Goal: Information Seeking & Learning: Learn about a topic

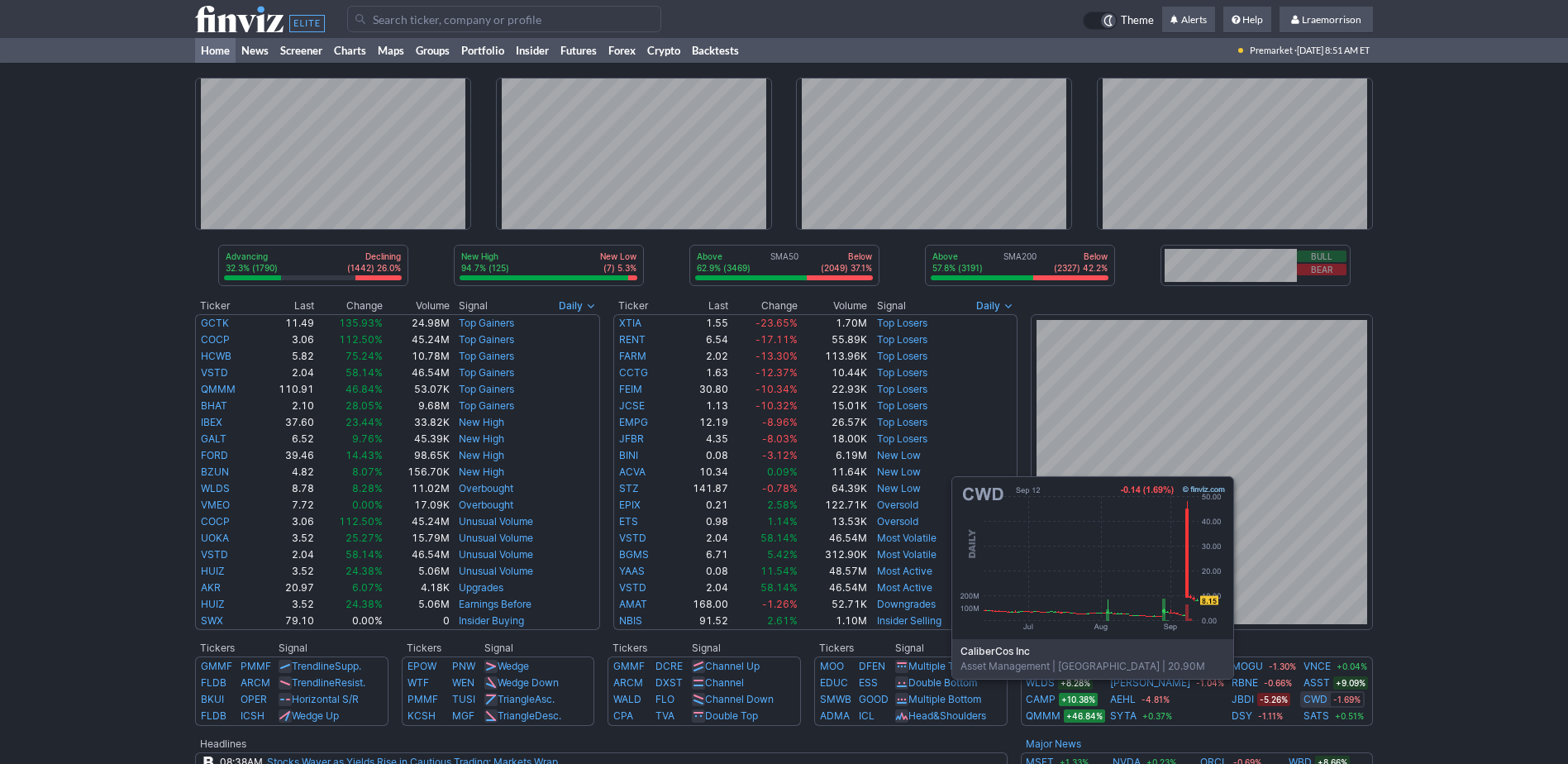
click at [1307, 703] on link "CWD" at bounding box center [1316, 699] width 24 height 17
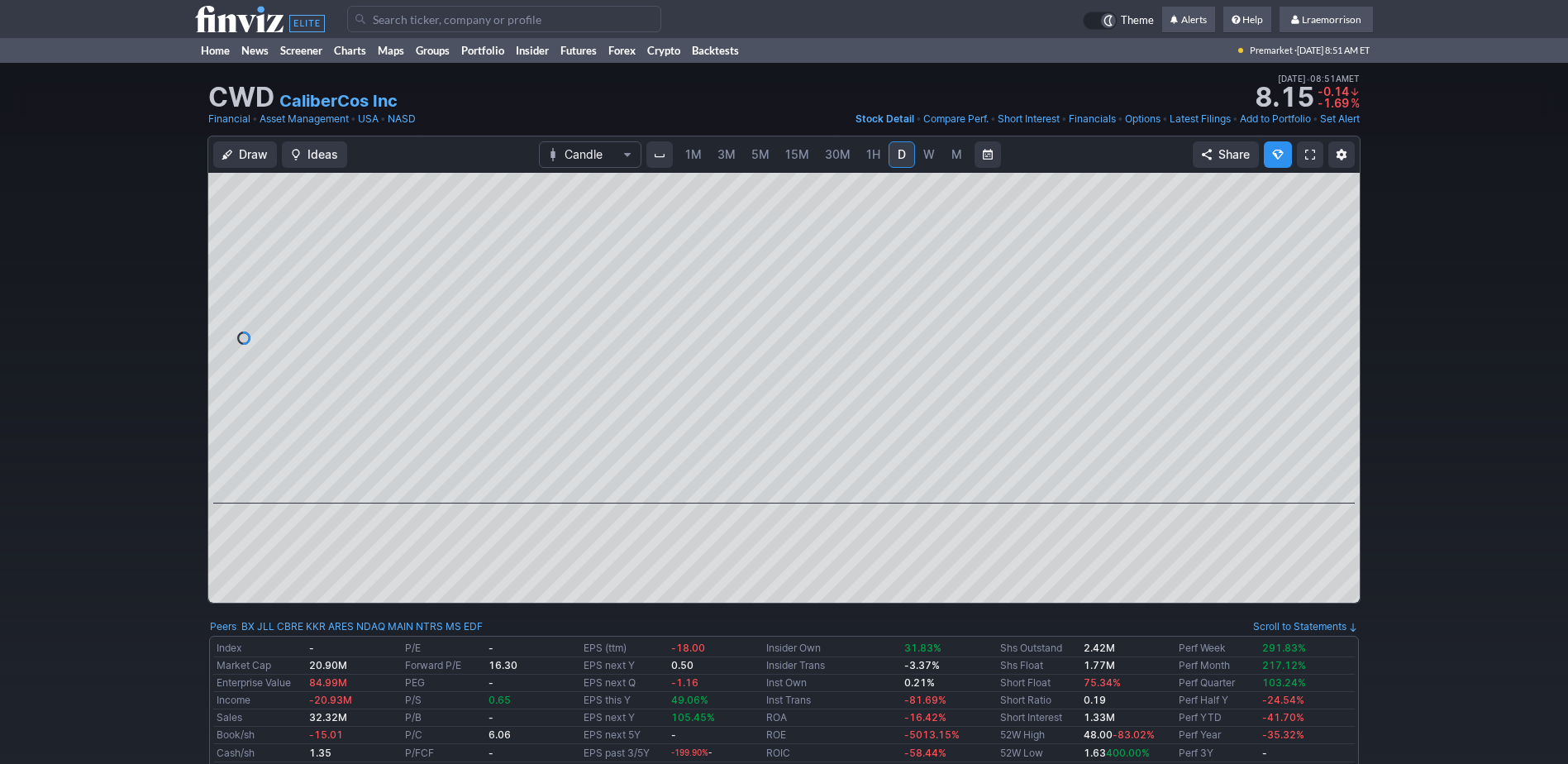
click at [703, 152] on link "1M" at bounding box center [694, 155] width 32 height 27
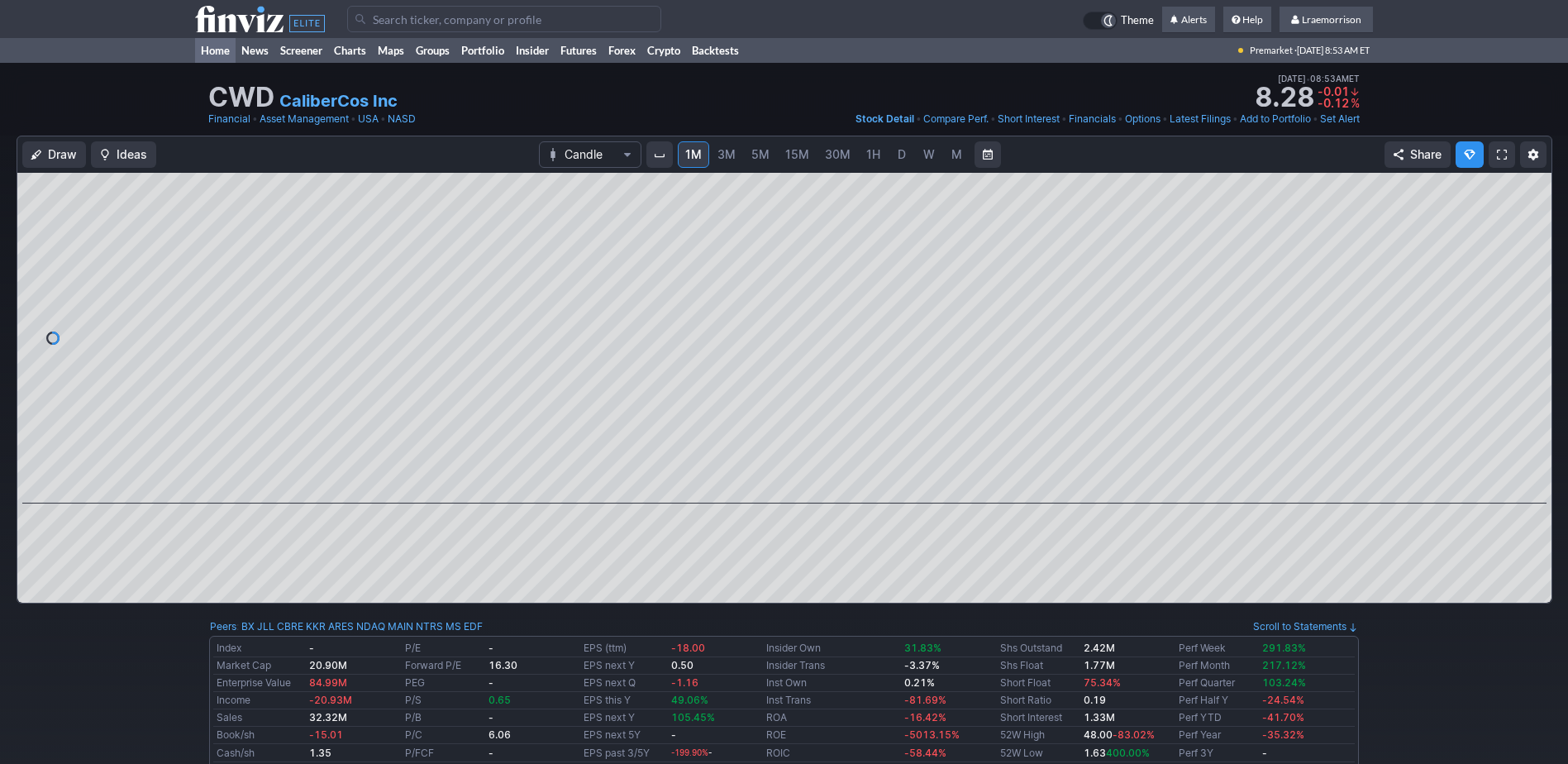
click at [212, 52] on link "Home" at bounding box center [215, 51] width 41 height 25
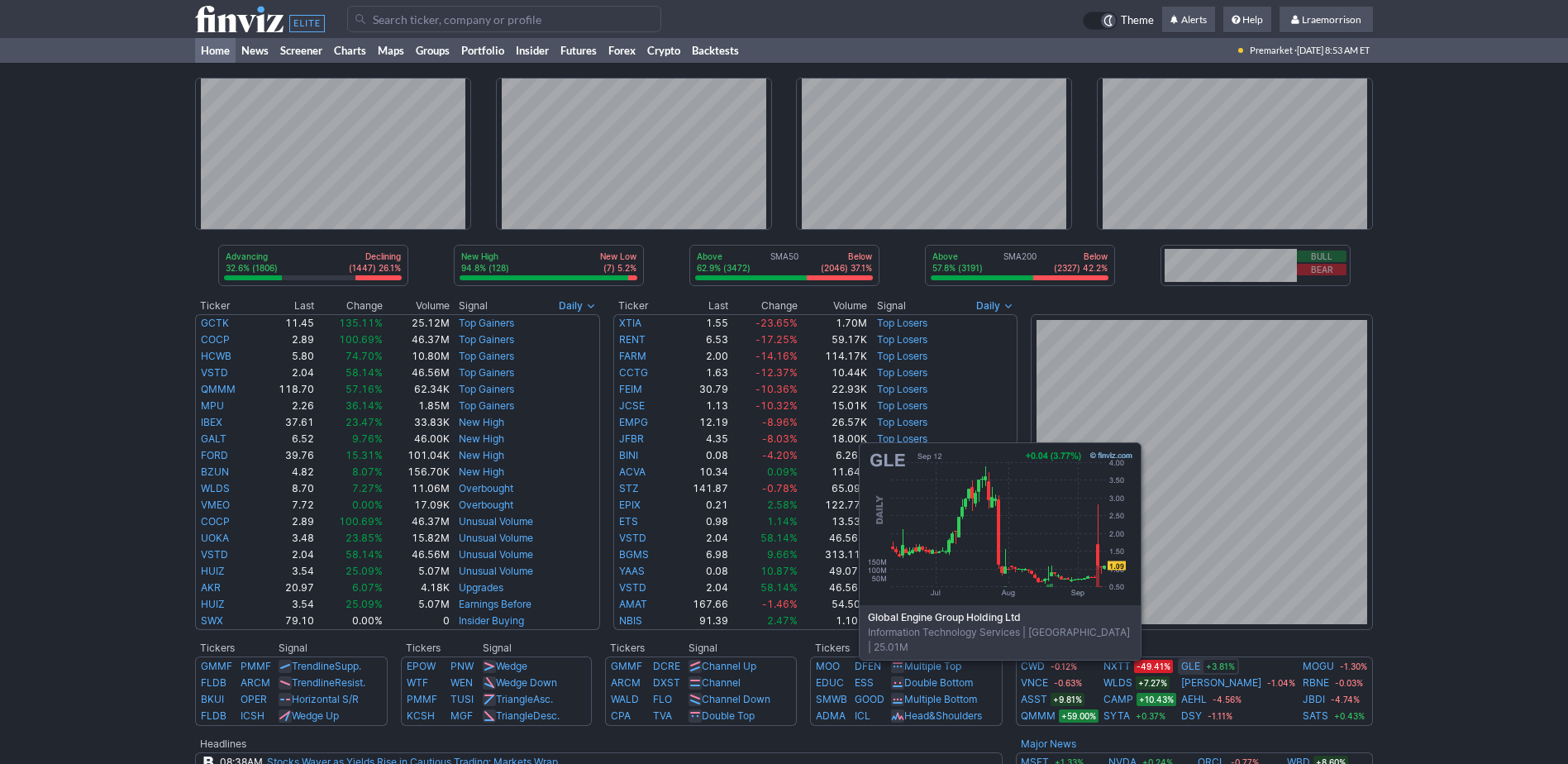
click at [1200, 670] on link "GLE" at bounding box center [1191, 667] width 19 height 17
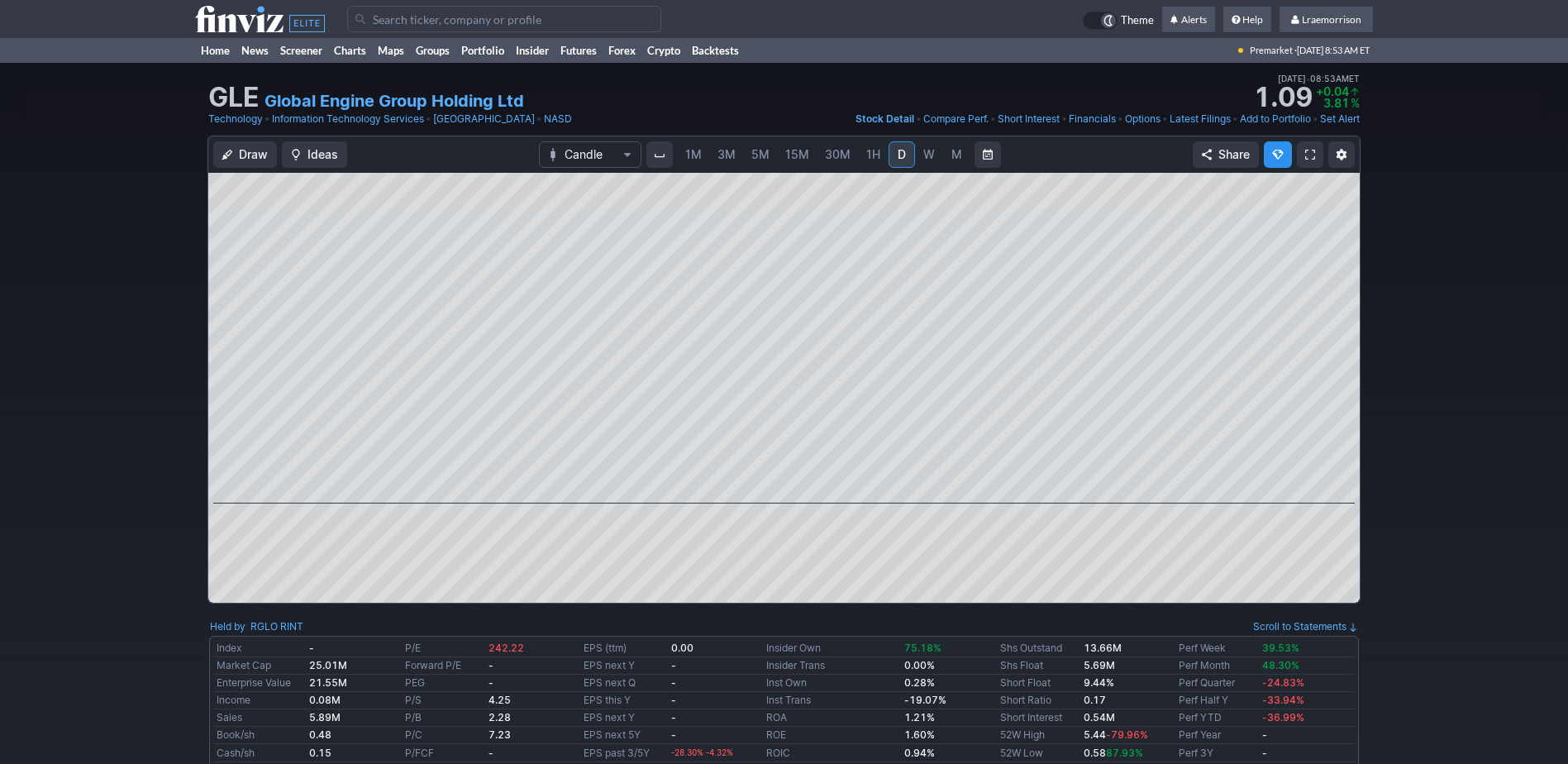
click at [693, 156] on span "1M" at bounding box center [694, 154] width 17 height 14
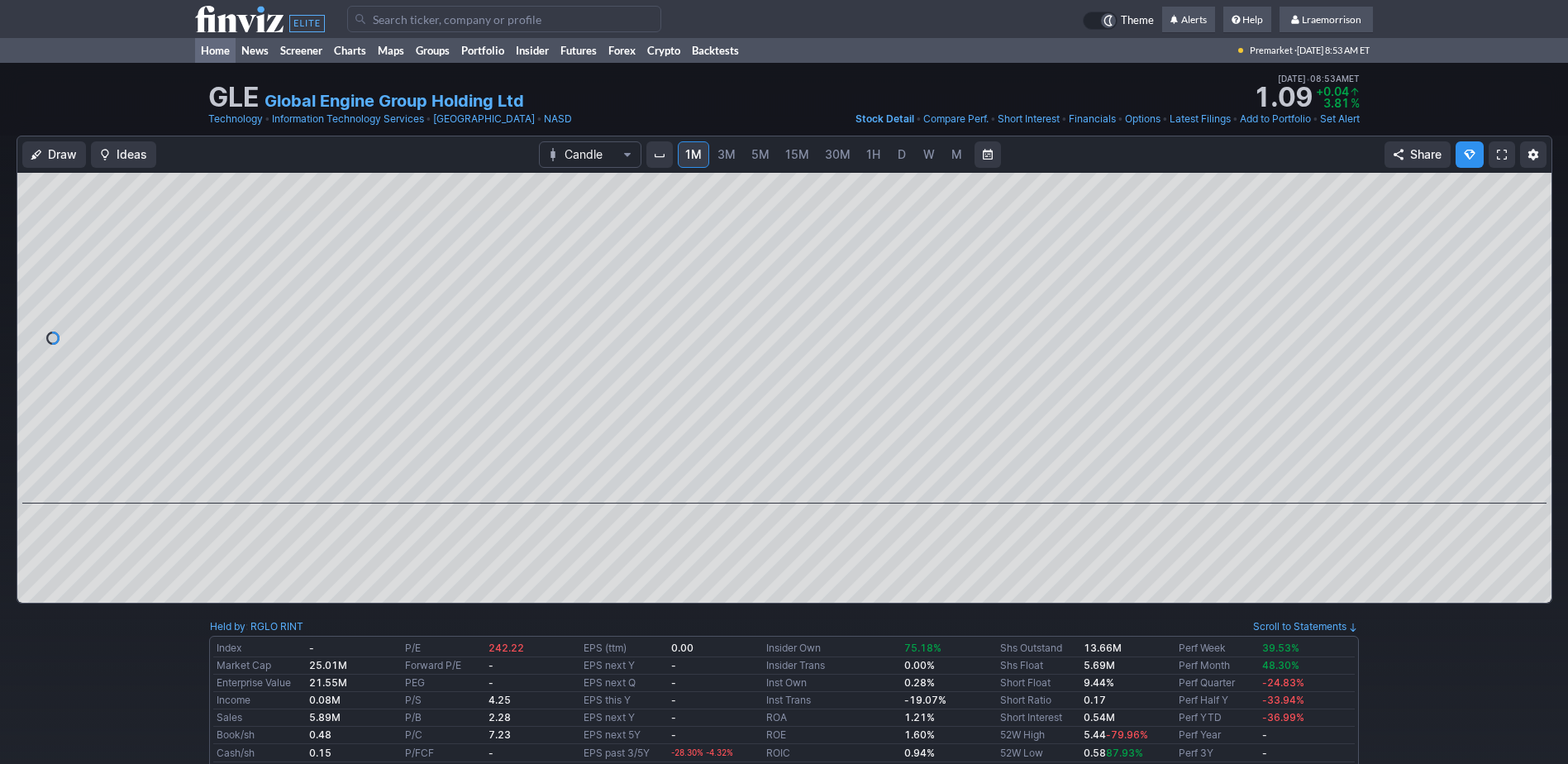
click at [217, 50] on link "Home" at bounding box center [215, 51] width 41 height 25
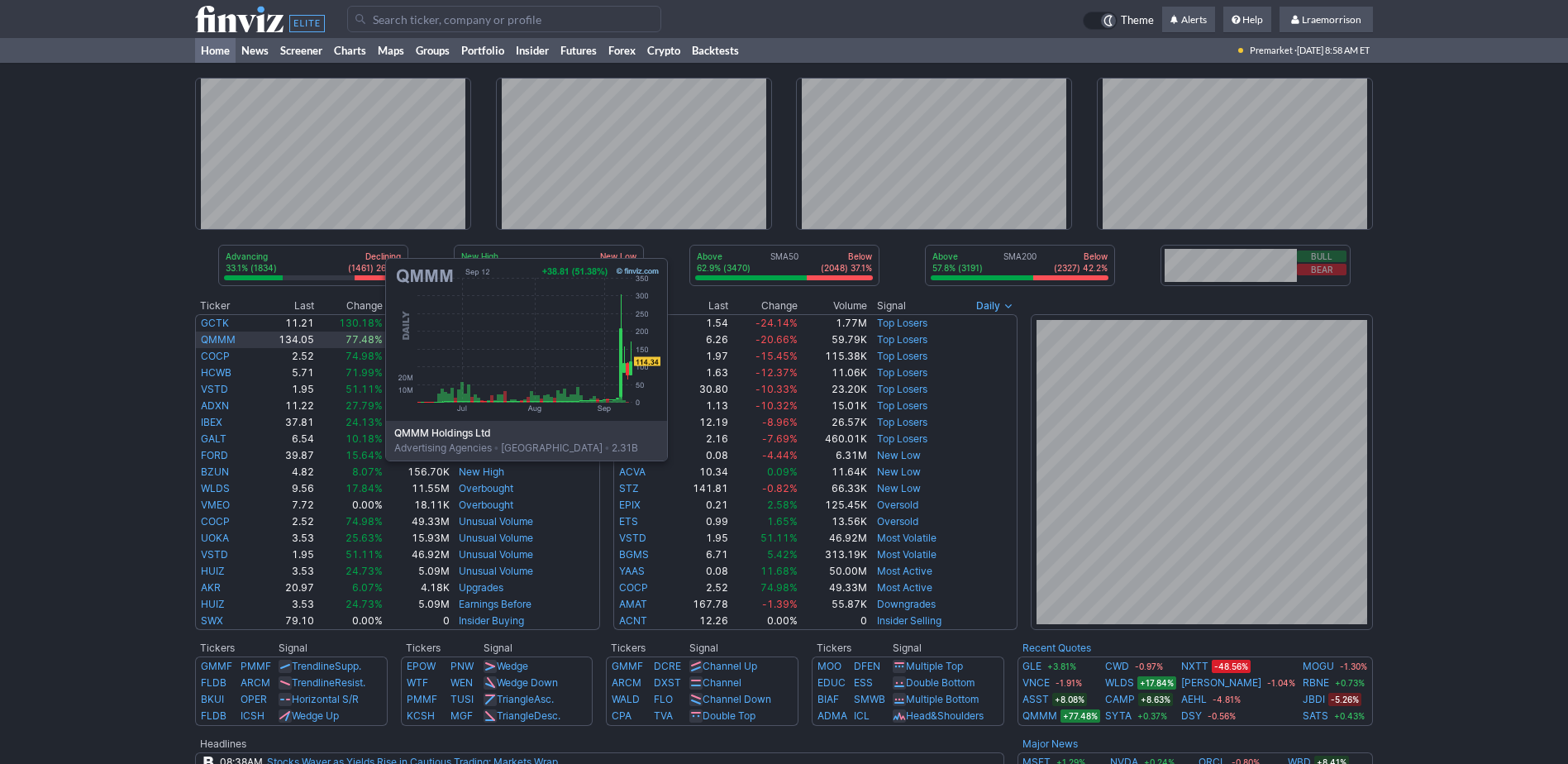
click at [220, 336] on link "QMMM" at bounding box center [218, 339] width 35 height 12
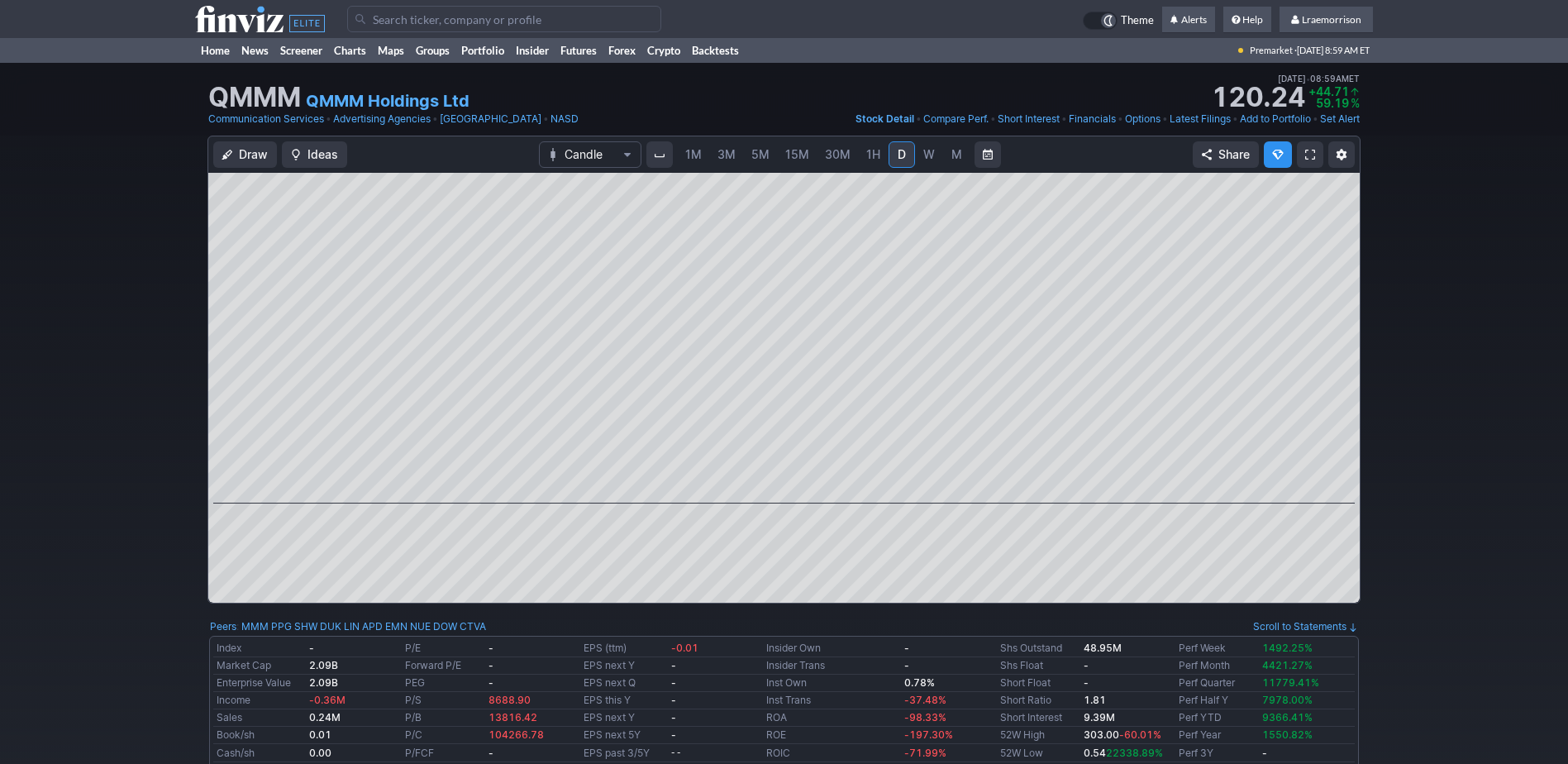
click at [697, 156] on span "1M" at bounding box center [694, 154] width 17 height 14
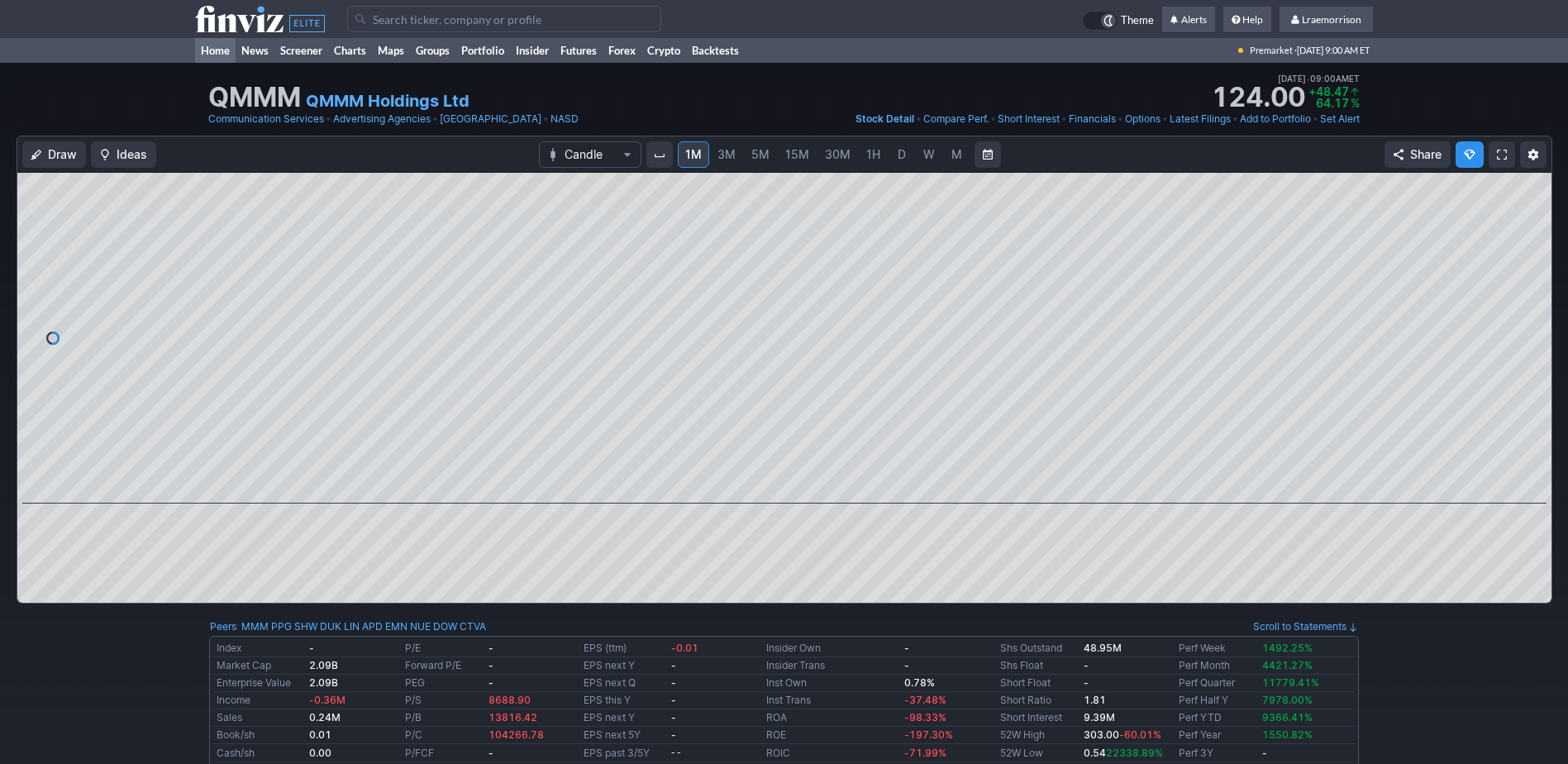
click at [217, 57] on link "Home" at bounding box center [215, 51] width 41 height 25
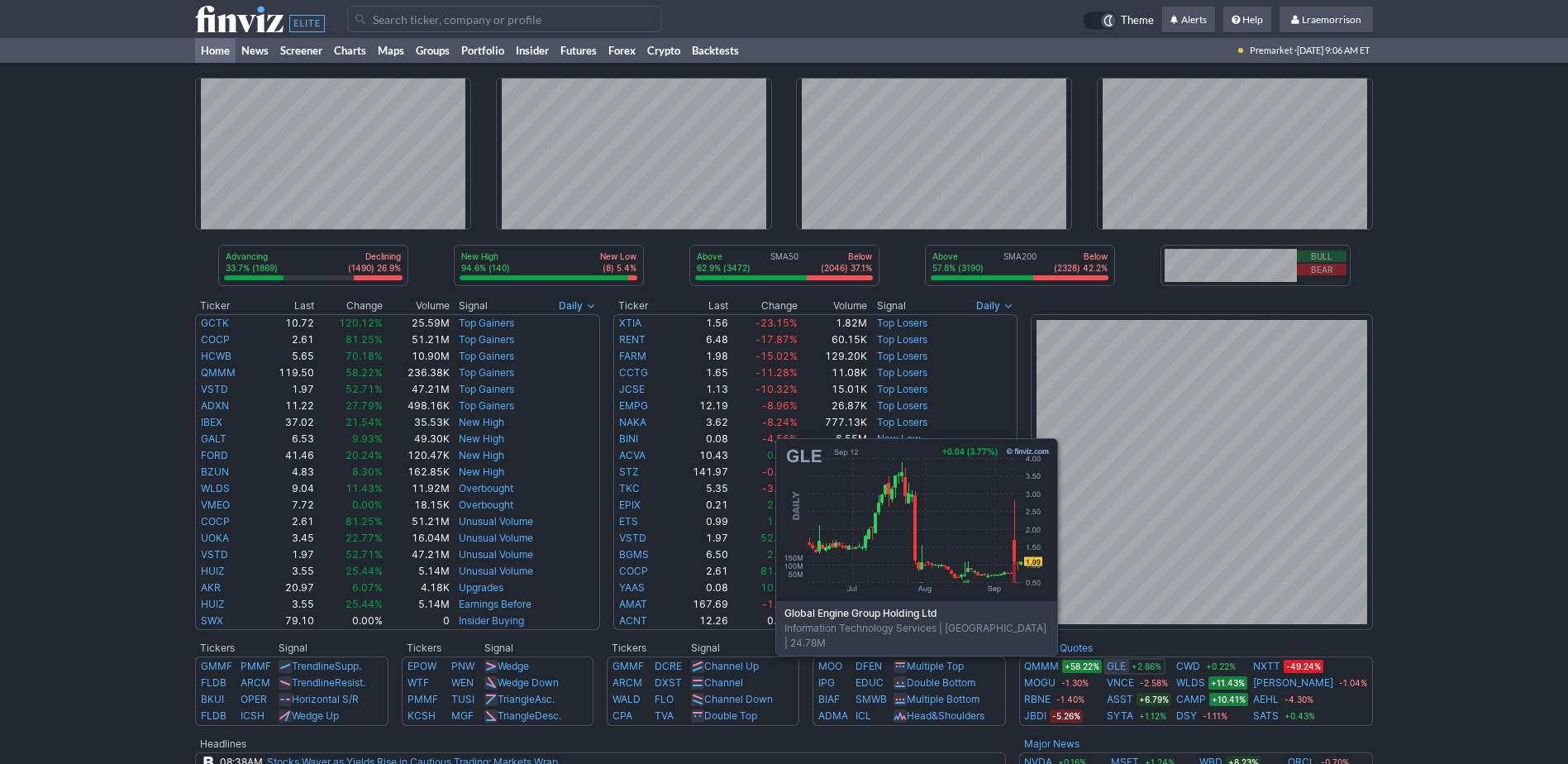
click at [1126, 666] on link "GLE" at bounding box center [1116, 667] width 19 height 17
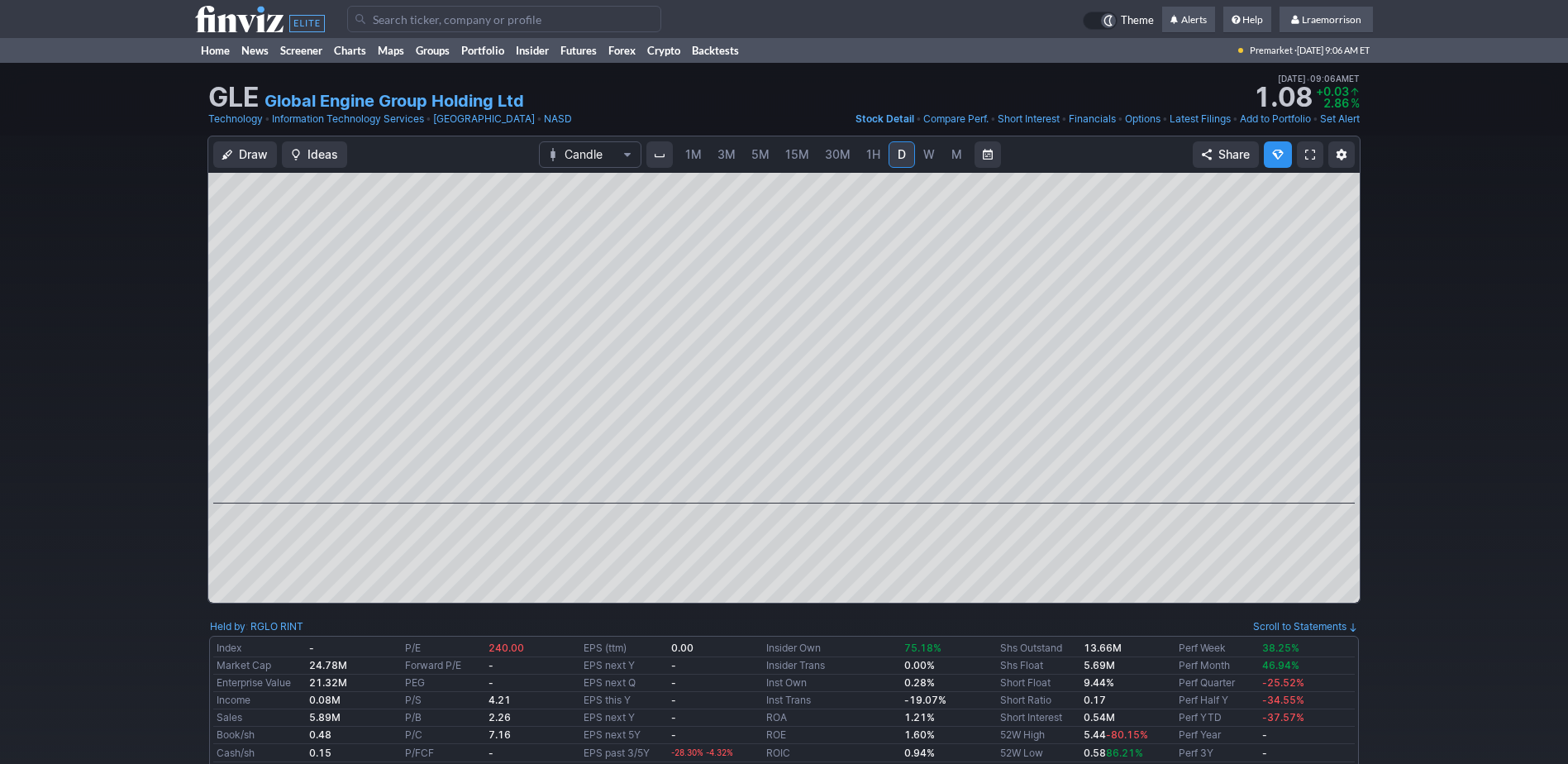
click at [696, 159] on span "1M" at bounding box center [694, 154] width 17 height 14
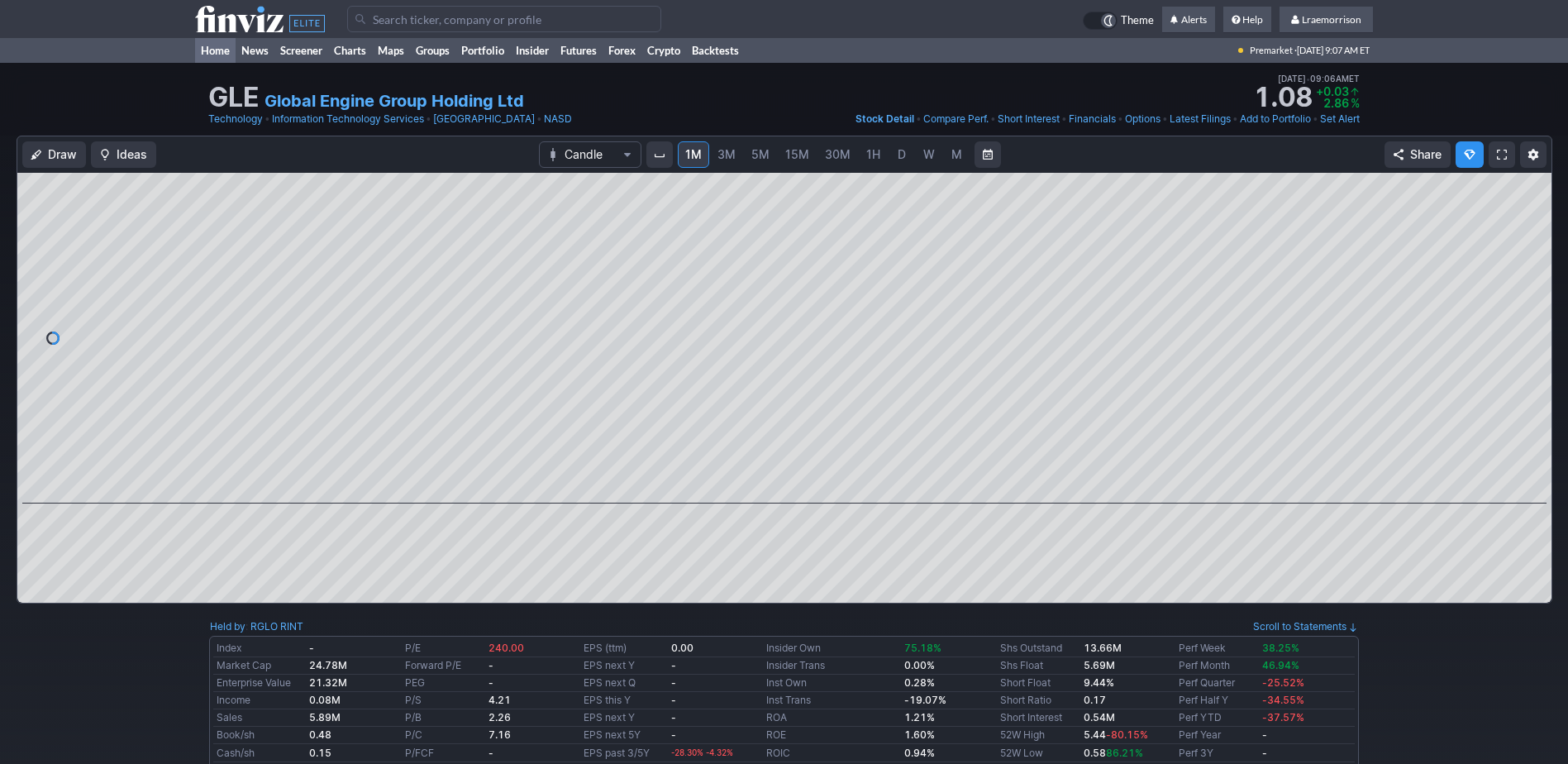
click at [214, 49] on link "Home" at bounding box center [215, 51] width 41 height 25
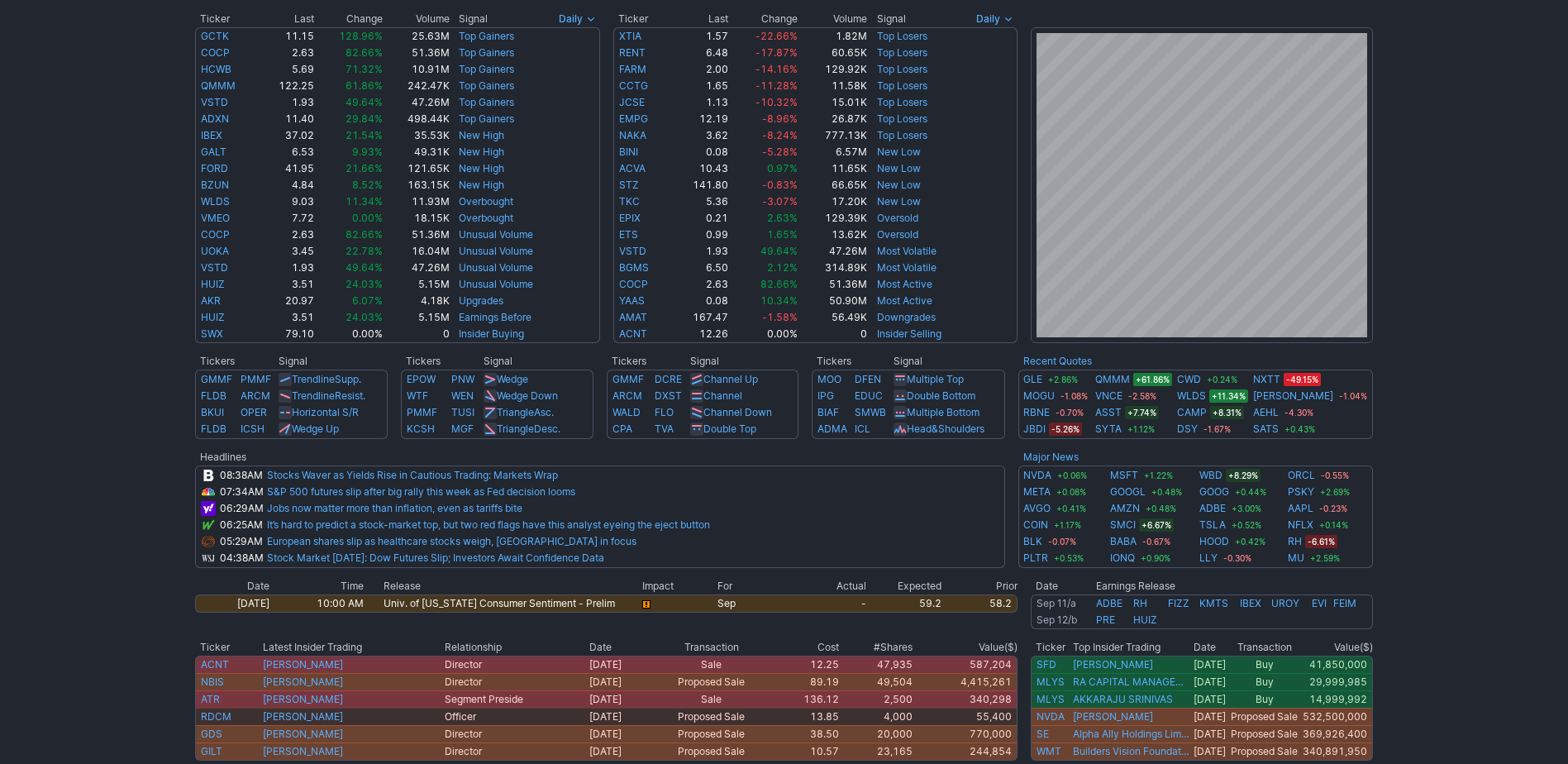
scroll to position [138, 0]
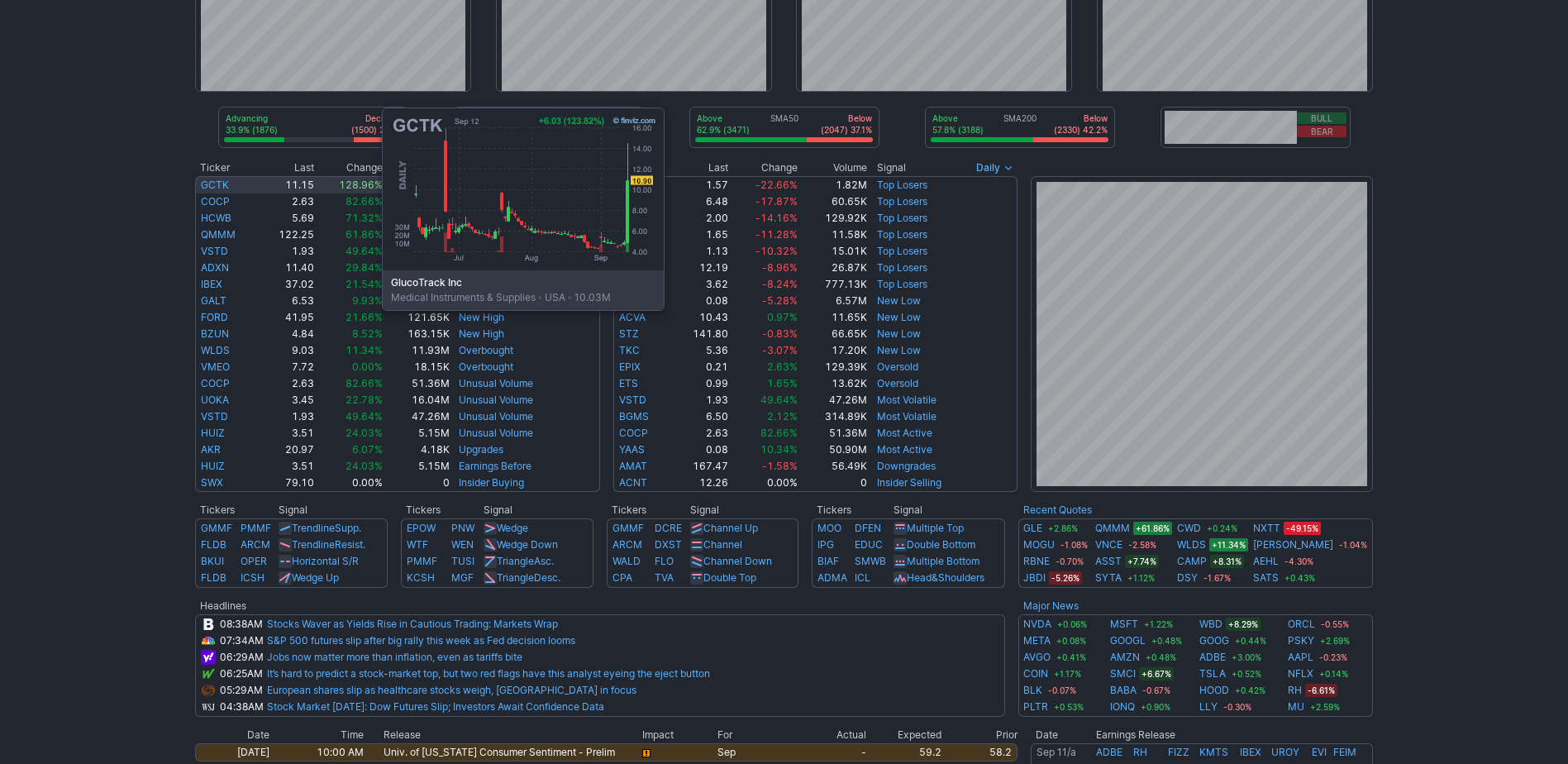
click at [216, 186] on link "GCTK" at bounding box center [215, 185] width 28 height 12
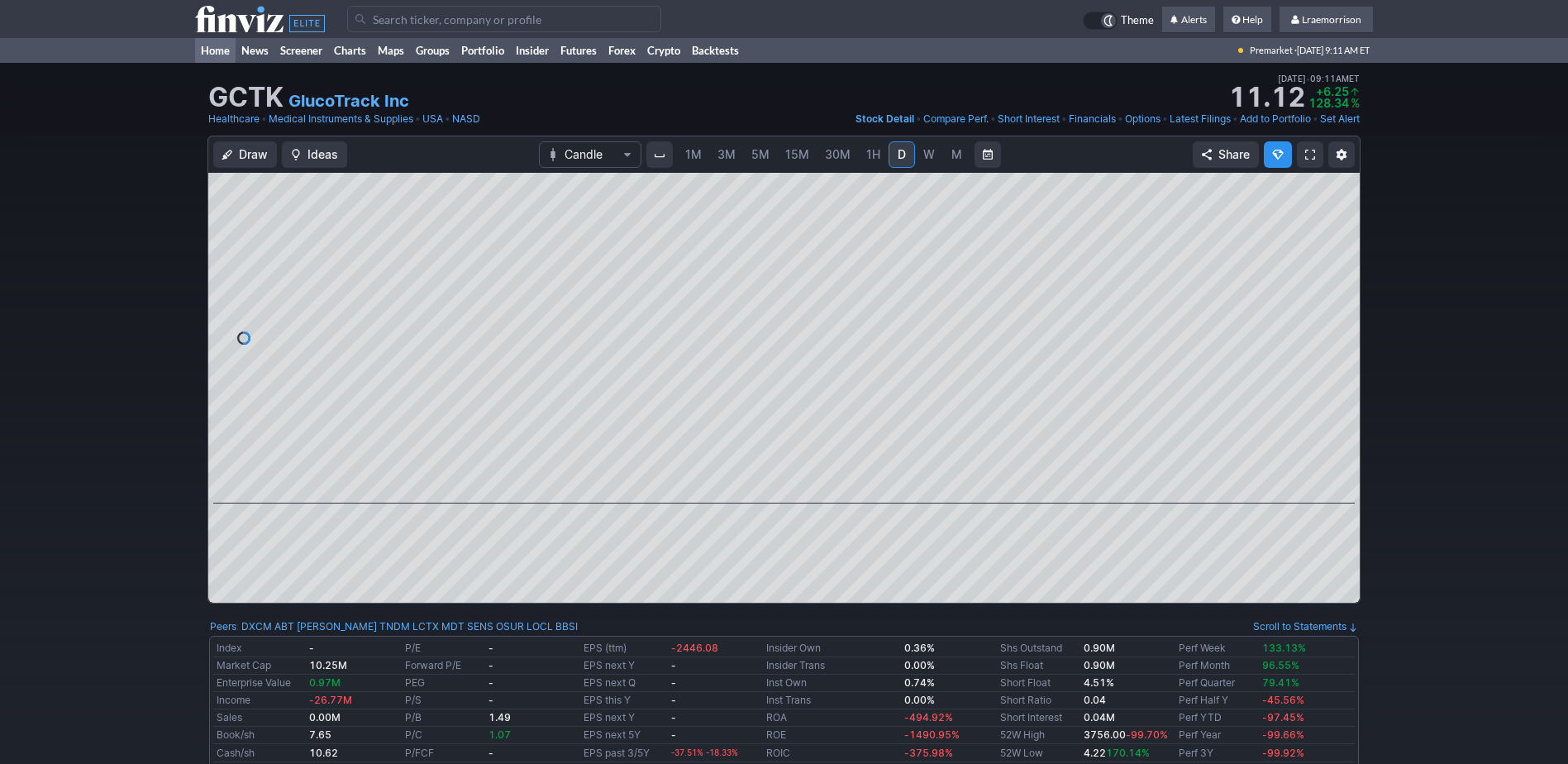
click at [229, 48] on link "Home" at bounding box center [215, 51] width 41 height 25
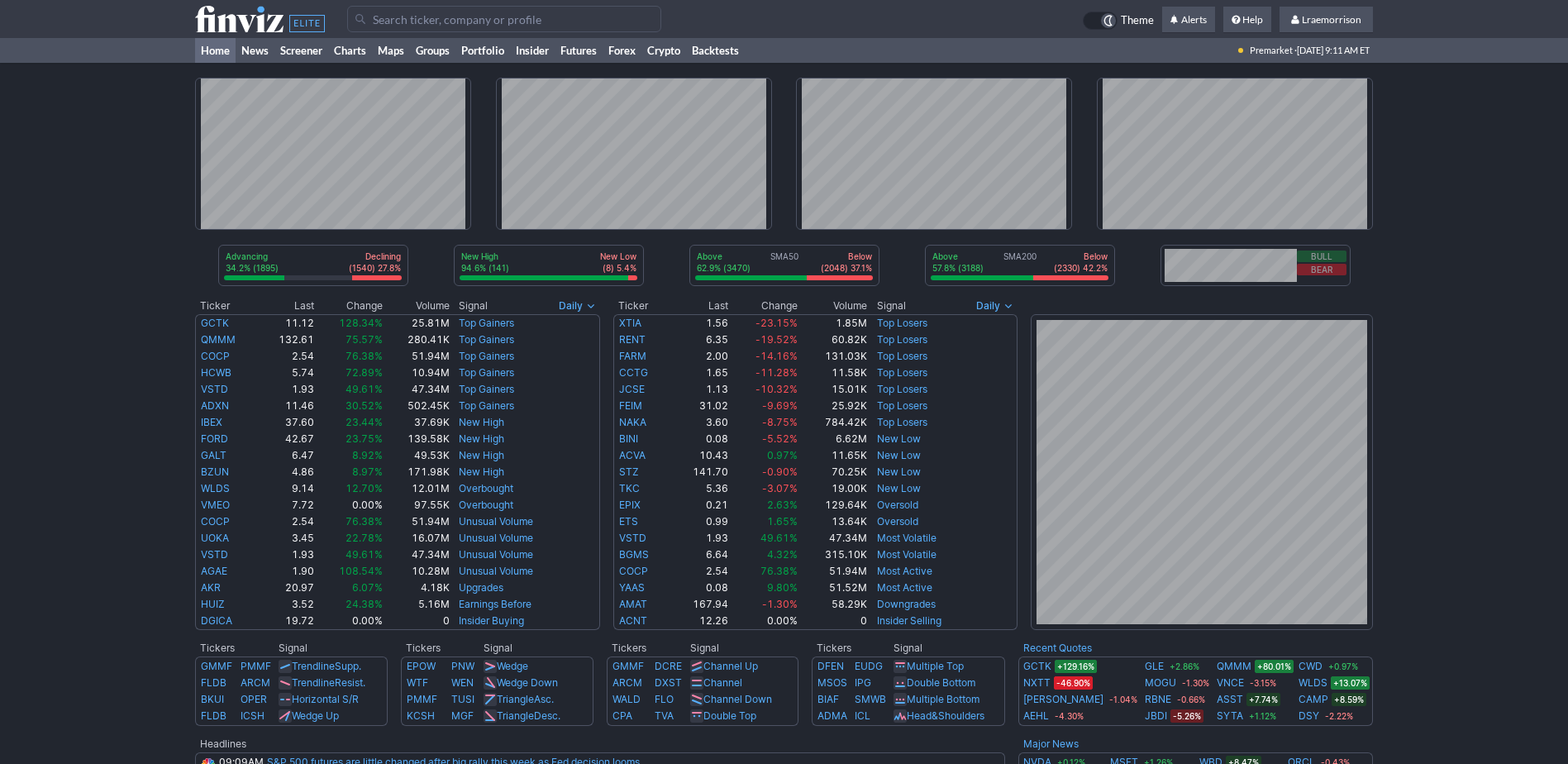
click at [386, 17] on input "Search" at bounding box center [504, 19] width 314 height 27
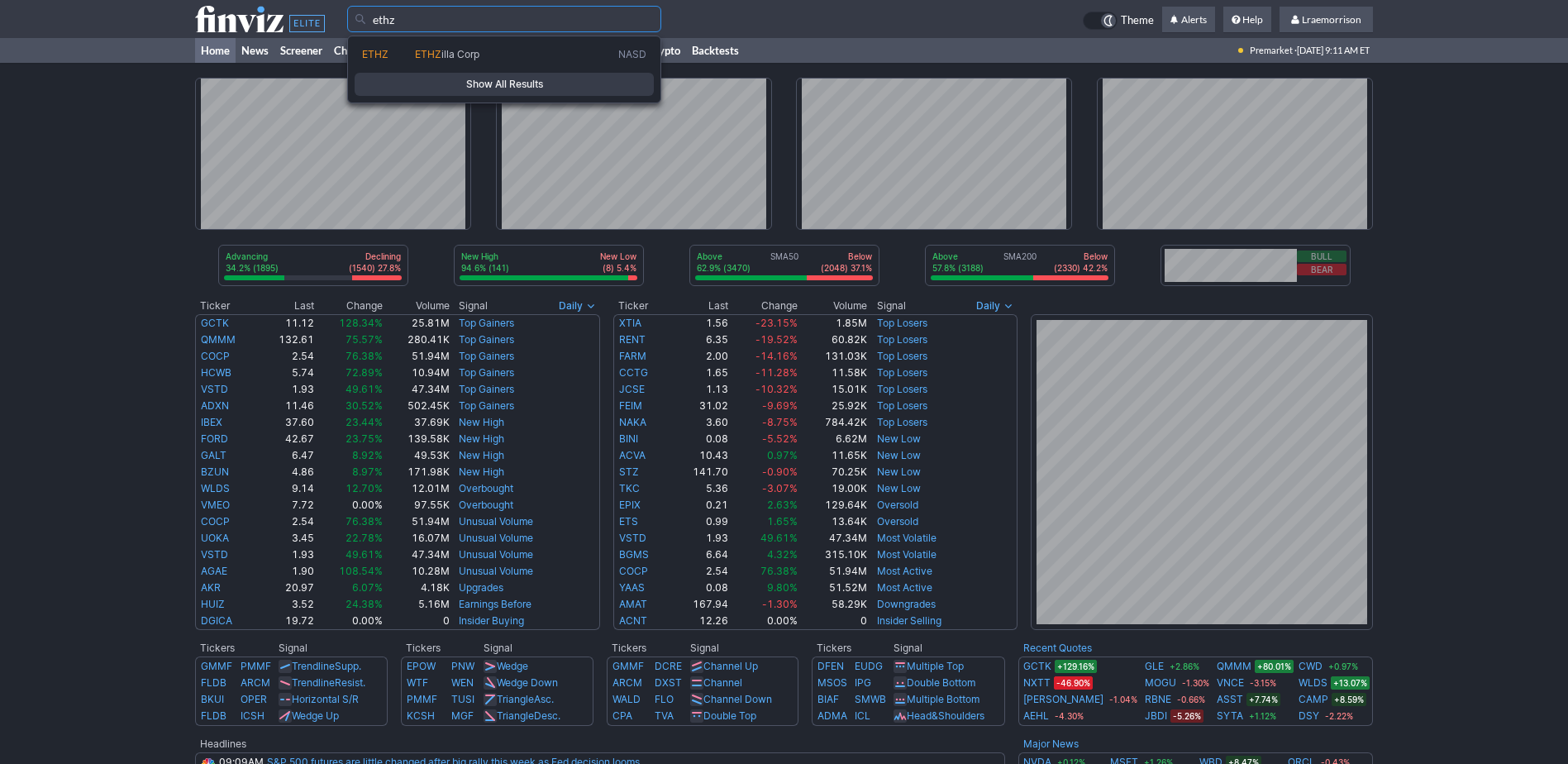
click at [417, 50] on span "ETHZ" at bounding box center [429, 54] width 27 height 12
type input "ETHZ"
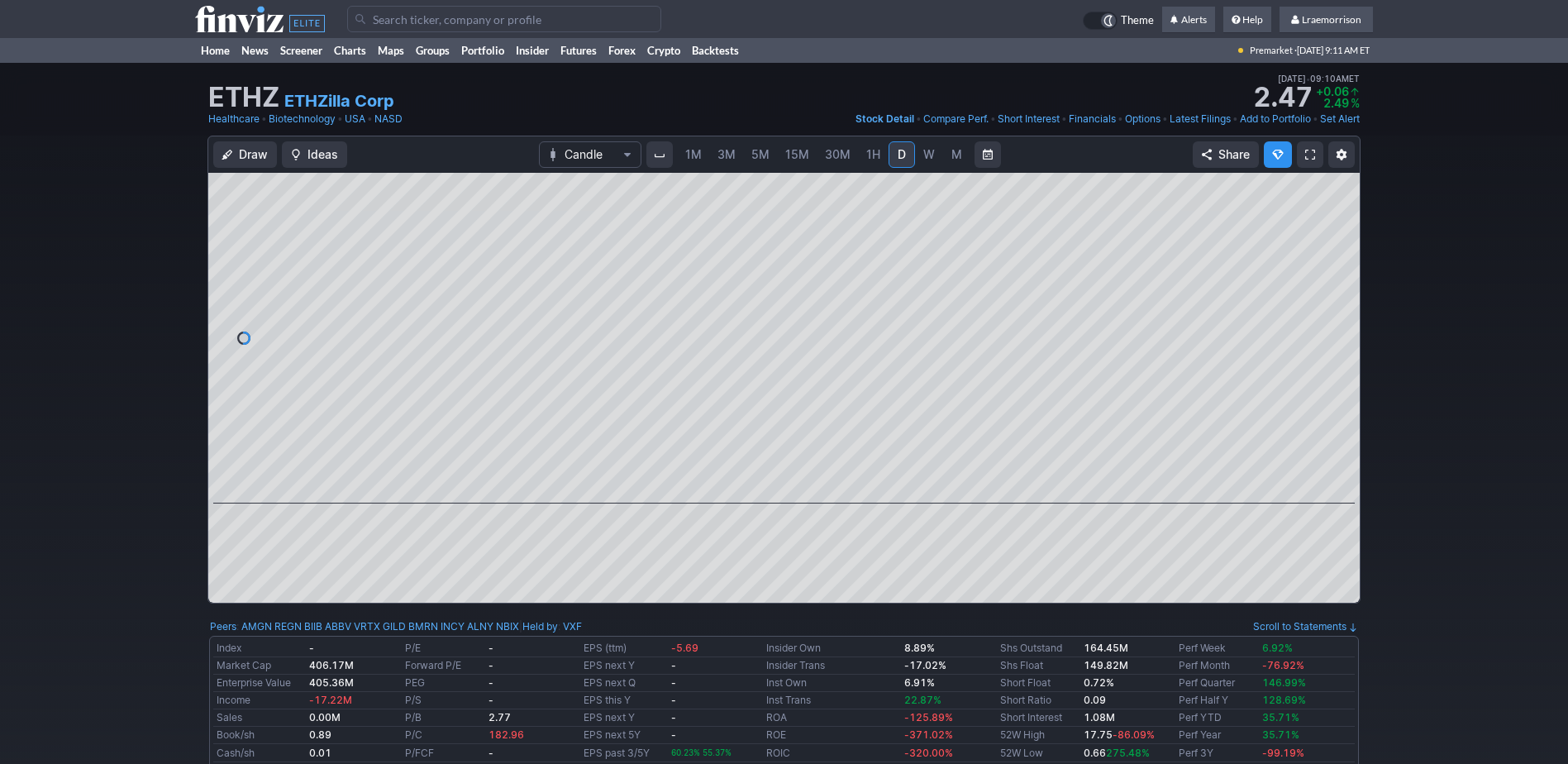
click at [696, 156] on span "1M" at bounding box center [694, 154] width 17 height 14
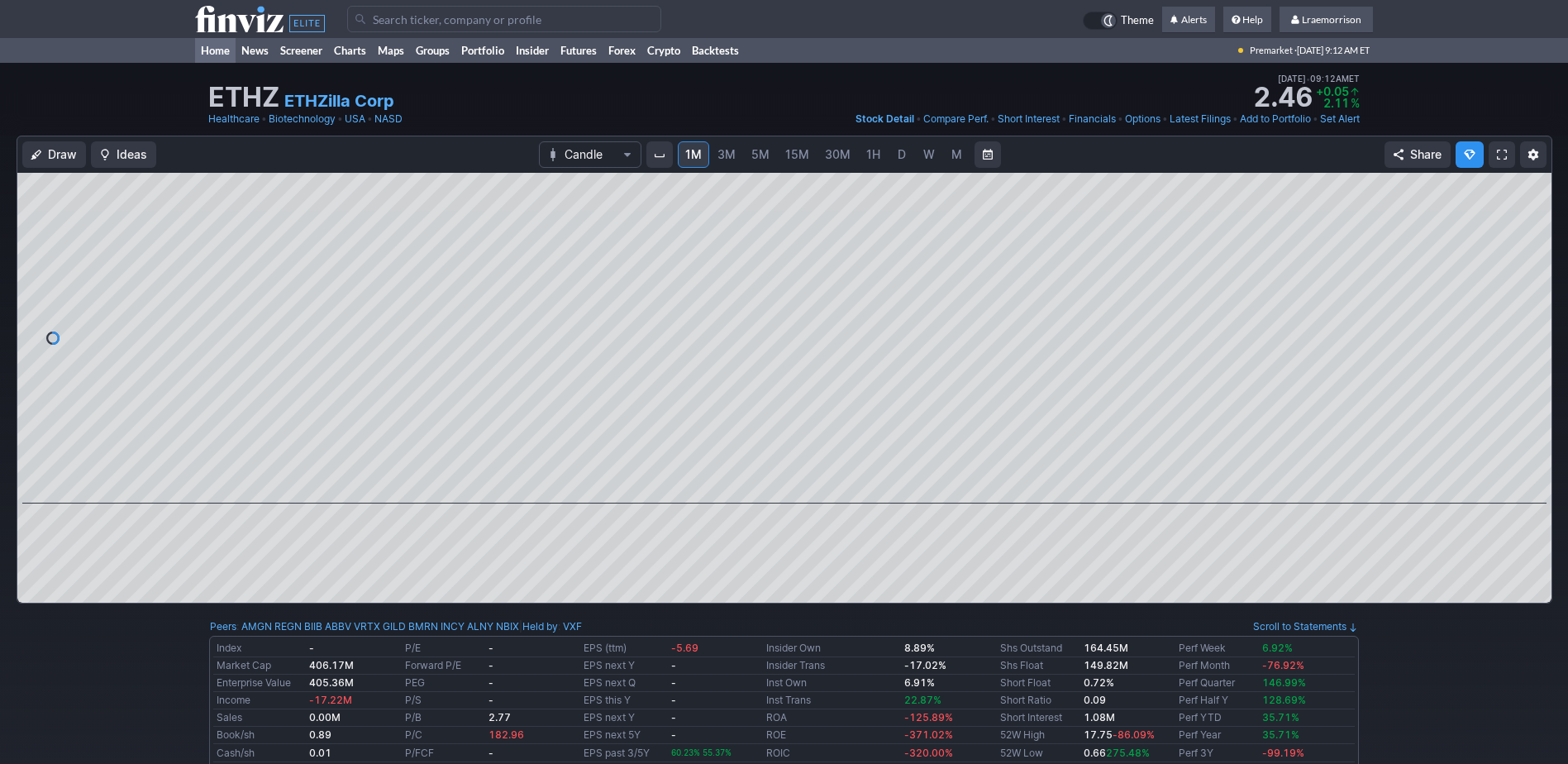
click at [211, 47] on link "Home" at bounding box center [215, 51] width 41 height 25
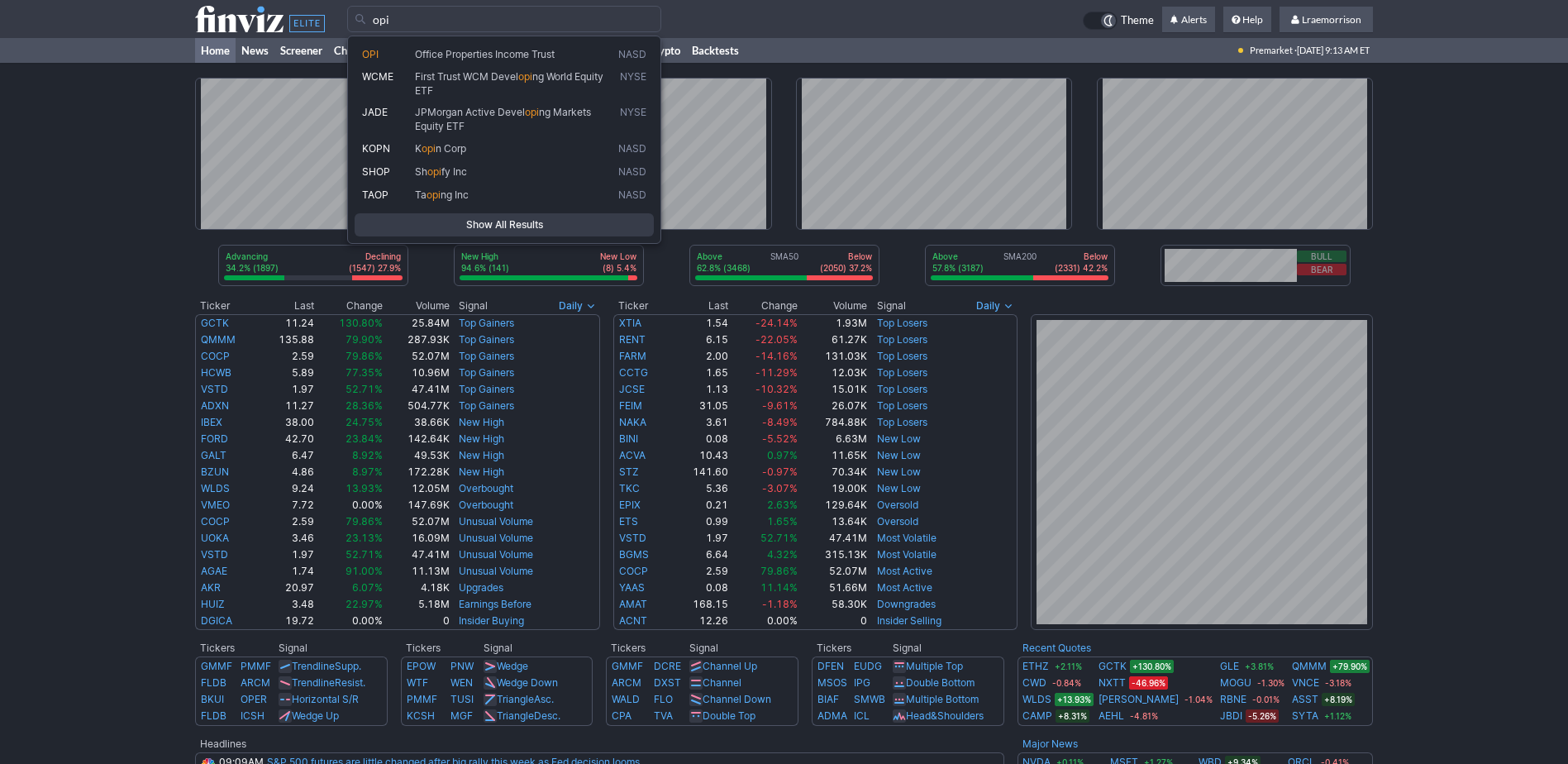
type input "opi"
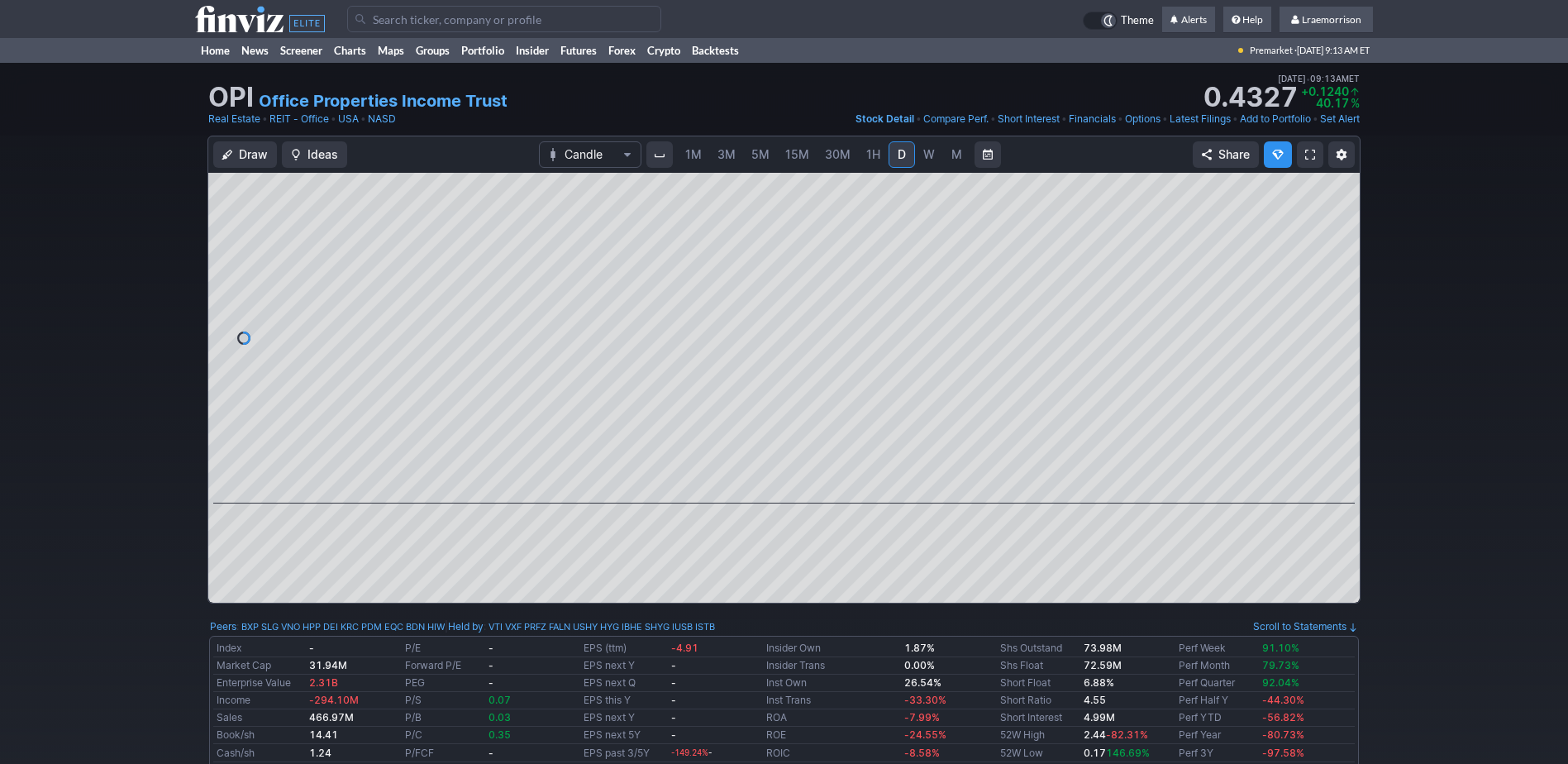
click at [692, 153] on span "1M" at bounding box center [694, 154] width 17 height 14
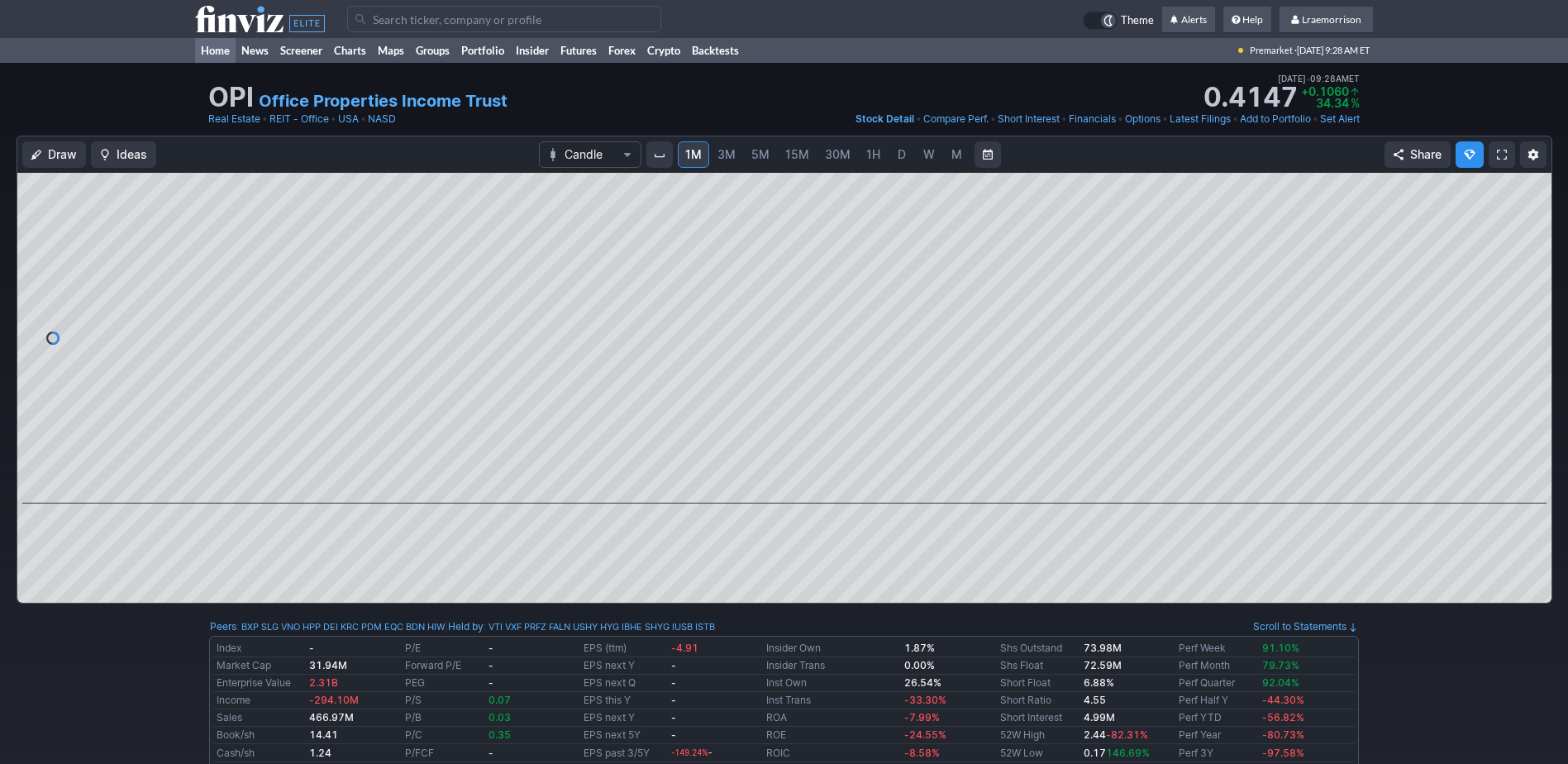
click at [210, 50] on link "Home" at bounding box center [215, 51] width 41 height 25
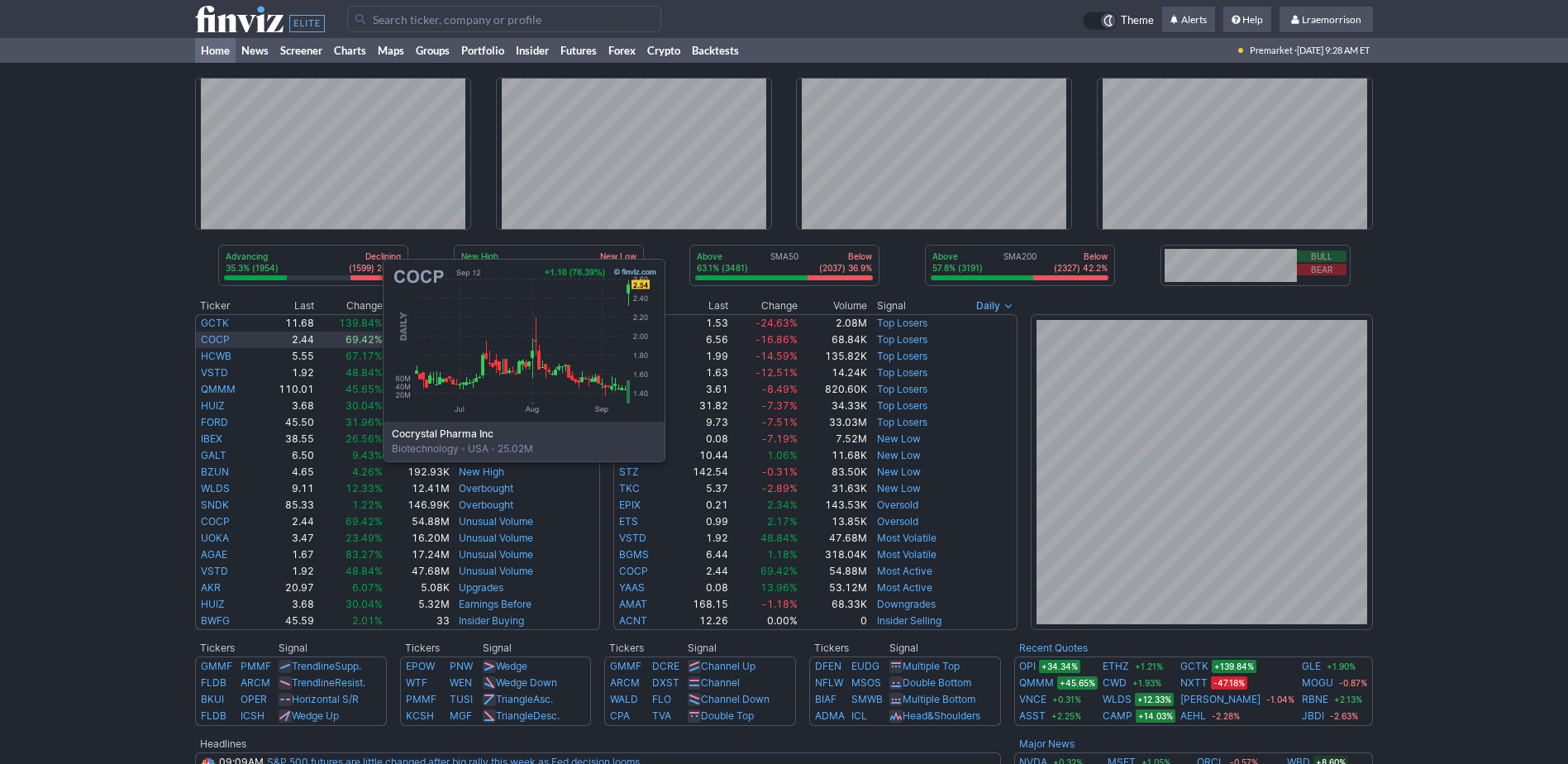
click at [217, 337] on link "COCP" at bounding box center [215, 339] width 29 height 12
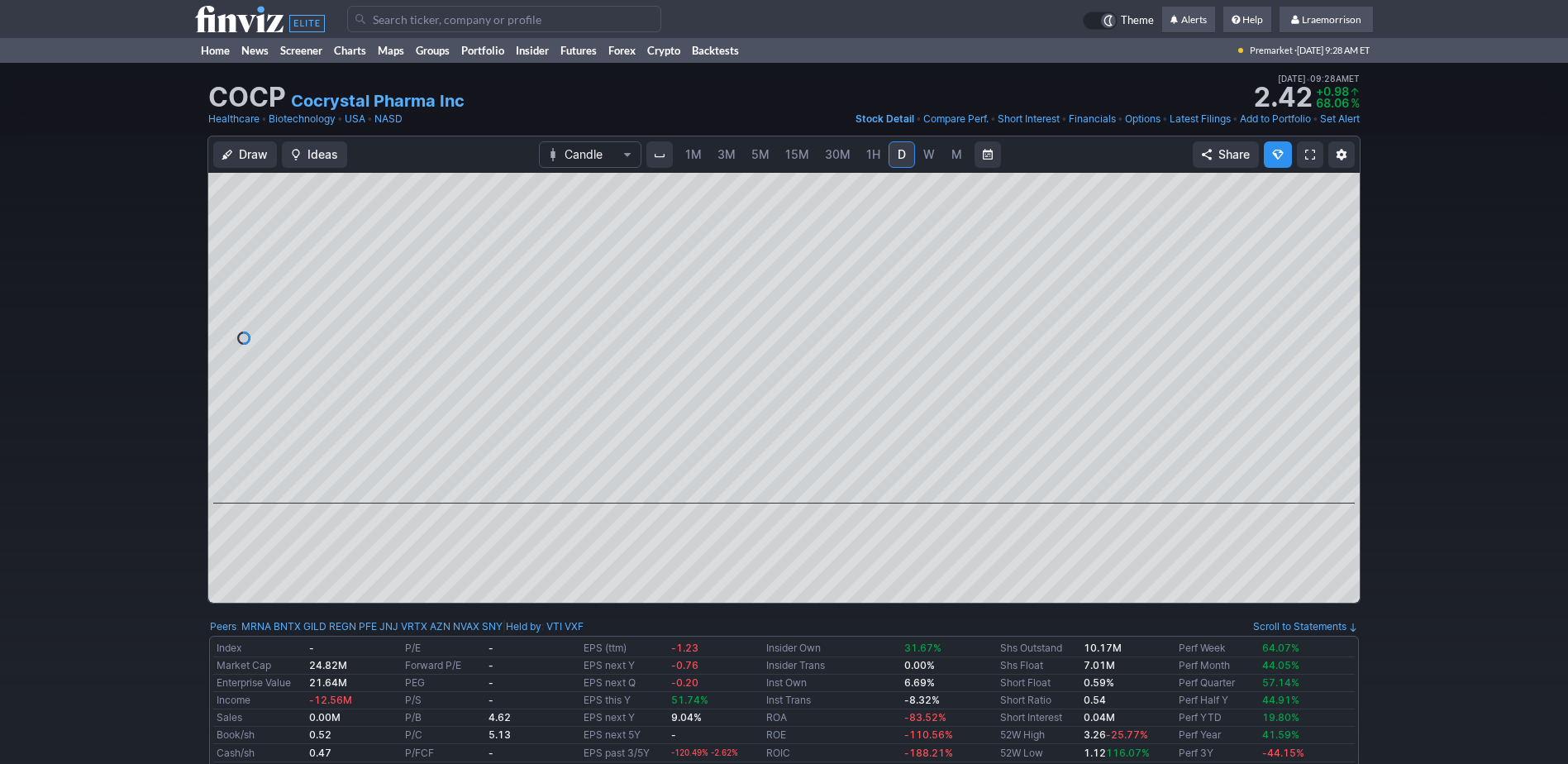
click at [699, 148] on span "1M" at bounding box center [694, 154] width 17 height 14
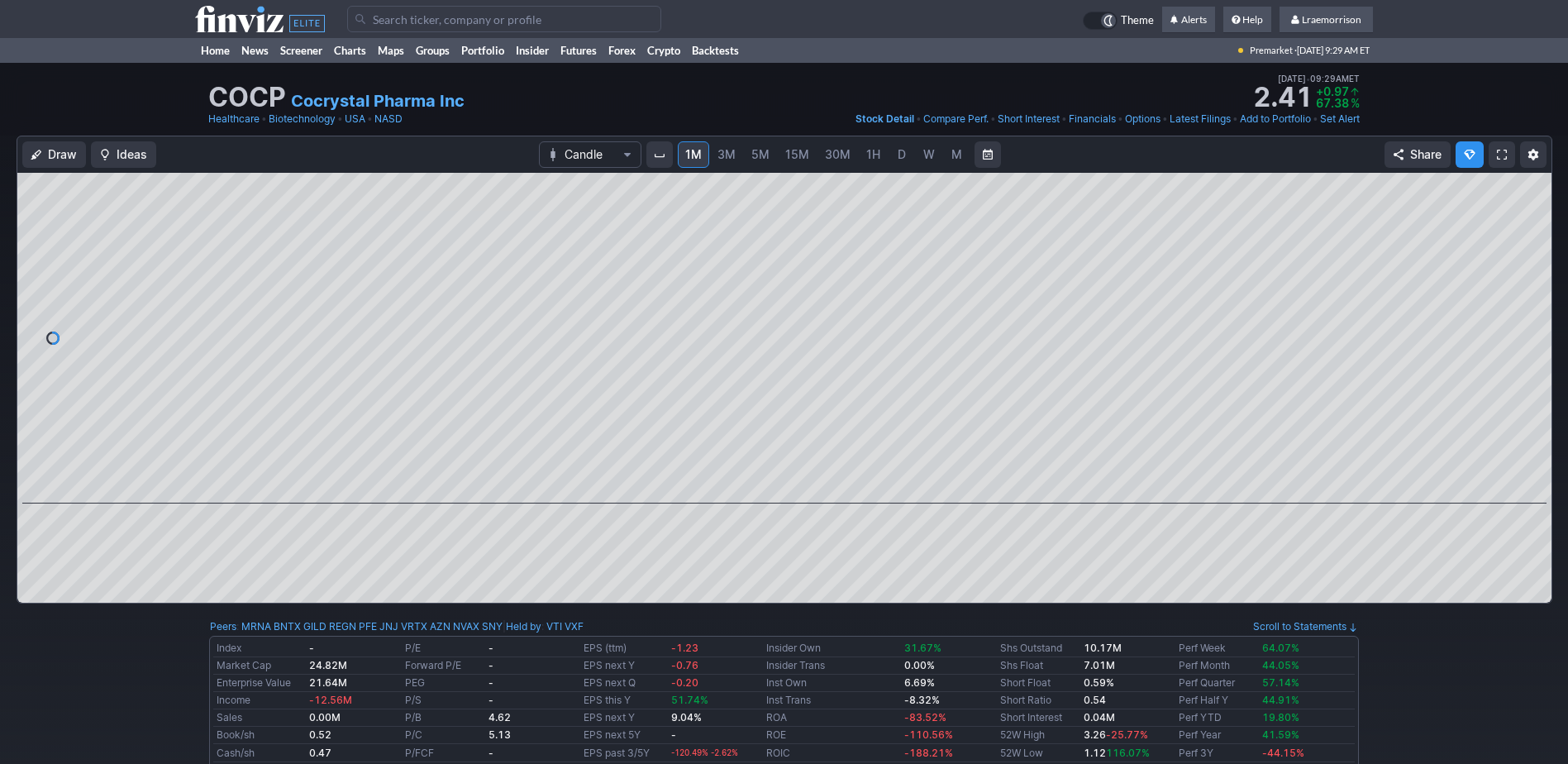
click at [370, 28] on input "Search" at bounding box center [504, 19] width 314 height 27
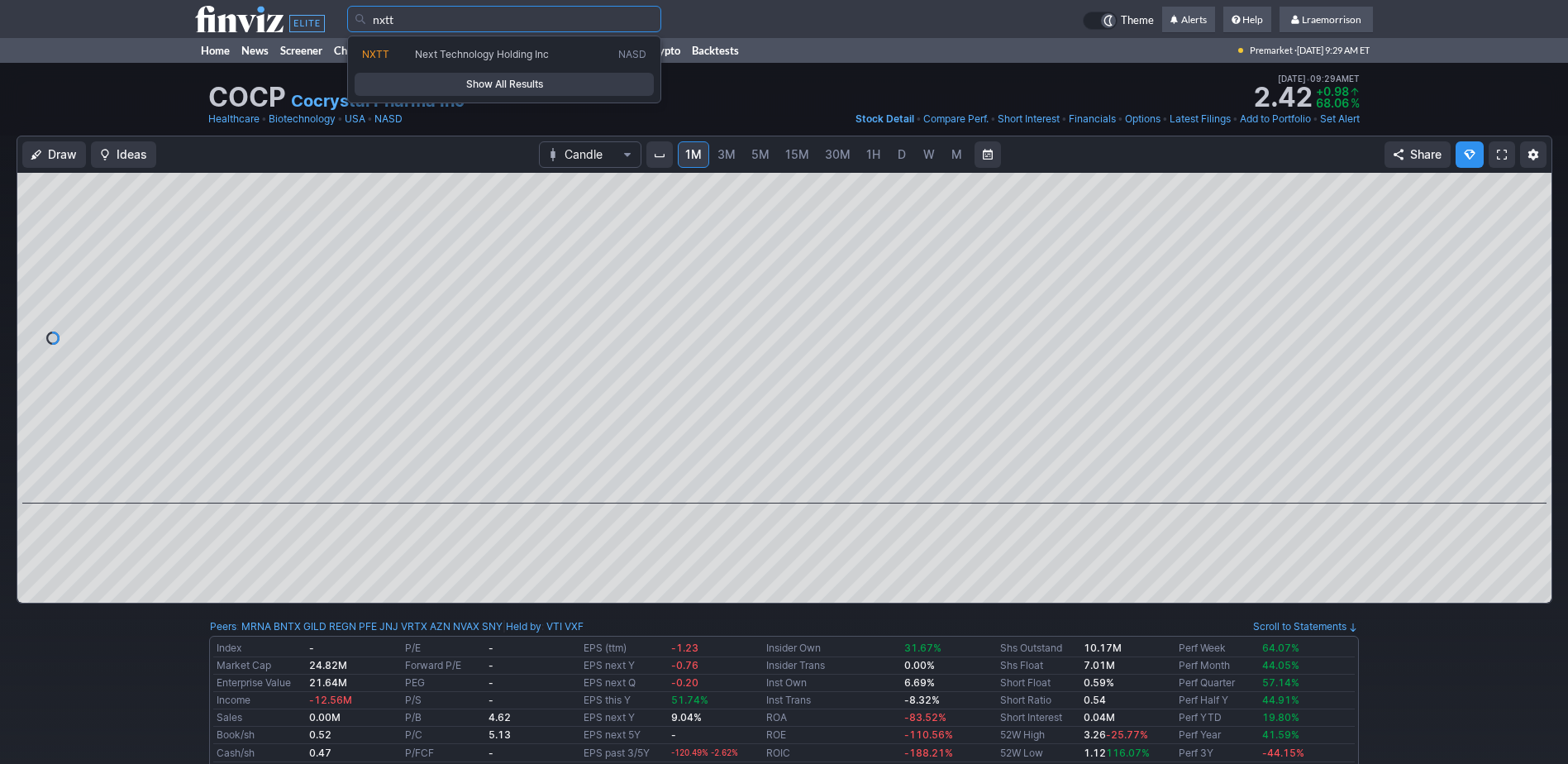
type input "nxtt"
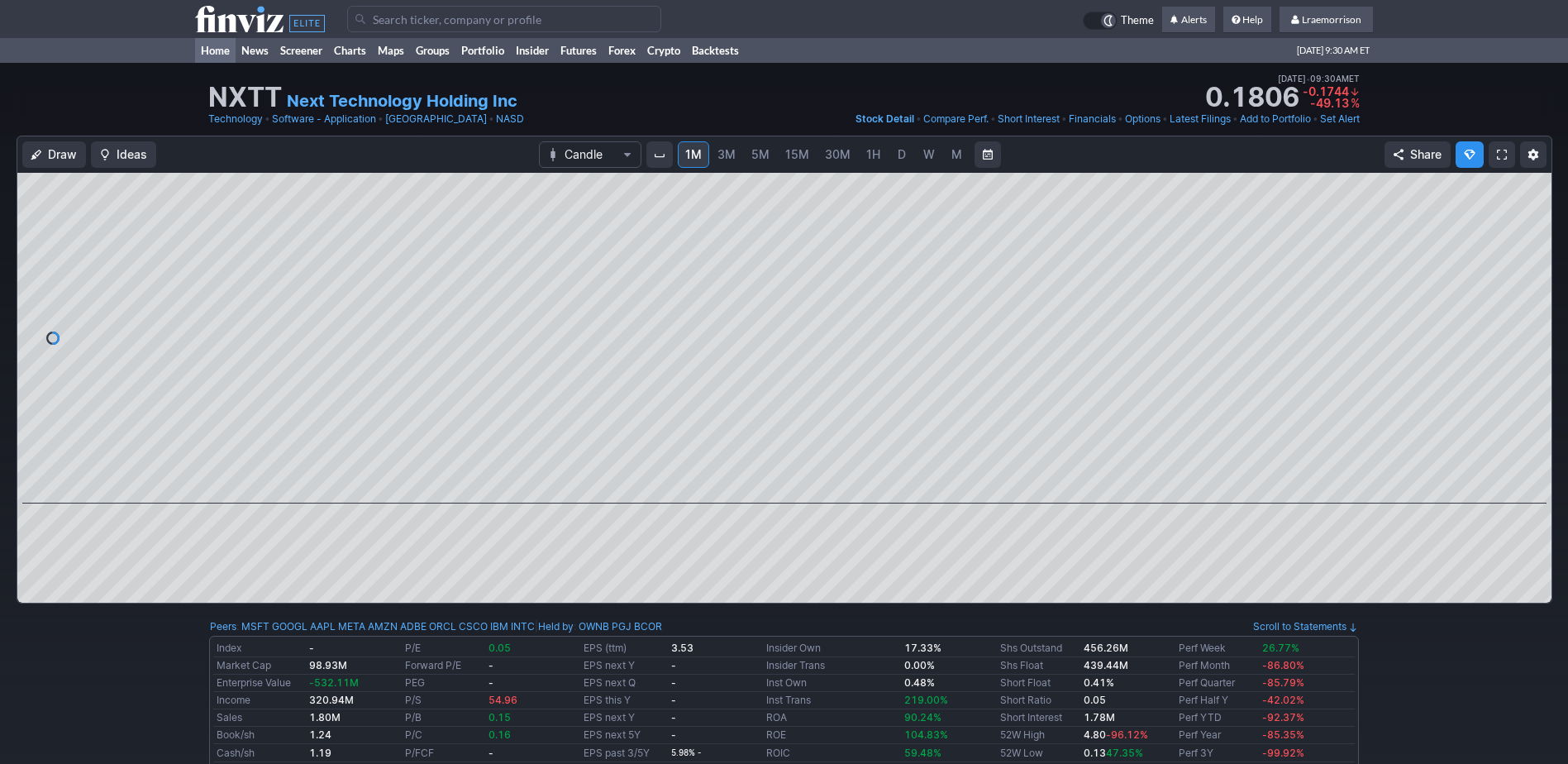
click at [219, 47] on link "Home" at bounding box center [215, 51] width 41 height 25
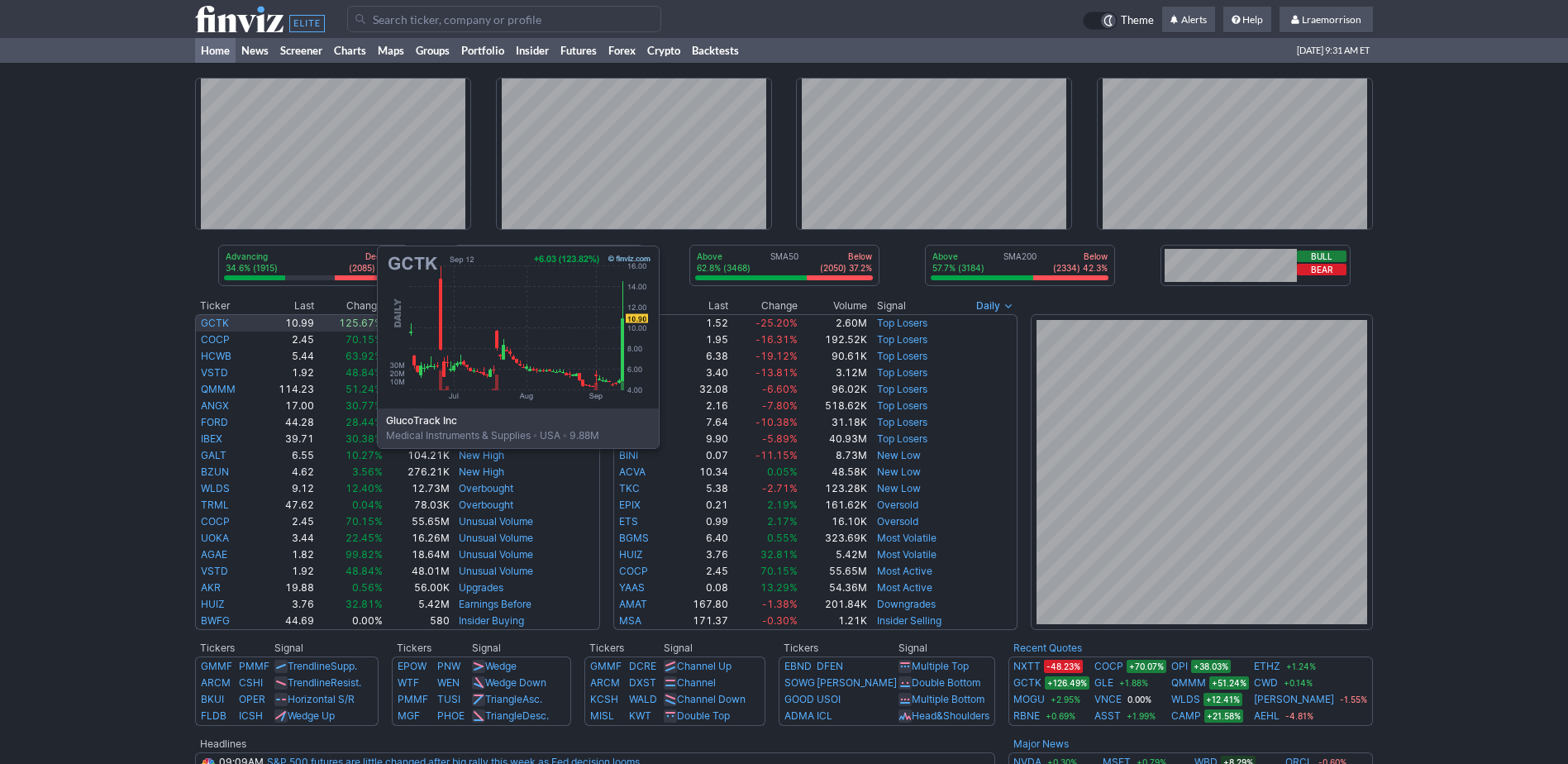
click at [211, 324] on link "GCTK" at bounding box center [215, 322] width 28 height 12
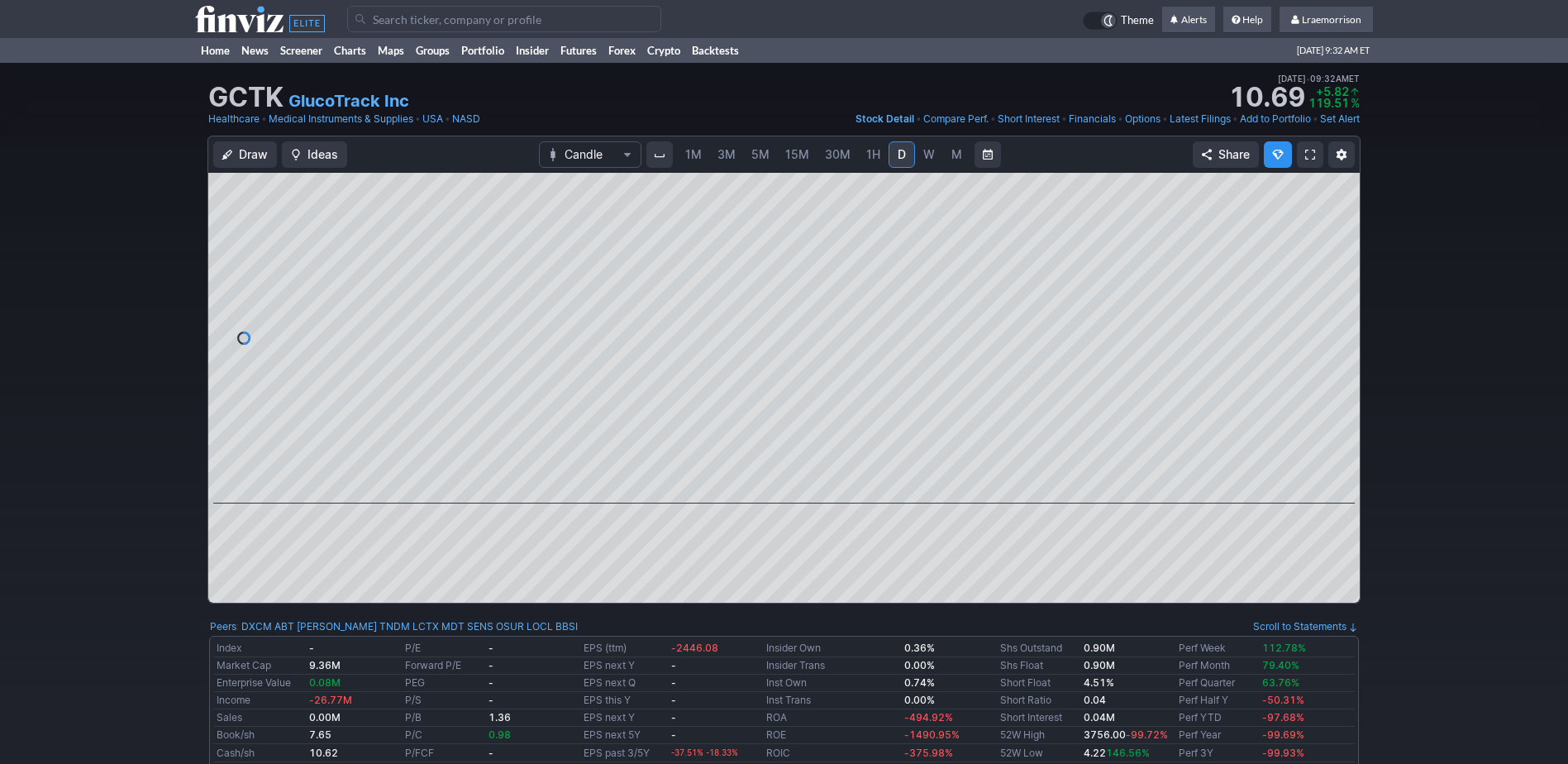
click at [697, 156] on span "1M" at bounding box center [694, 154] width 17 height 14
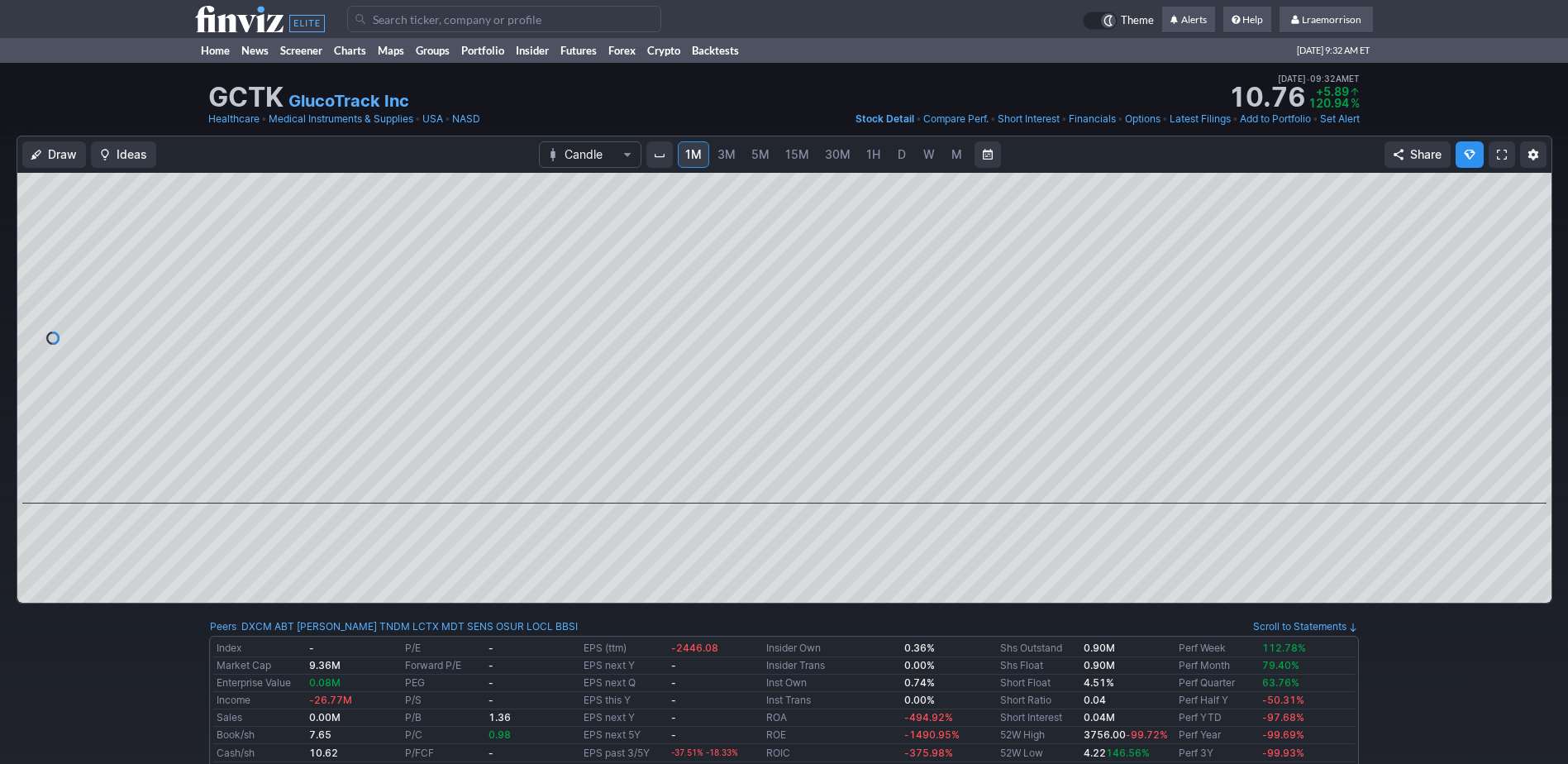
click at [386, 15] on input "Search" at bounding box center [504, 19] width 314 height 27
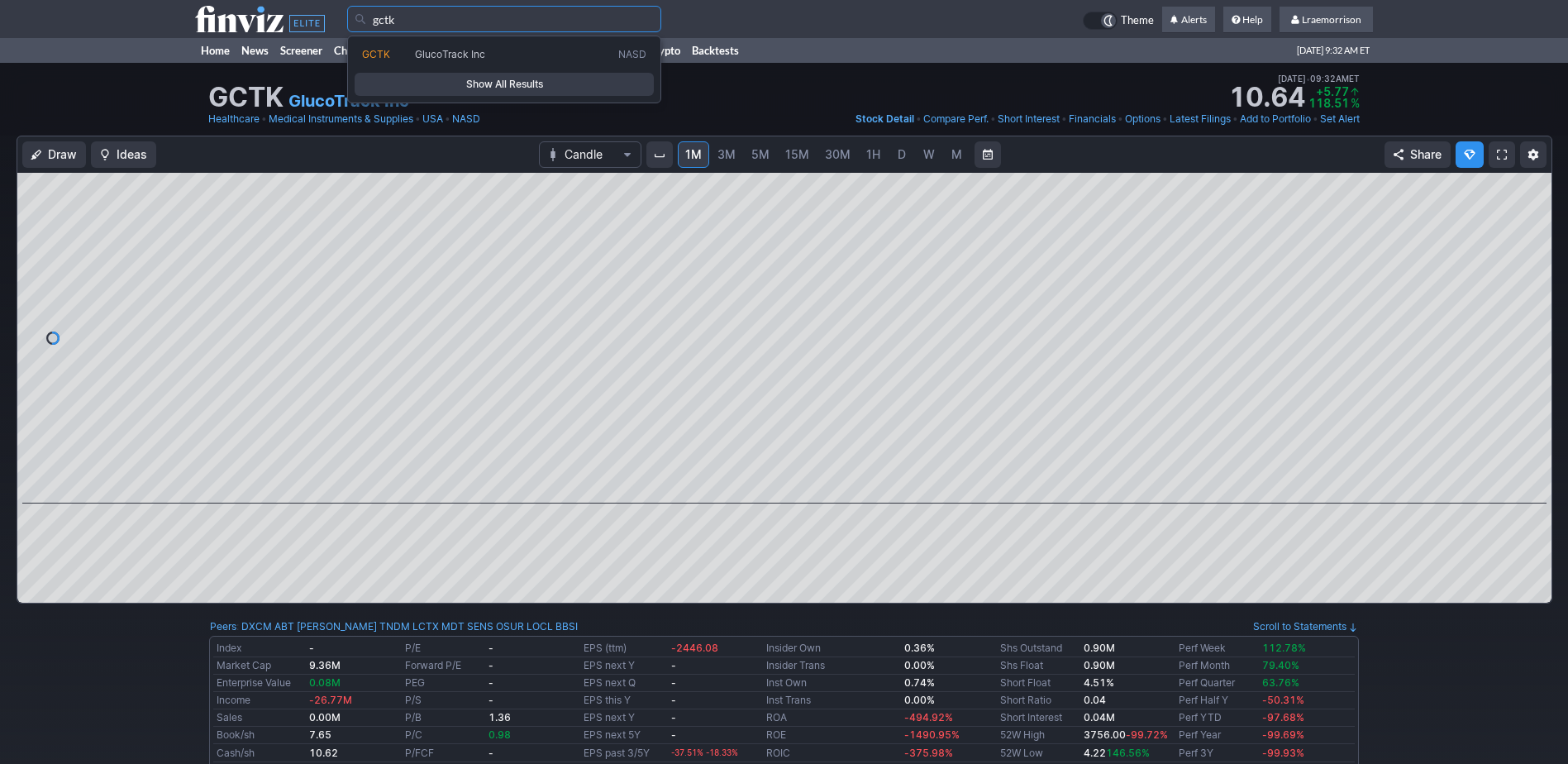
type input "gctk"
type input "raya"
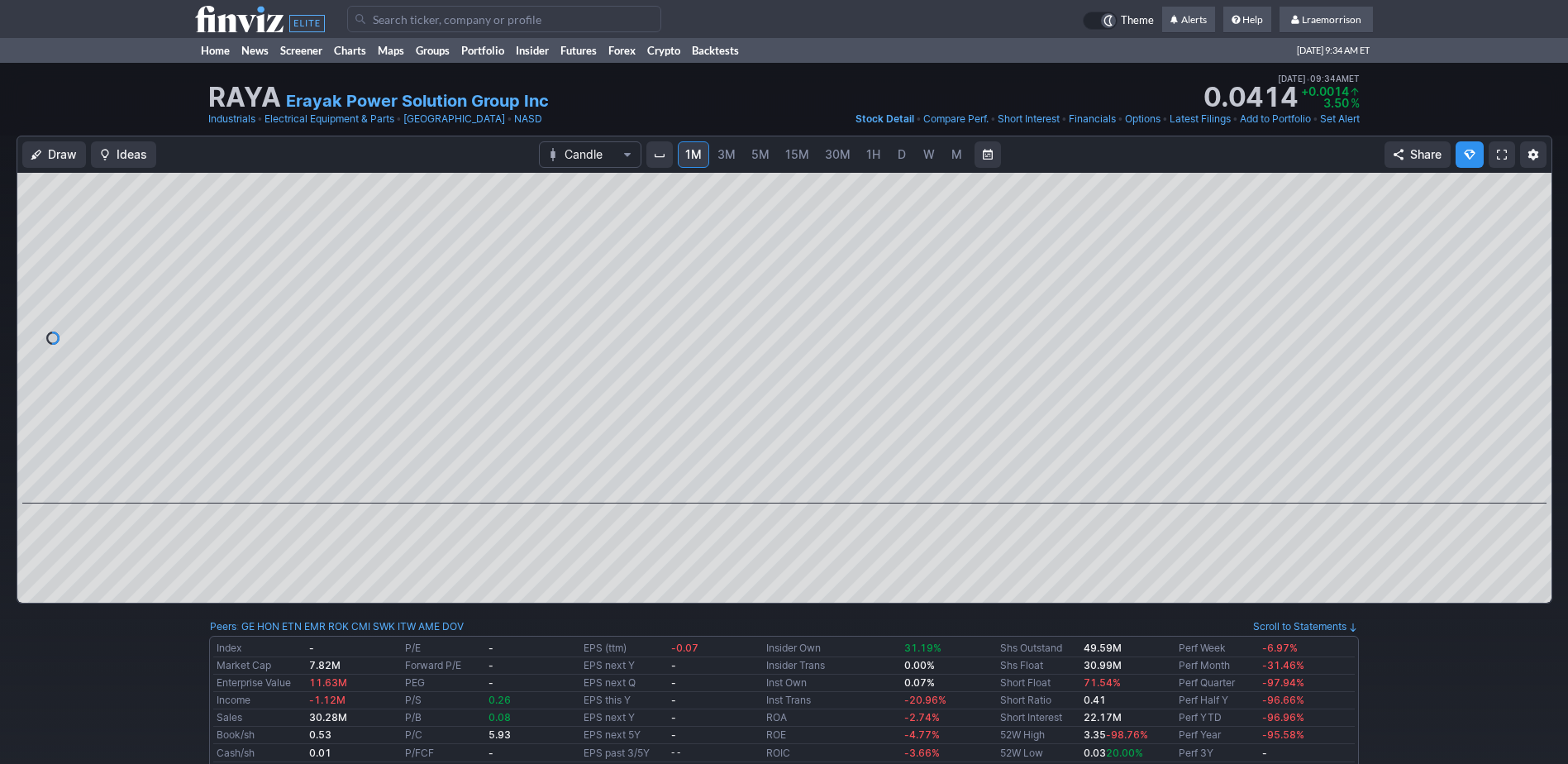
click at [408, 21] on input "Search" at bounding box center [504, 19] width 314 height 27
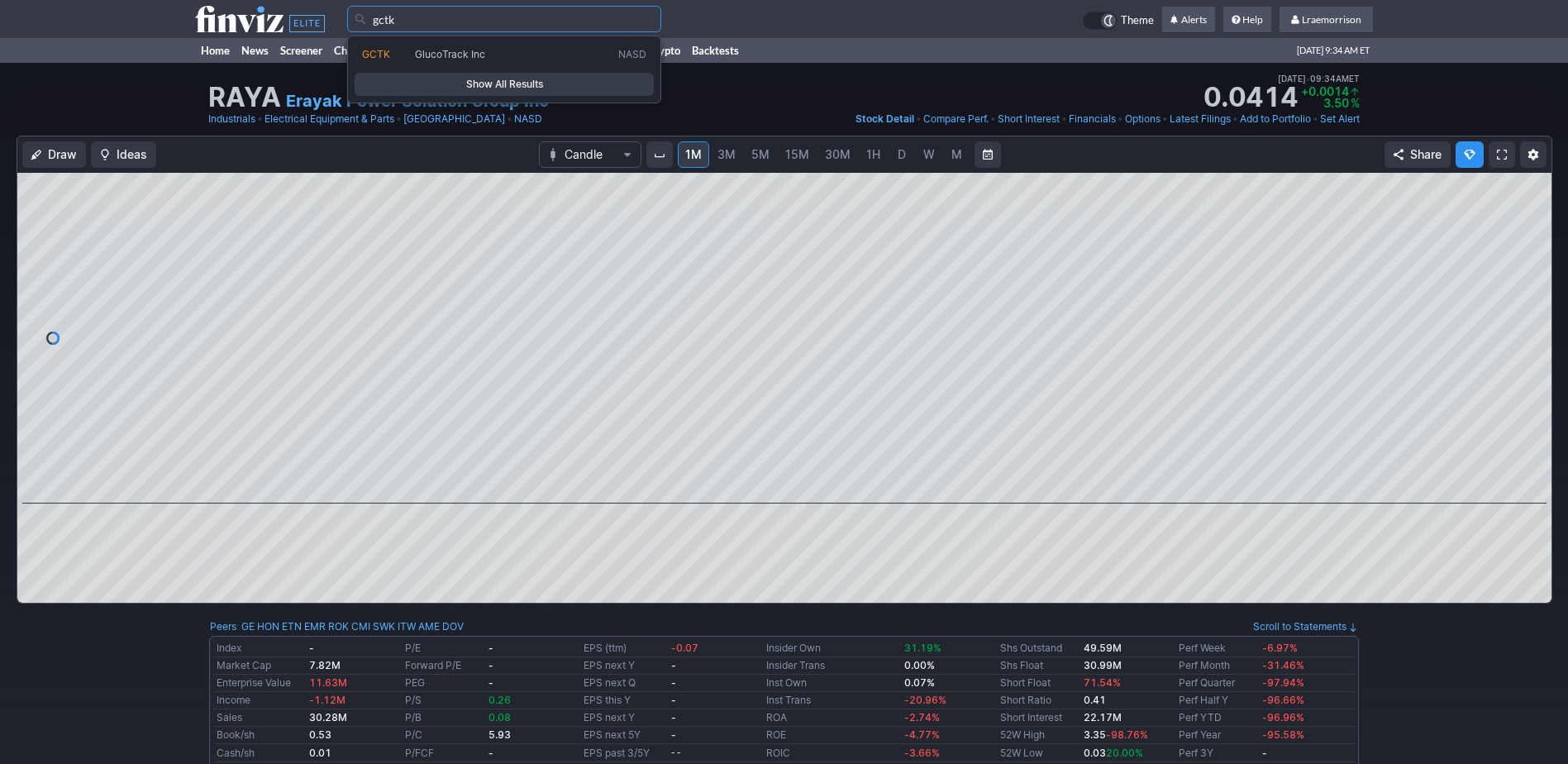
type input "gctk"
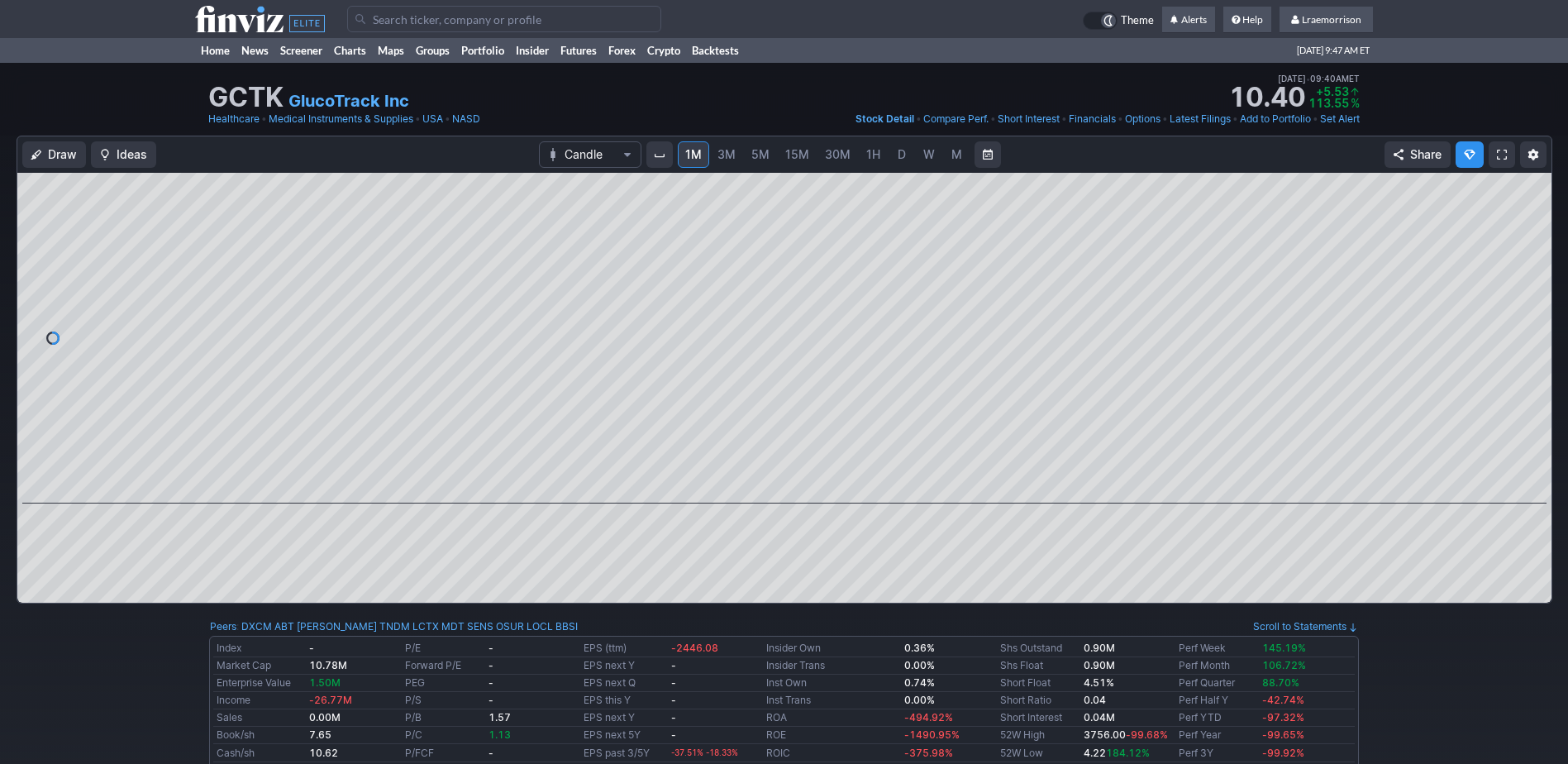
click at [67, 158] on span "Draw" at bounding box center [62, 155] width 29 height 17
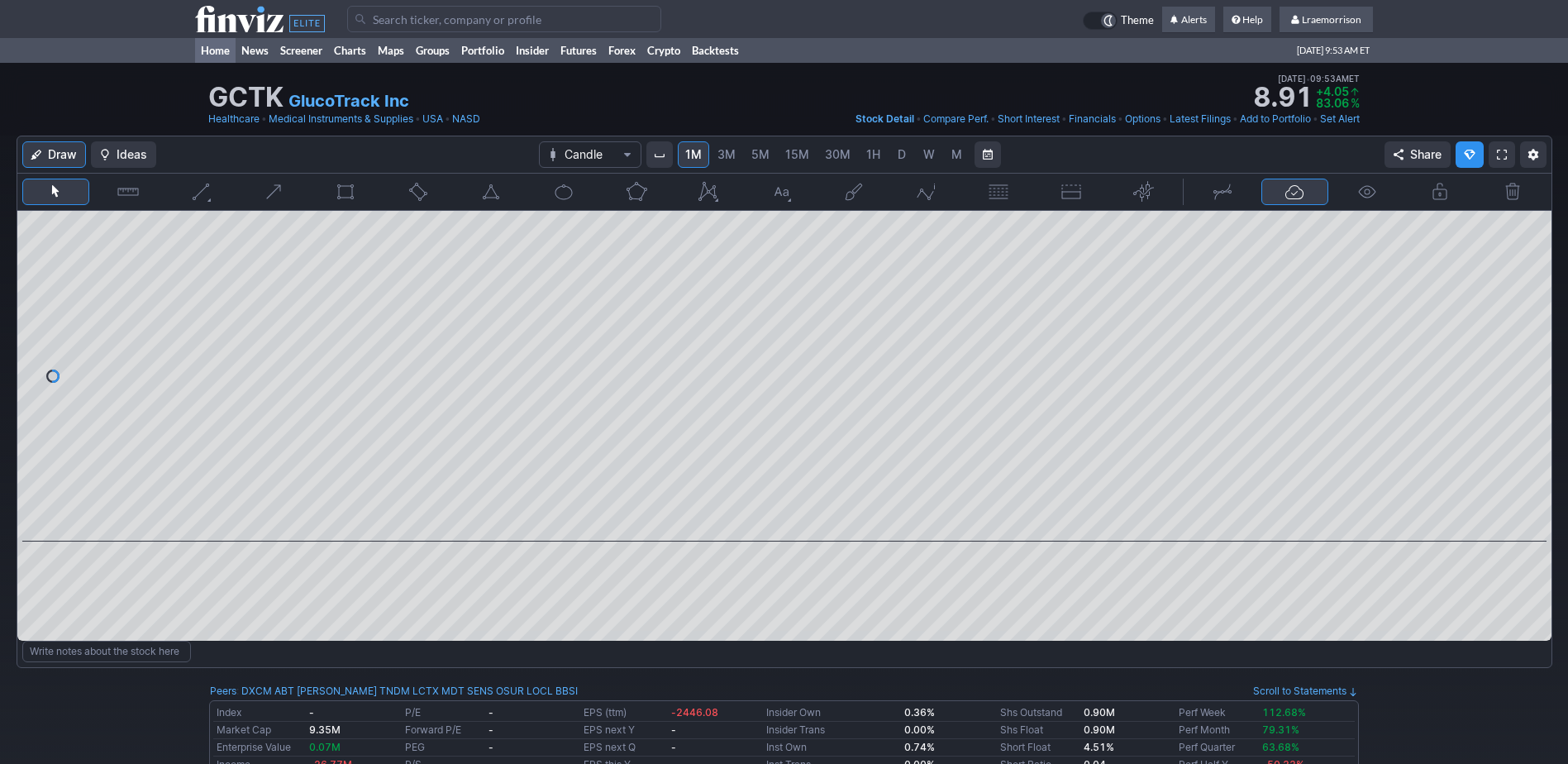
click at [218, 45] on link "Home" at bounding box center [215, 51] width 41 height 25
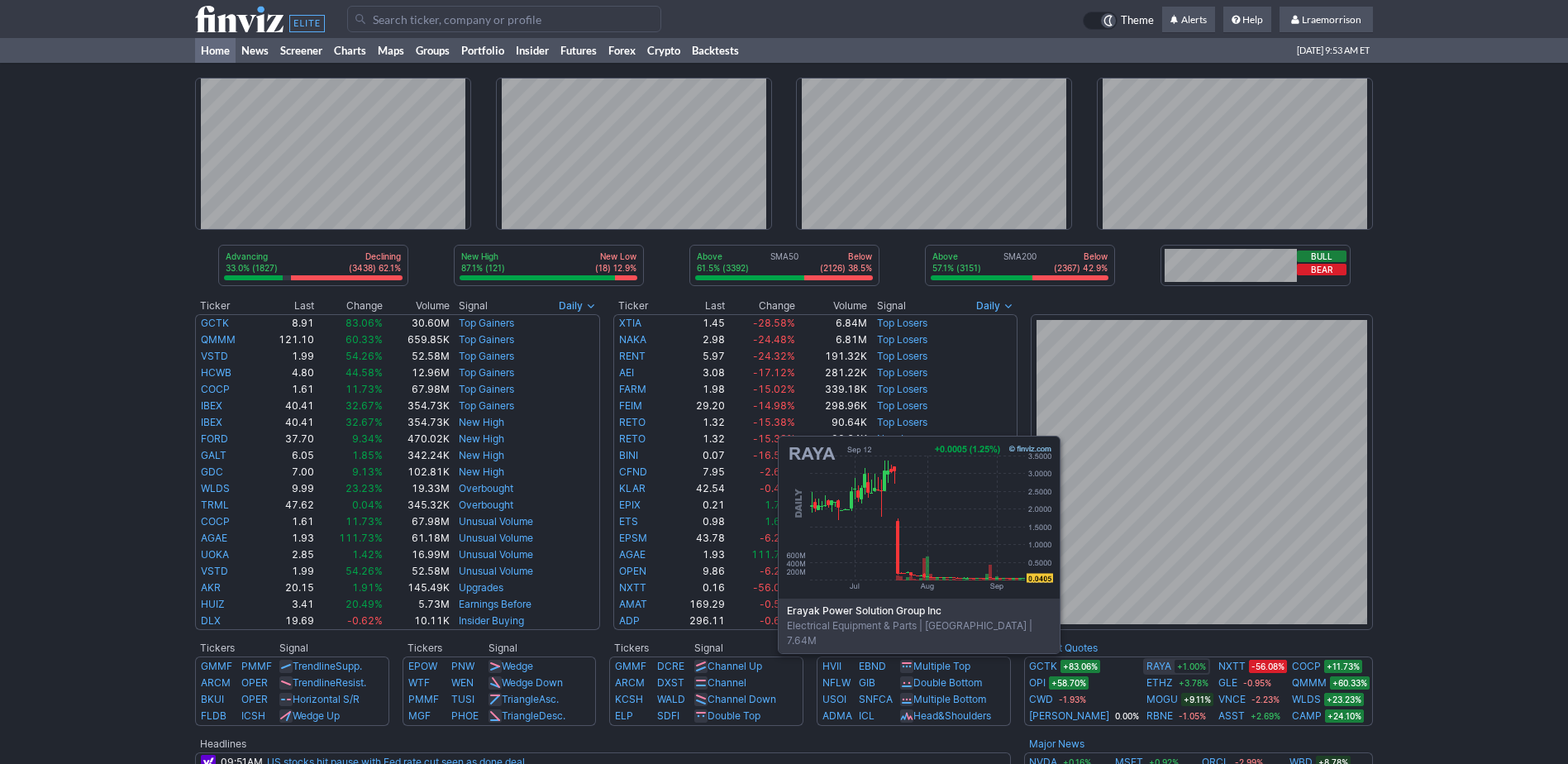
click at [1147, 663] on link "RAYA" at bounding box center [1159, 667] width 25 height 17
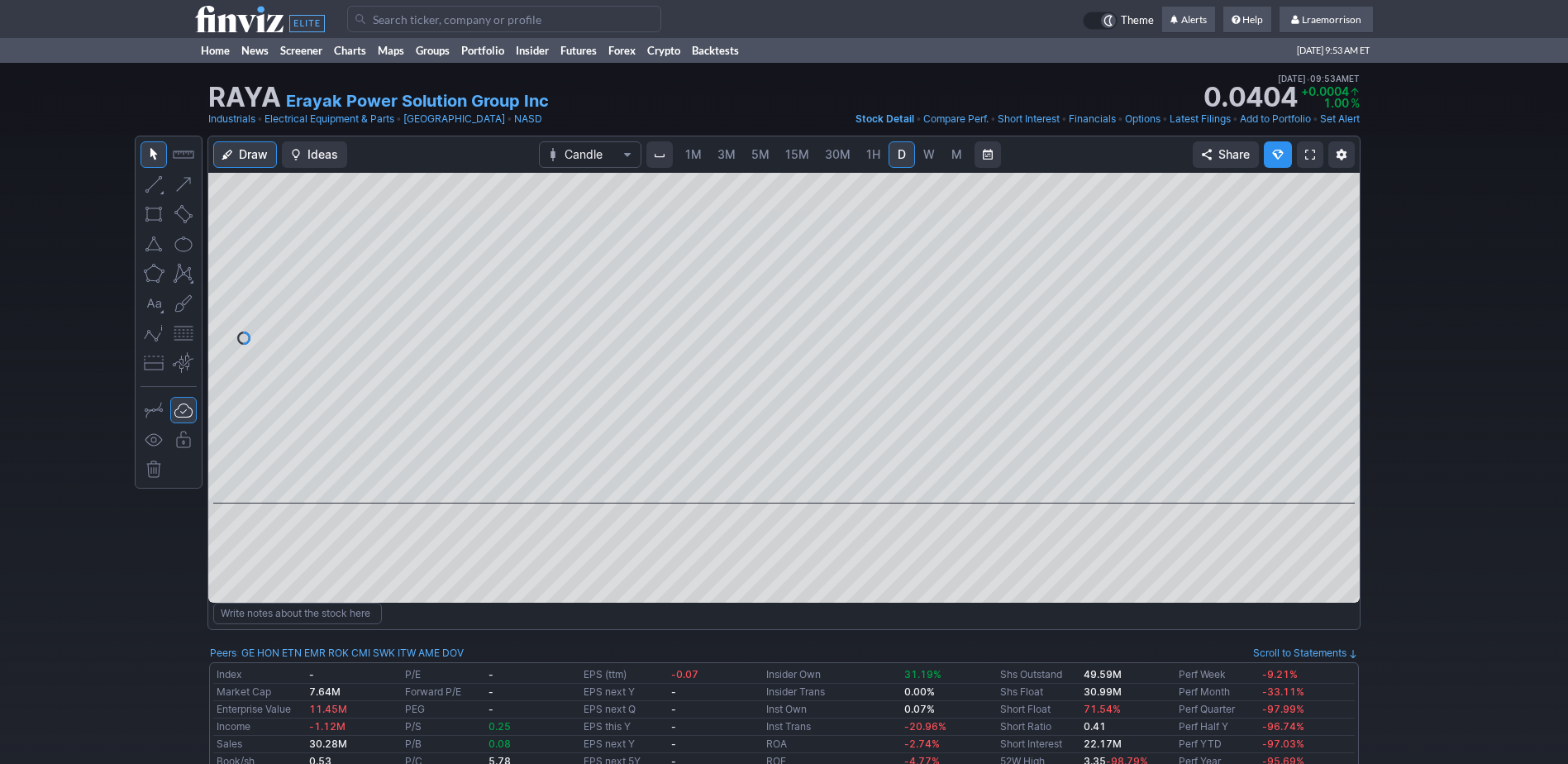
click at [693, 159] on span "1M" at bounding box center [694, 154] width 17 height 14
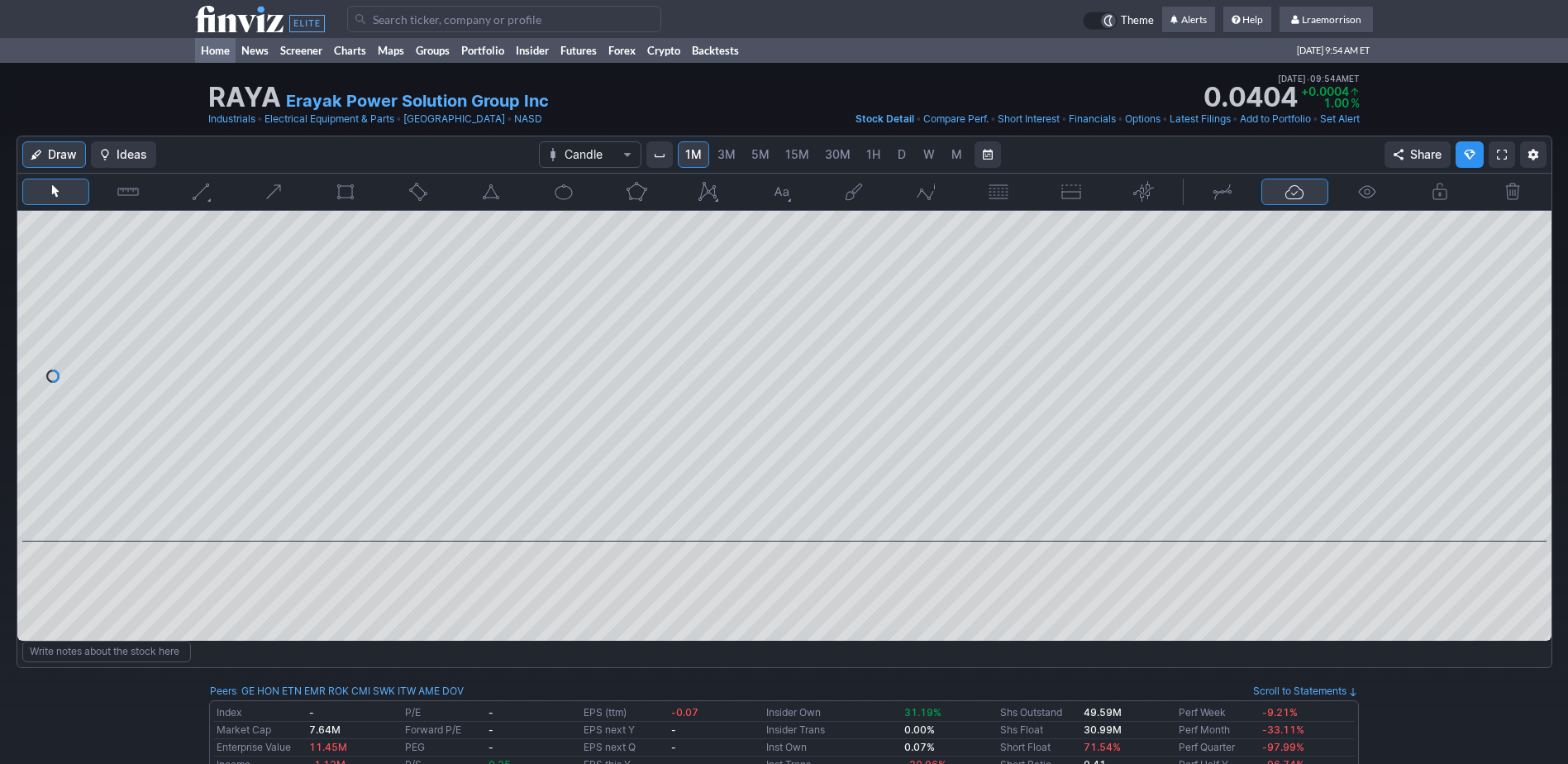
click at [224, 48] on link "Home" at bounding box center [215, 51] width 41 height 25
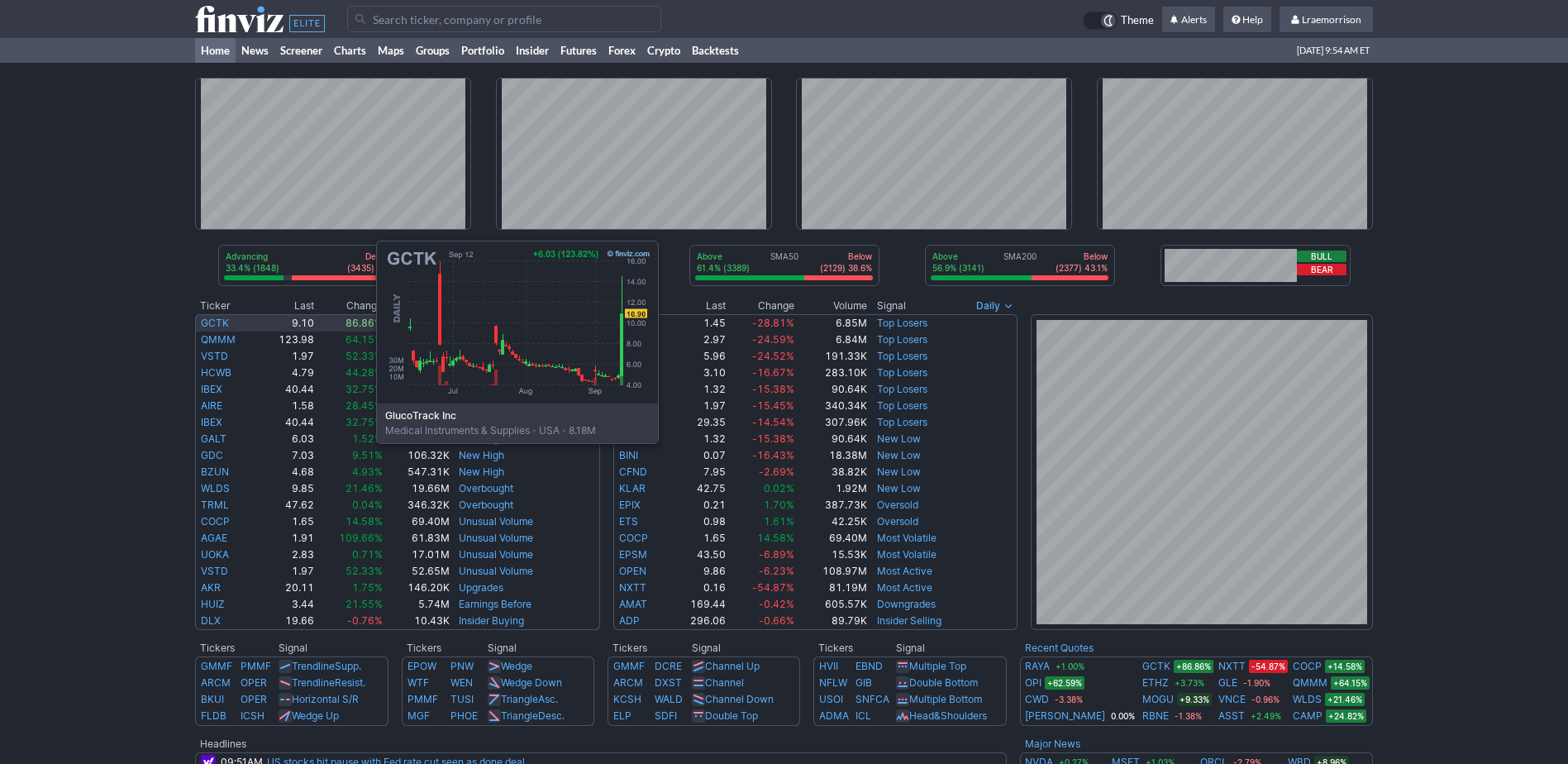
click at [211, 319] on link "GCTK" at bounding box center [215, 322] width 28 height 12
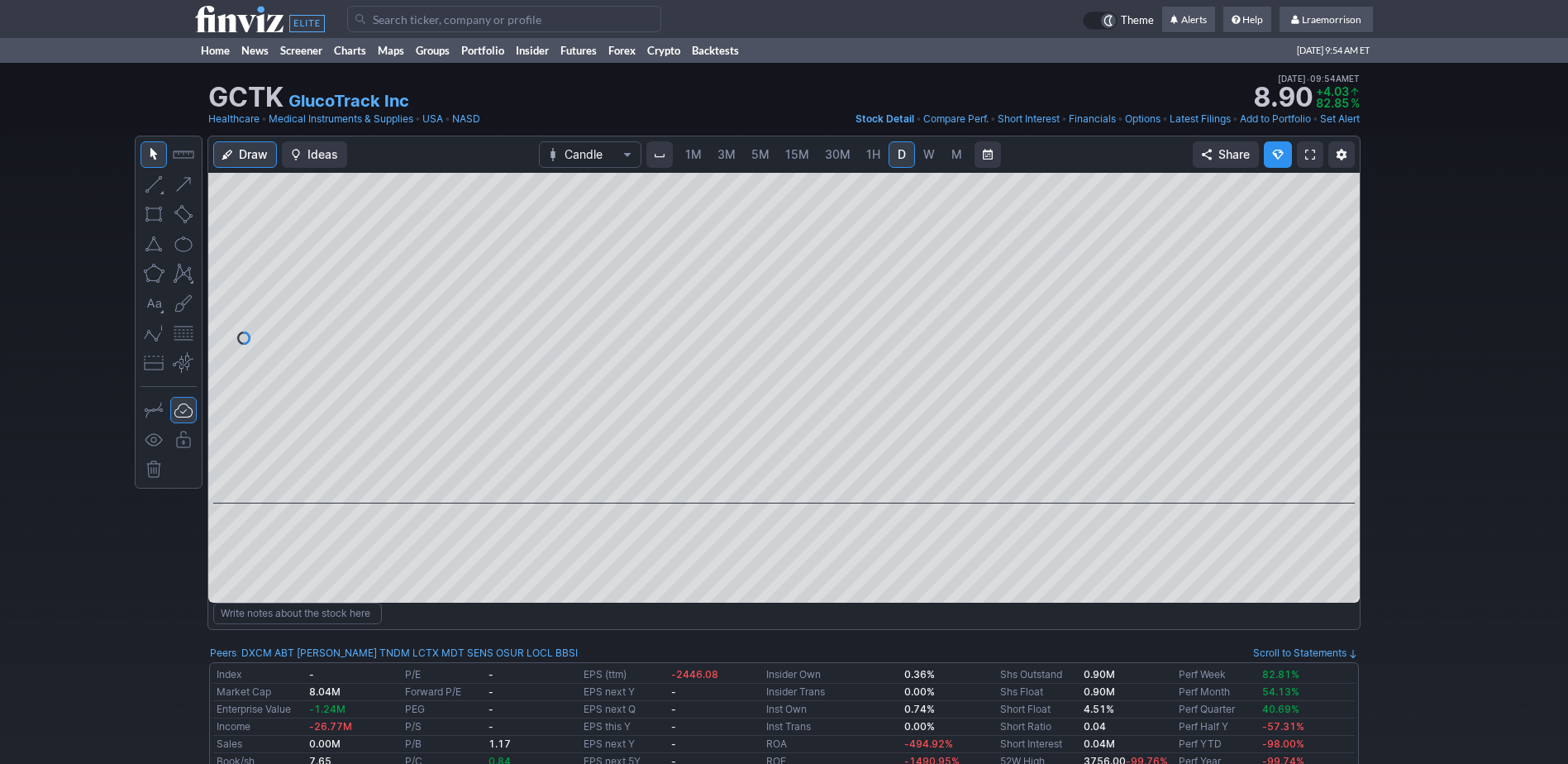
click at [691, 160] on span "1M" at bounding box center [694, 154] width 17 height 14
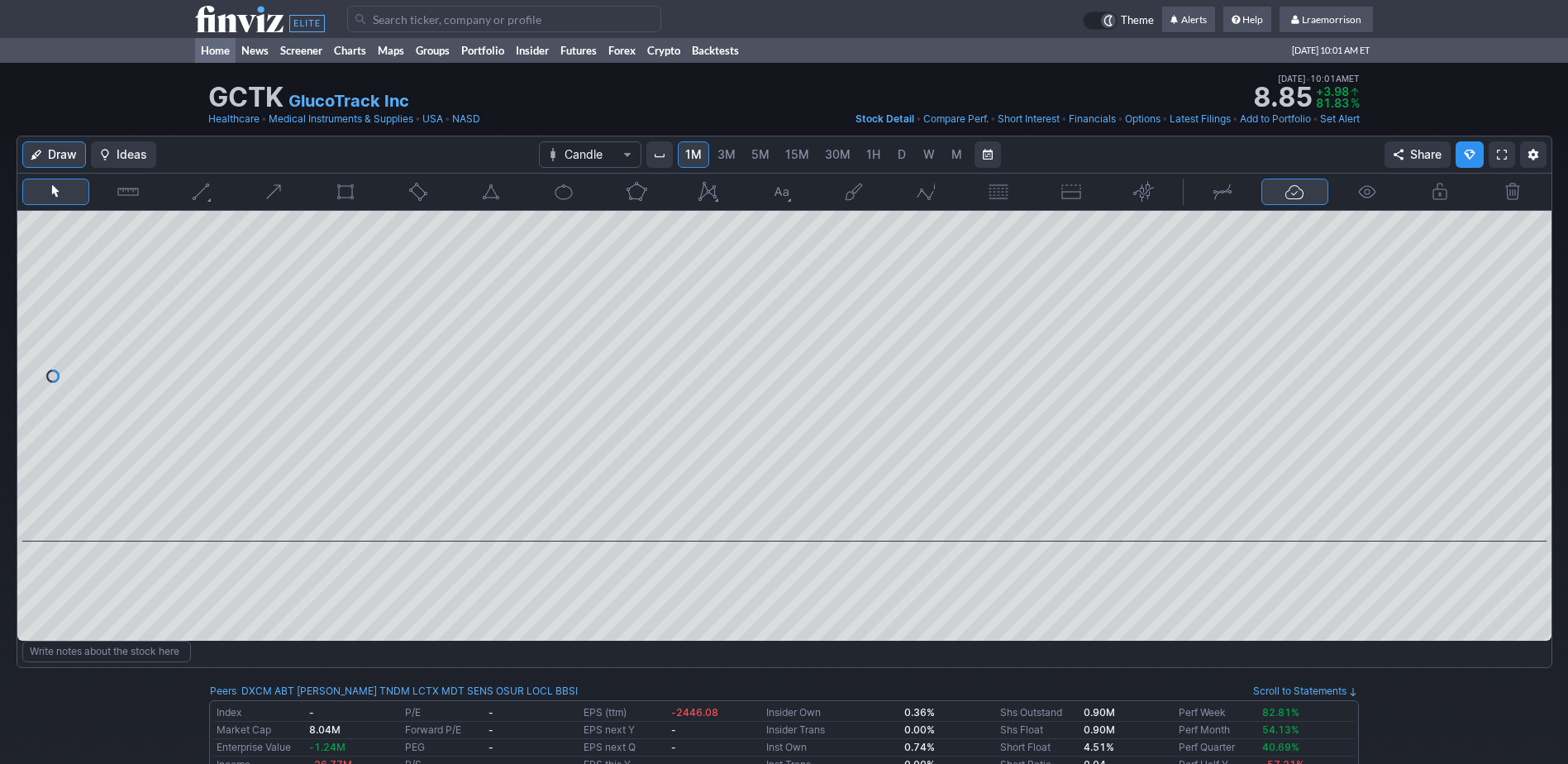
click at [223, 50] on link "Home" at bounding box center [215, 51] width 41 height 25
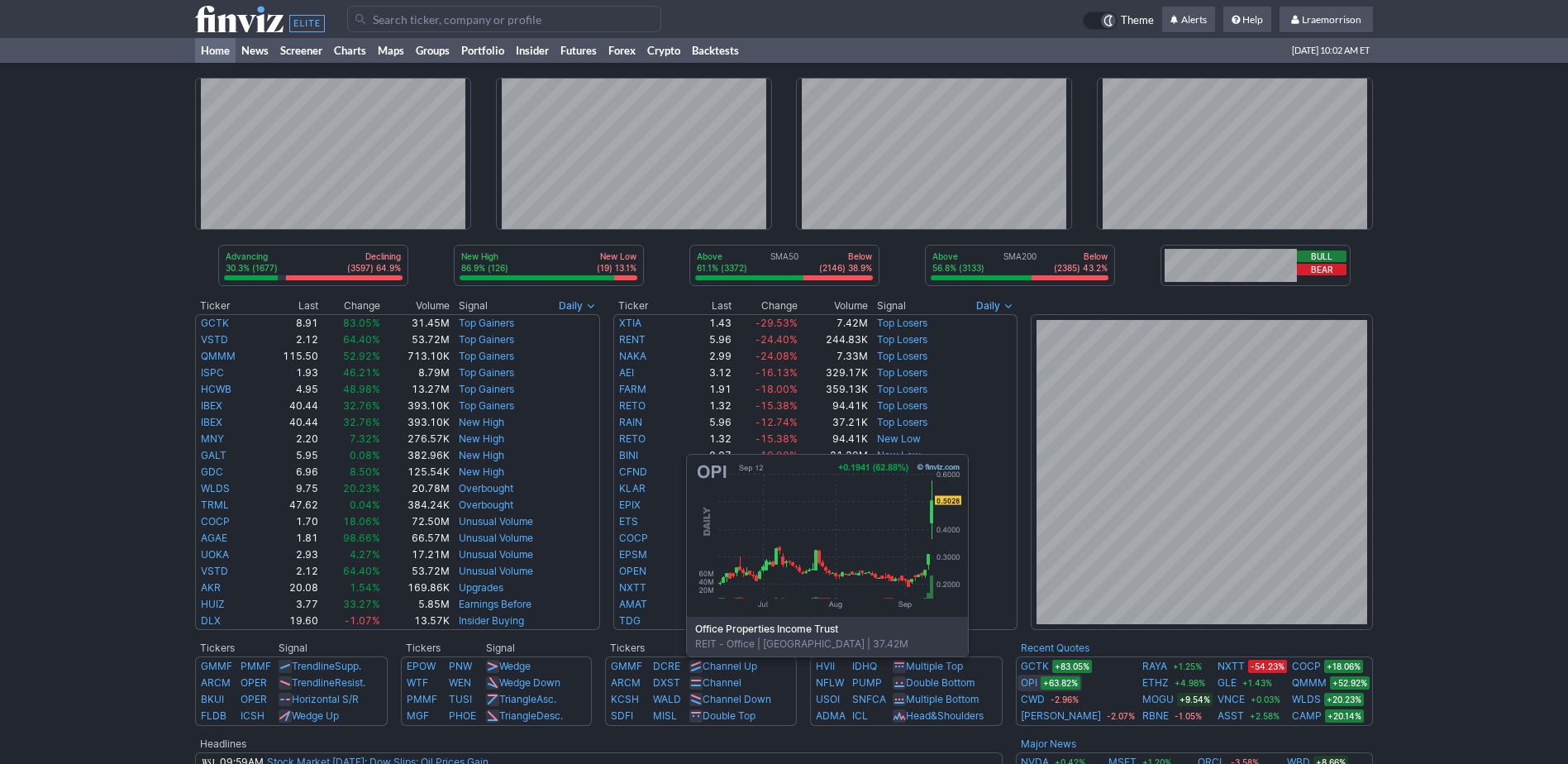
click at [1038, 682] on link "OPI" at bounding box center [1030, 683] width 17 height 17
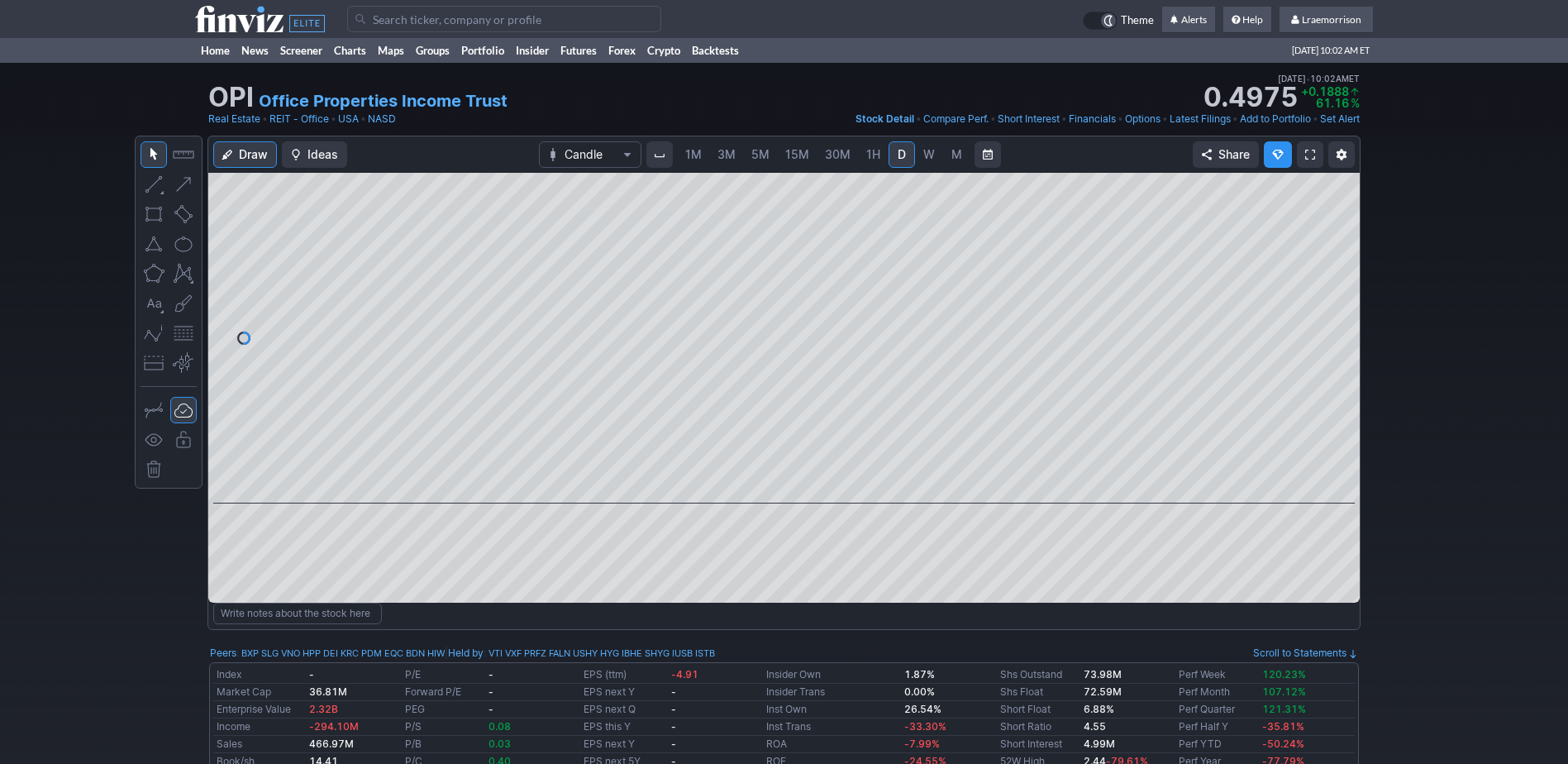
click at [690, 150] on span "1M" at bounding box center [694, 154] width 17 height 14
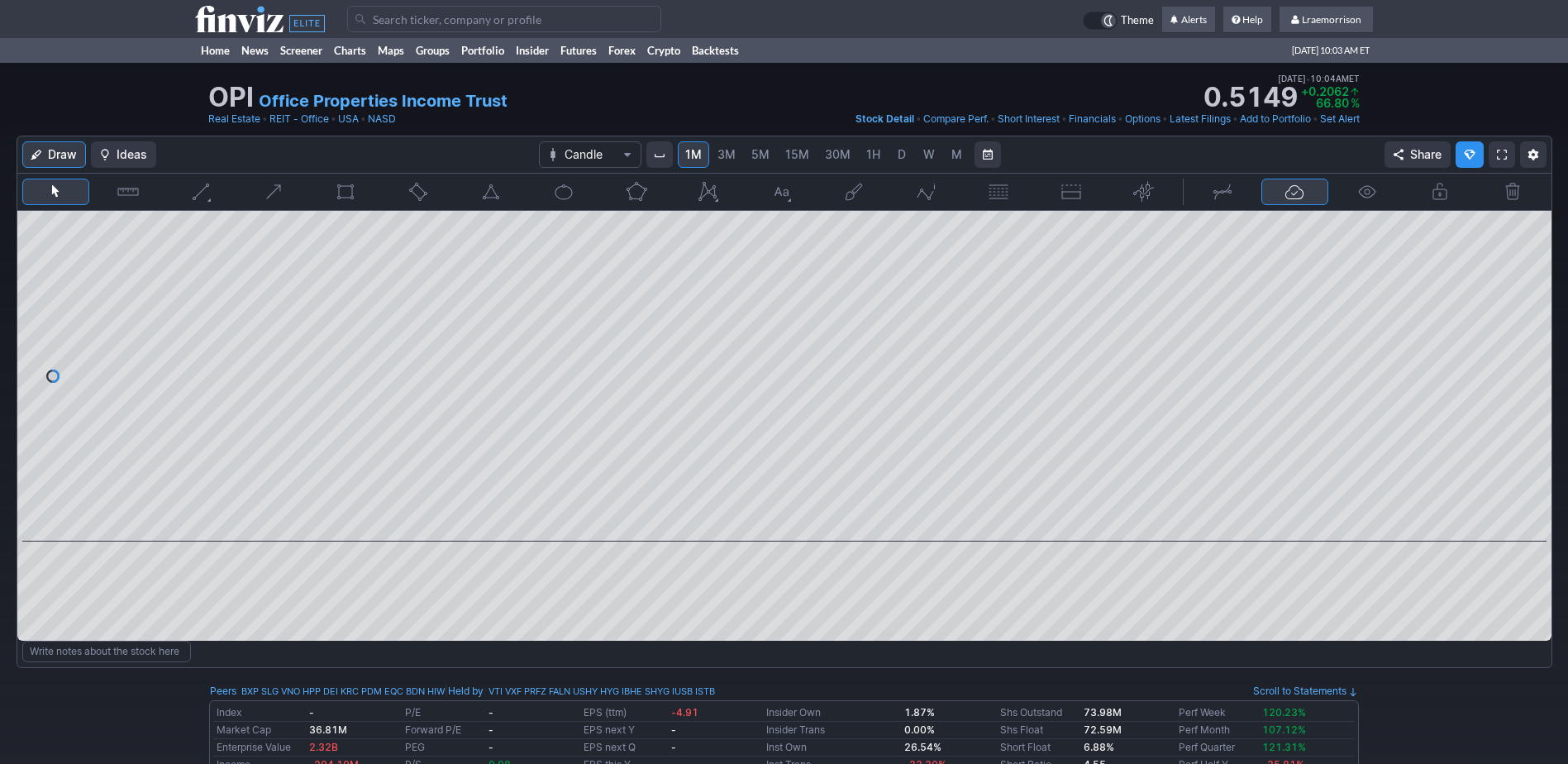
click at [361, 18] on input "Search" at bounding box center [504, 19] width 314 height 27
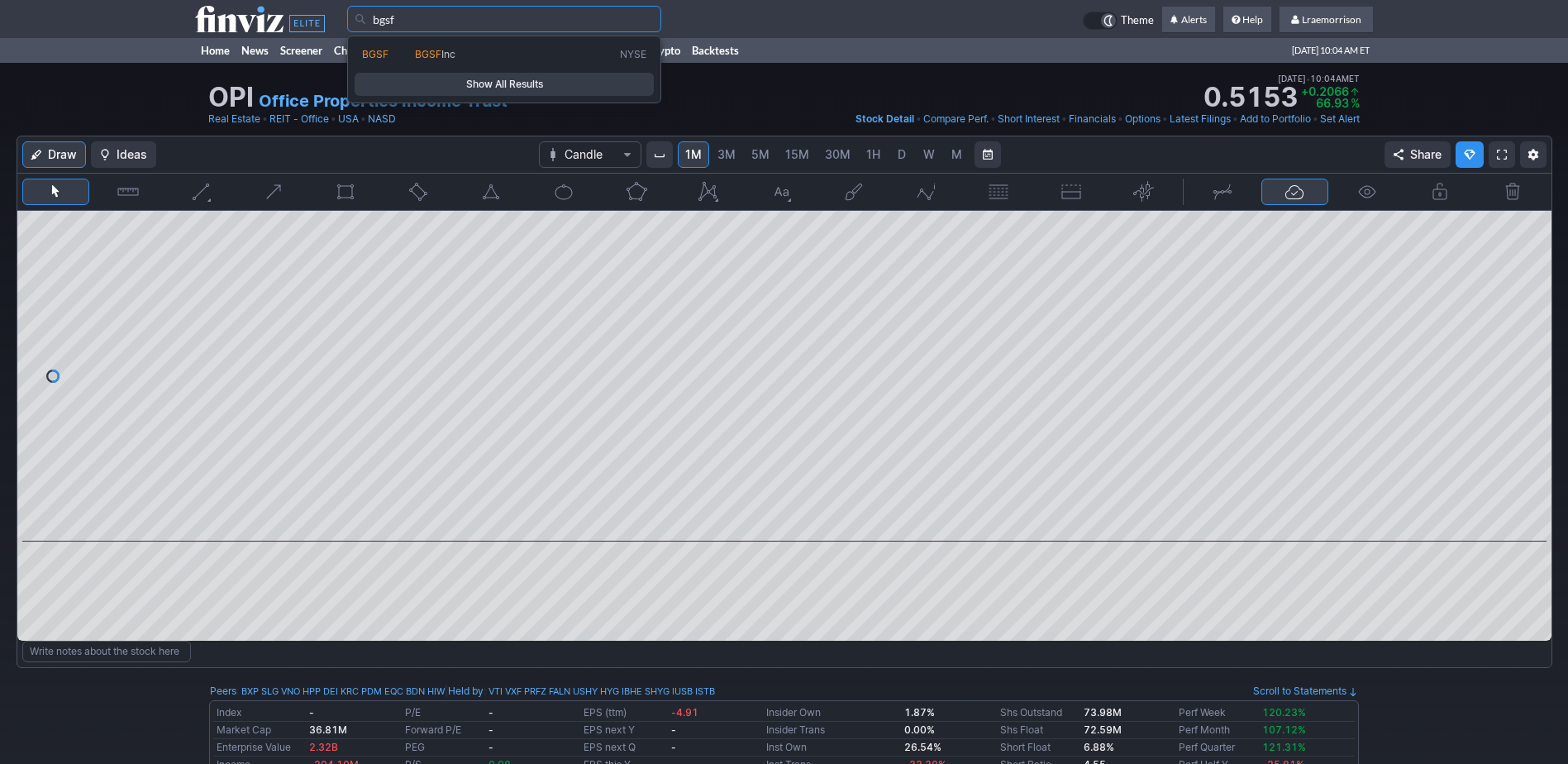
type input "bgsf"
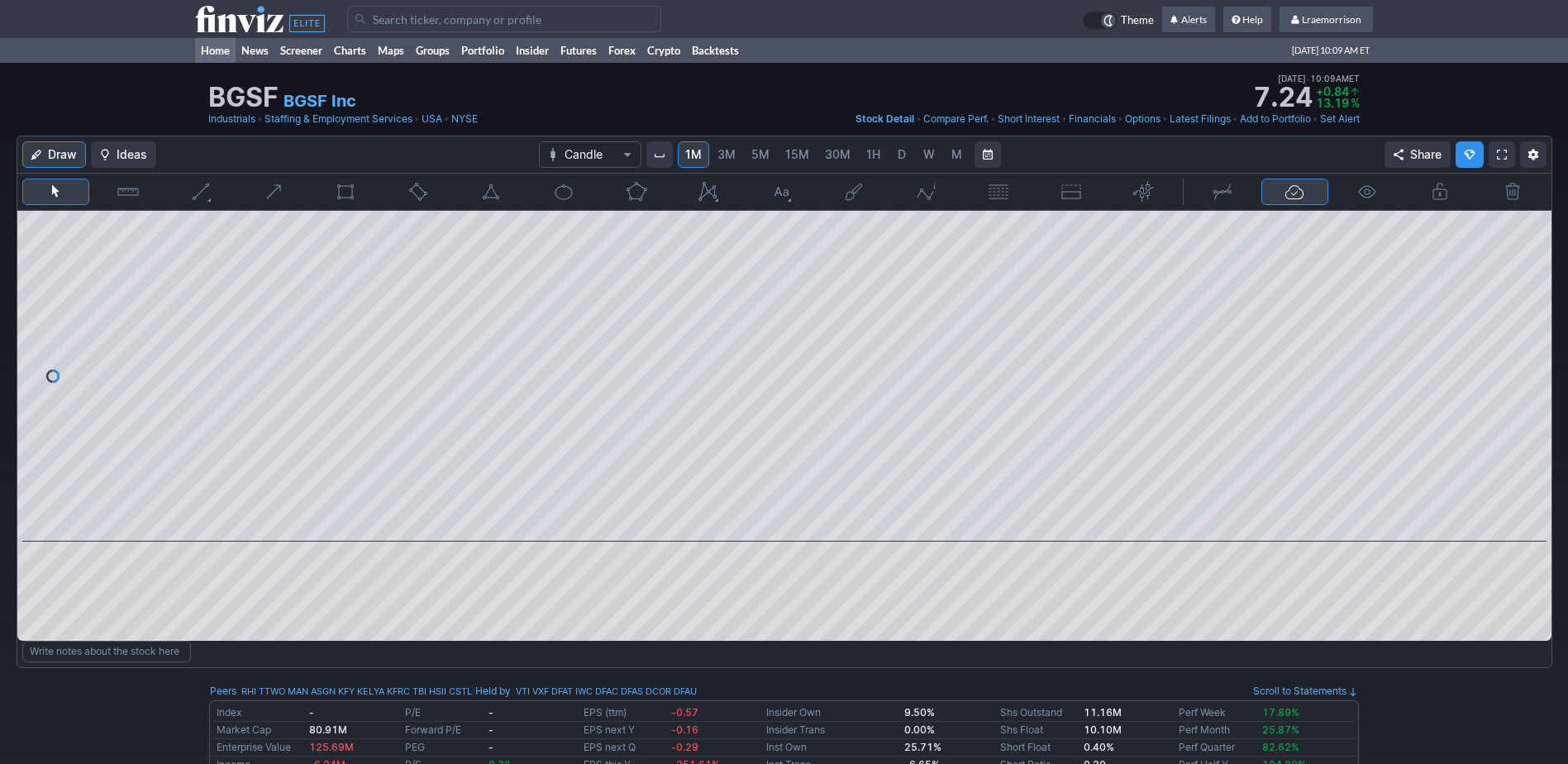
click at [216, 50] on link "Home" at bounding box center [215, 51] width 41 height 25
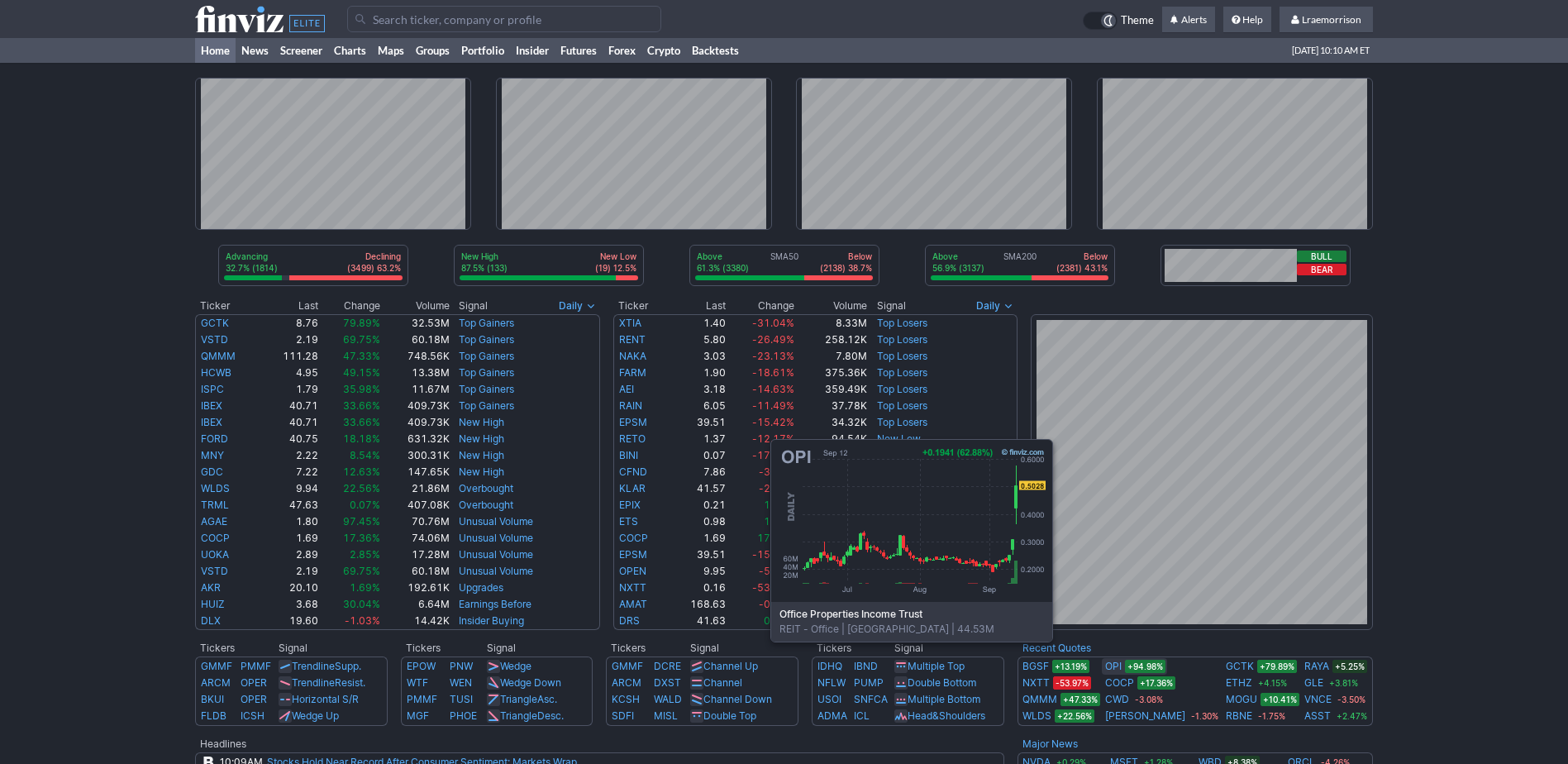
click at [1122, 667] on link "OPI" at bounding box center [1114, 667] width 17 height 17
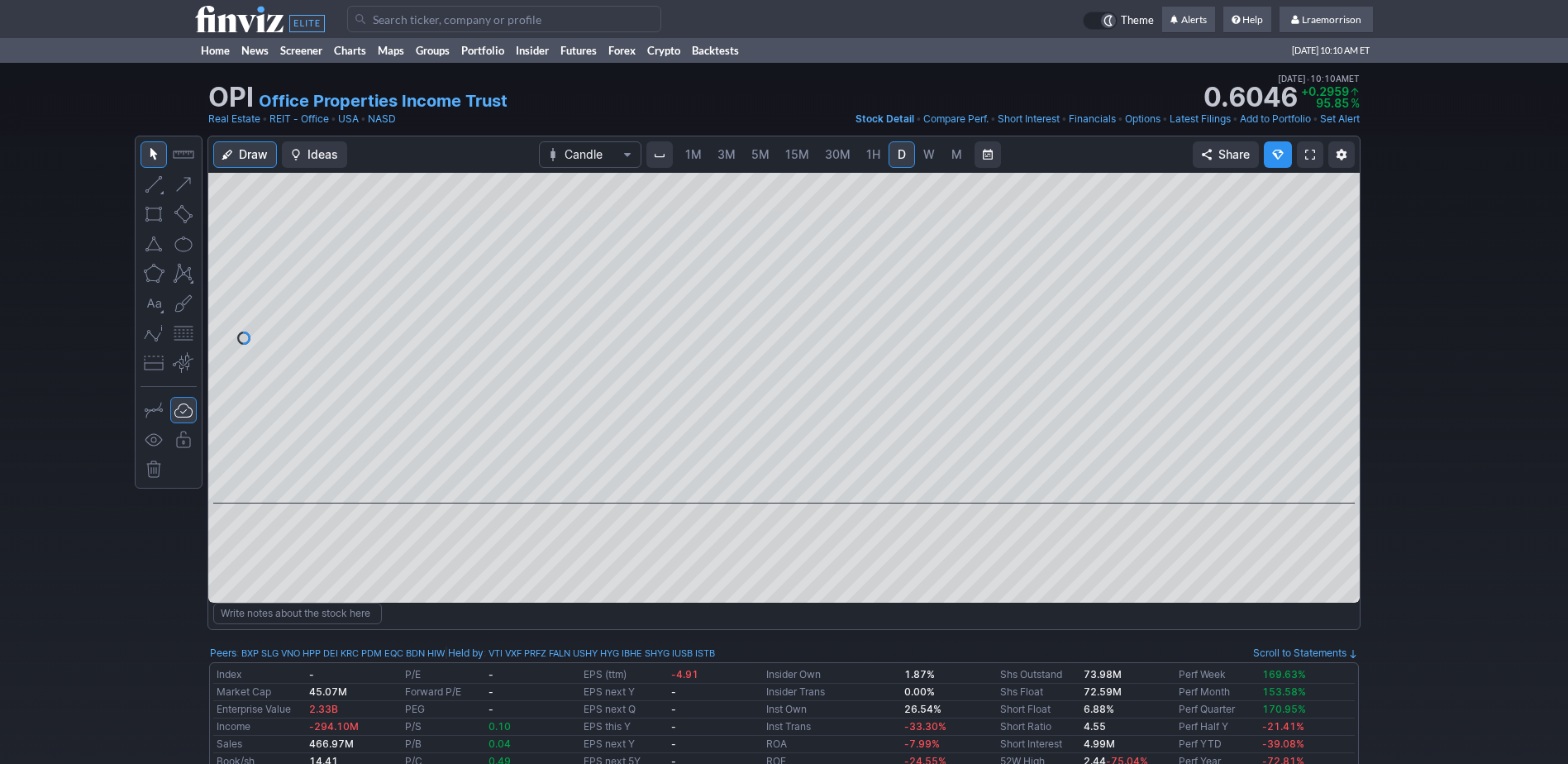
click at [688, 154] on span "1M" at bounding box center [694, 154] width 17 height 14
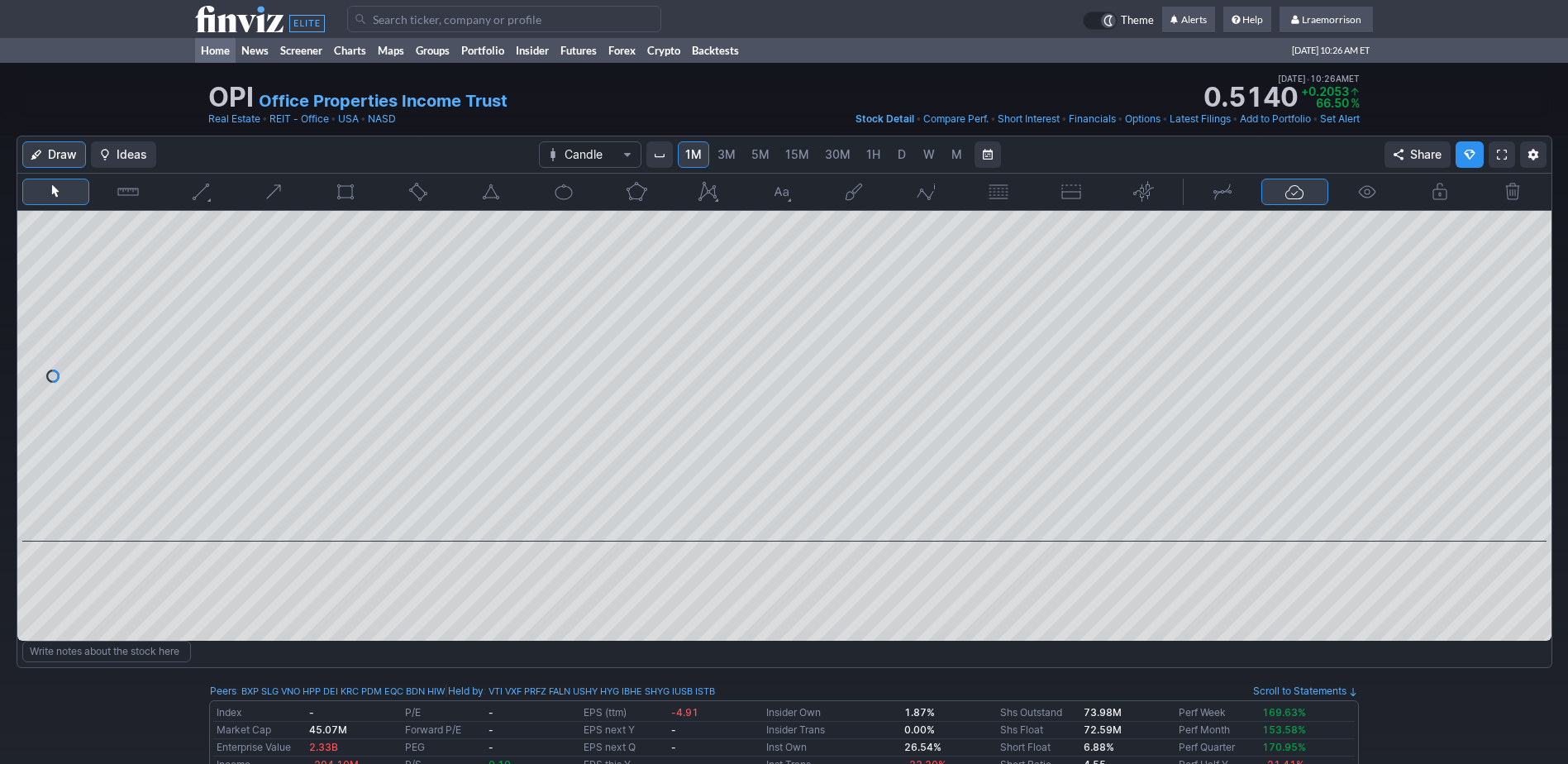
click at [224, 49] on link "Home" at bounding box center [215, 51] width 41 height 25
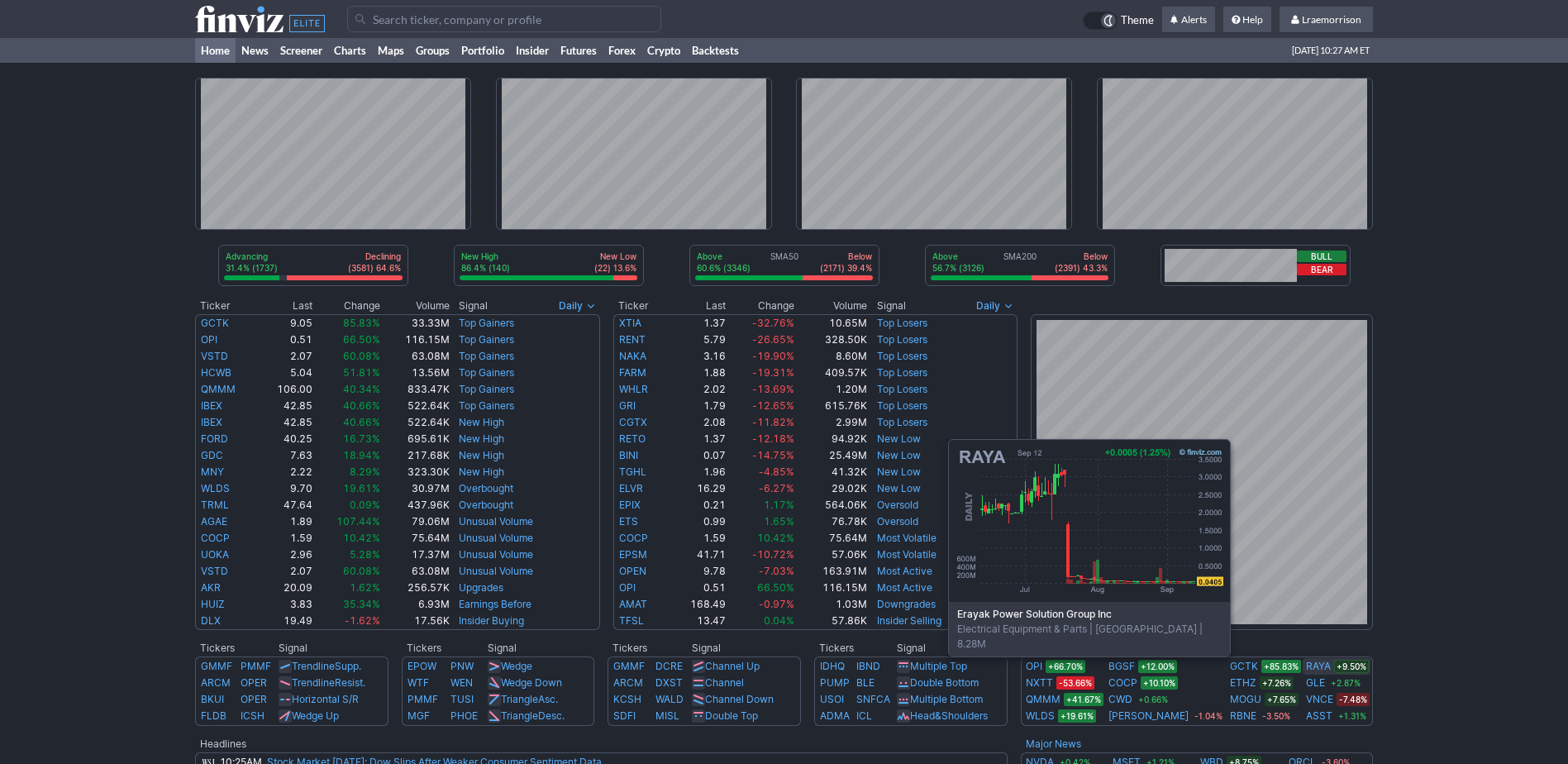
click at [1307, 667] on link "RAYA" at bounding box center [1319, 667] width 25 height 17
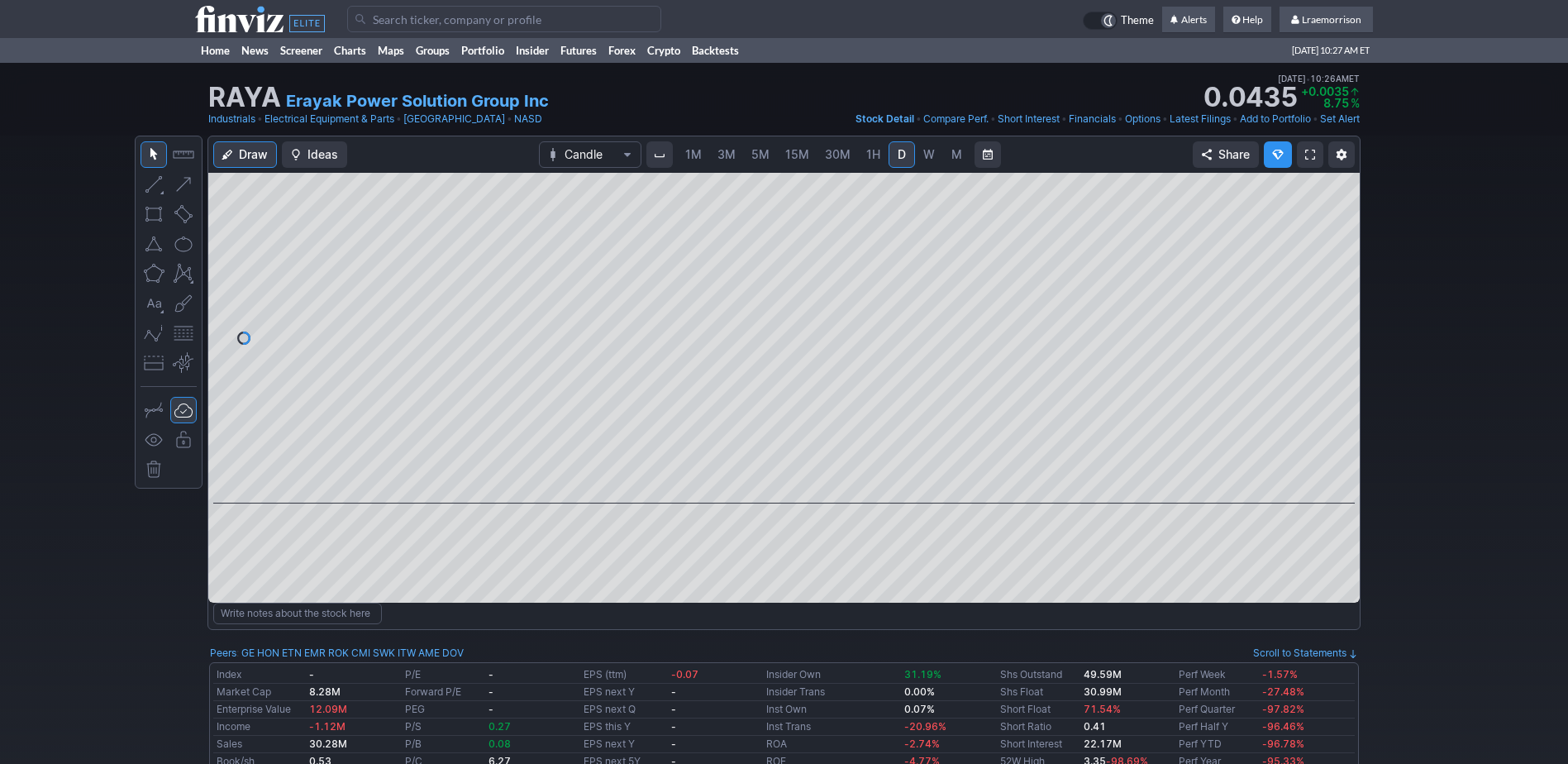
click at [692, 157] on span "1M" at bounding box center [694, 154] width 17 height 14
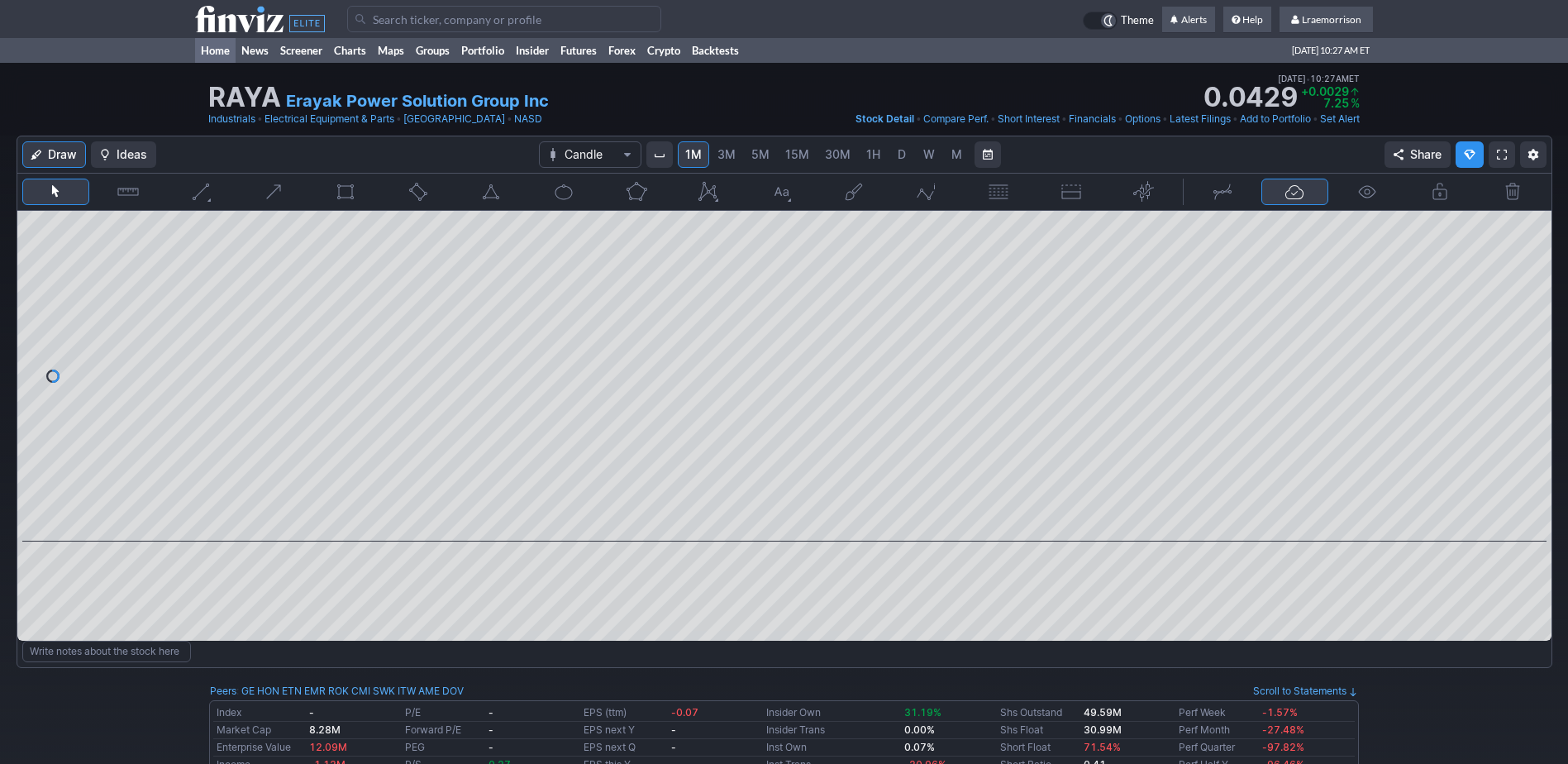
click at [218, 46] on link "Home" at bounding box center [215, 51] width 41 height 25
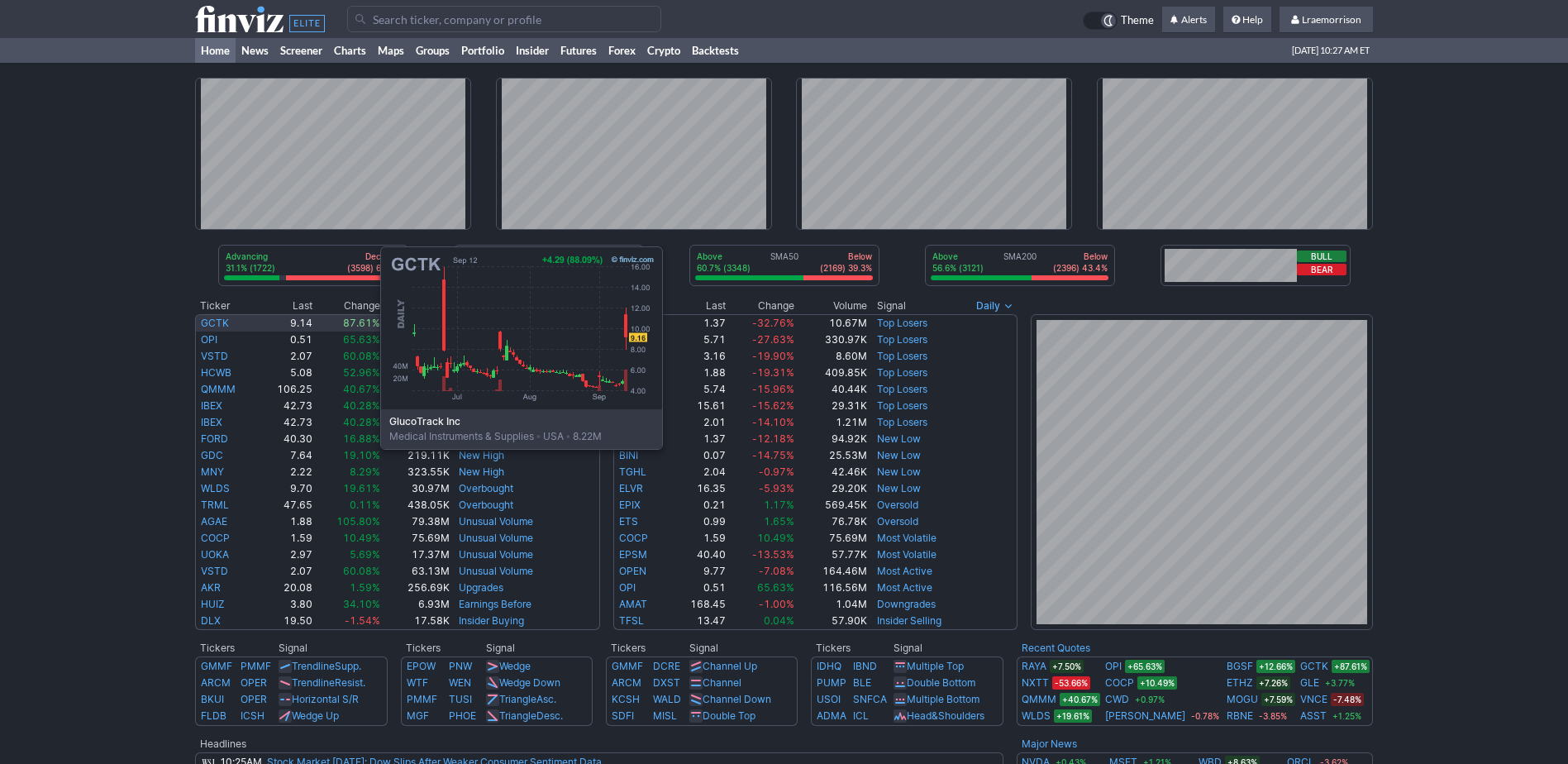
click at [215, 325] on link "GCTK" at bounding box center [215, 322] width 28 height 12
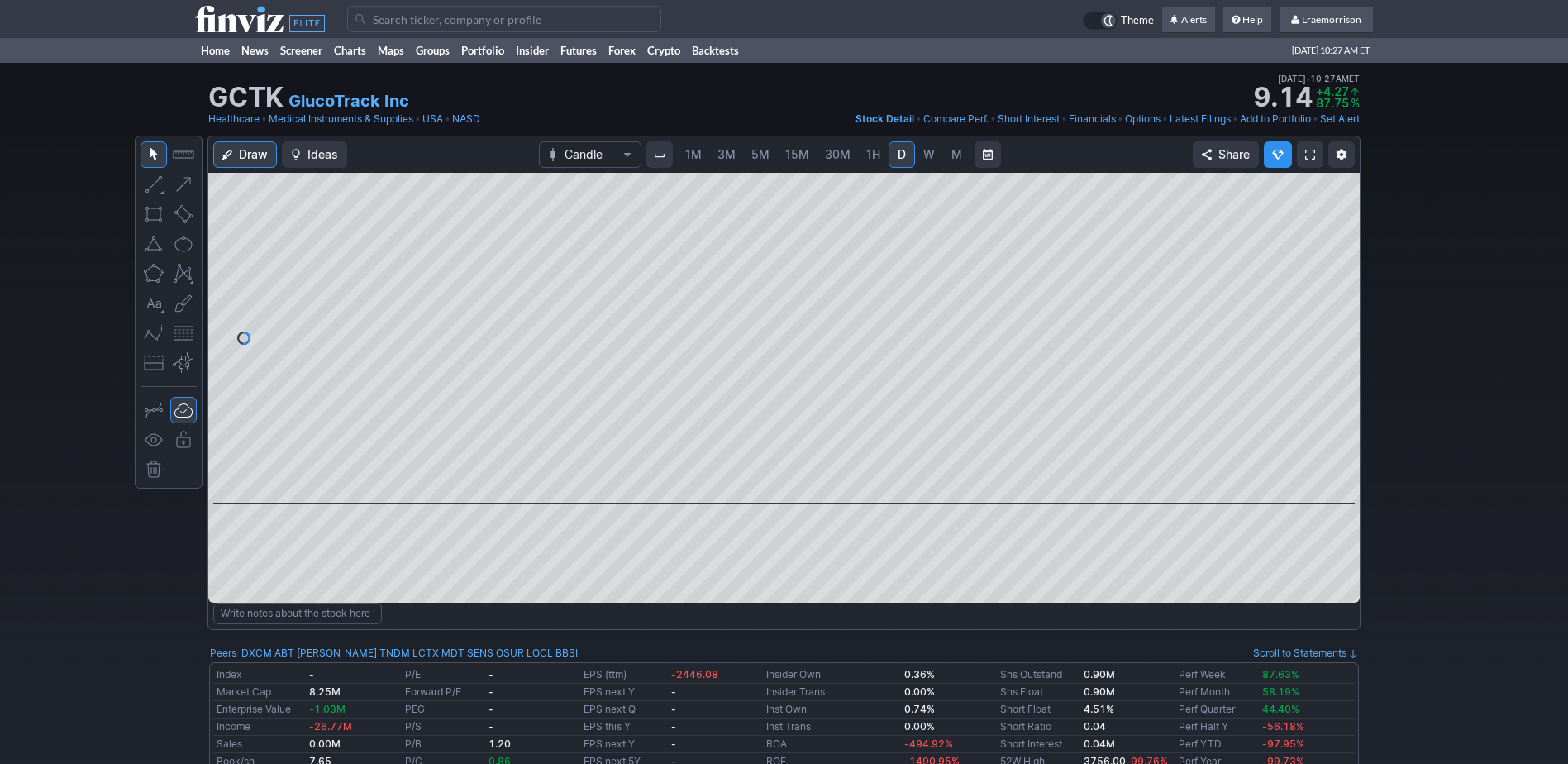
click at [692, 155] on span "1M" at bounding box center [694, 154] width 17 height 14
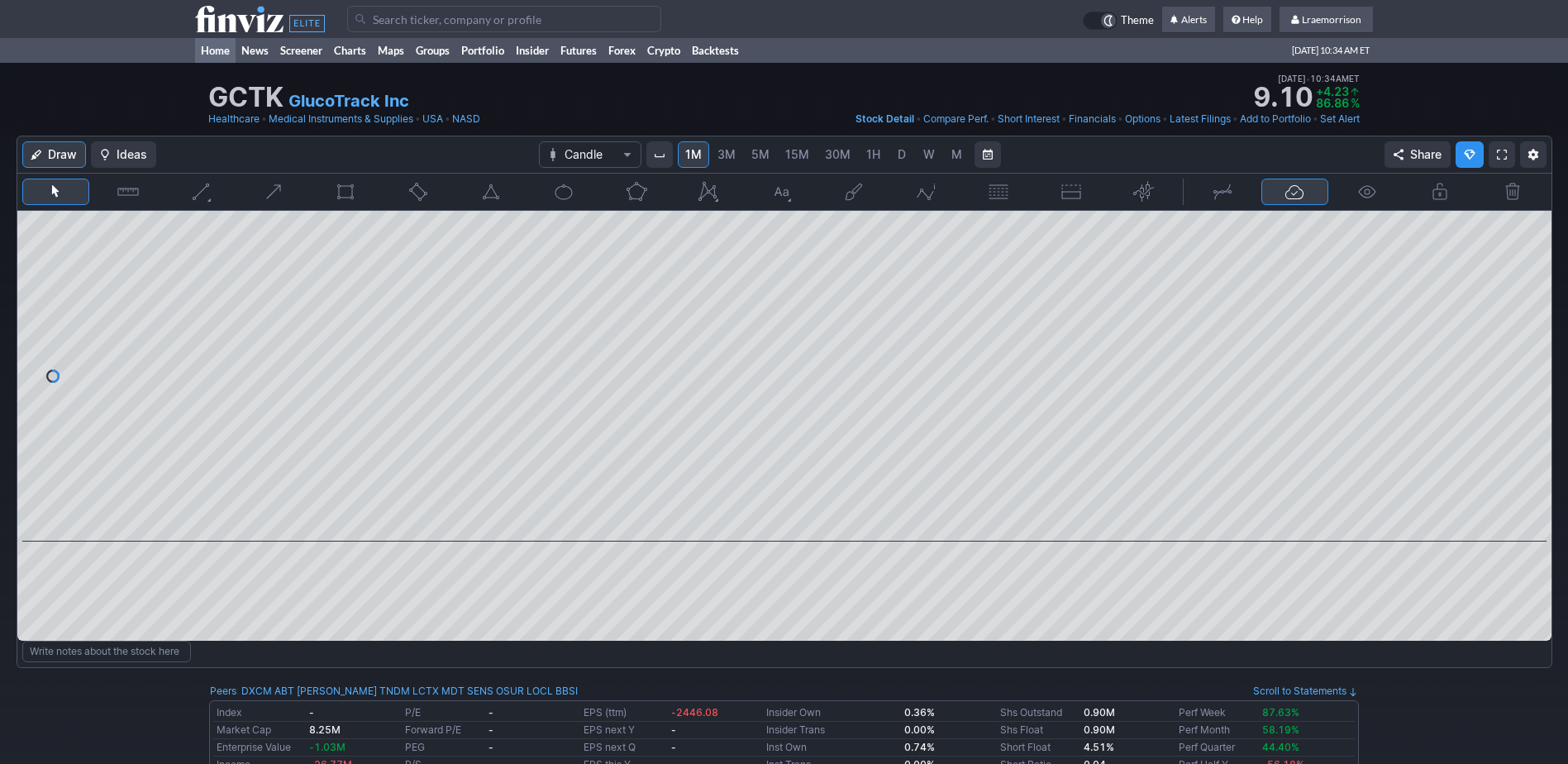
drag, startPoint x: 213, startPoint y: 46, endPoint x: 228, endPoint y: 47, distance: 15.0
click at [213, 46] on link "Home" at bounding box center [215, 51] width 41 height 25
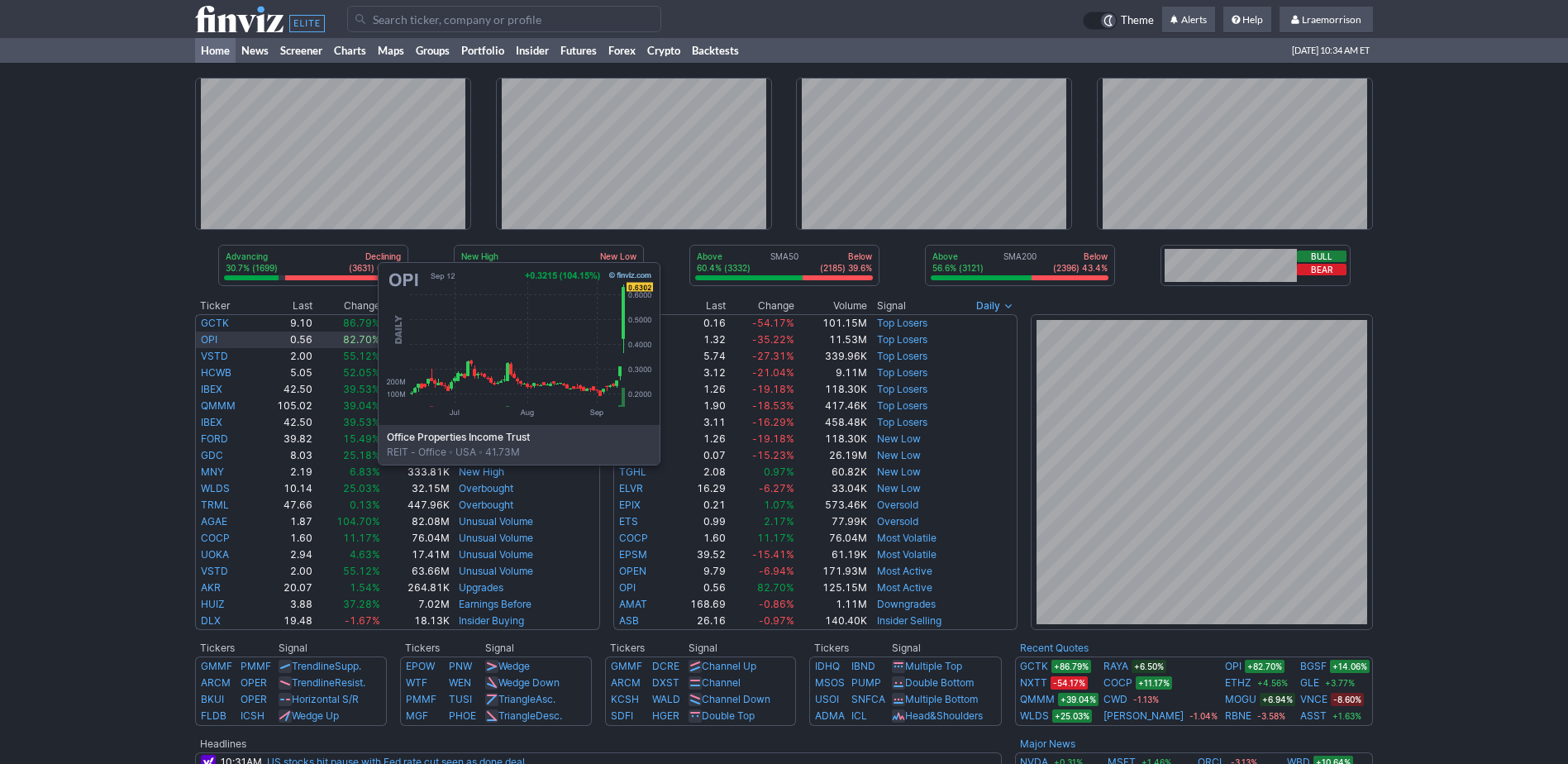
click at [212, 340] on link "OPI" at bounding box center [209, 339] width 17 height 12
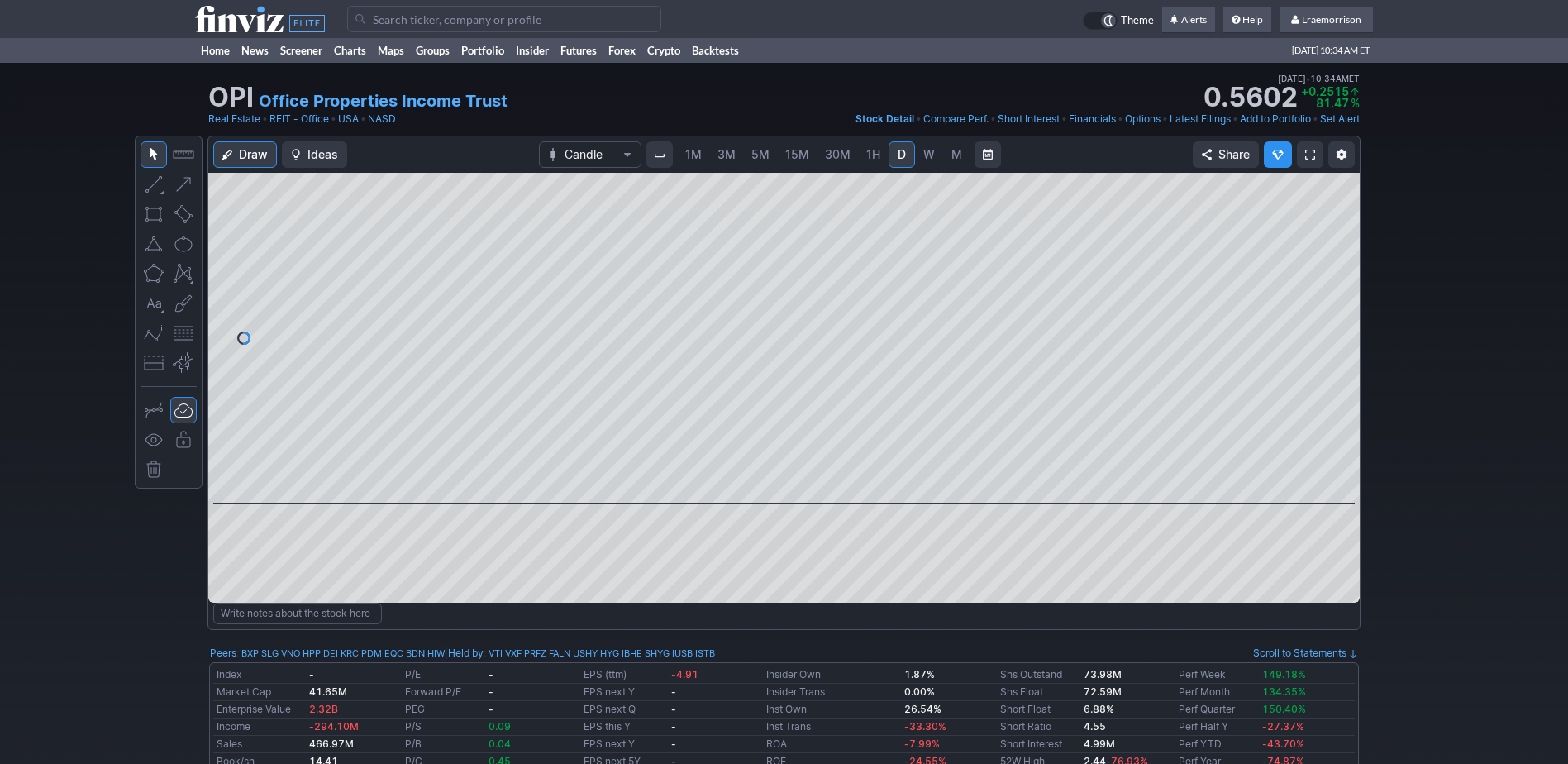
click at [696, 156] on span "1M" at bounding box center [694, 154] width 17 height 14
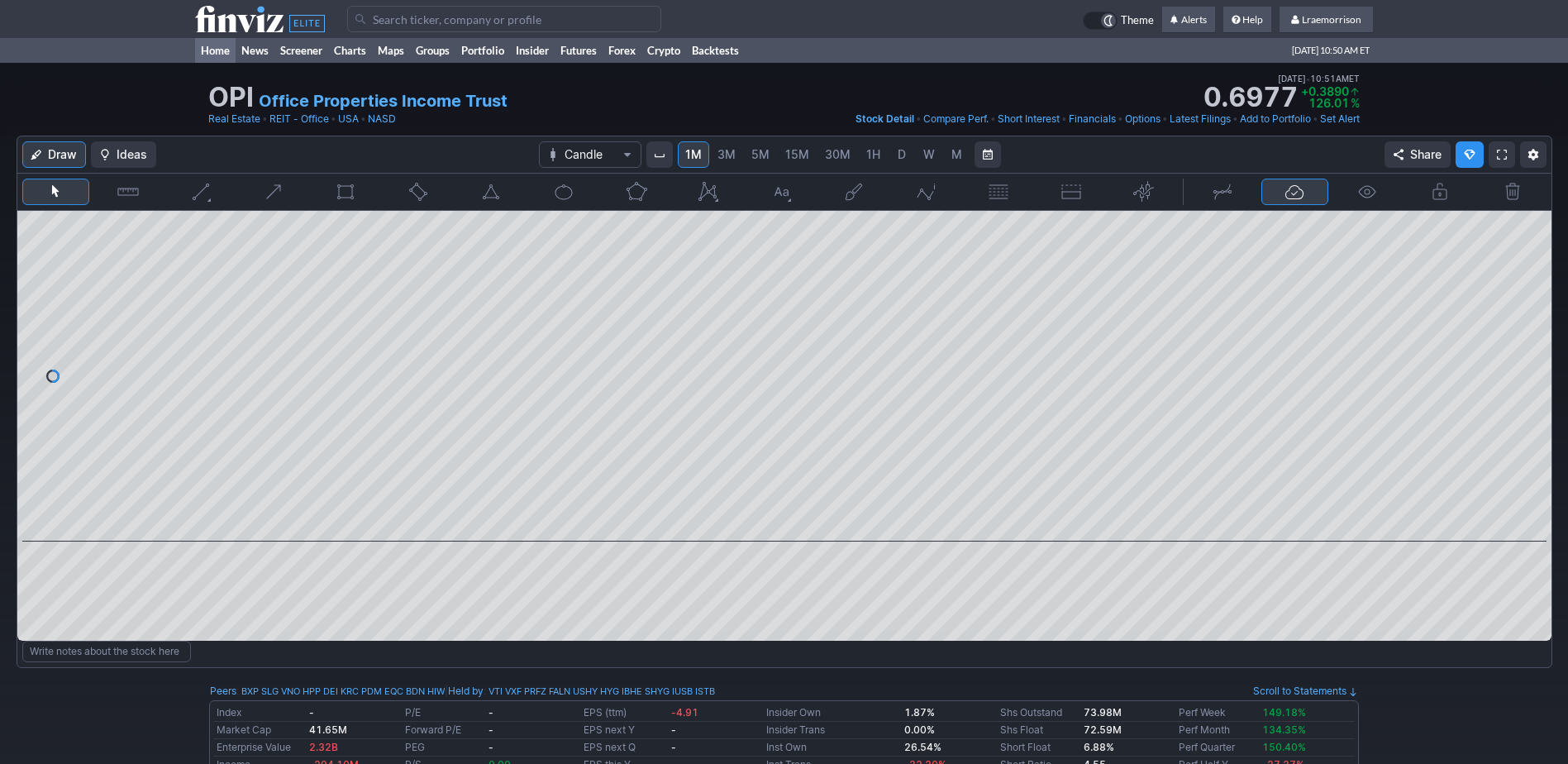
click at [221, 55] on link "Home" at bounding box center [215, 51] width 41 height 25
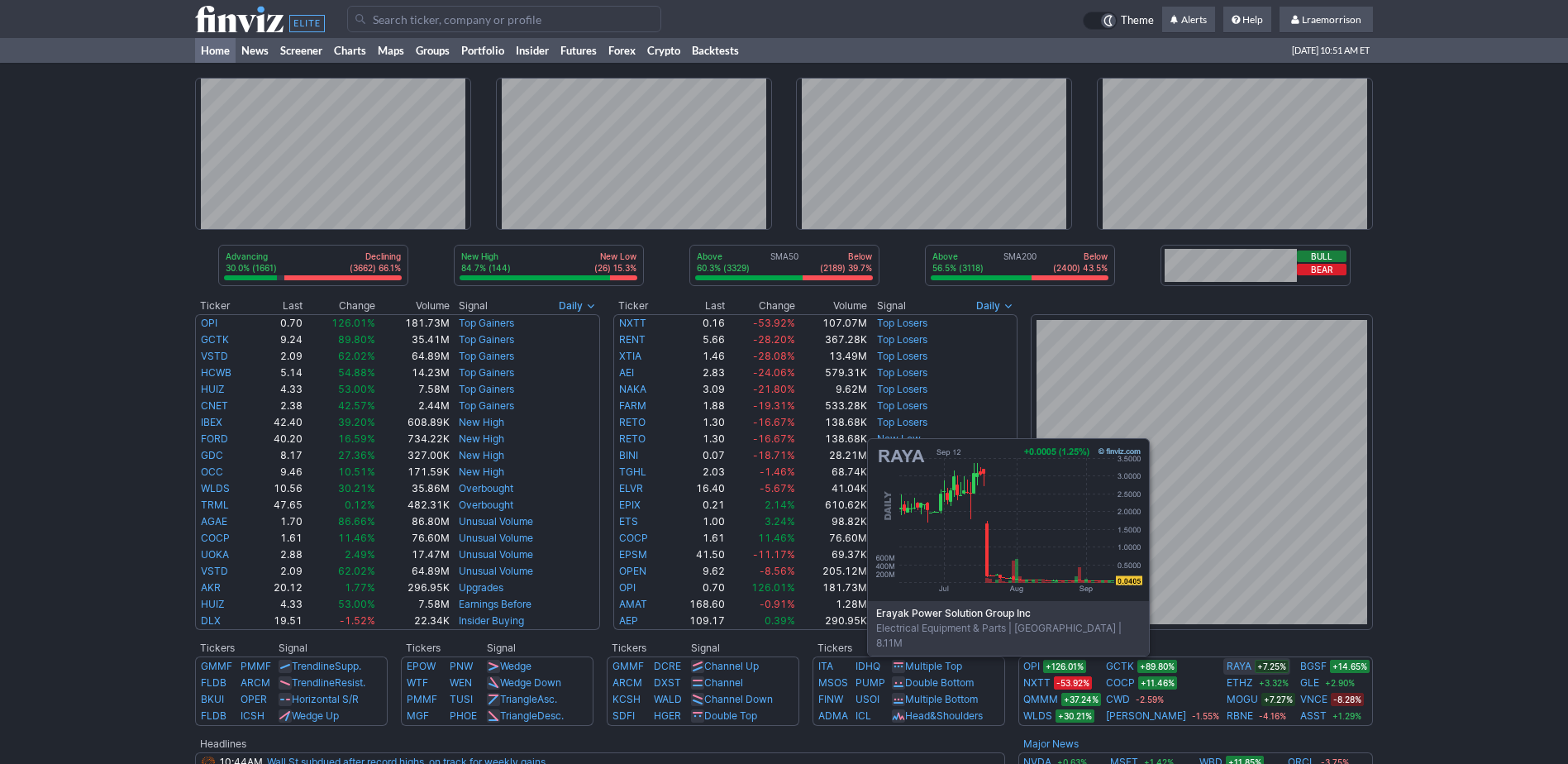
click at [1227, 666] on link "RAYA" at bounding box center [1239, 667] width 25 height 17
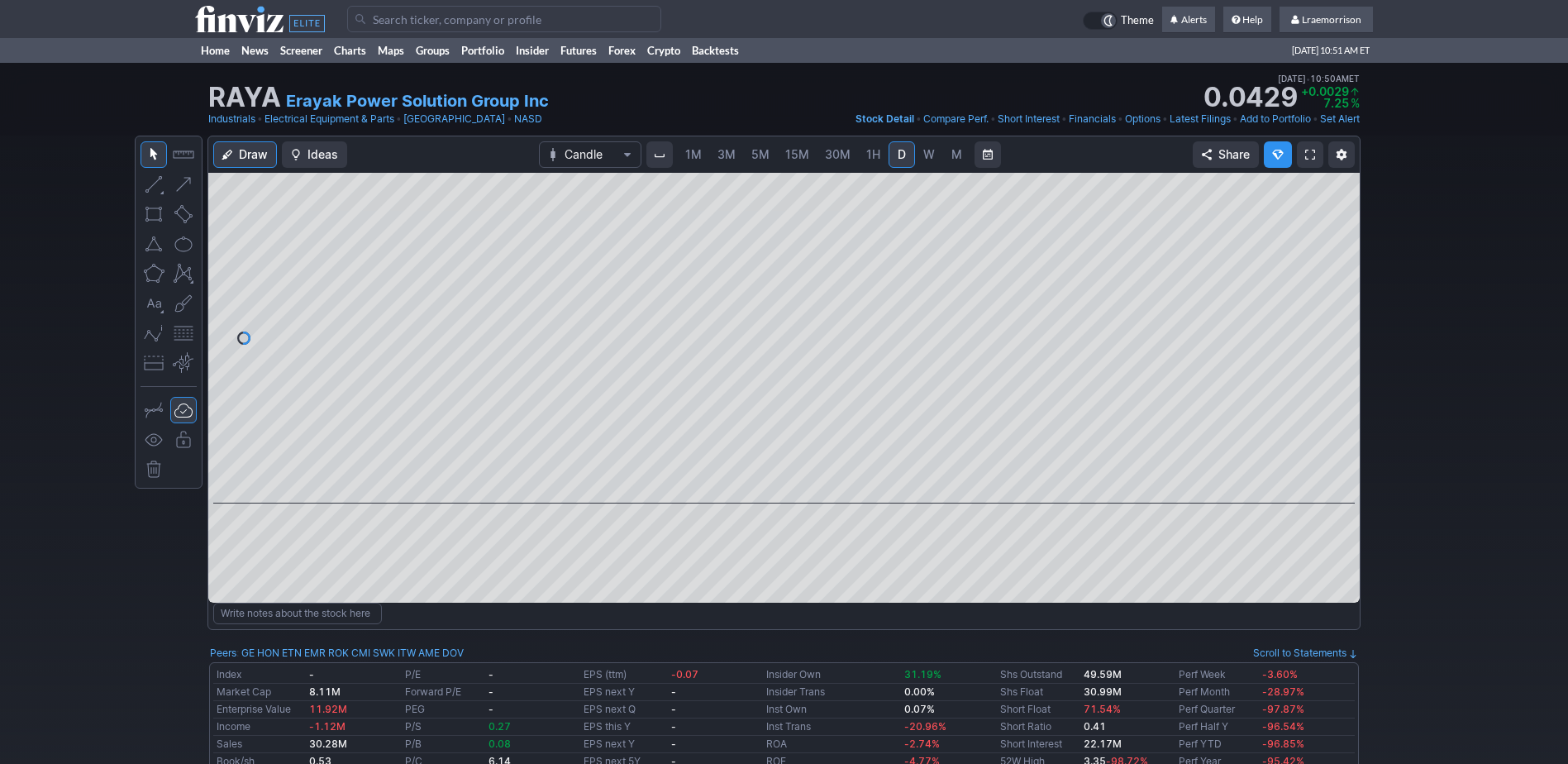
click at [691, 156] on span "1M" at bounding box center [694, 154] width 17 height 14
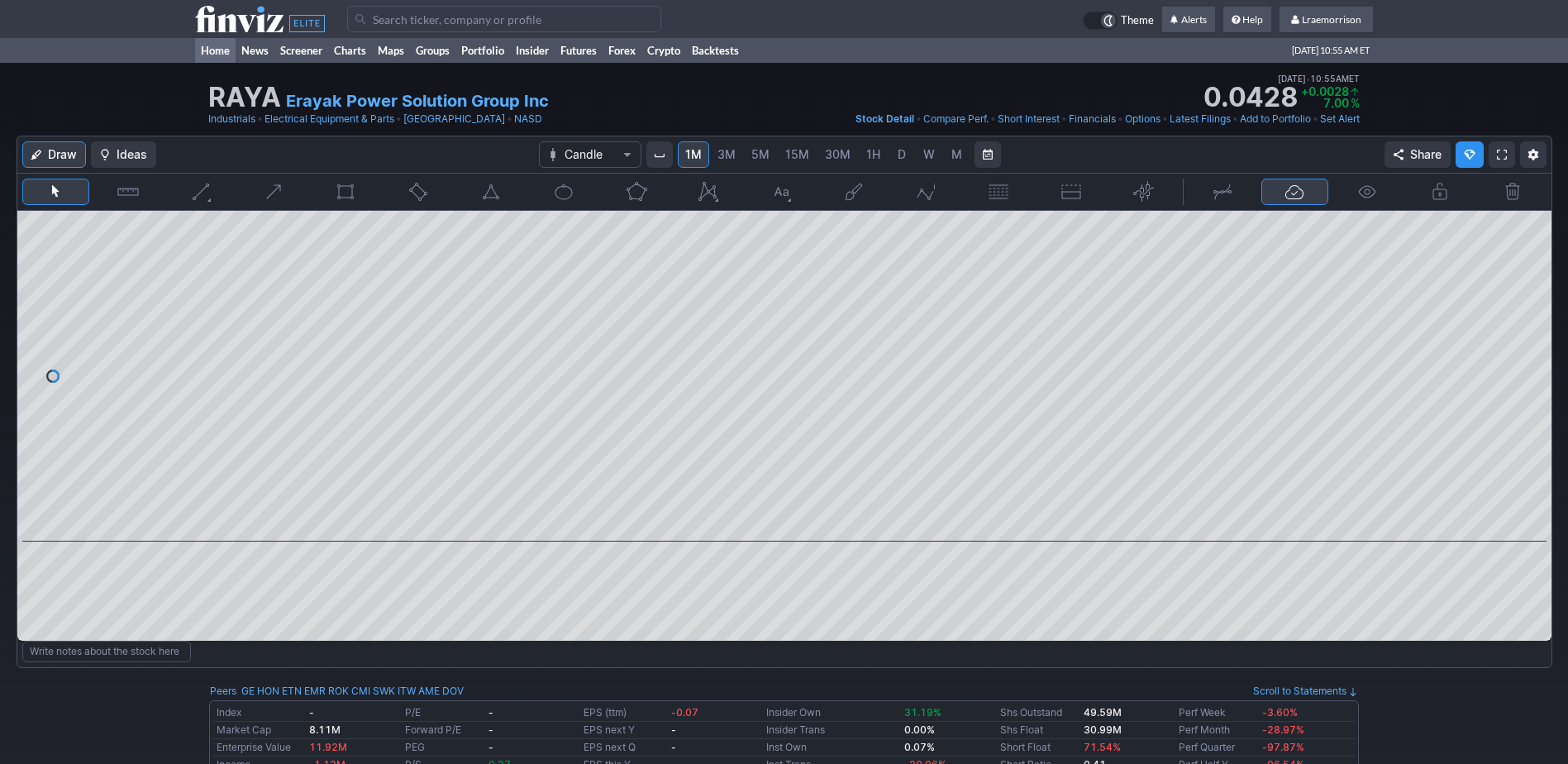
click at [226, 54] on link "Home" at bounding box center [215, 51] width 41 height 25
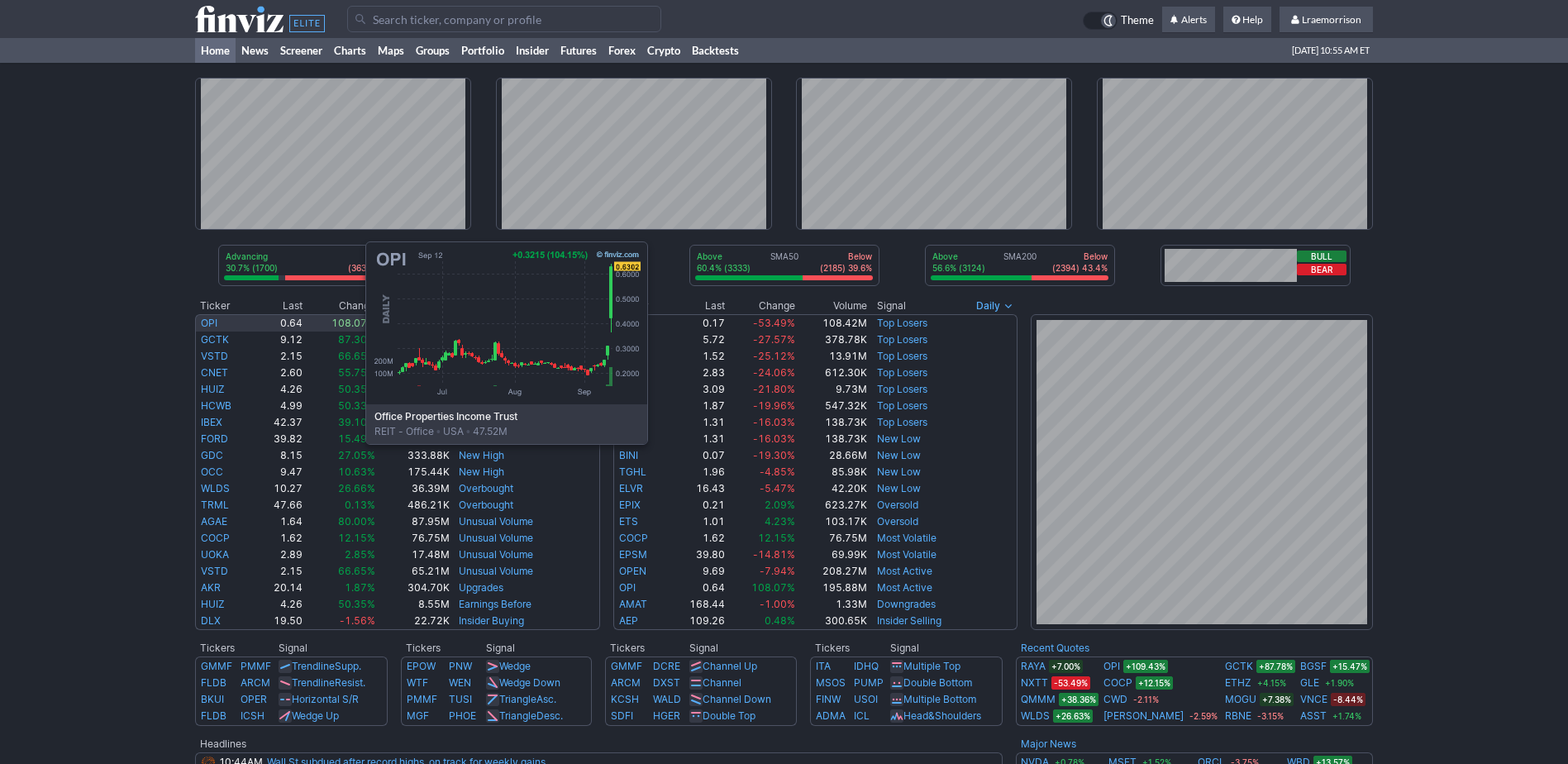
click at [200, 320] on td "OPI" at bounding box center [225, 322] width 60 height 17
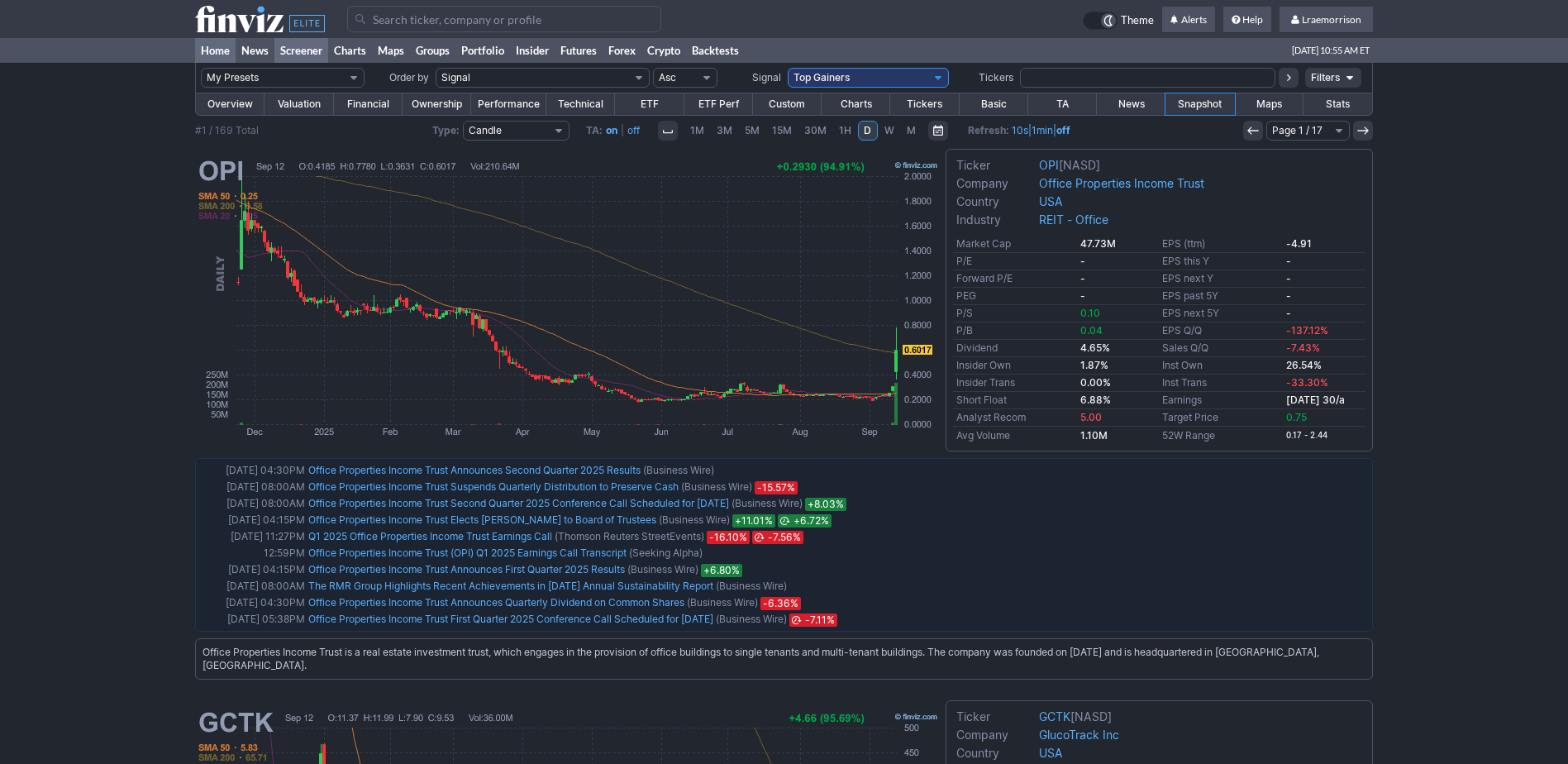
click at [224, 48] on link "Home" at bounding box center [215, 51] width 41 height 25
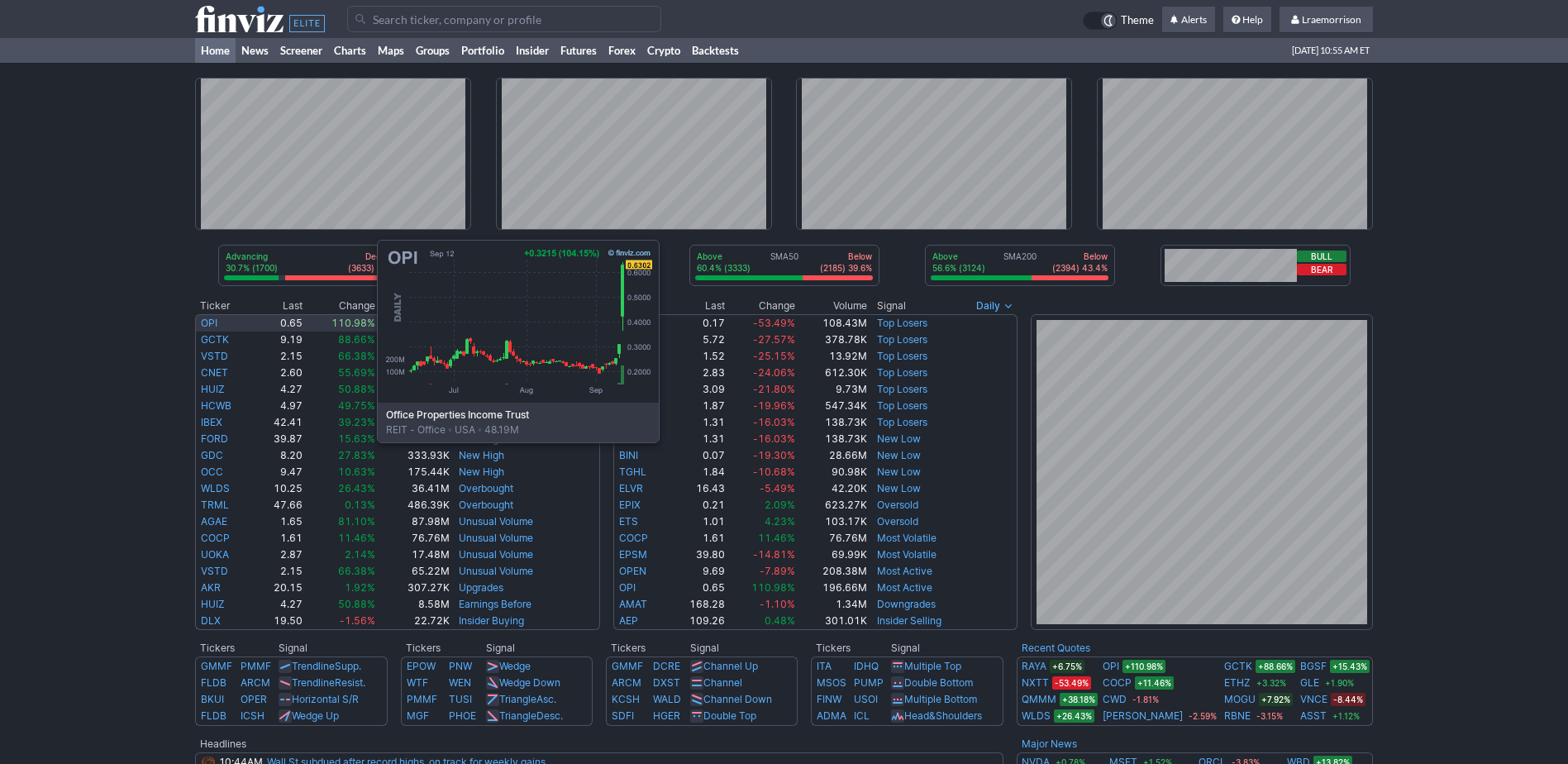
click at [211, 318] on link "OPI" at bounding box center [209, 322] width 17 height 12
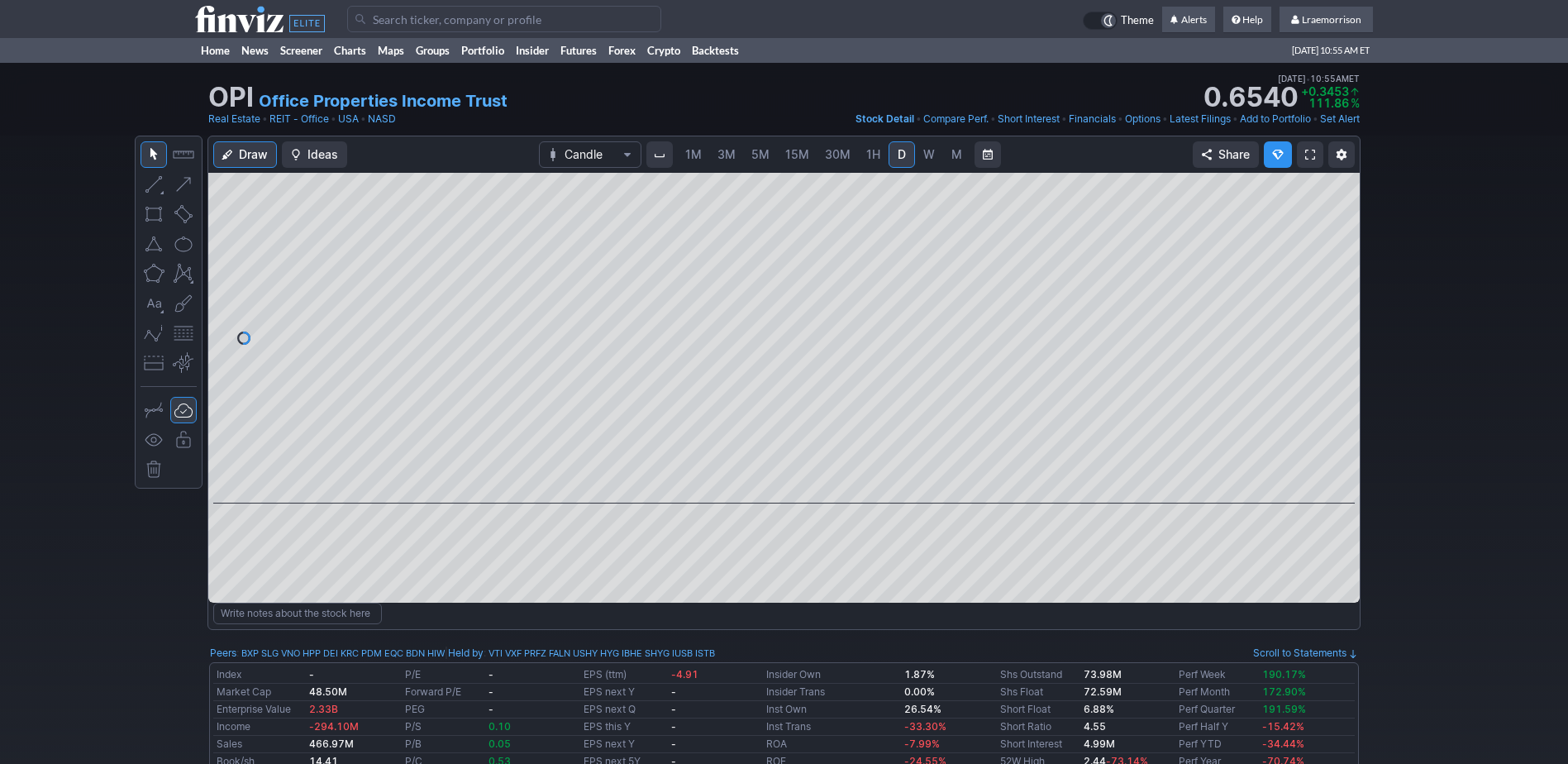
click at [688, 151] on span "1M" at bounding box center [694, 154] width 17 height 14
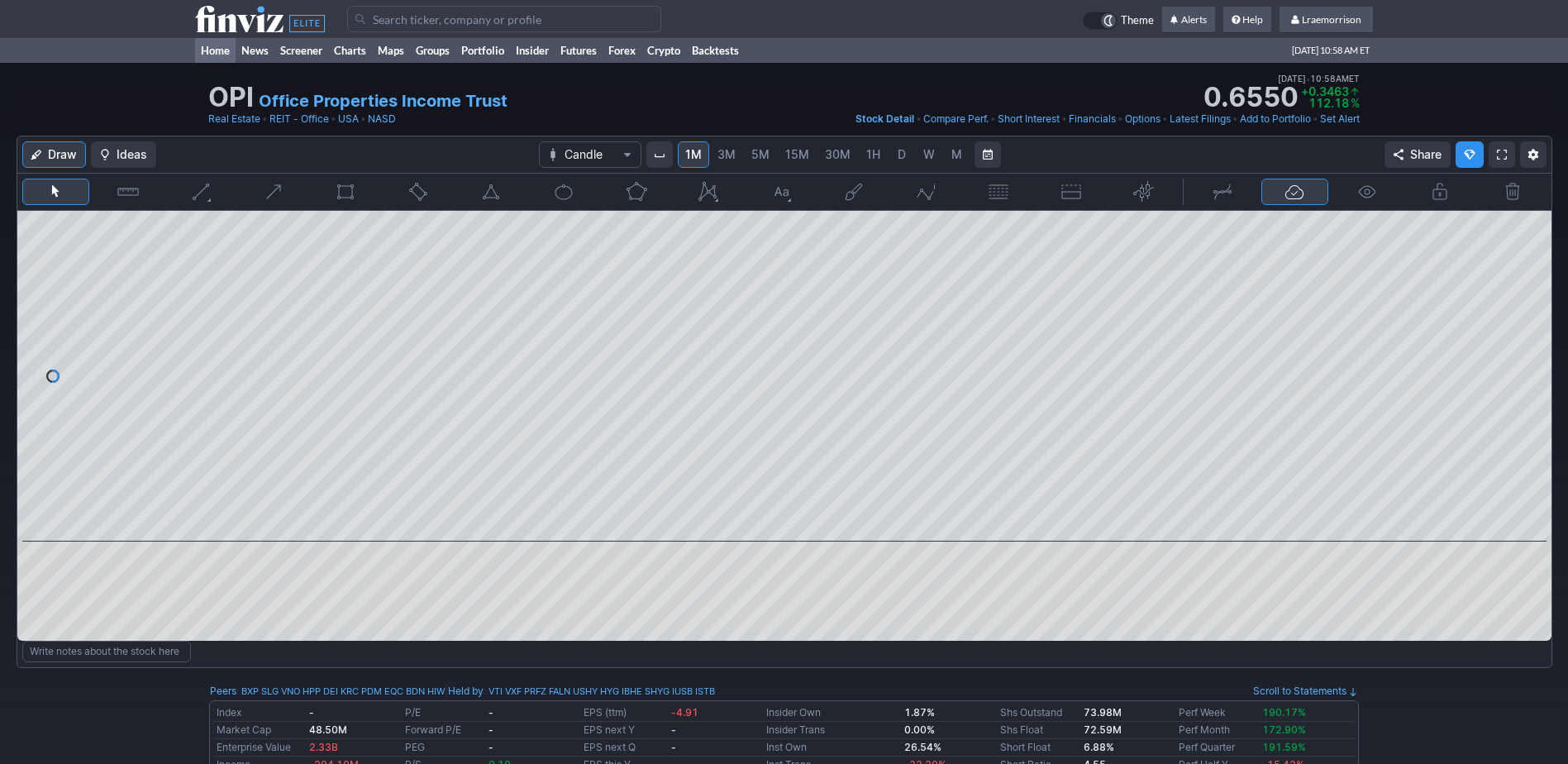
click at [216, 52] on link "Home" at bounding box center [215, 51] width 41 height 25
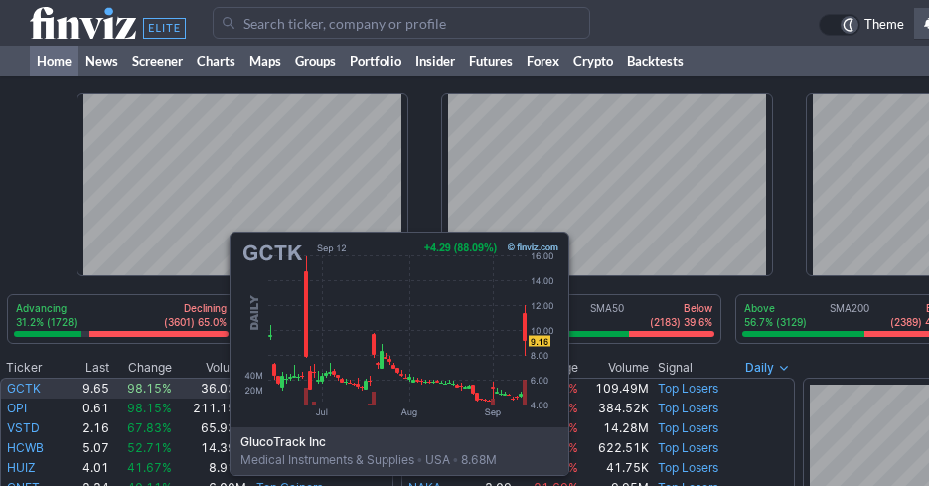
click at [31, 389] on link "GCTK" at bounding box center [24, 387] width 34 height 15
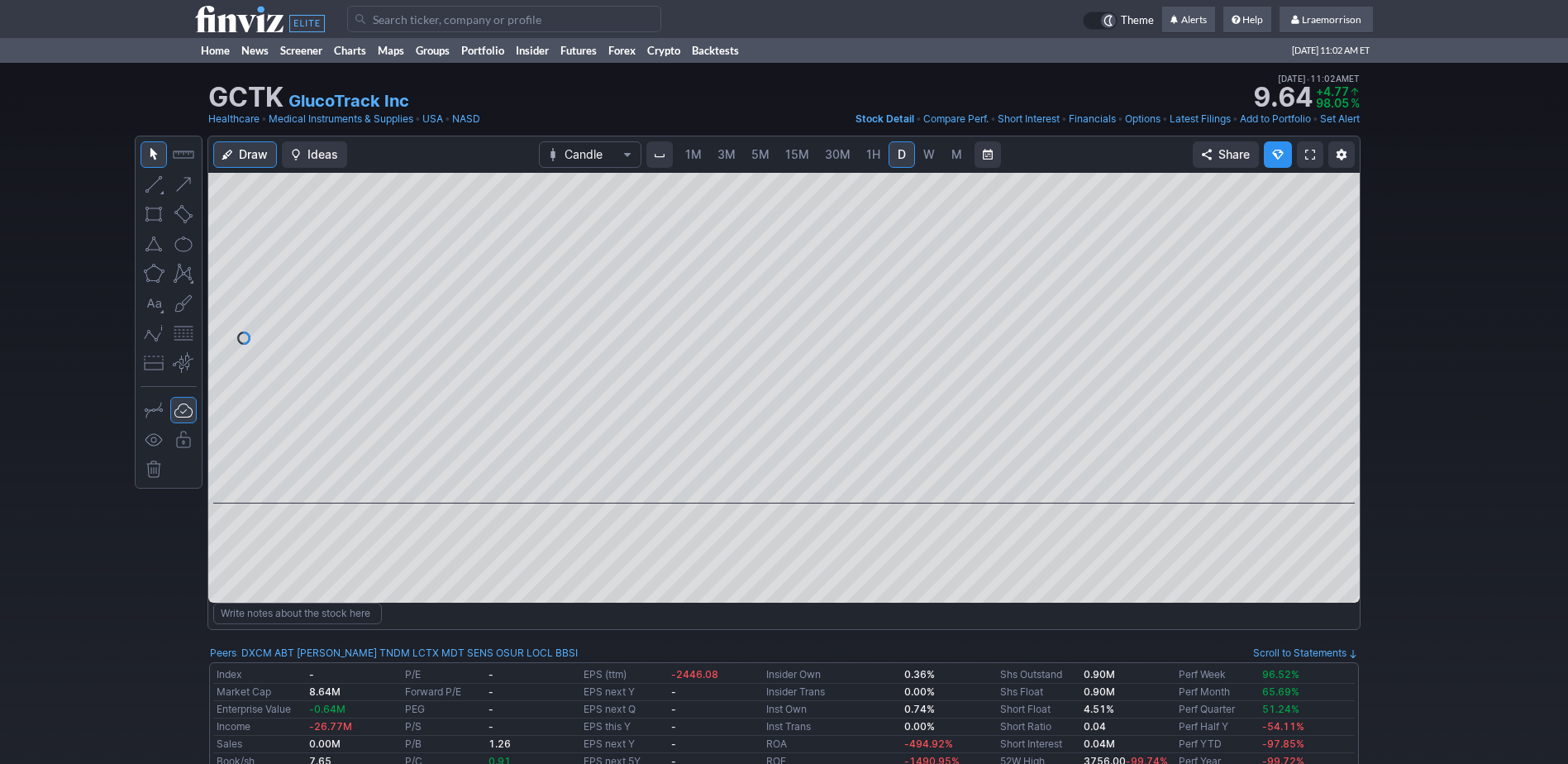
click at [689, 161] on span "1M" at bounding box center [694, 155] width 17 height 17
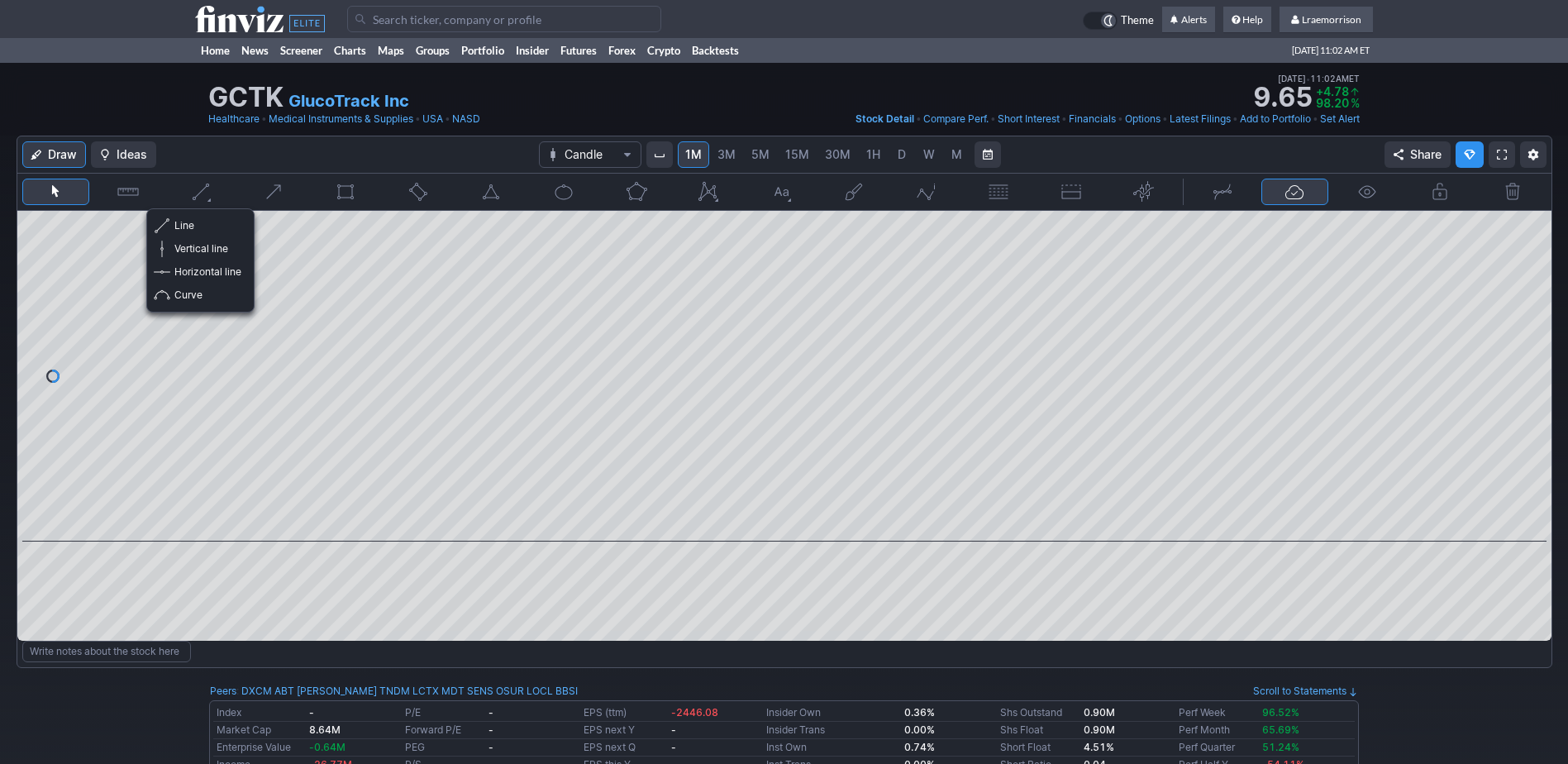
click at [191, 195] on button "button" at bounding box center [201, 192] width 67 height 27
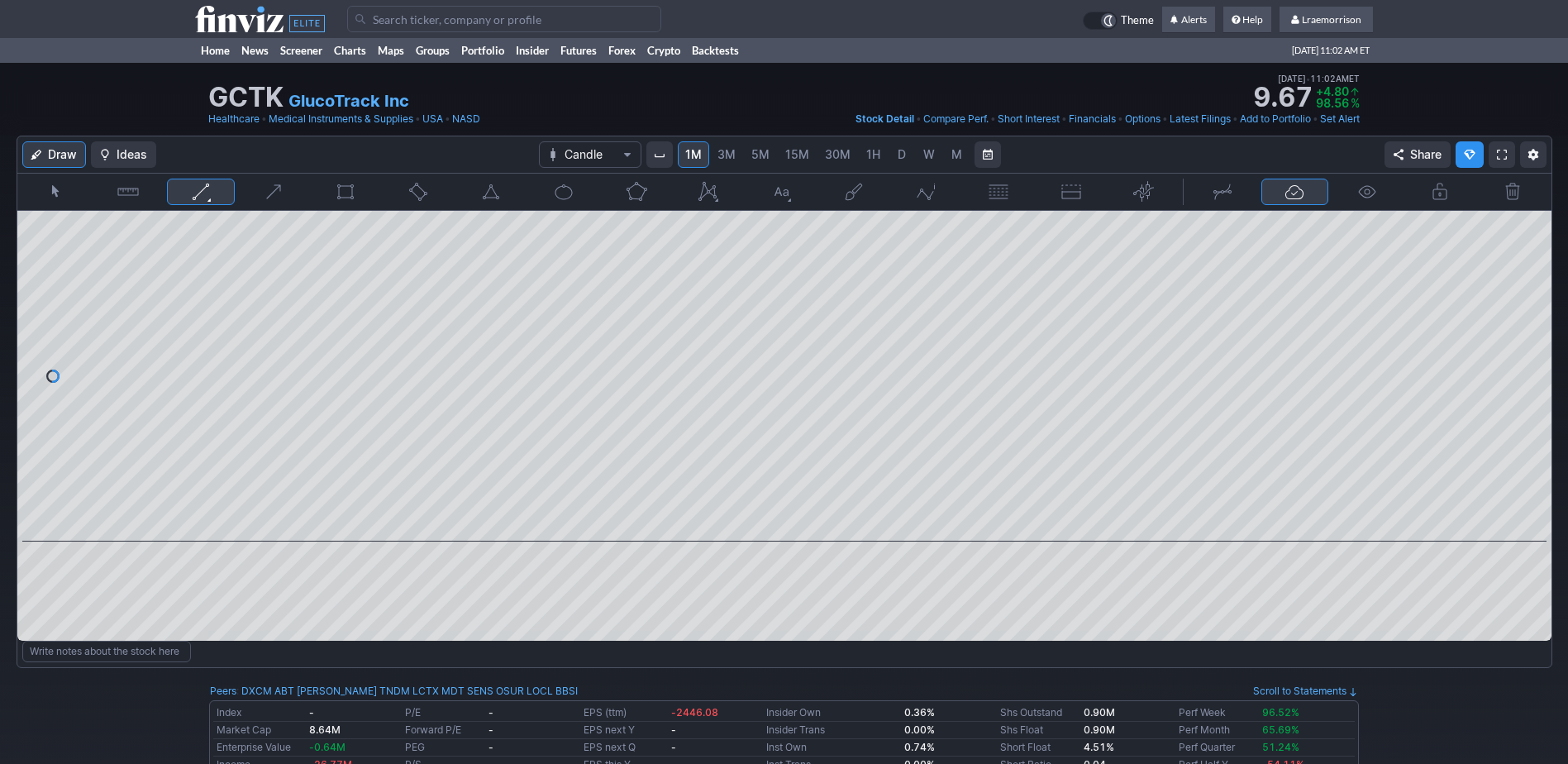
click at [419, 194] on button "button" at bounding box center [418, 192] width 67 height 27
click at [419, 189] on button "button" at bounding box center [418, 192] width 67 height 27
click at [226, 49] on link "Home" at bounding box center [215, 51] width 41 height 25
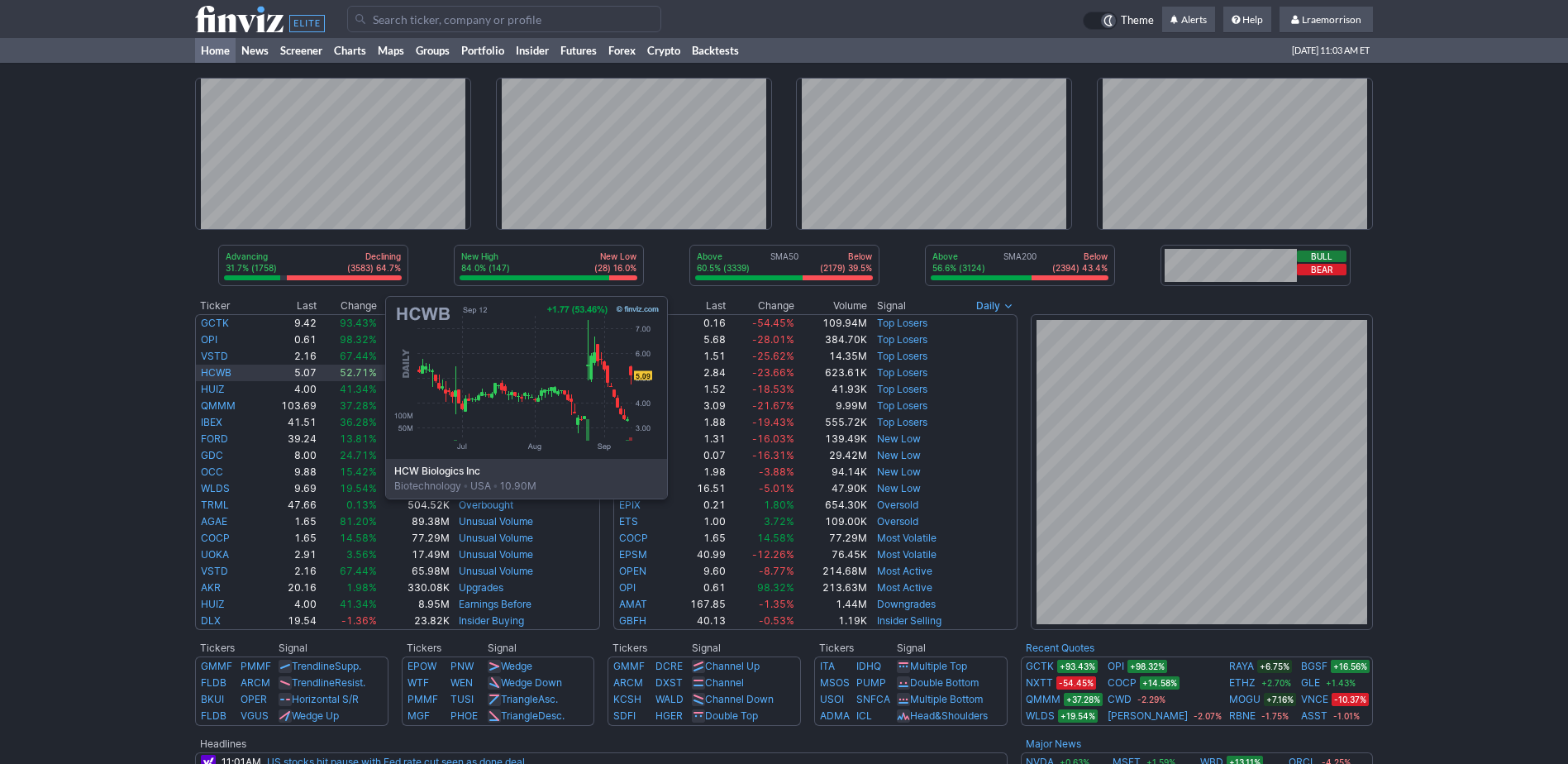
click at [220, 375] on link "HCWB" at bounding box center [216, 372] width 31 height 12
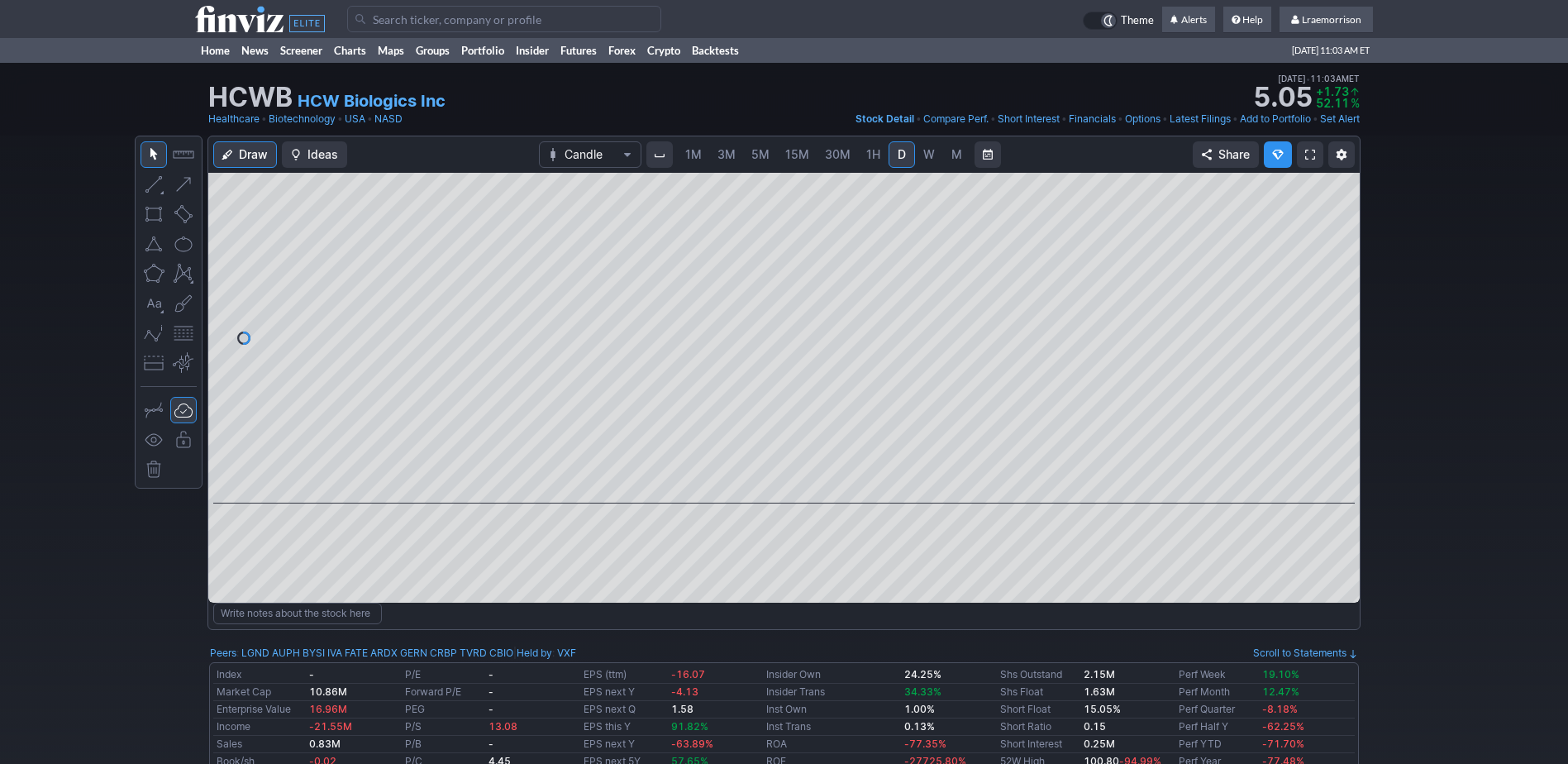
click at [689, 152] on span "1M" at bounding box center [694, 154] width 17 height 14
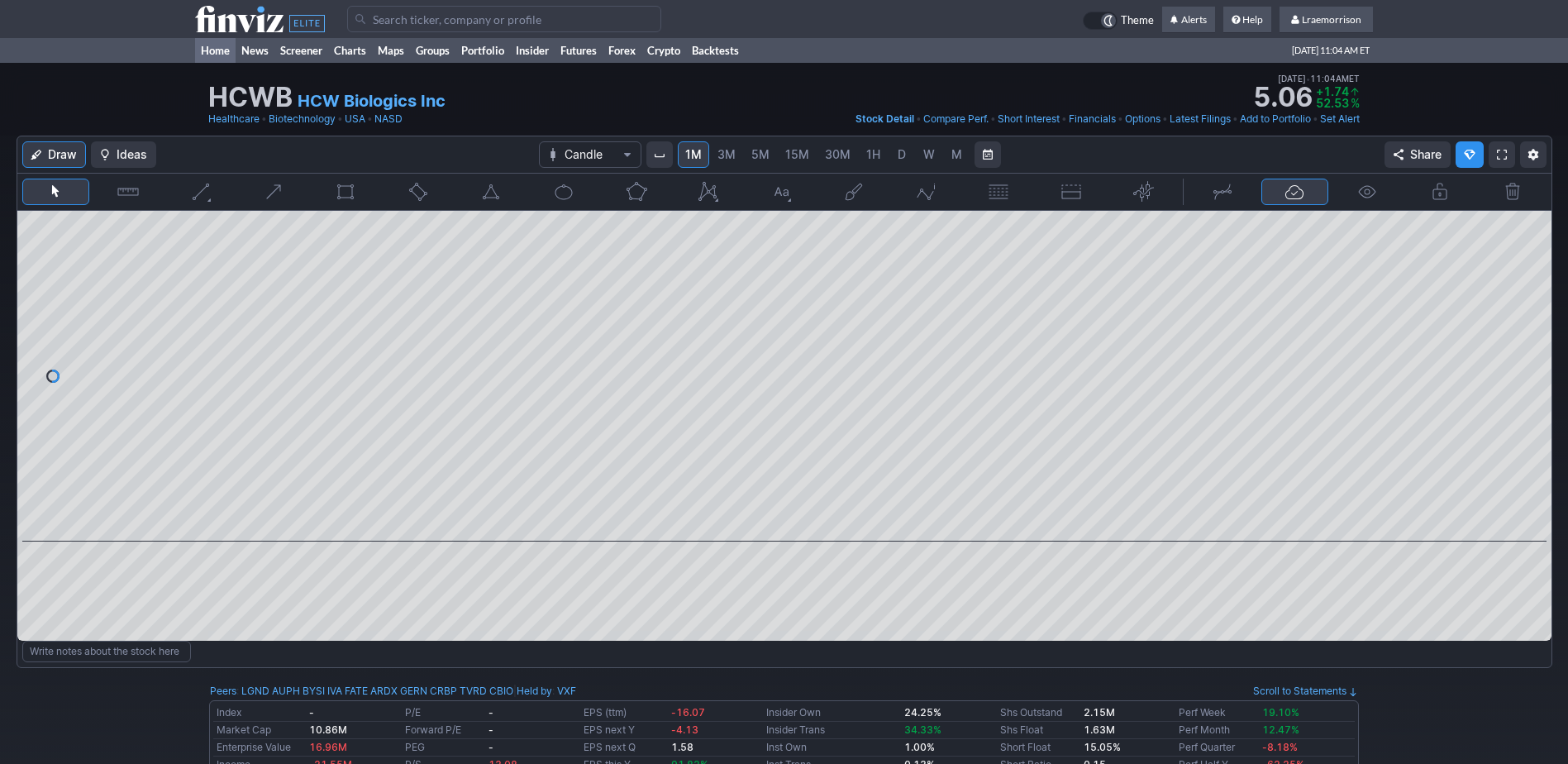
click at [222, 51] on link "Home" at bounding box center [215, 51] width 41 height 25
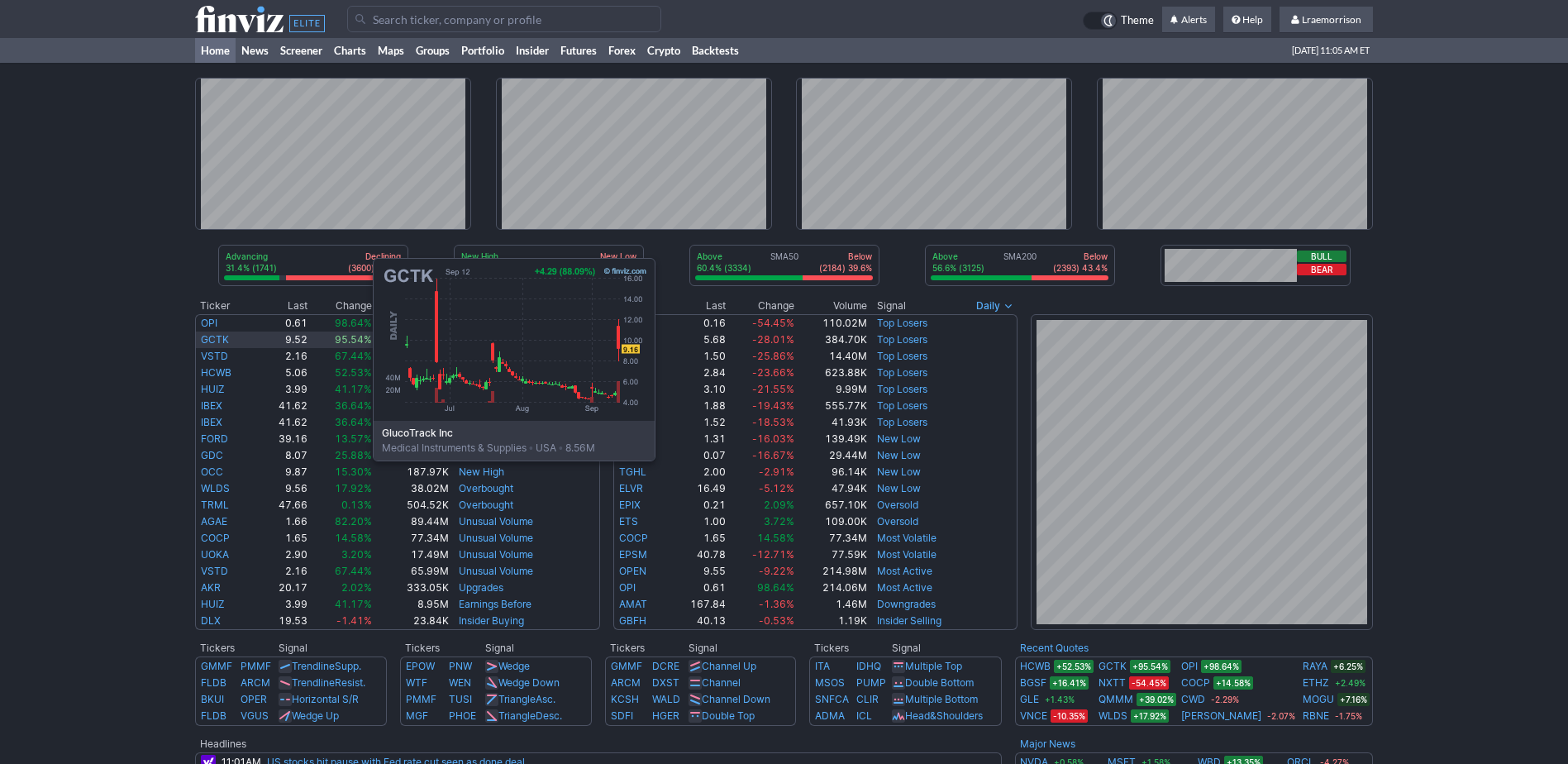
click at [207, 336] on link "GCTK" at bounding box center [215, 339] width 28 height 12
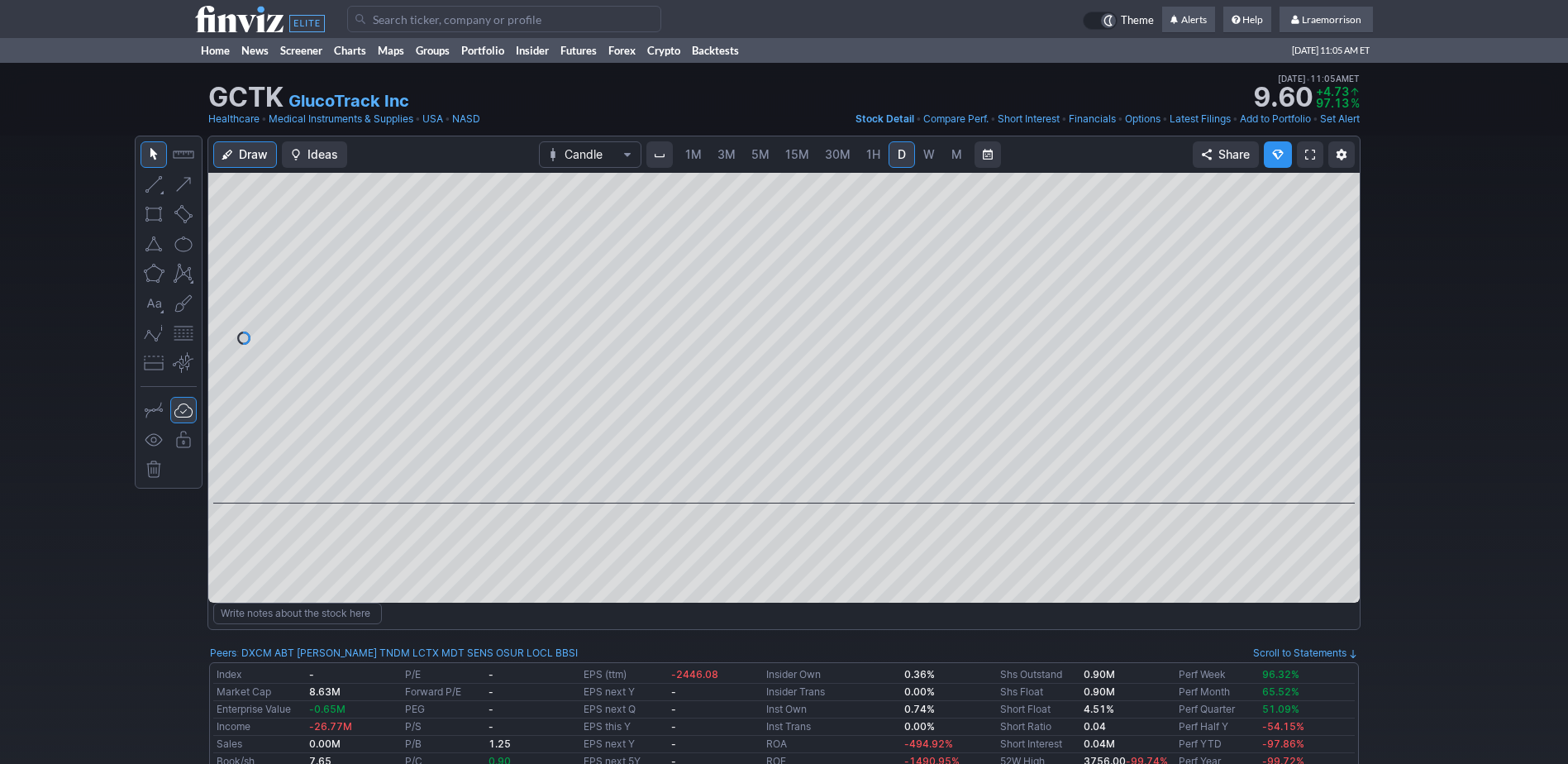
click at [692, 154] on span "1M" at bounding box center [694, 154] width 17 height 14
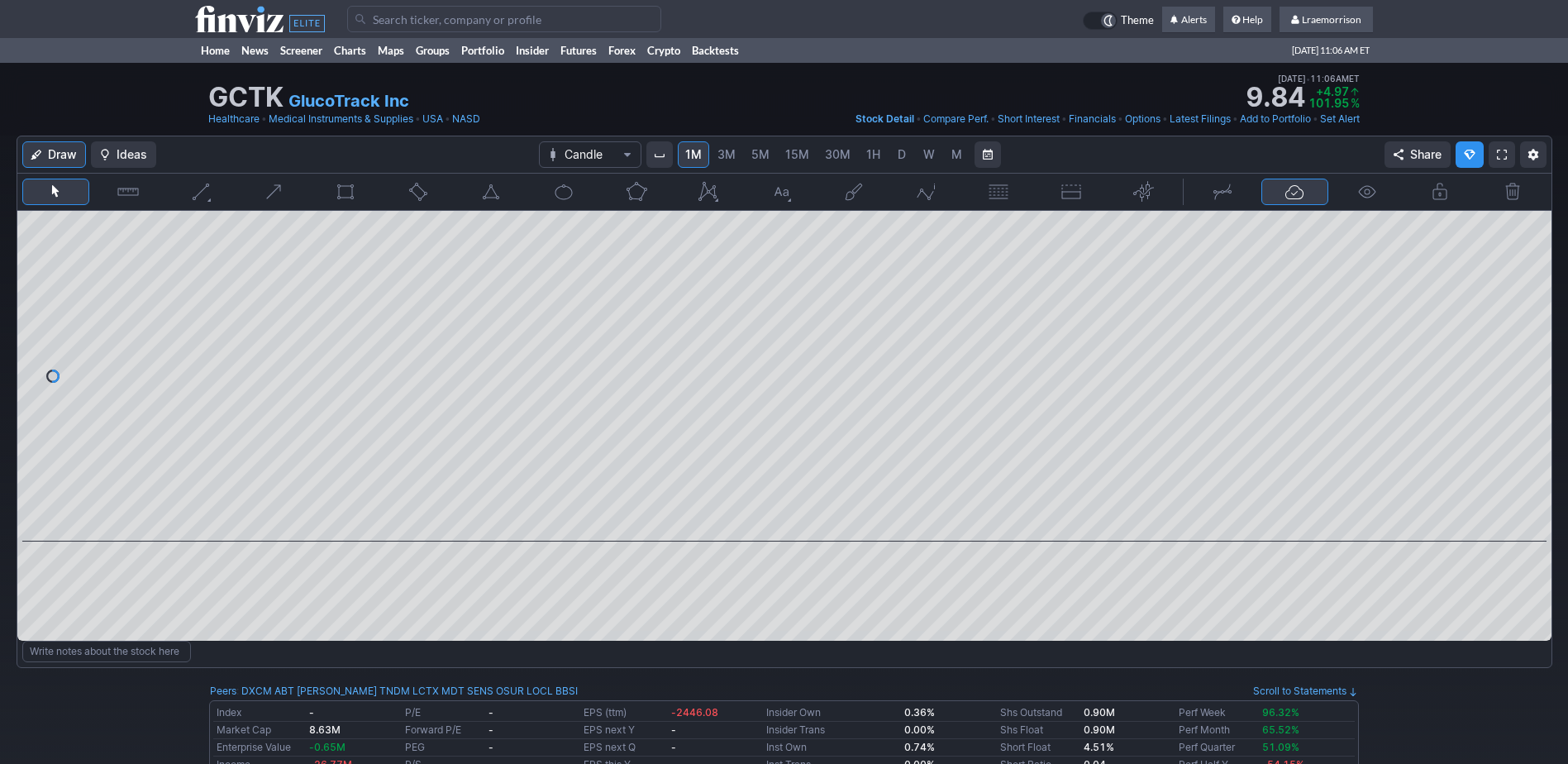
click at [389, 18] on input "Search" at bounding box center [504, 19] width 314 height 27
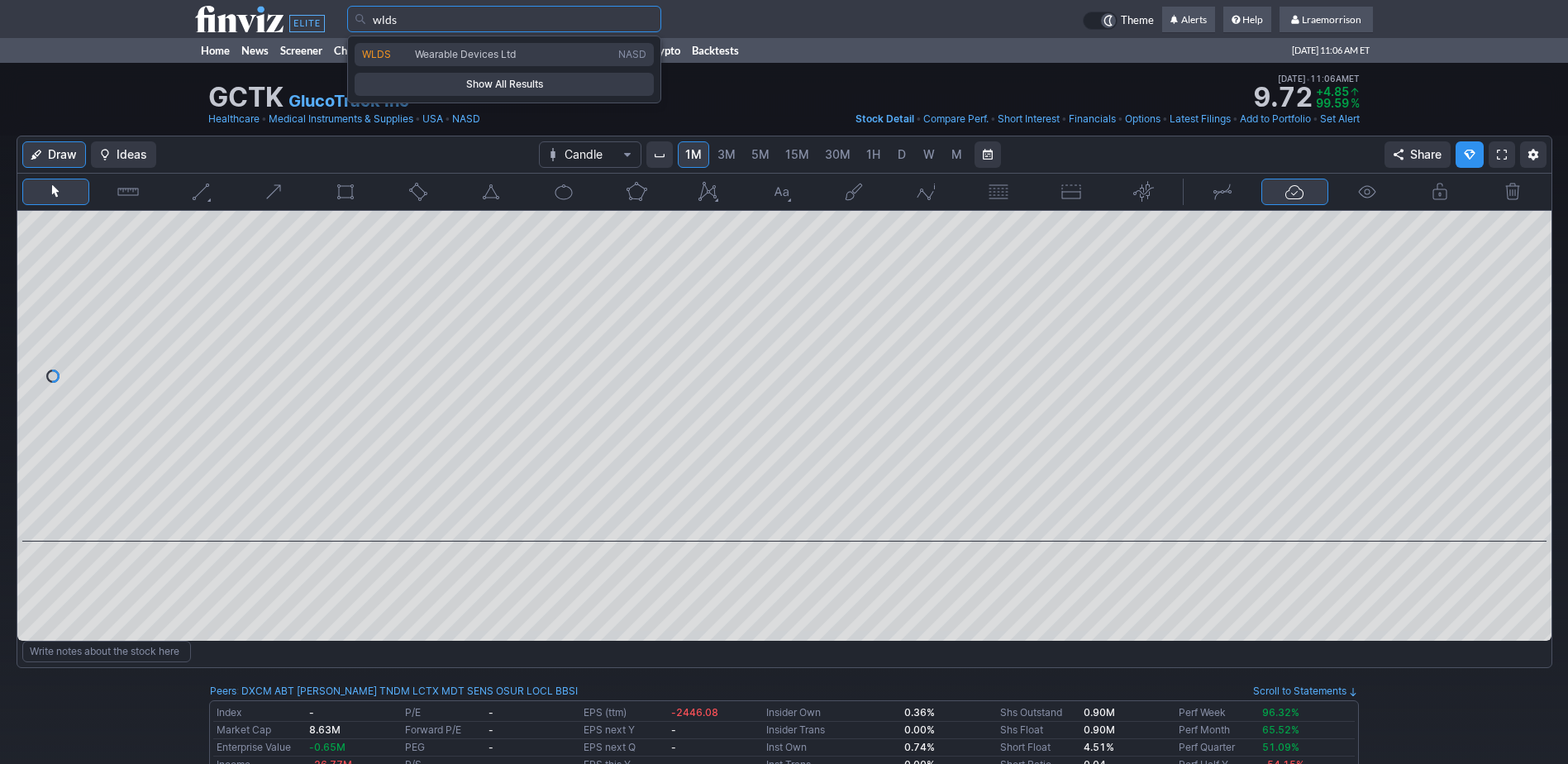
click at [449, 56] on span "Wearable Devices Ltd" at bounding box center [465, 54] width 101 height 12
type input "WLDS"
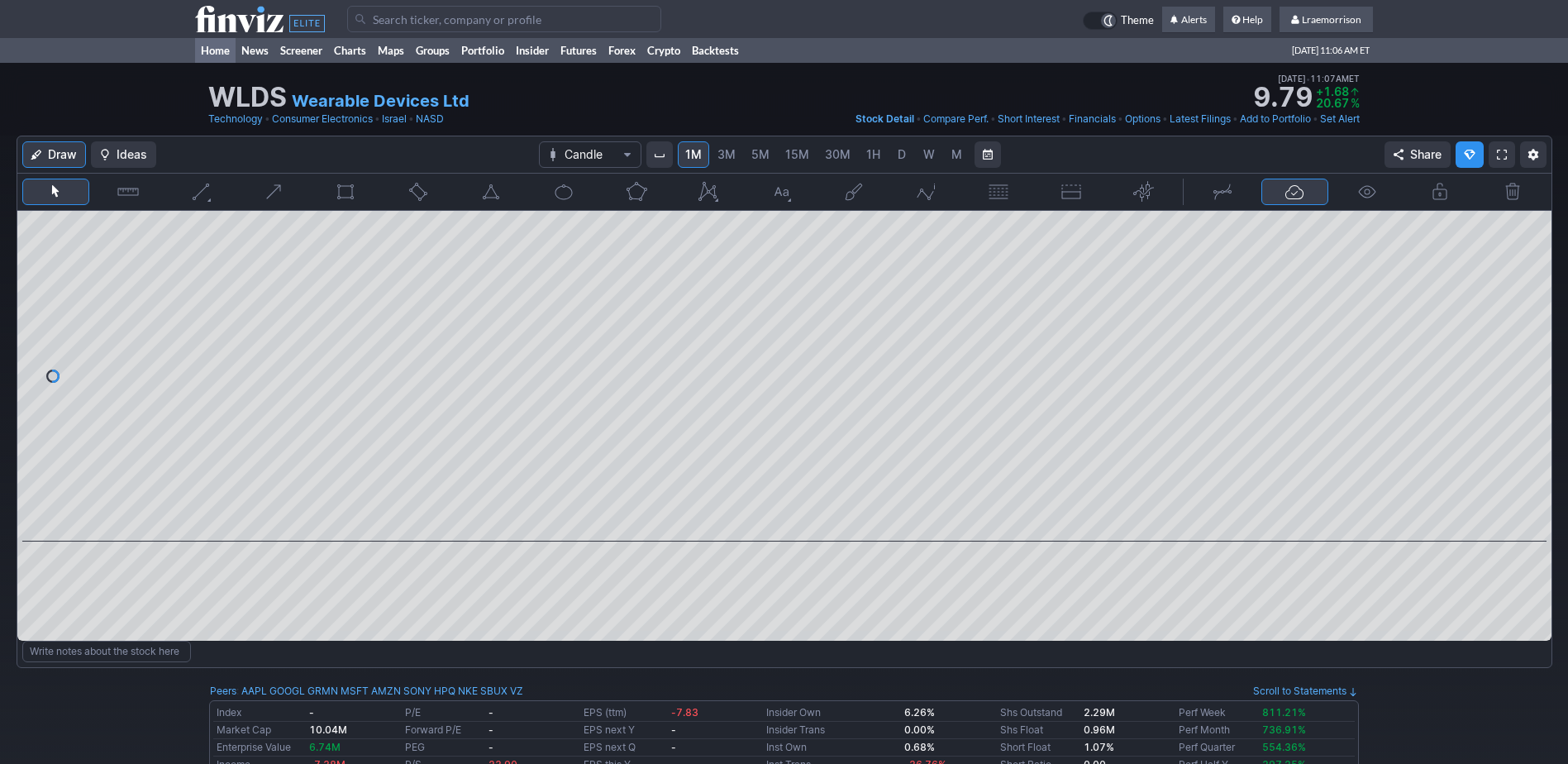
click at [213, 50] on link "Home" at bounding box center [215, 51] width 41 height 25
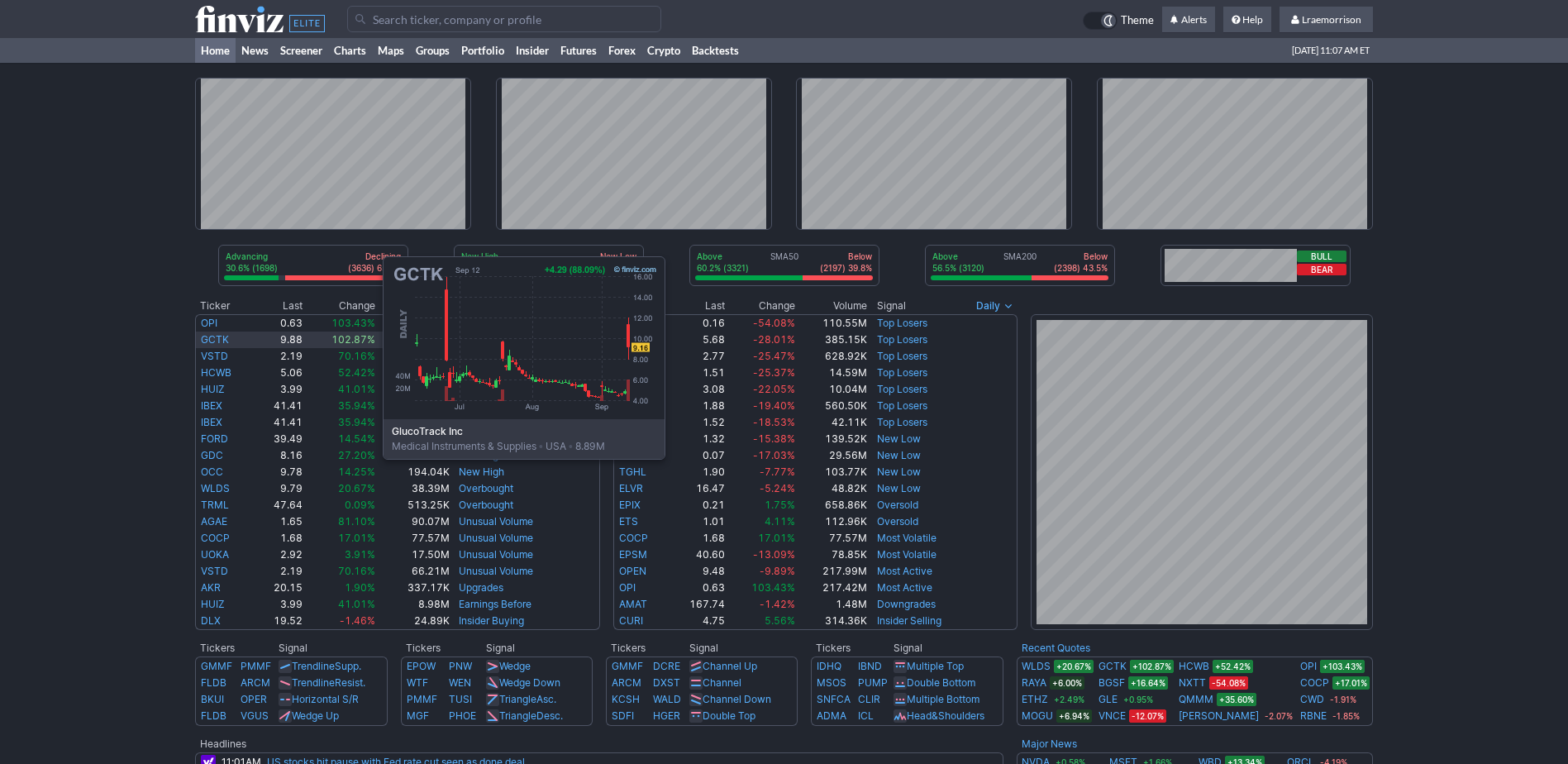
click at [217, 335] on link "GCTK" at bounding box center [215, 339] width 28 height 12
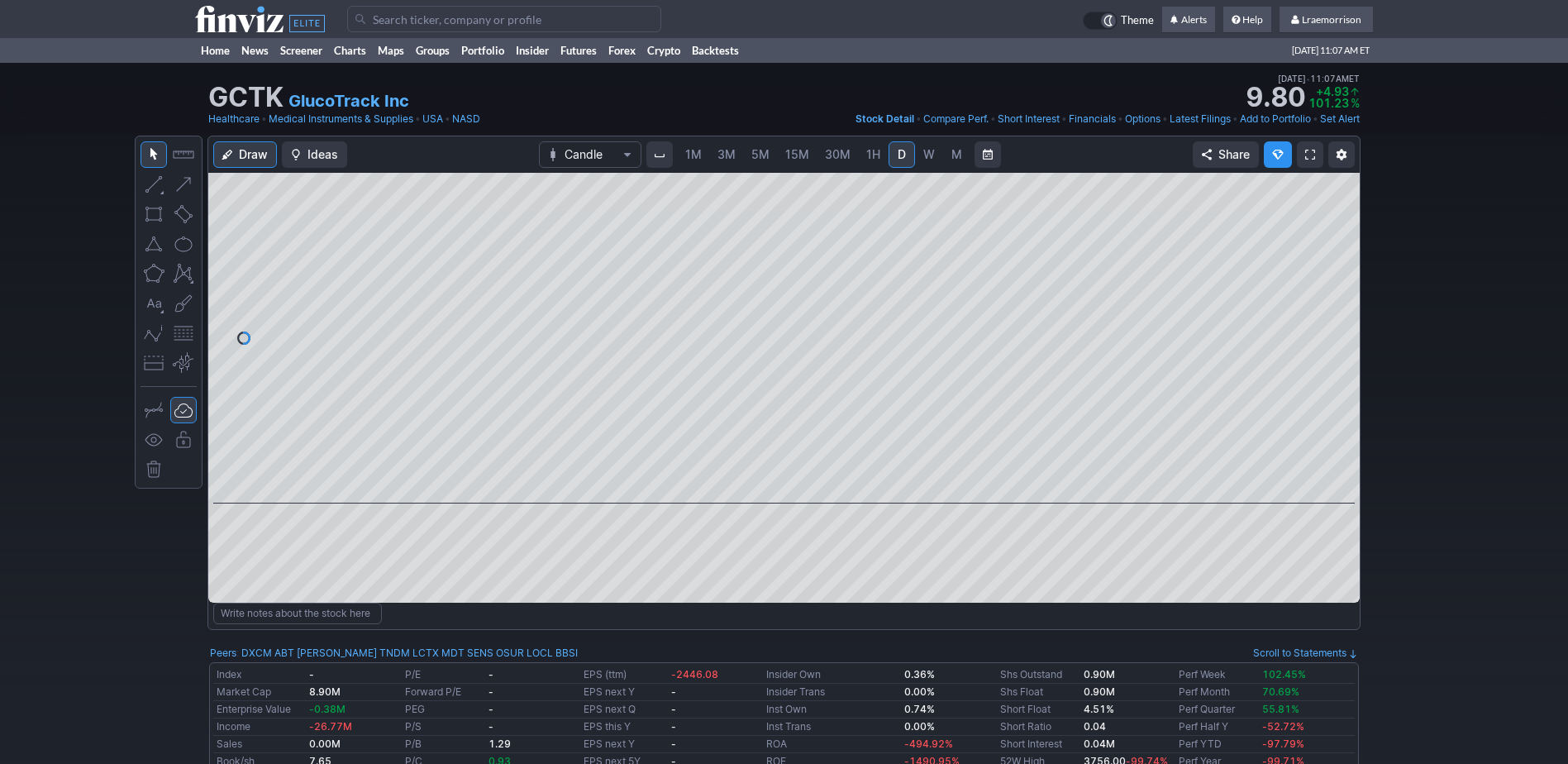
click at [697, 157] on span "1M" at bounding box center [694, 154] width 17 height 14
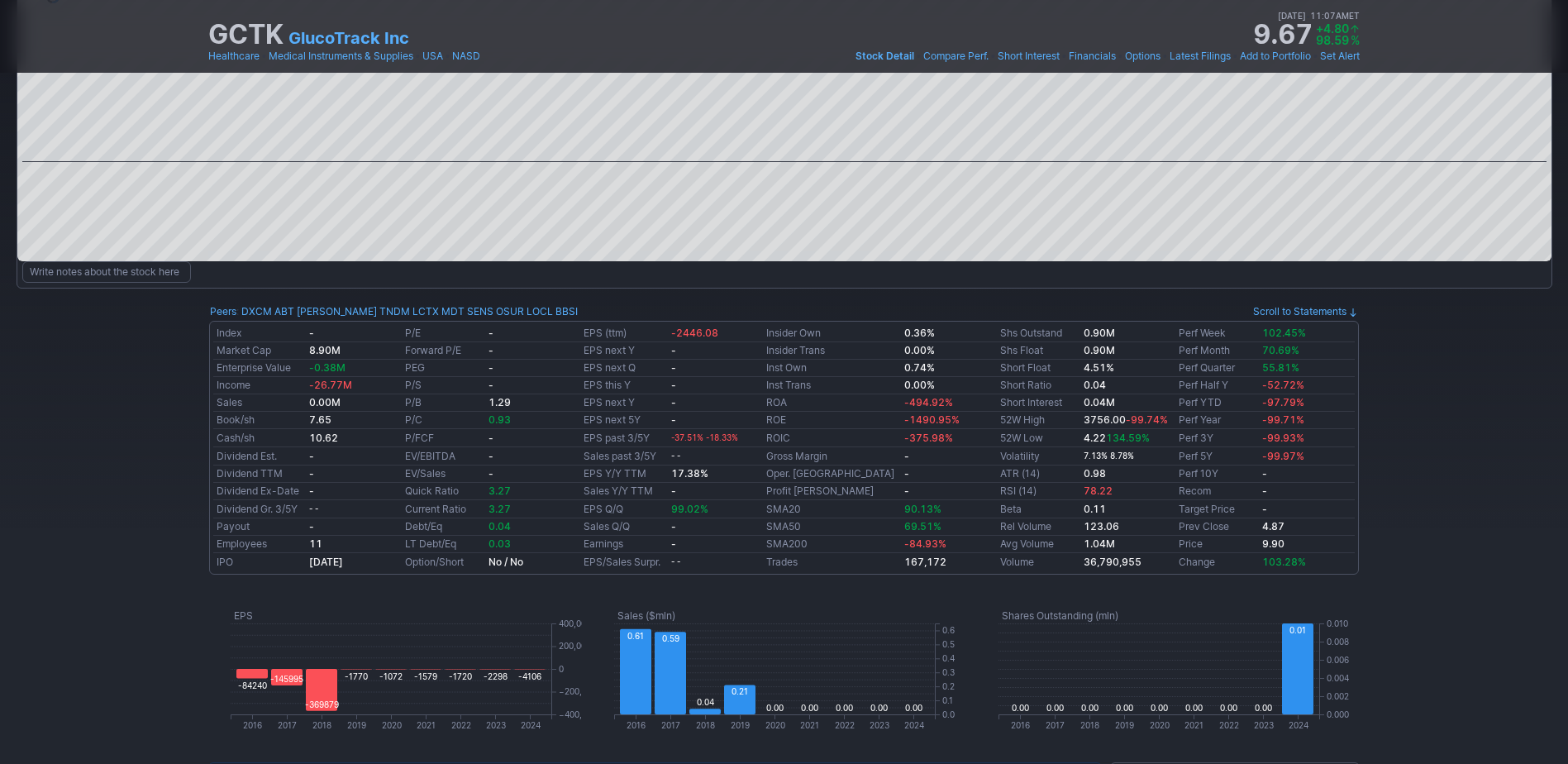
scroll to position [82, 0]
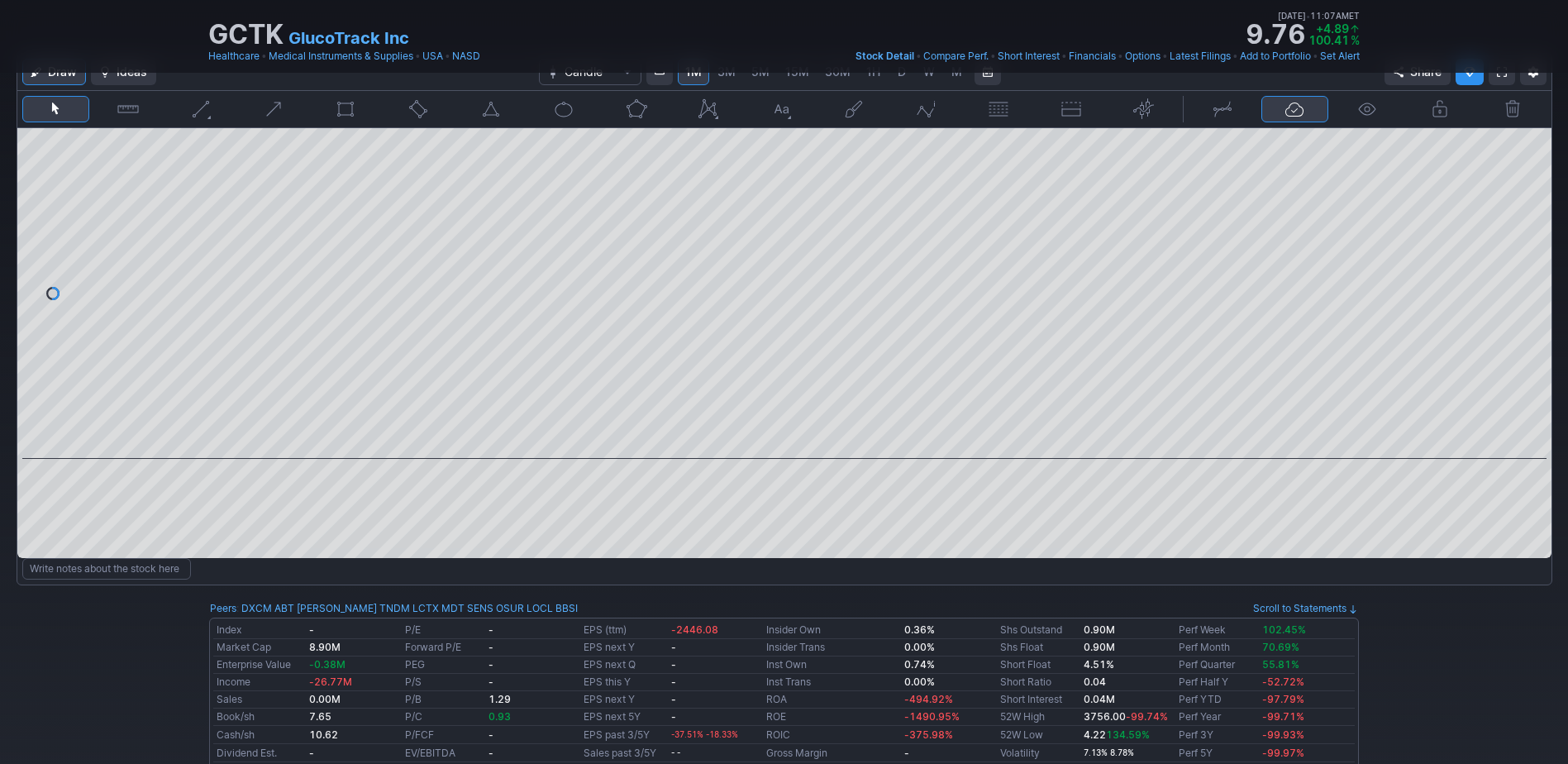
click at [1142, 108] on button "button" at bounding box center [1144, 109] width 67 height 27
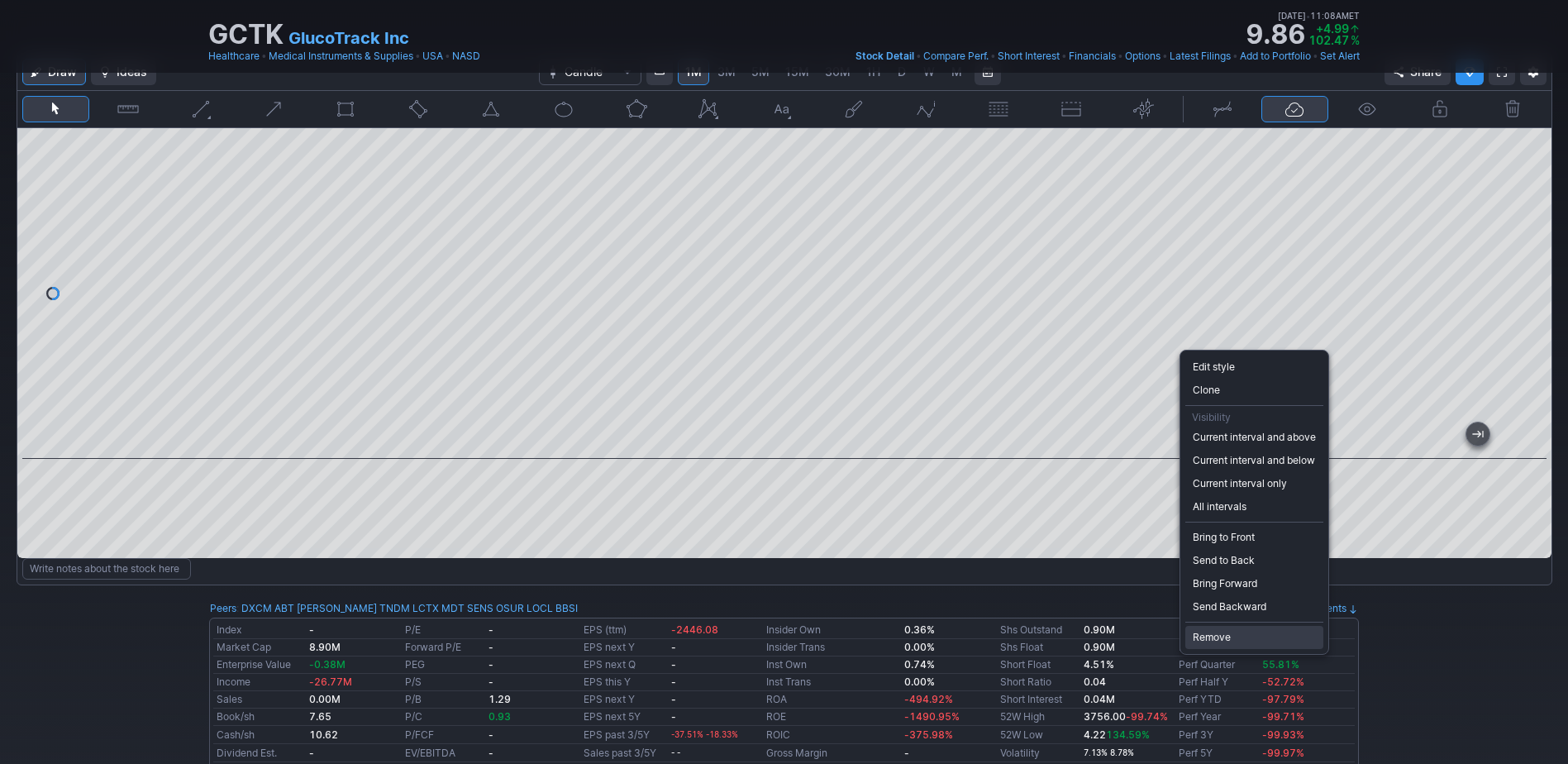
click at [1222, 637] on span "Remove" at bounding box center [1254, 637] width 123 height 17
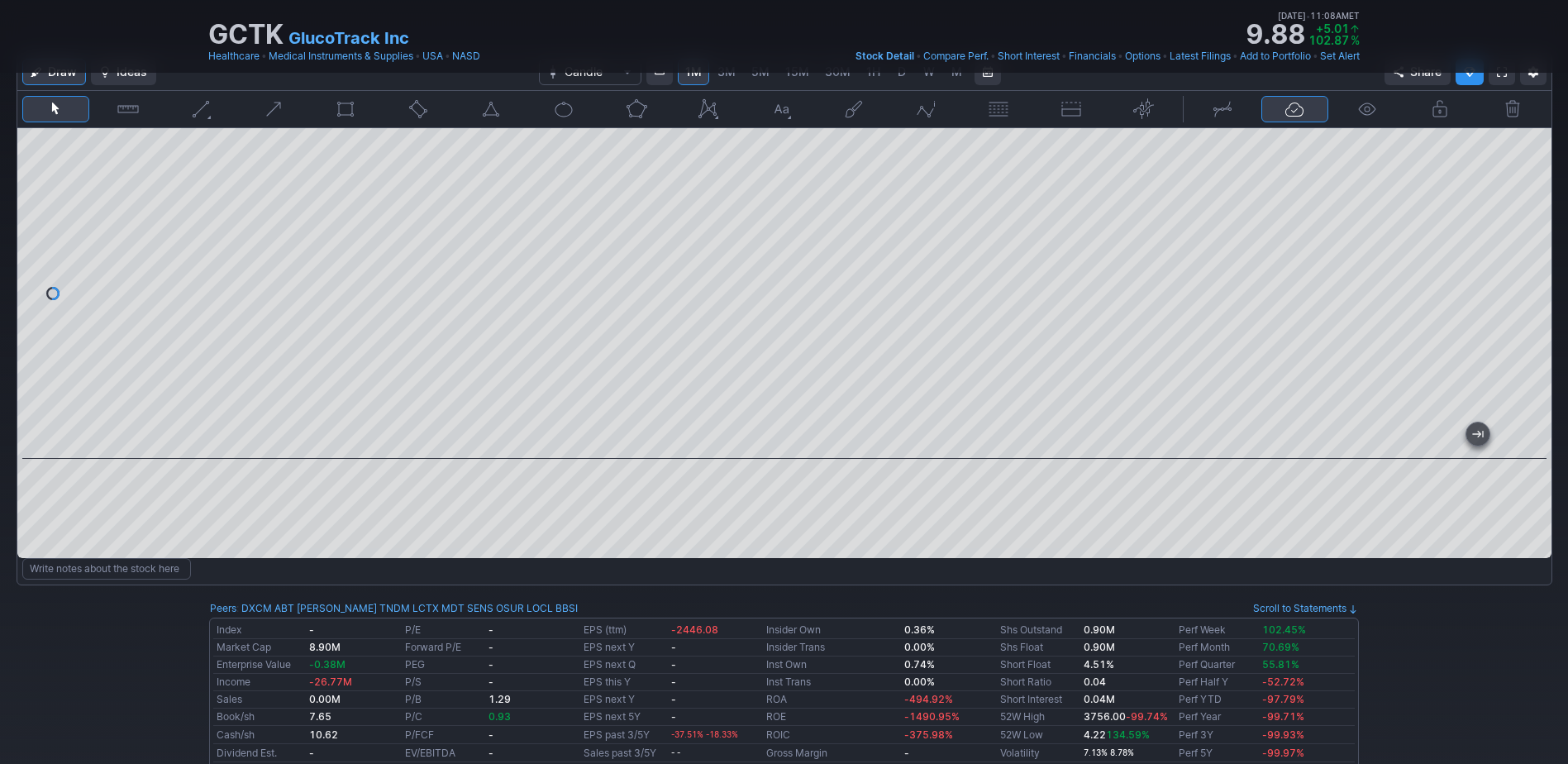
click at [1147, 104] on button "button" at bounding box center [1144, 109] width 67 height 27
click at [1225, 115] on button "button" at bounding box center [1222, 109] width 67 height 27
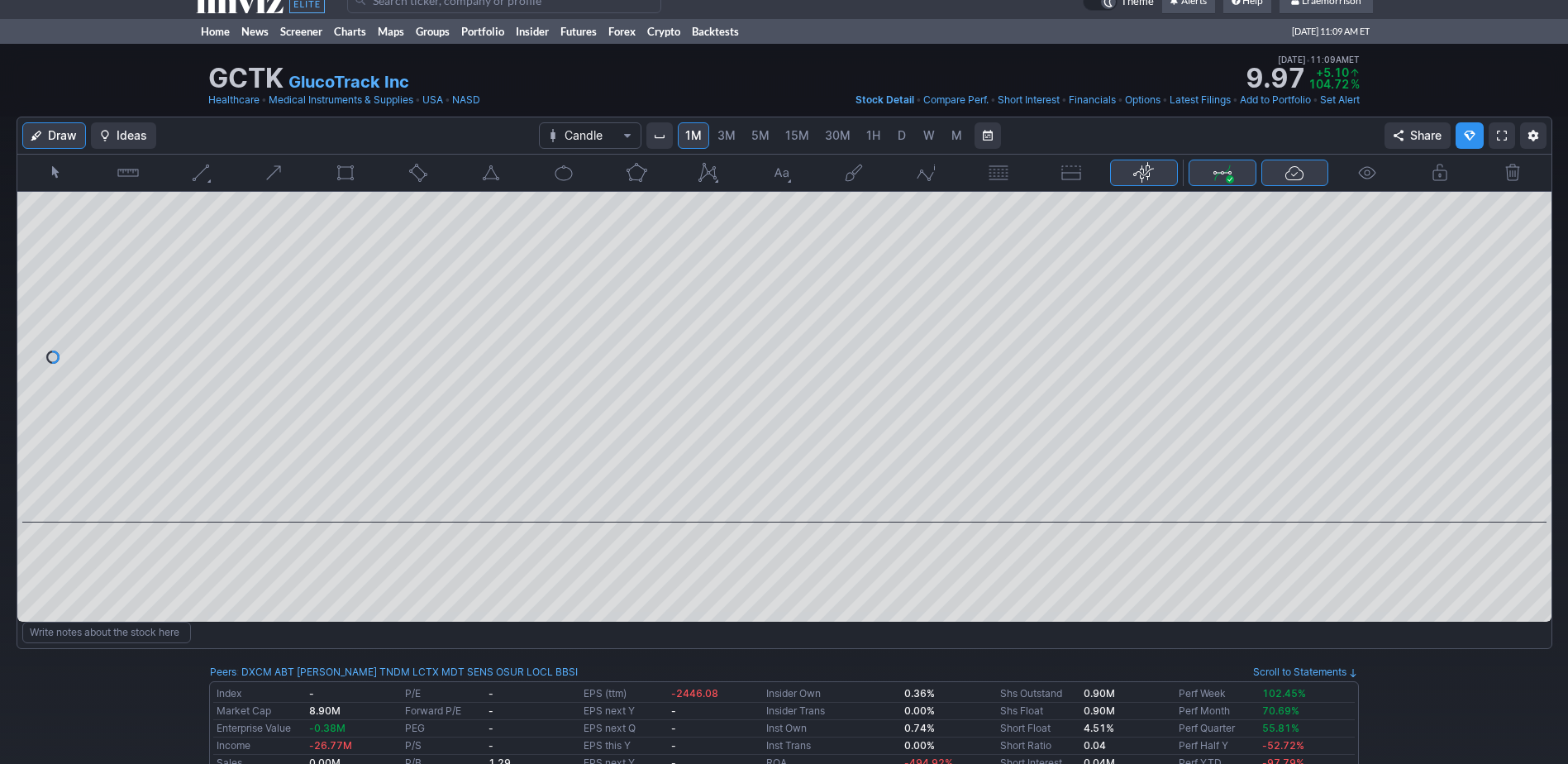
scroll to position [0, 0]
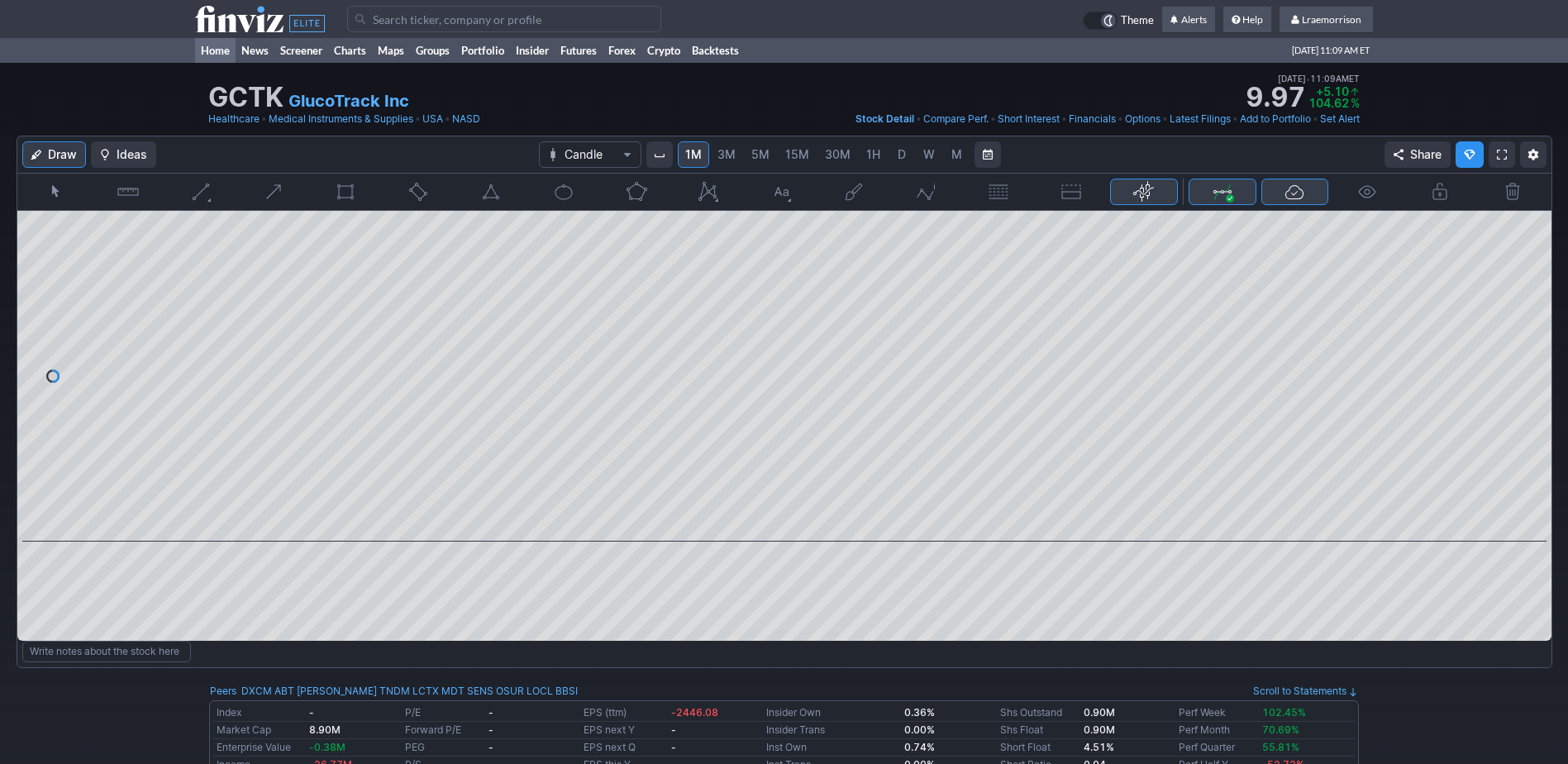
click at [216, 51] on link "Home" at bounding box center [215, 51] width 41 height 25
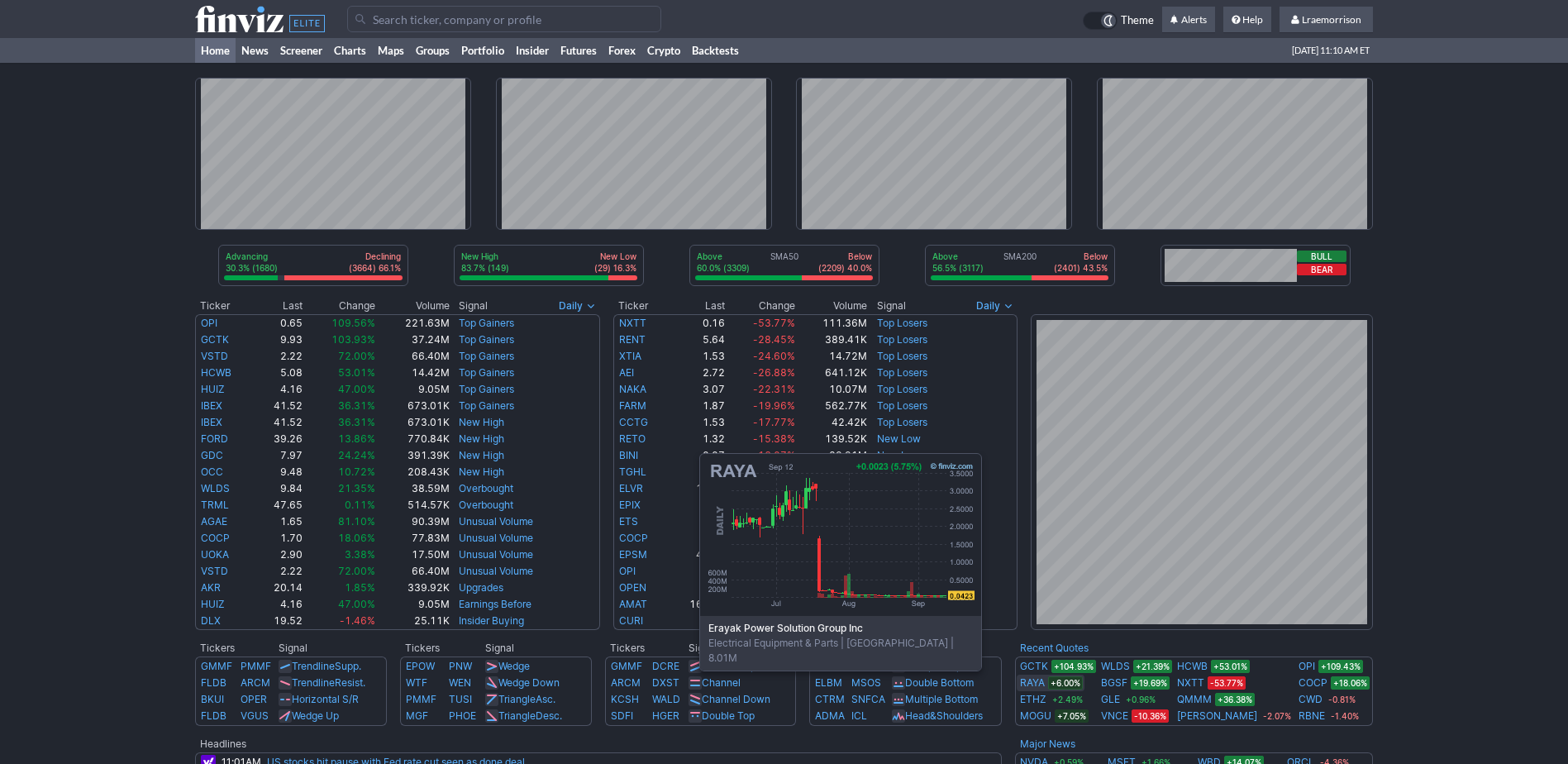
click at [1045, 681] on link "RAYA" at bounding box center [1033, 683] width 25 height 17
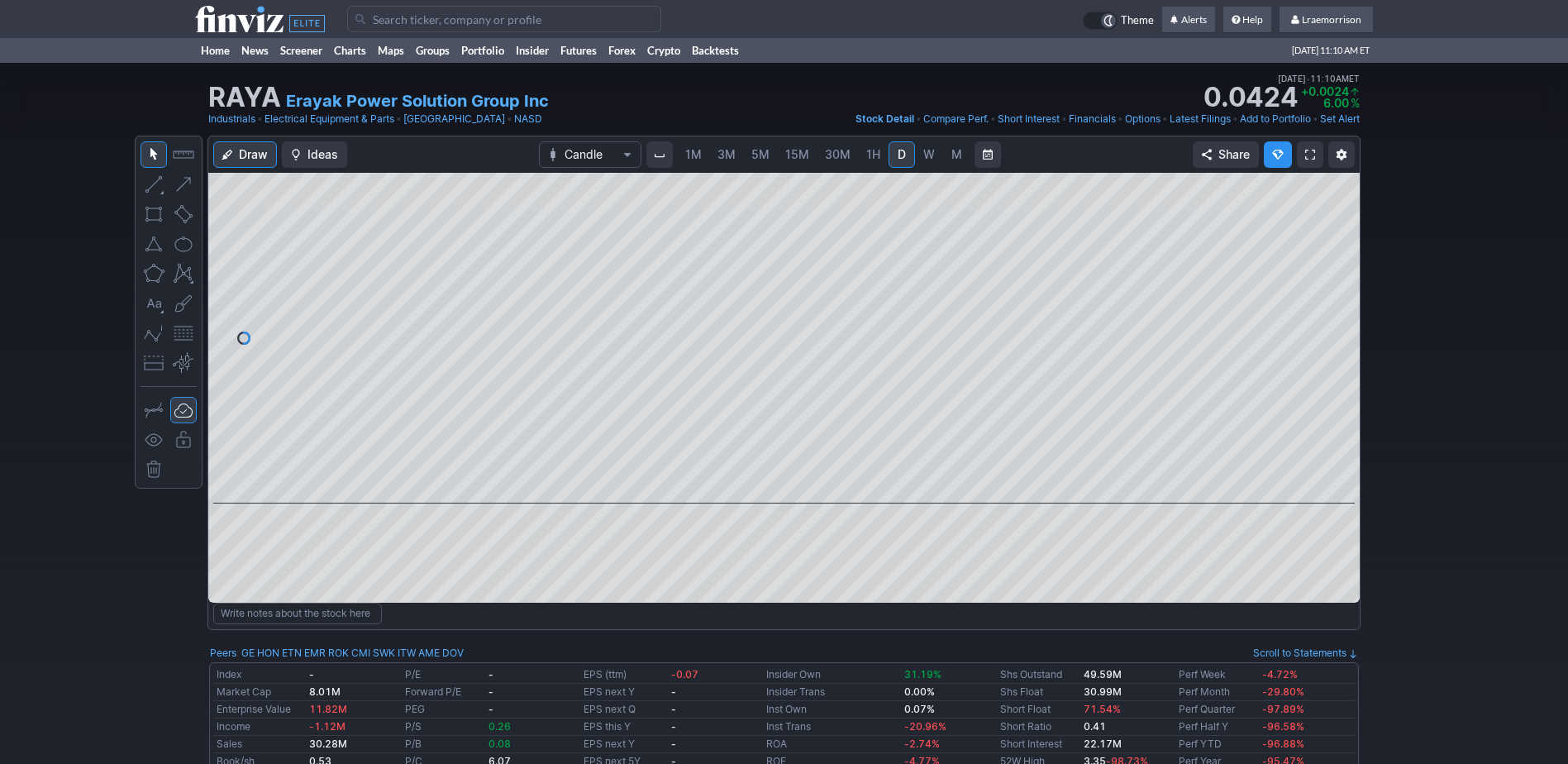
click at [692, 151] on span "1M" at bounding box center [694, 154] width 17 height 14
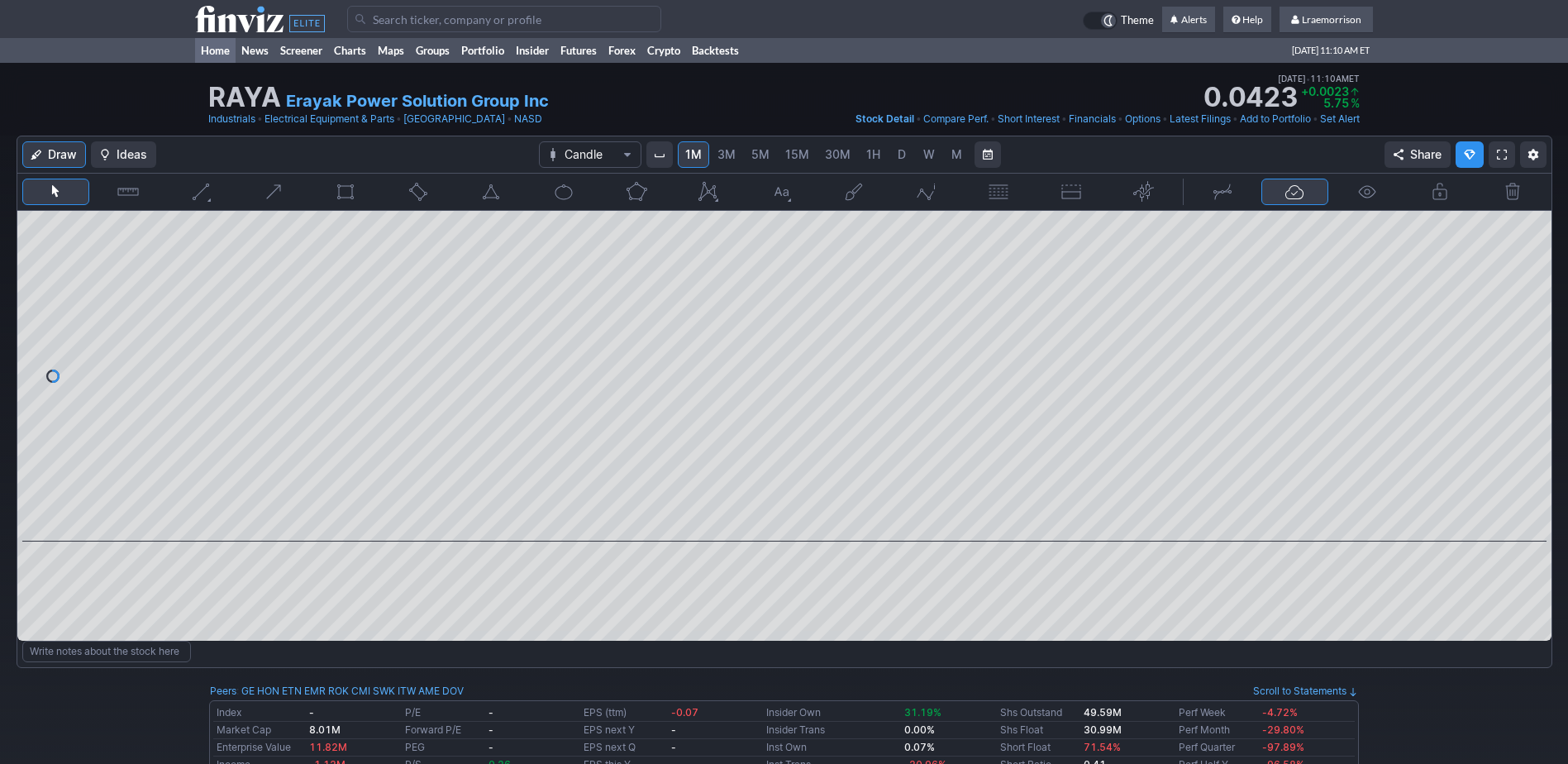
click at [221, 46] on link "Home" at bounding box center [215, 51] width 41 height 25
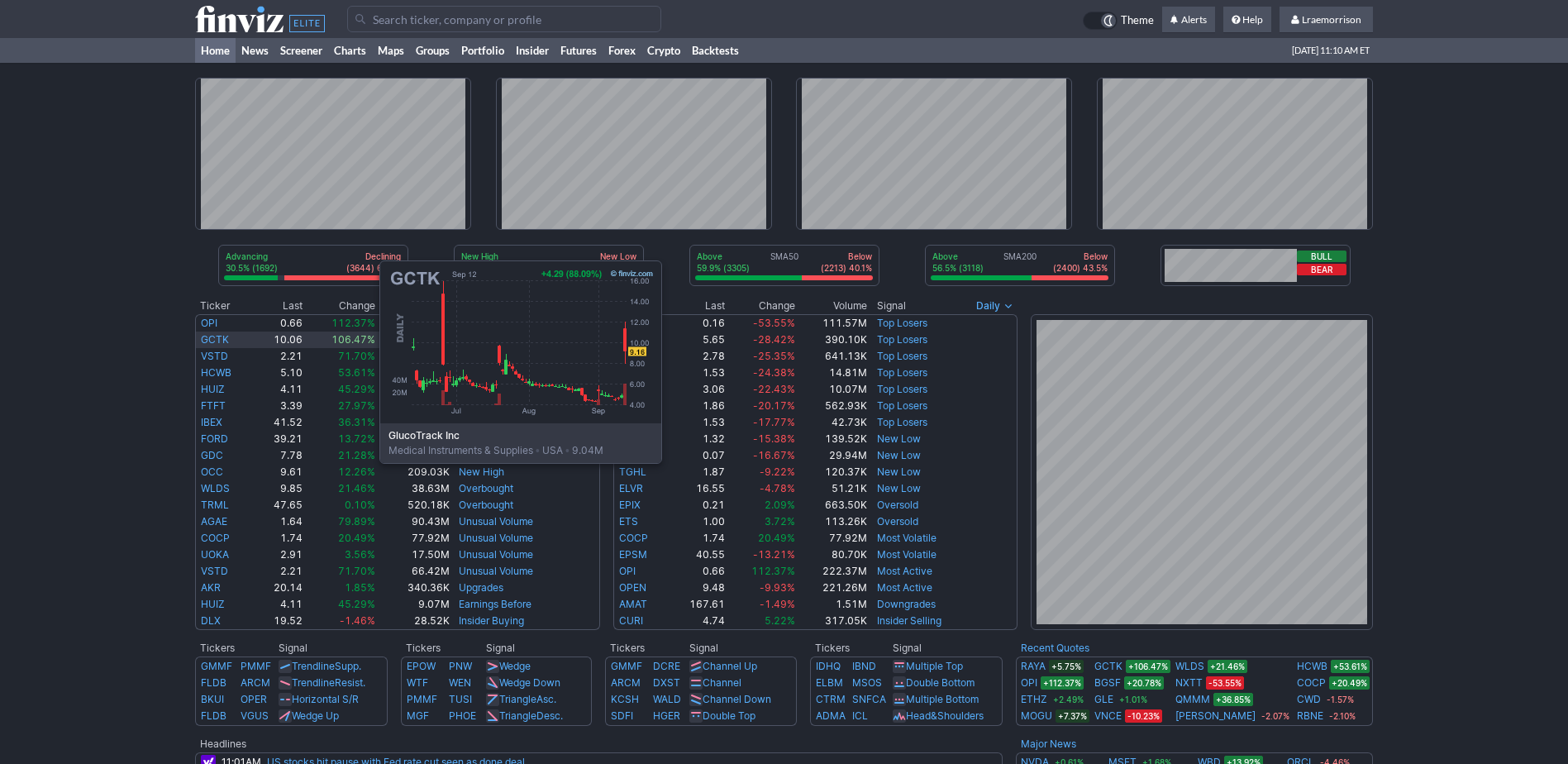
click at [214, 339] on link "GCTK" at bounding box center [215, 339] width 28 height 12
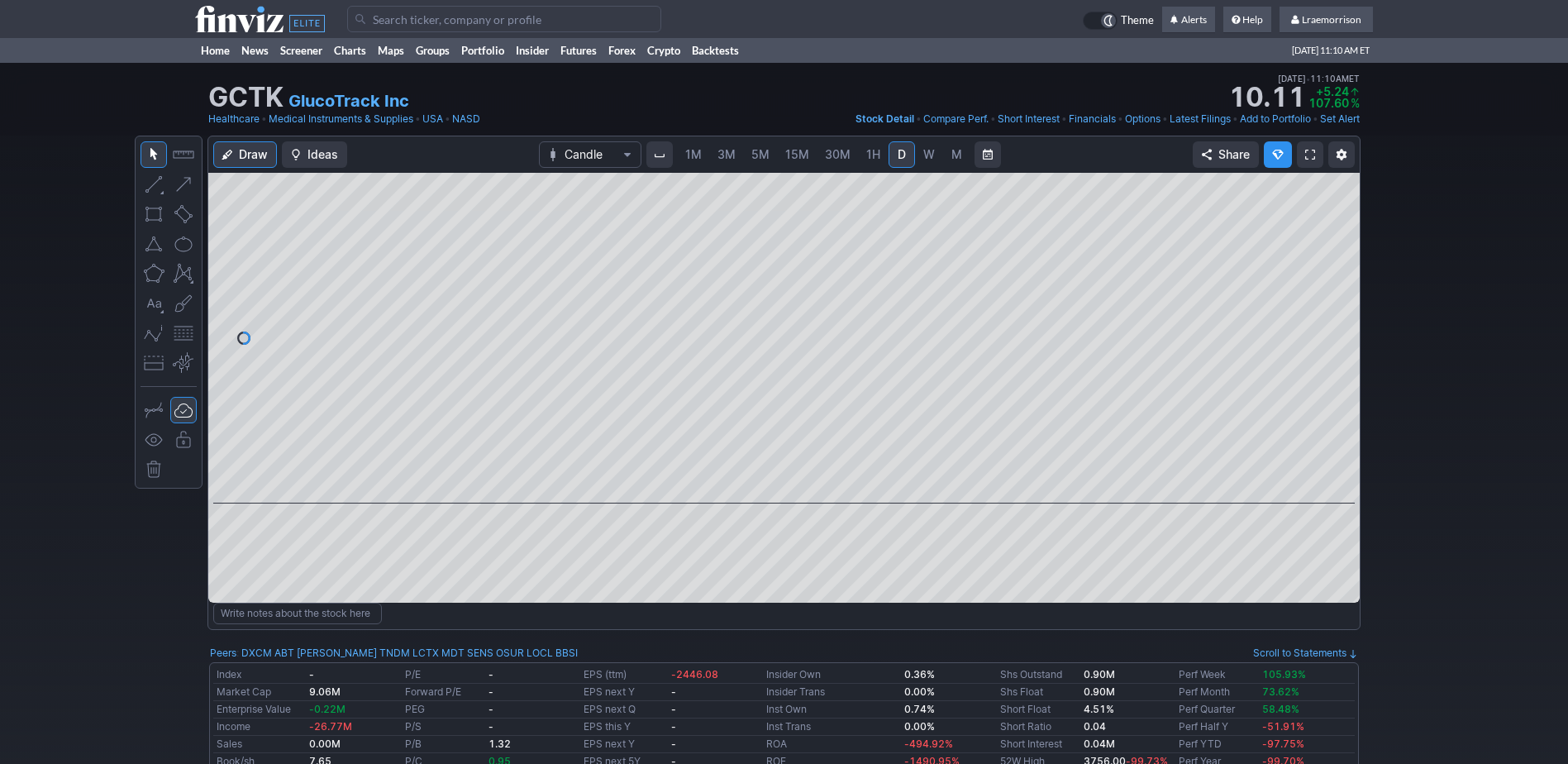
click at [698, 156] on span "1M" at bounding box center [694, 154] width 17 height 14
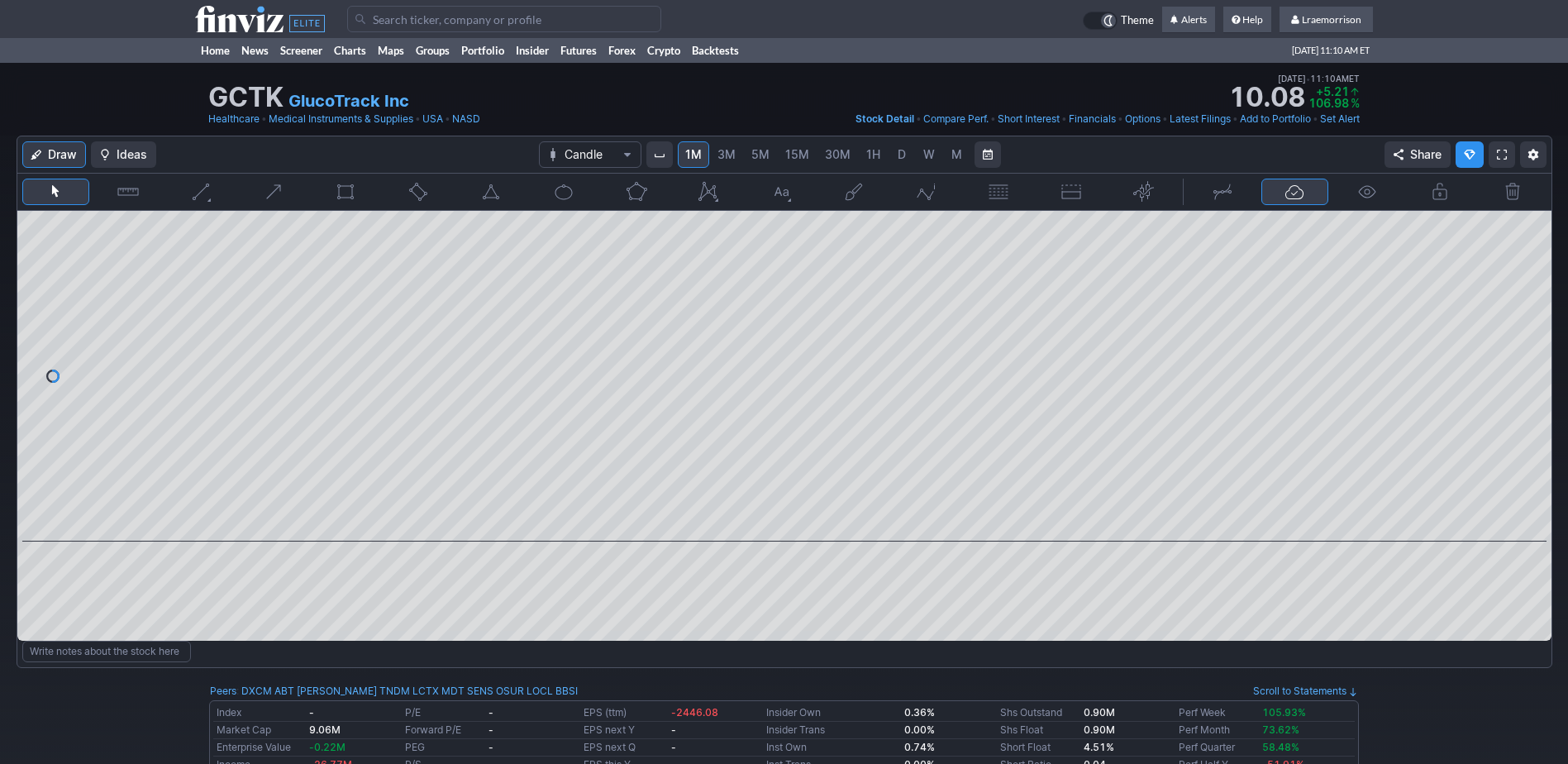
click at [417, 22] on input "Search" at bounding box center [504, 19] width 314 height 27
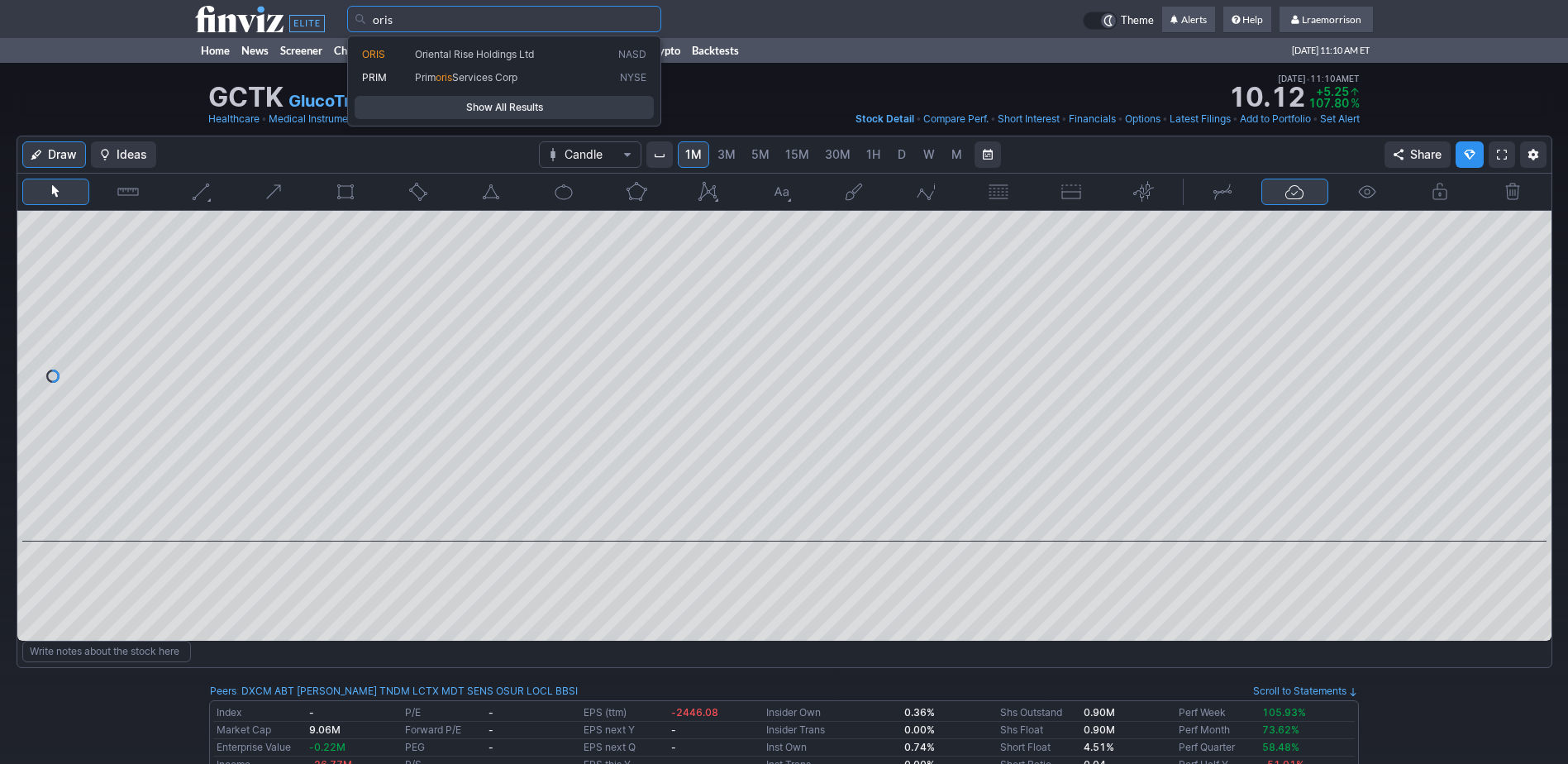
type input "oris"
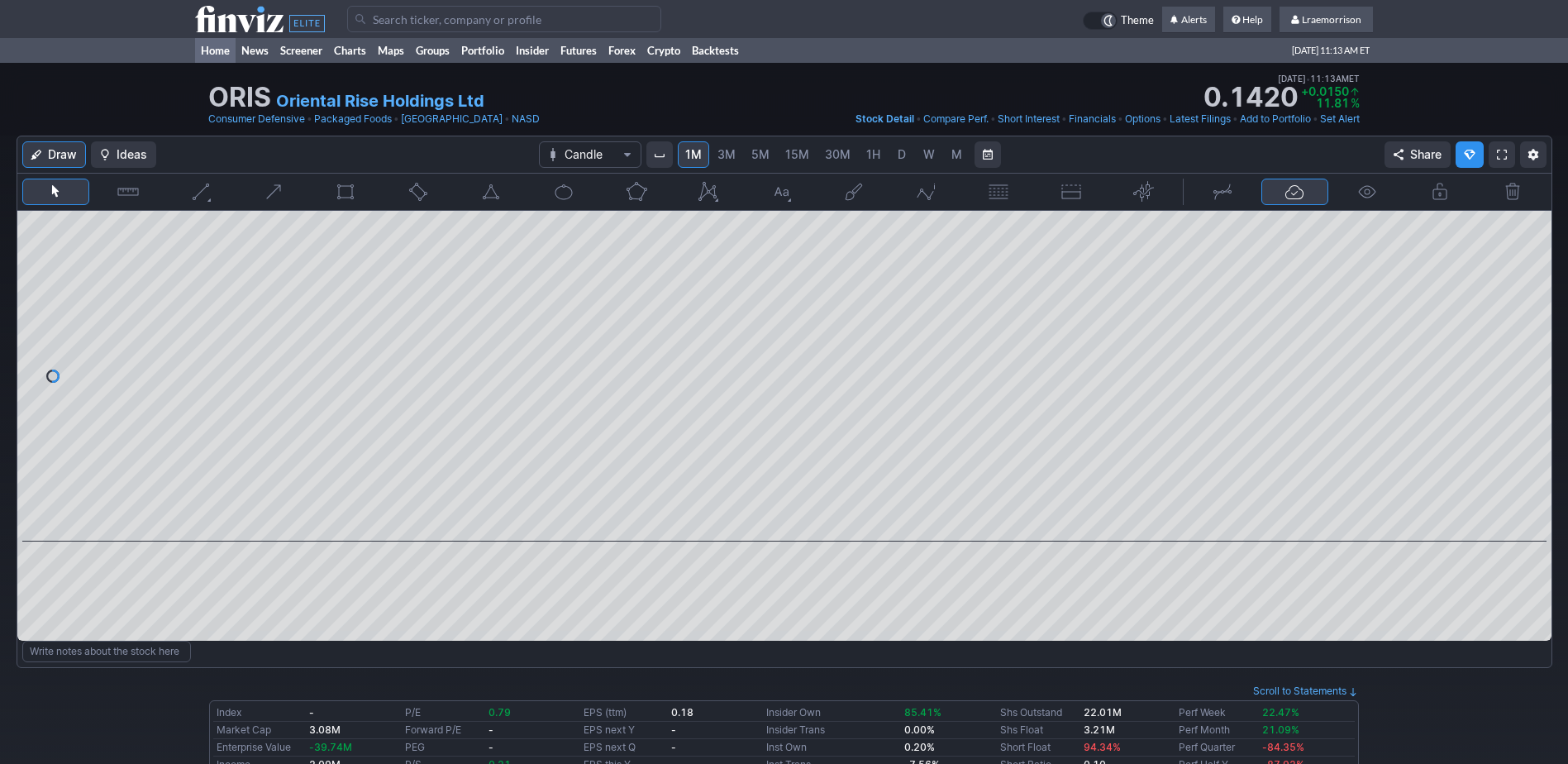
click at [220, 49] on link "Home" at bounding box center [215, 51] width 41 height 25
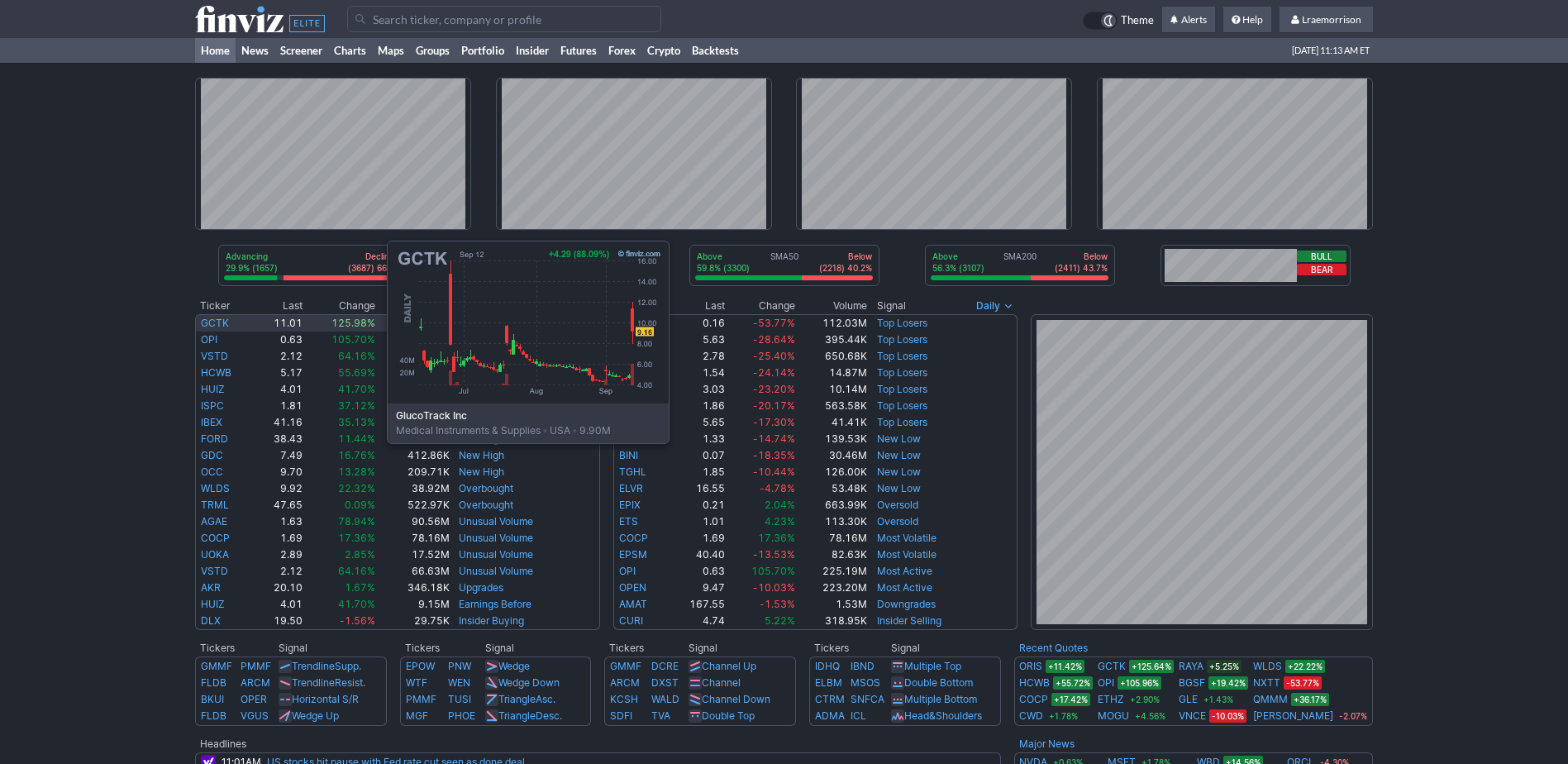
click at [221, 319] on link "GCTK" at bounding box center [215, 322] width 28 height 12
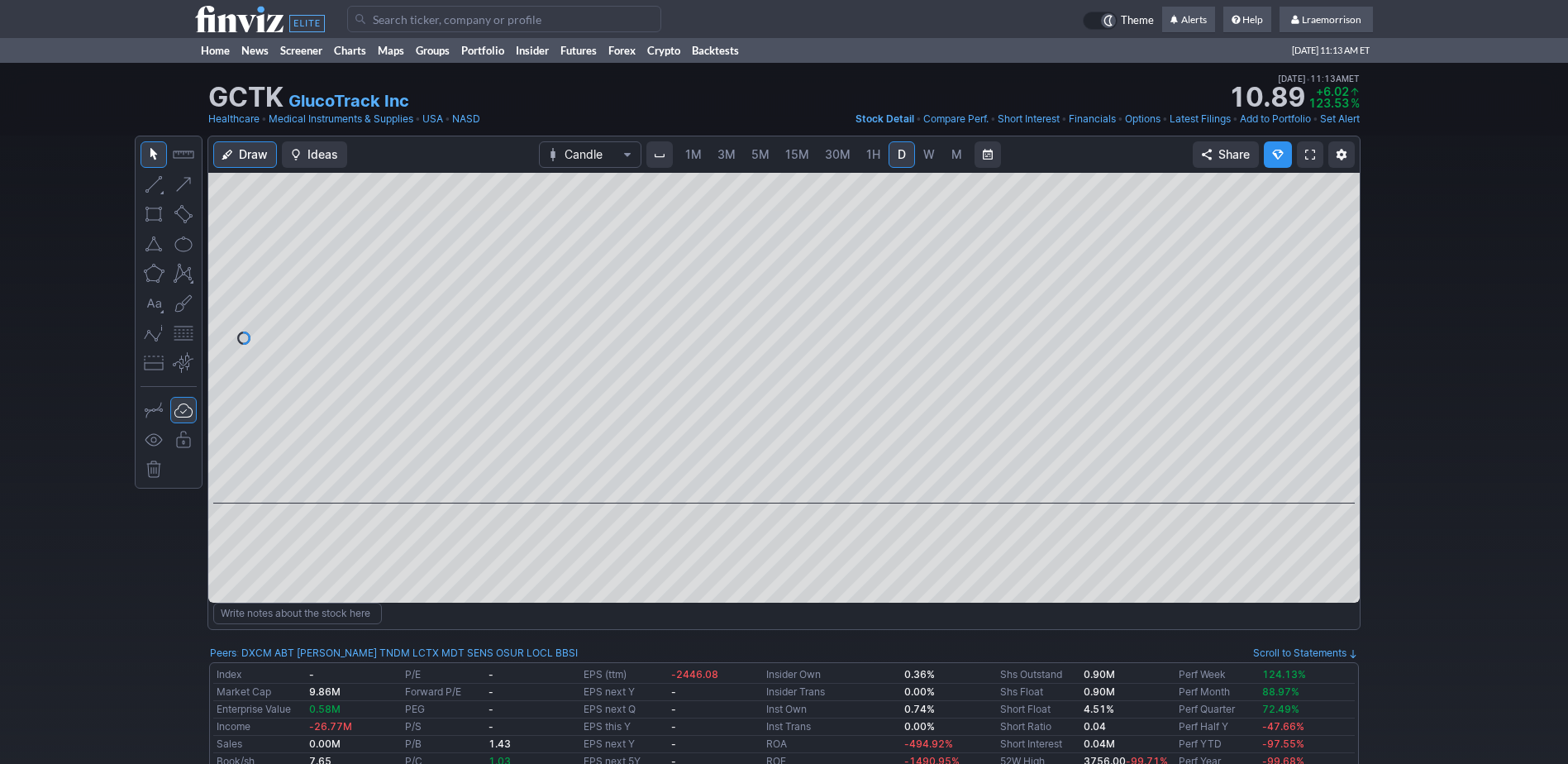
click at [692, 163] on link "1M" at bounding box center [694, 155] width 32 height 27
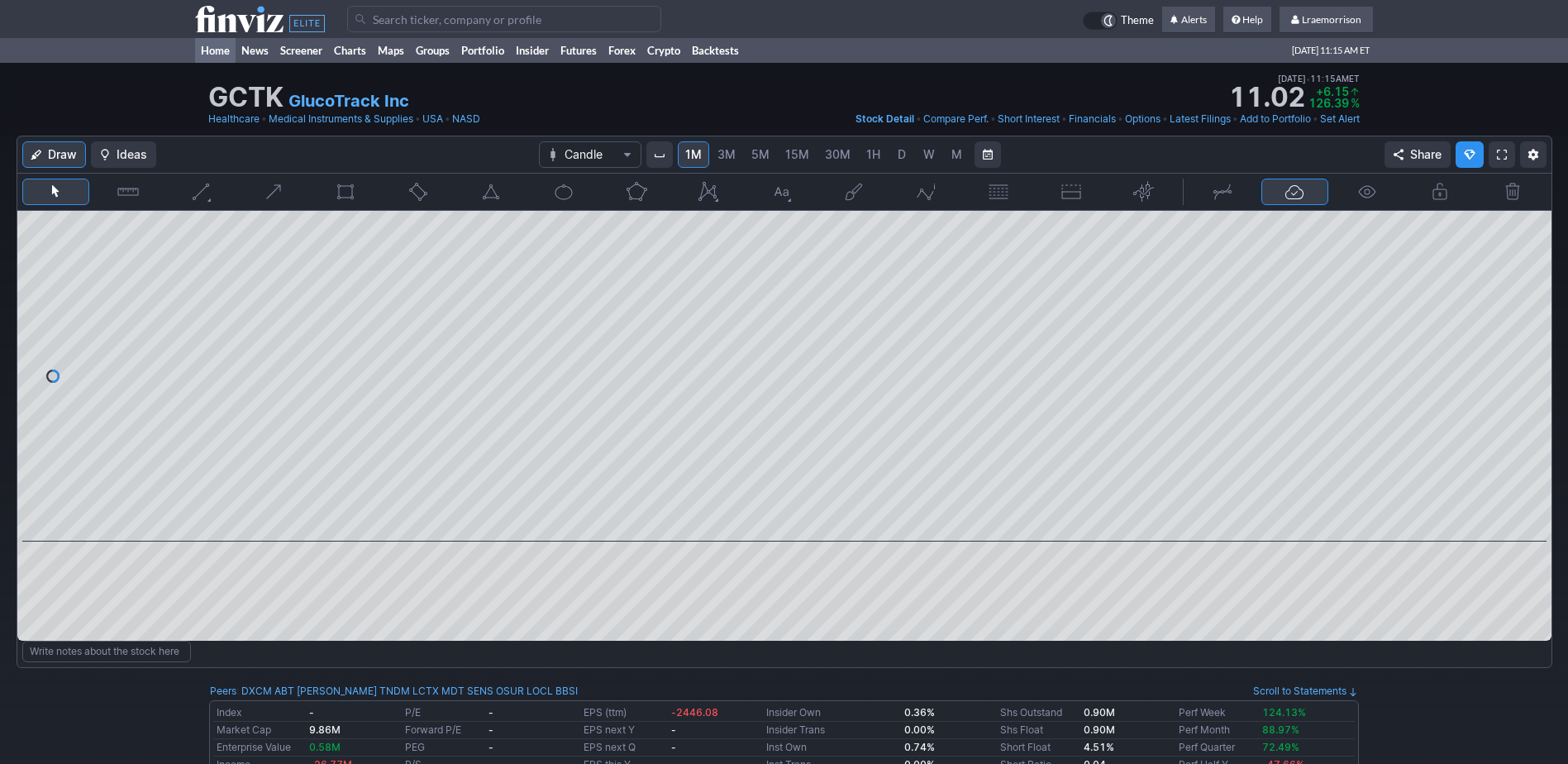
click at [212, 51] on link "Home" at bounding box center [215, 51] width 41 height 25
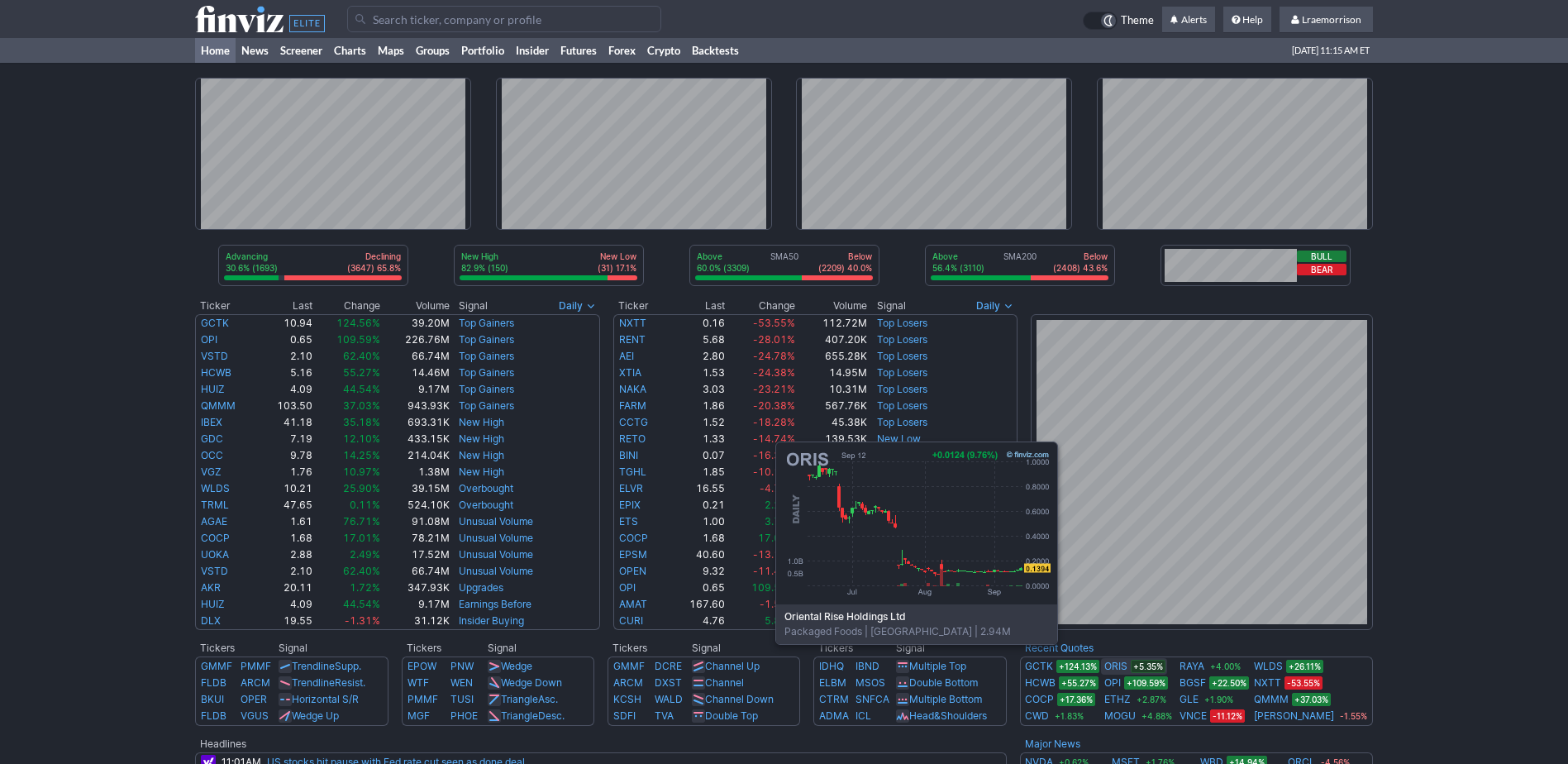
click at [1128, 669] on link "ORIS" at bounding box center [1116, 667] width 23 height 17
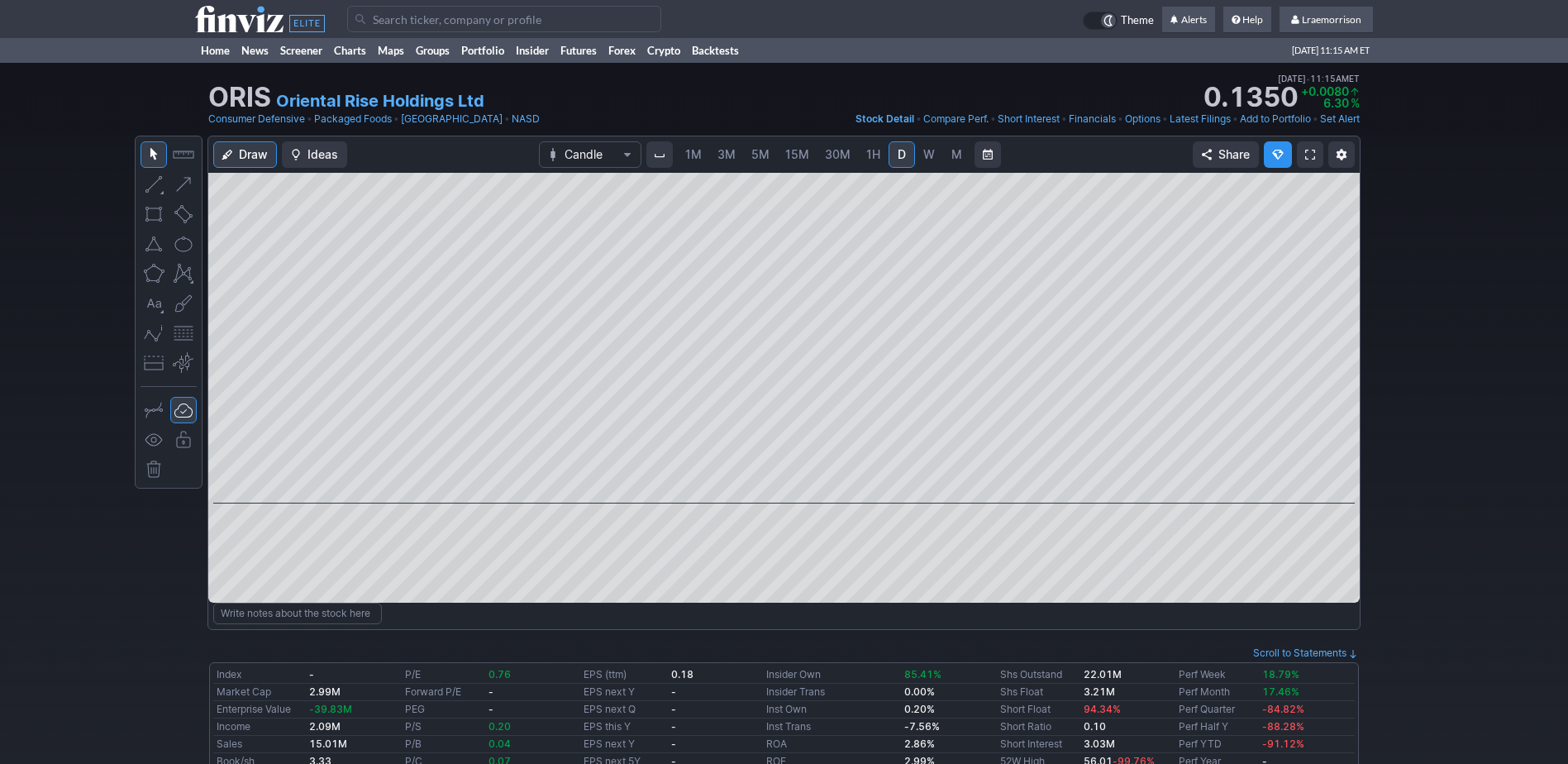
click at [692, 156] on span "1M" at bounding box center [694, 154] width 17 height 14
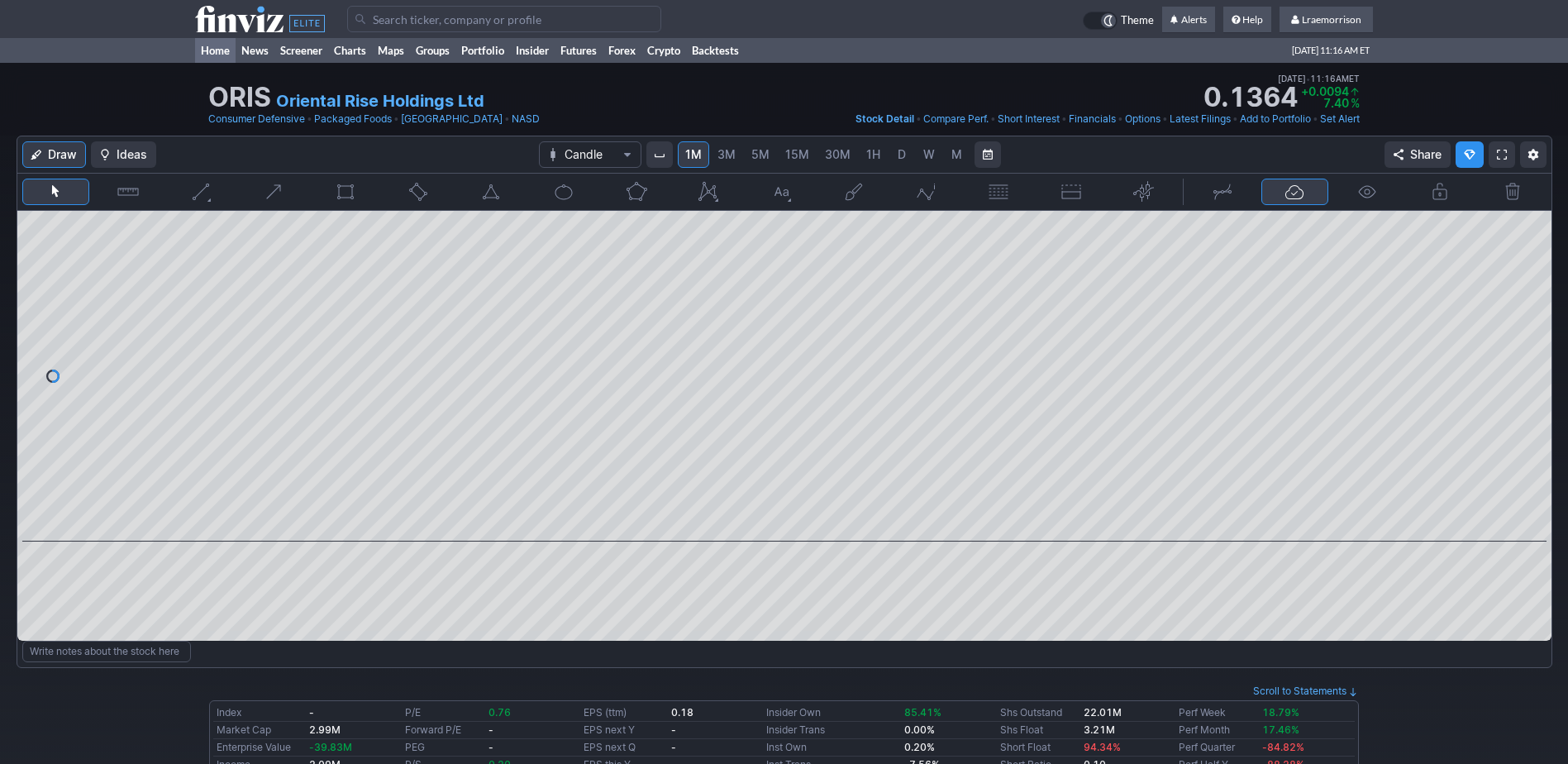
click at [217, 51] on link "Home" at bounding box center [215, 51] width 41 height 25
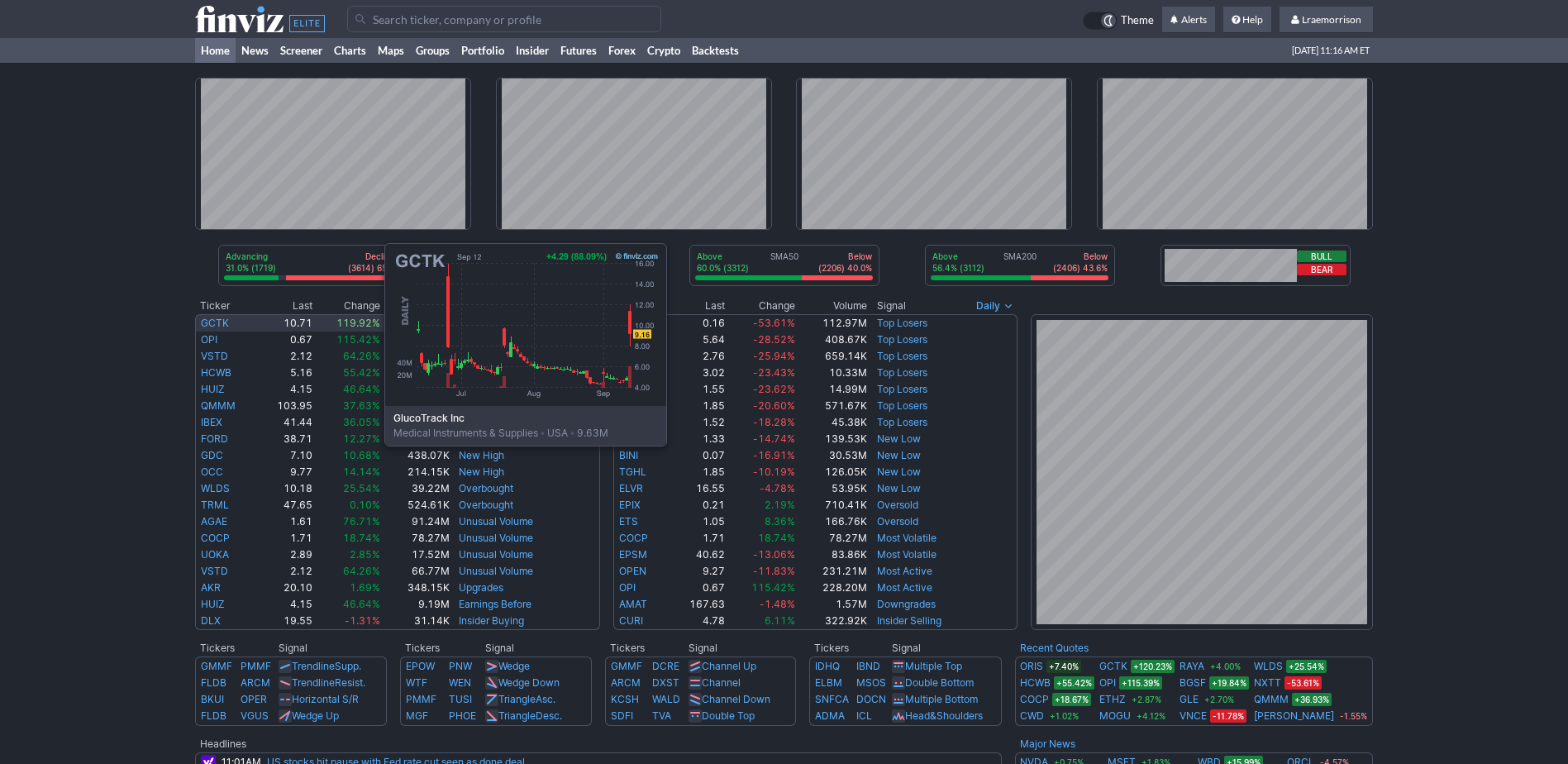
click at [219, 321] on link "GCTK" at bounding box center [215, 322] width 28 height 12
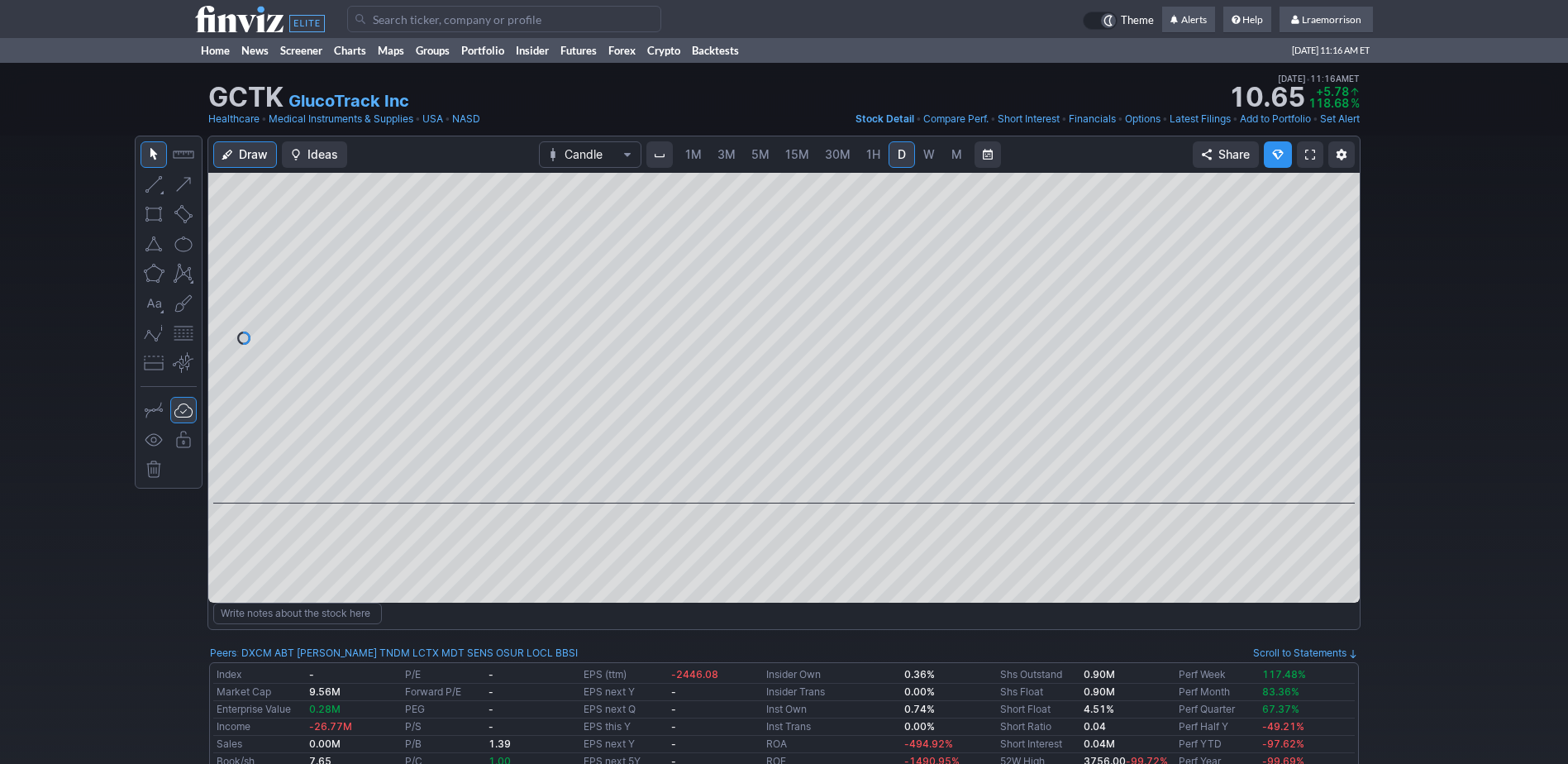
click at [694, 155] on span "1M" at bounding box center [694, 154] width 17 height 14
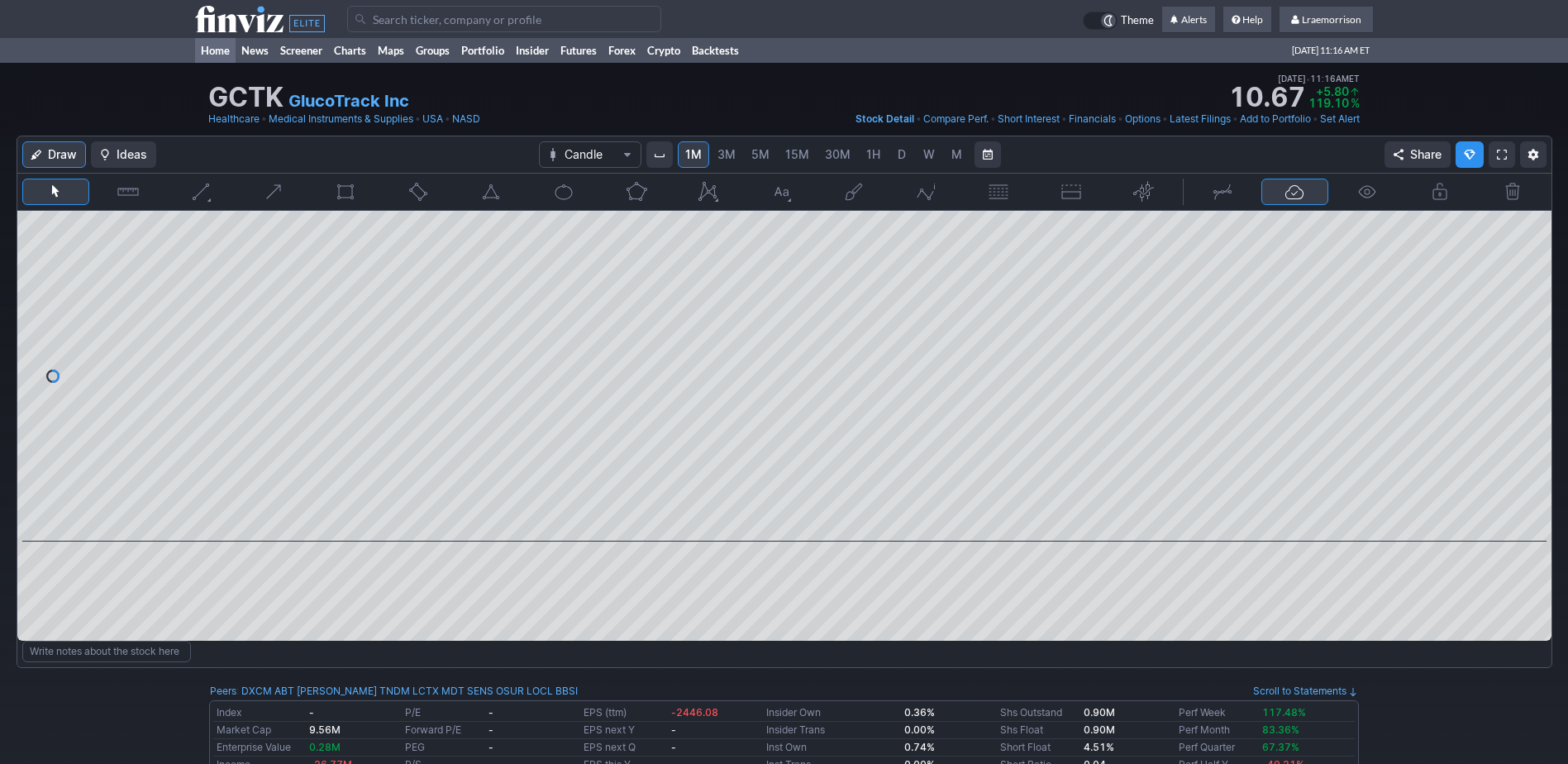
click at [213, 52] on link "Home" at bounding box center [215, 51] width 41 height 25
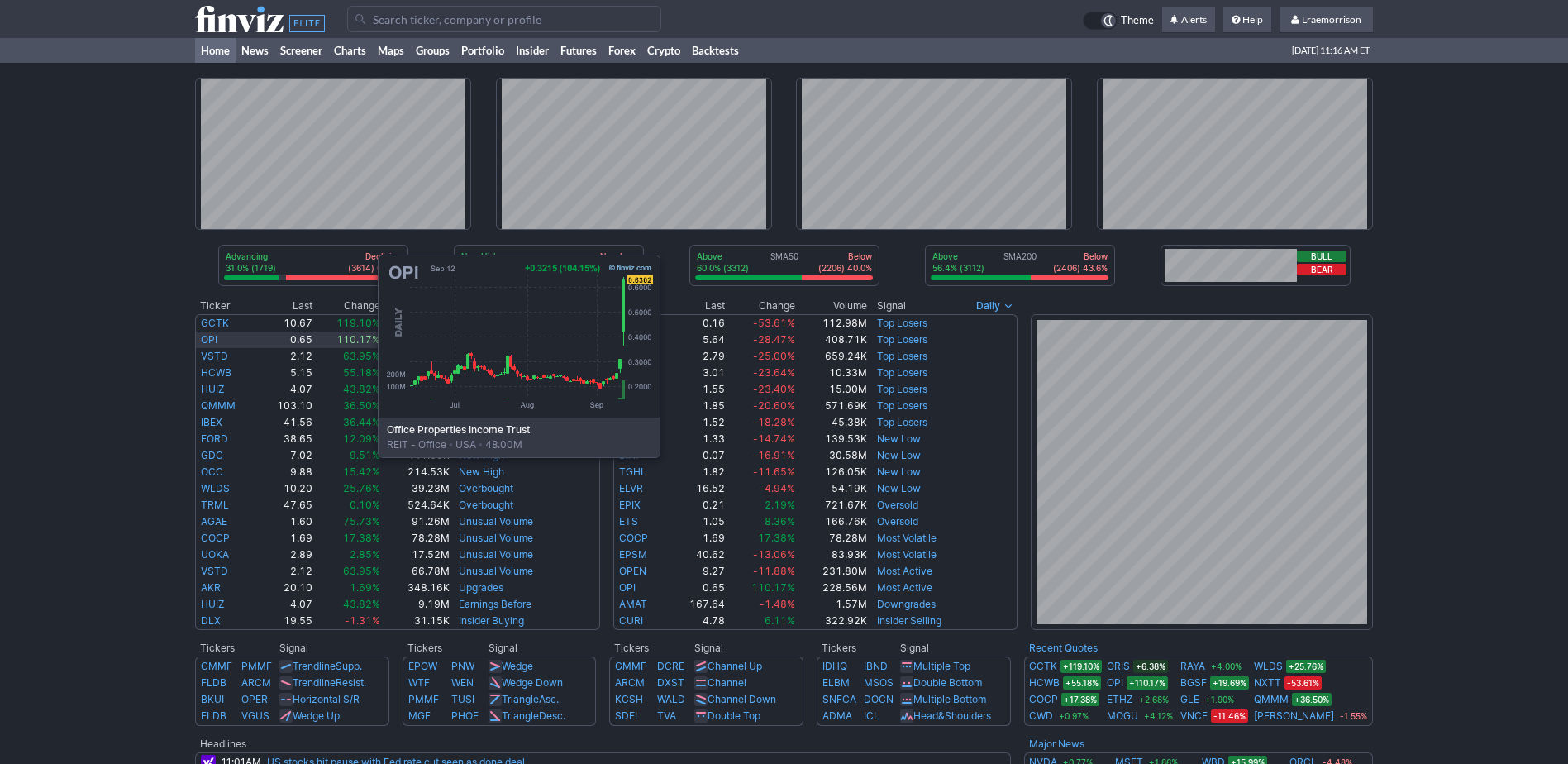
click at [212, 333] on link "OPI" at bounding box center [209, 339] width 17 height 12
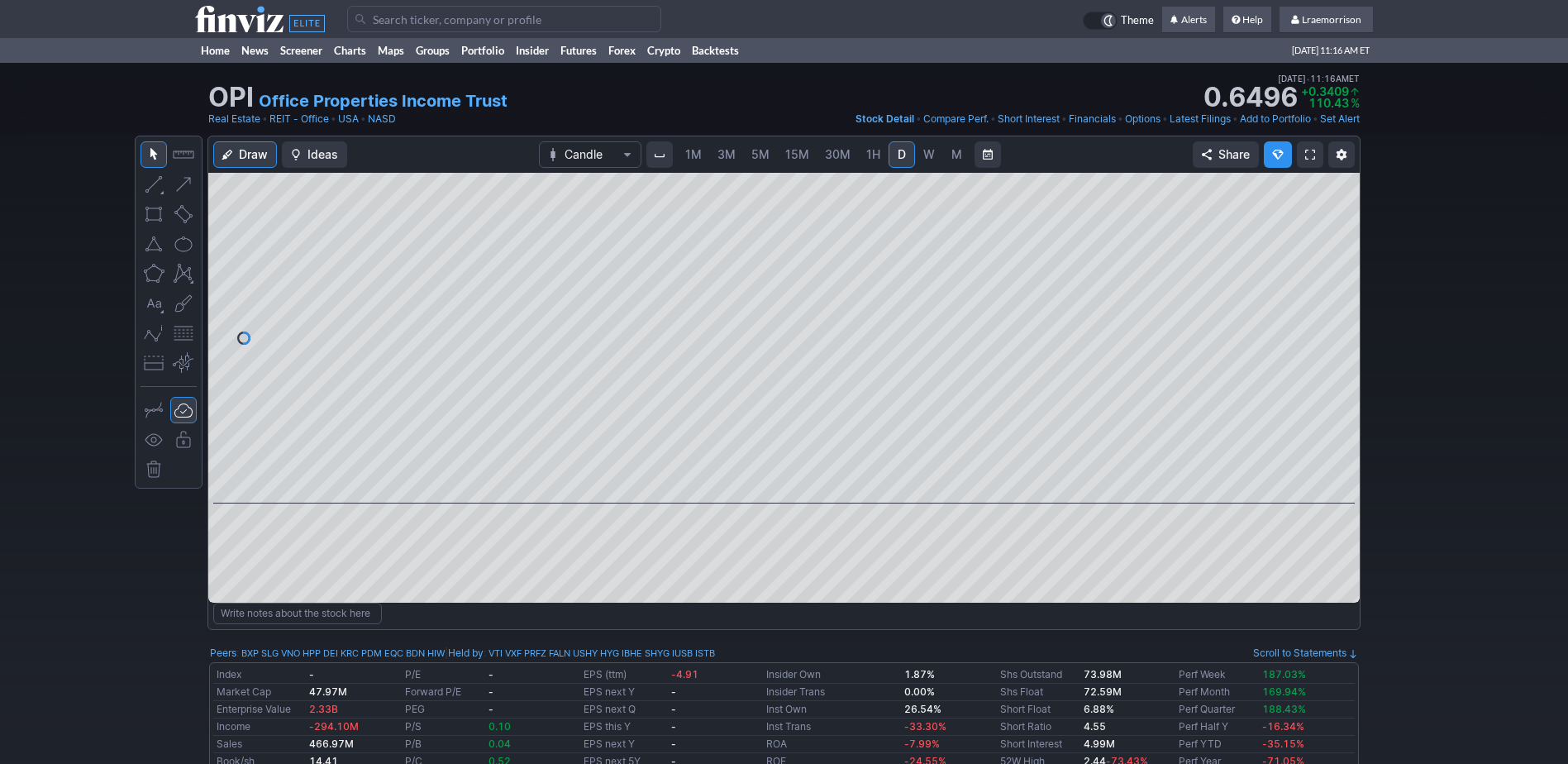
click at [692, 148] on span "1M" at bounding box center [694, 154] width 17 height 14
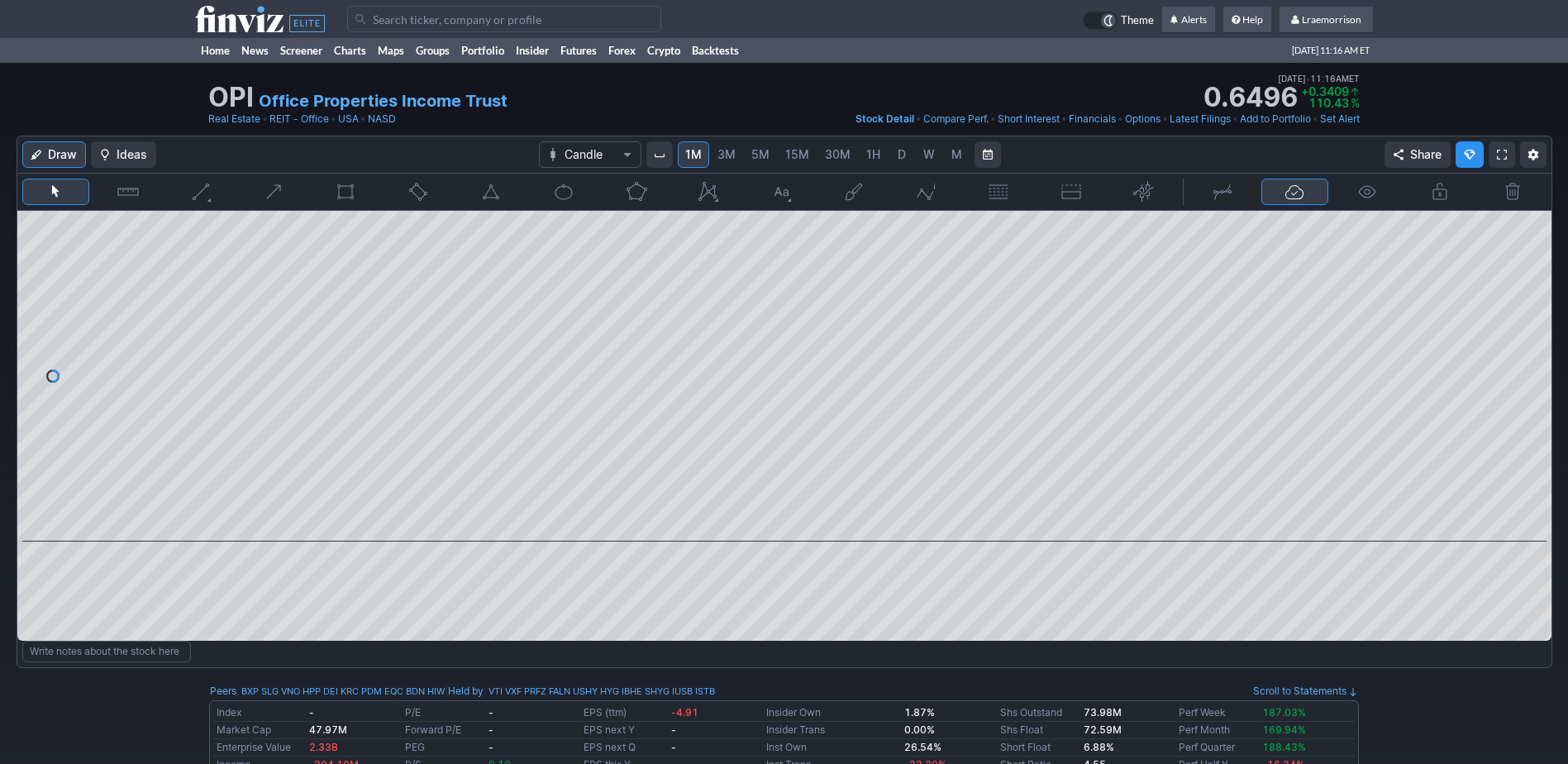
click at [692, 160] on span "1M" at bounding box center [694, 154] width 17 height 14
click at [217, 49] on link "Home" at bounding box center [215, 51] width 41 height 25
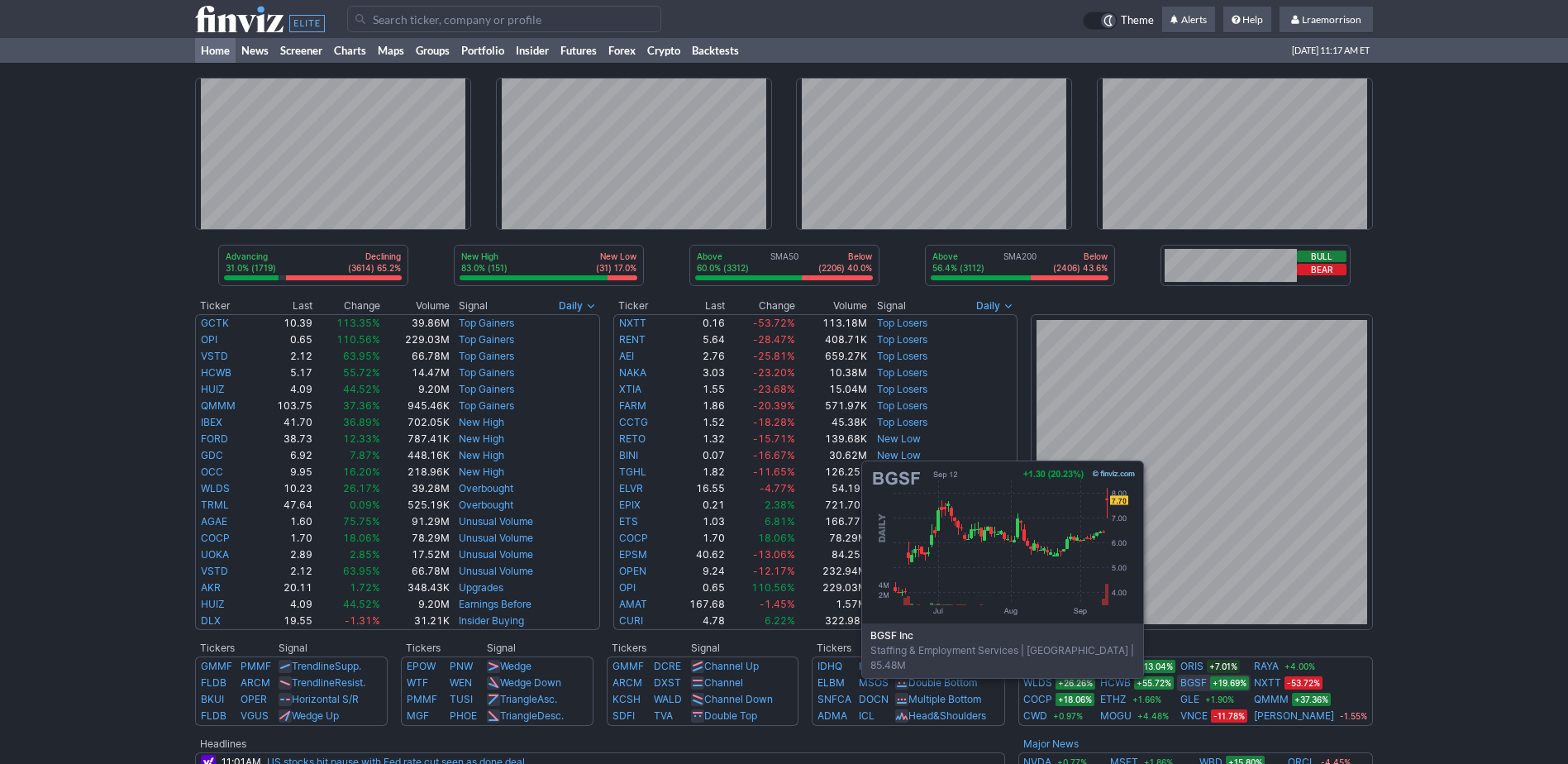
click at [1207, 688] on link "BGSF" at bounding box center [1194, 683] width 27 height 17
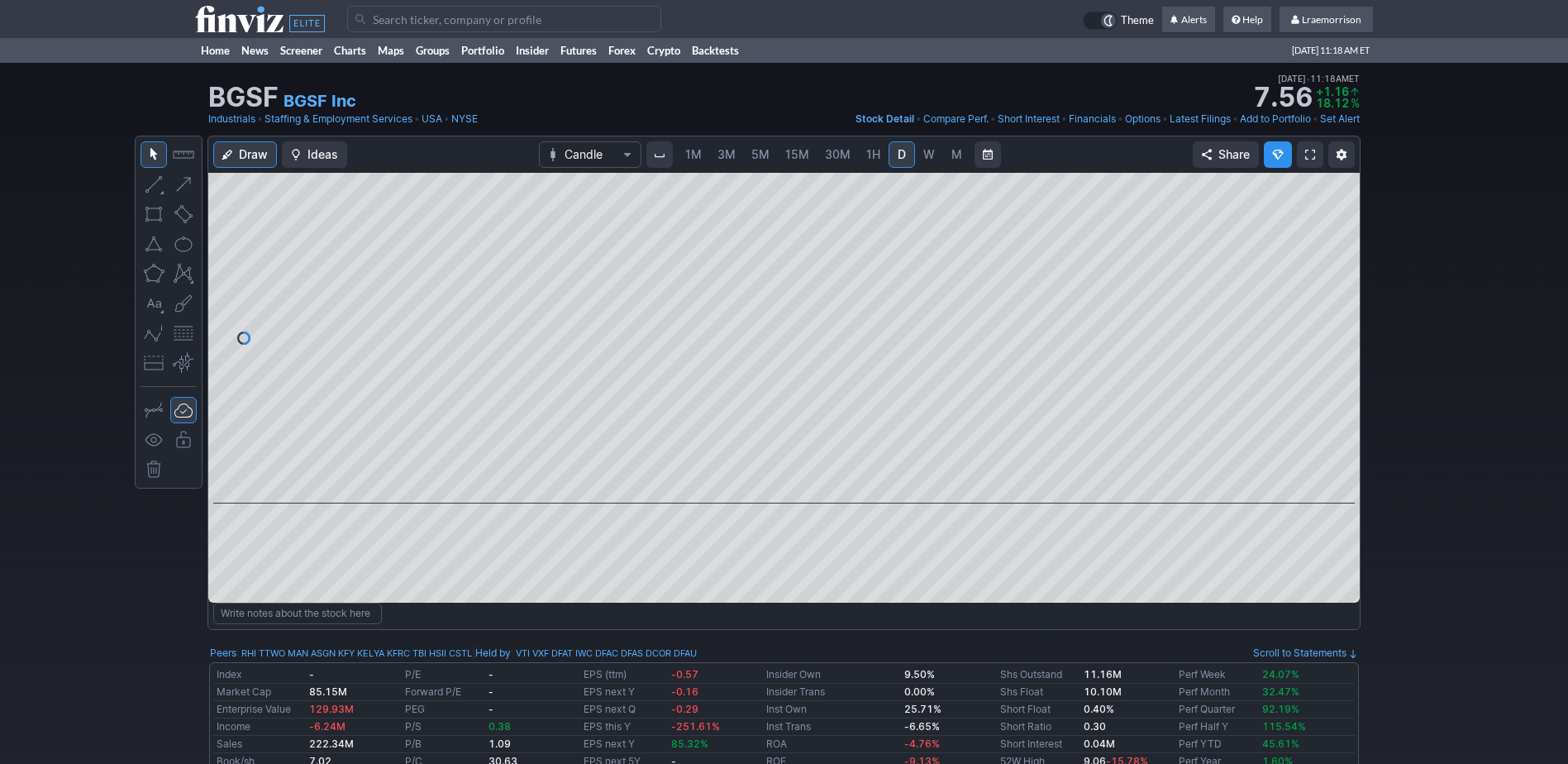
click at [695, 154] on span "1M" at bounding box center [694, 154] width 17 height 14
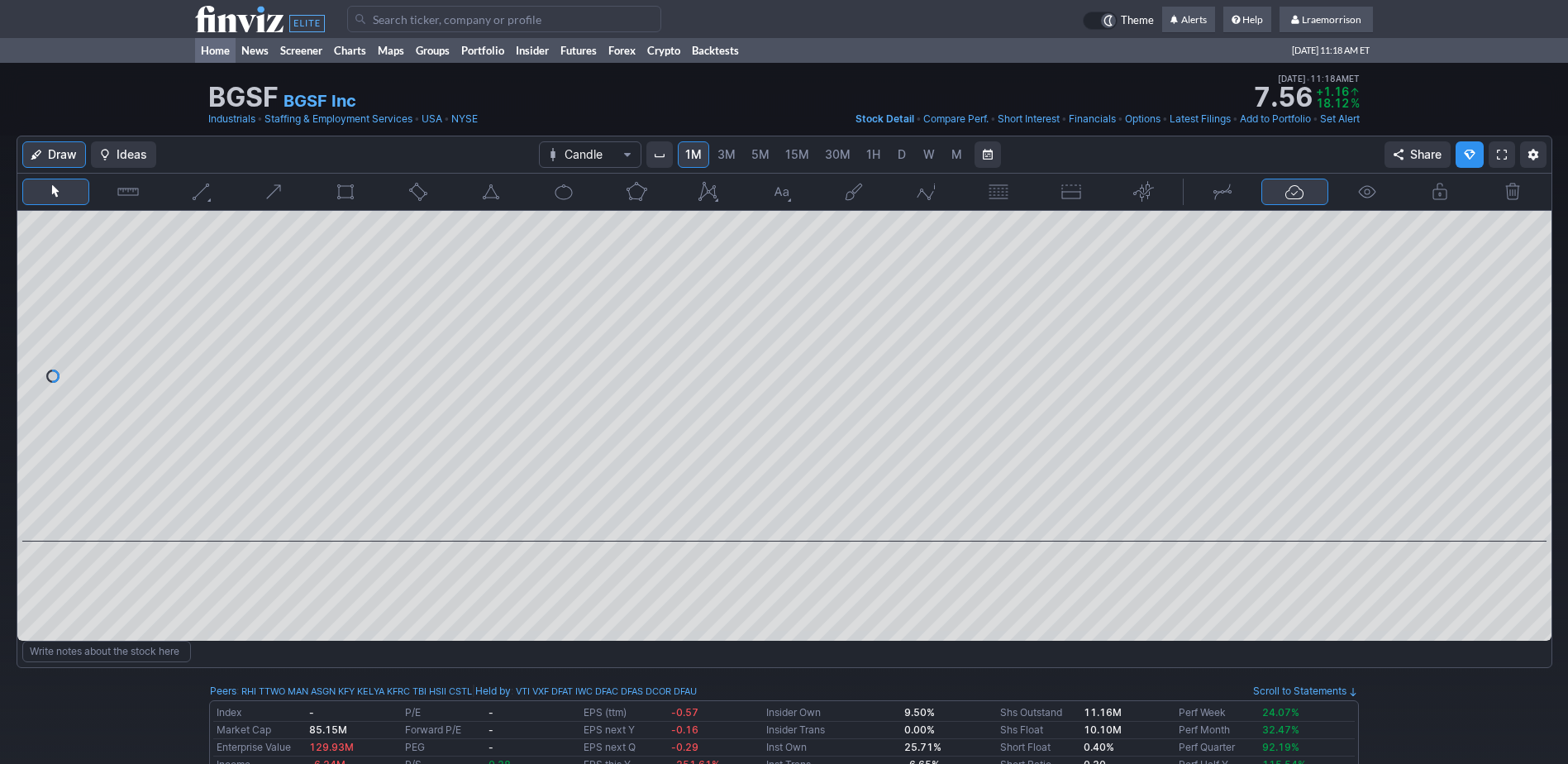
click at [221, 51] on link "Home" at bounding box center [215, 51] width 41 height 25
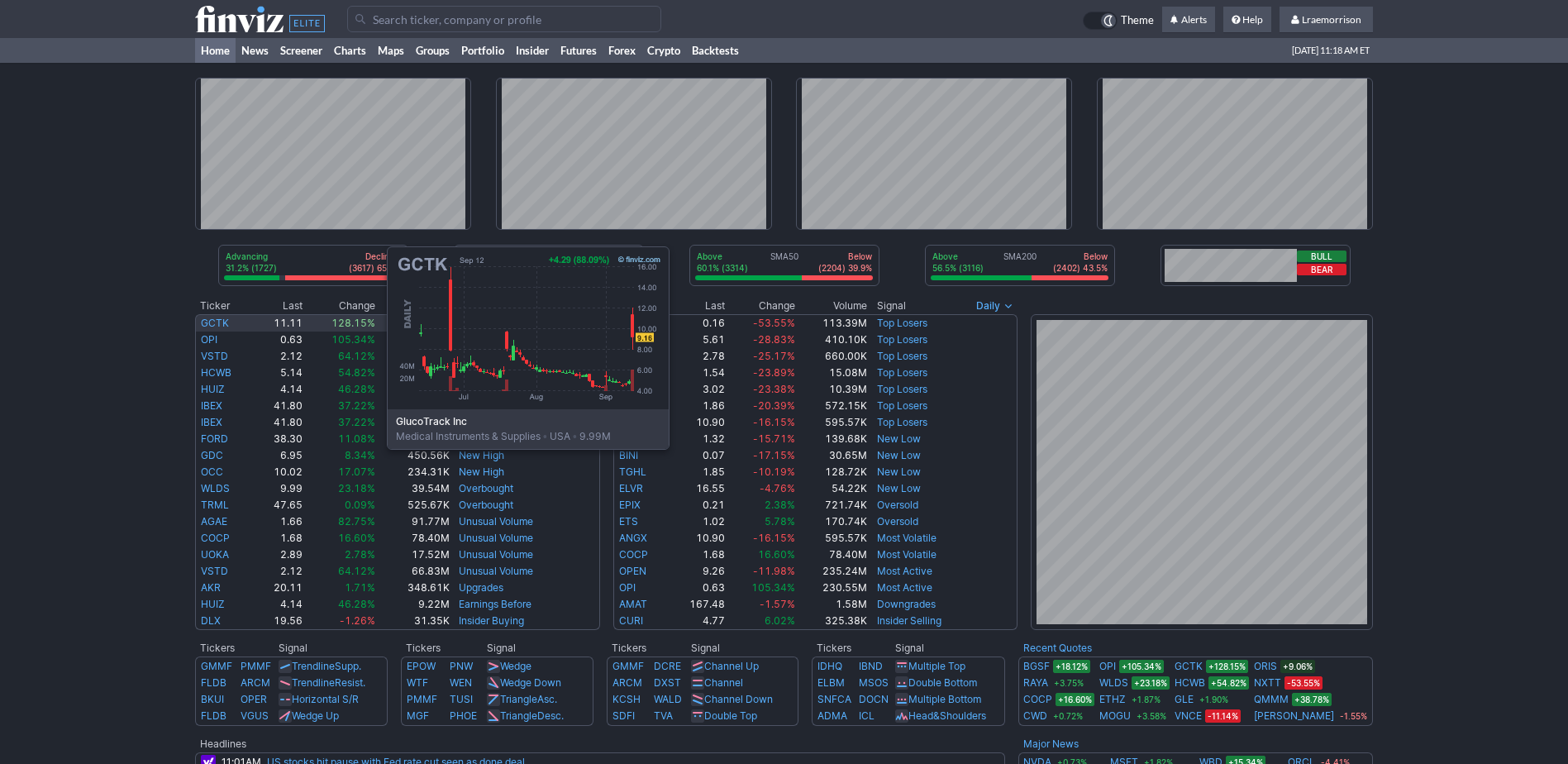
click at [221, 325] on link "GCTK" at bounding box center [215, 322] width 28 height 12
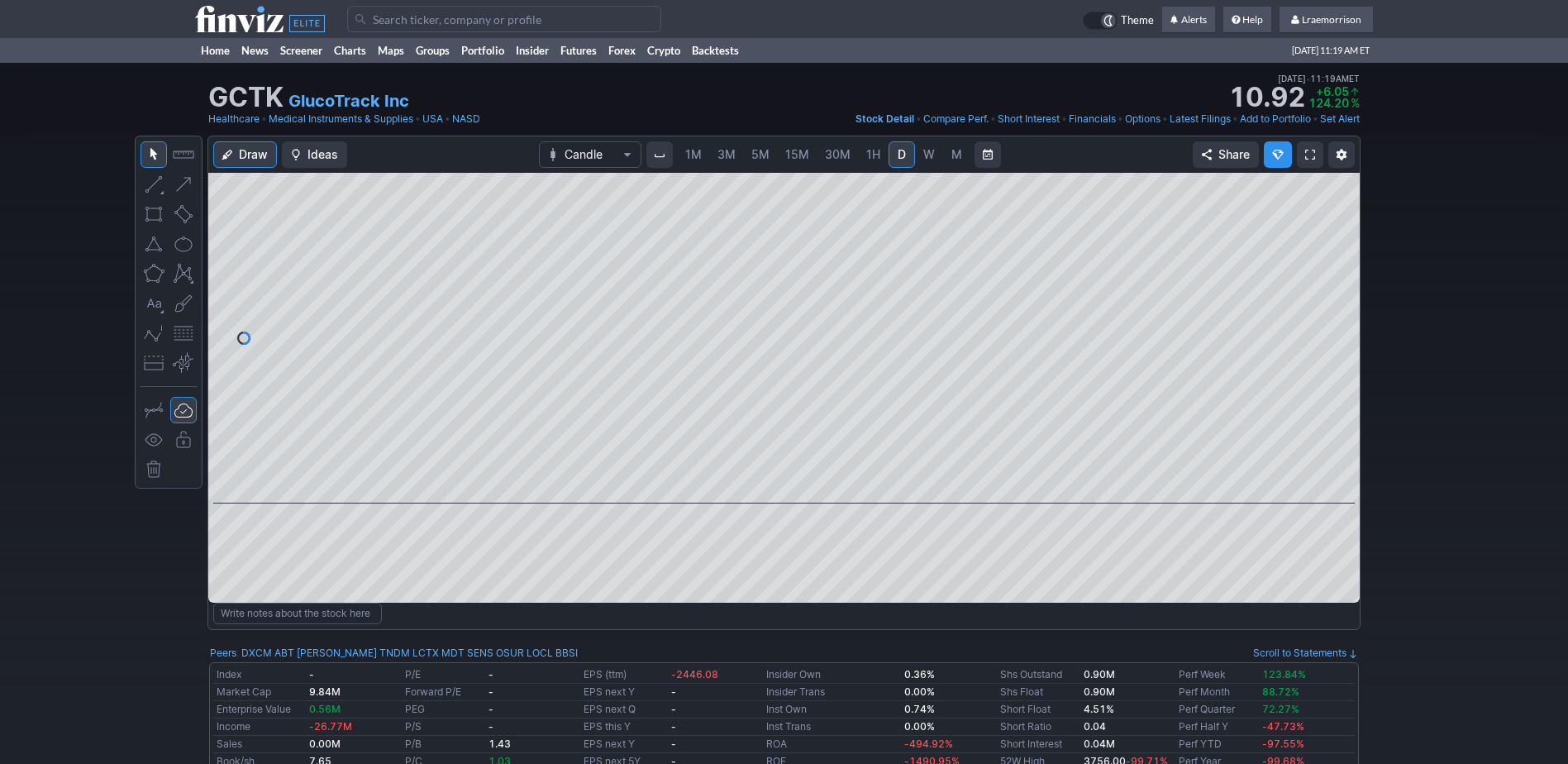
click at [695, 156] on span "1M" at bounding box center [694, 154] width 17 height 14
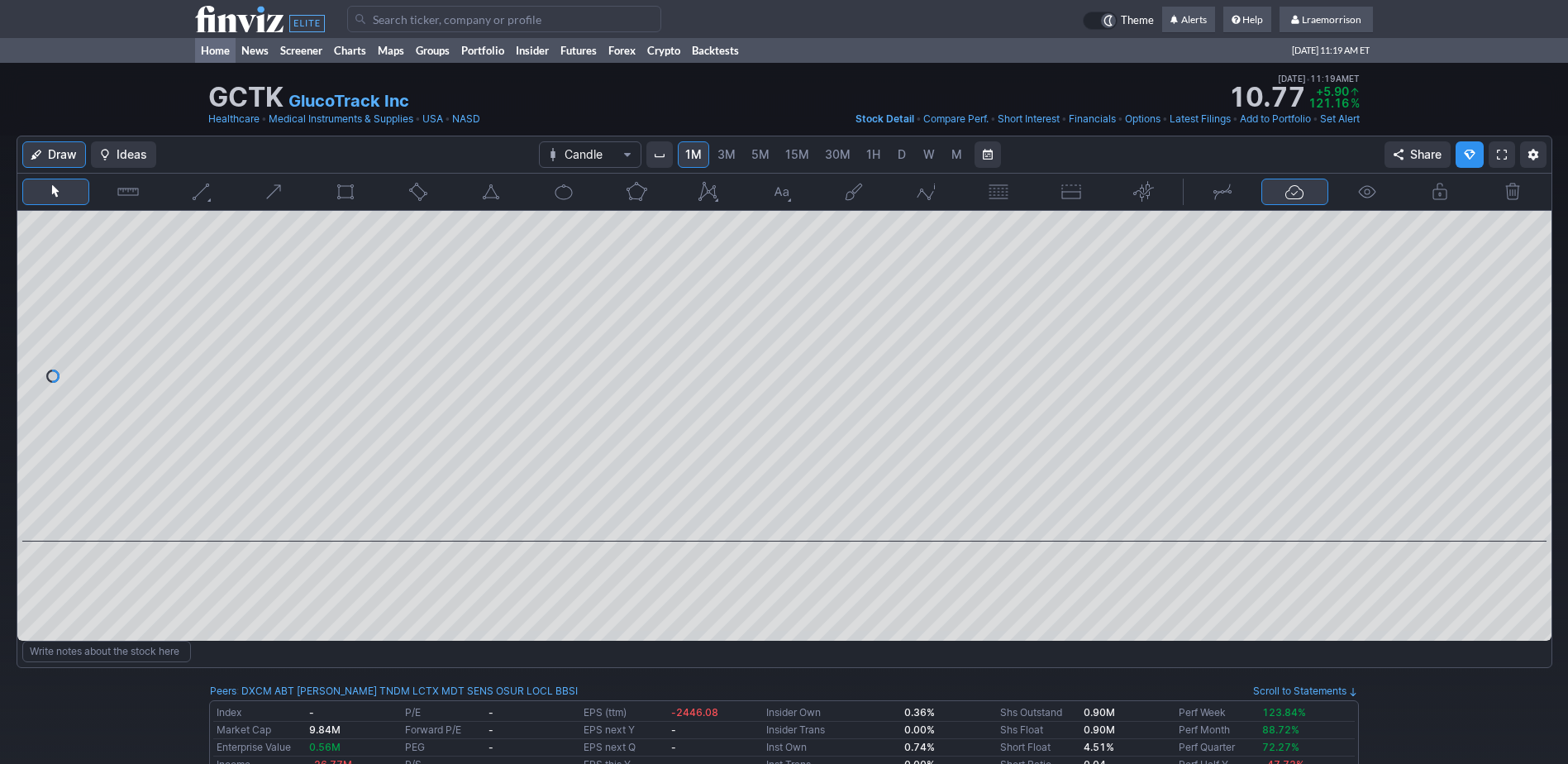
click at [216, 52] on link "Home" at bounding box center [215, 51] width 41 height 25
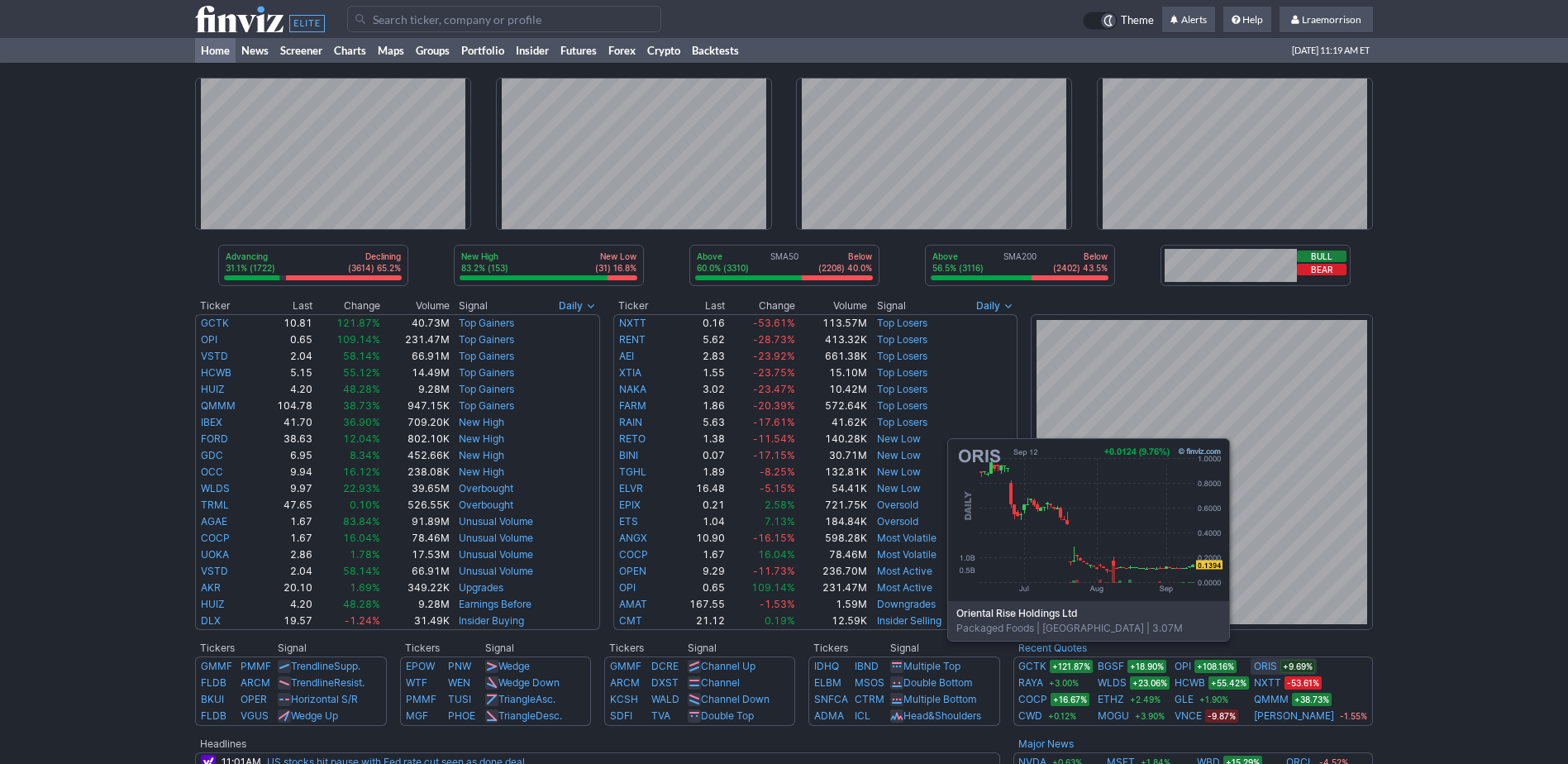
click at [1278, 666] on link "ORIS" at bounding box center [1266, 667] width 23 height 17
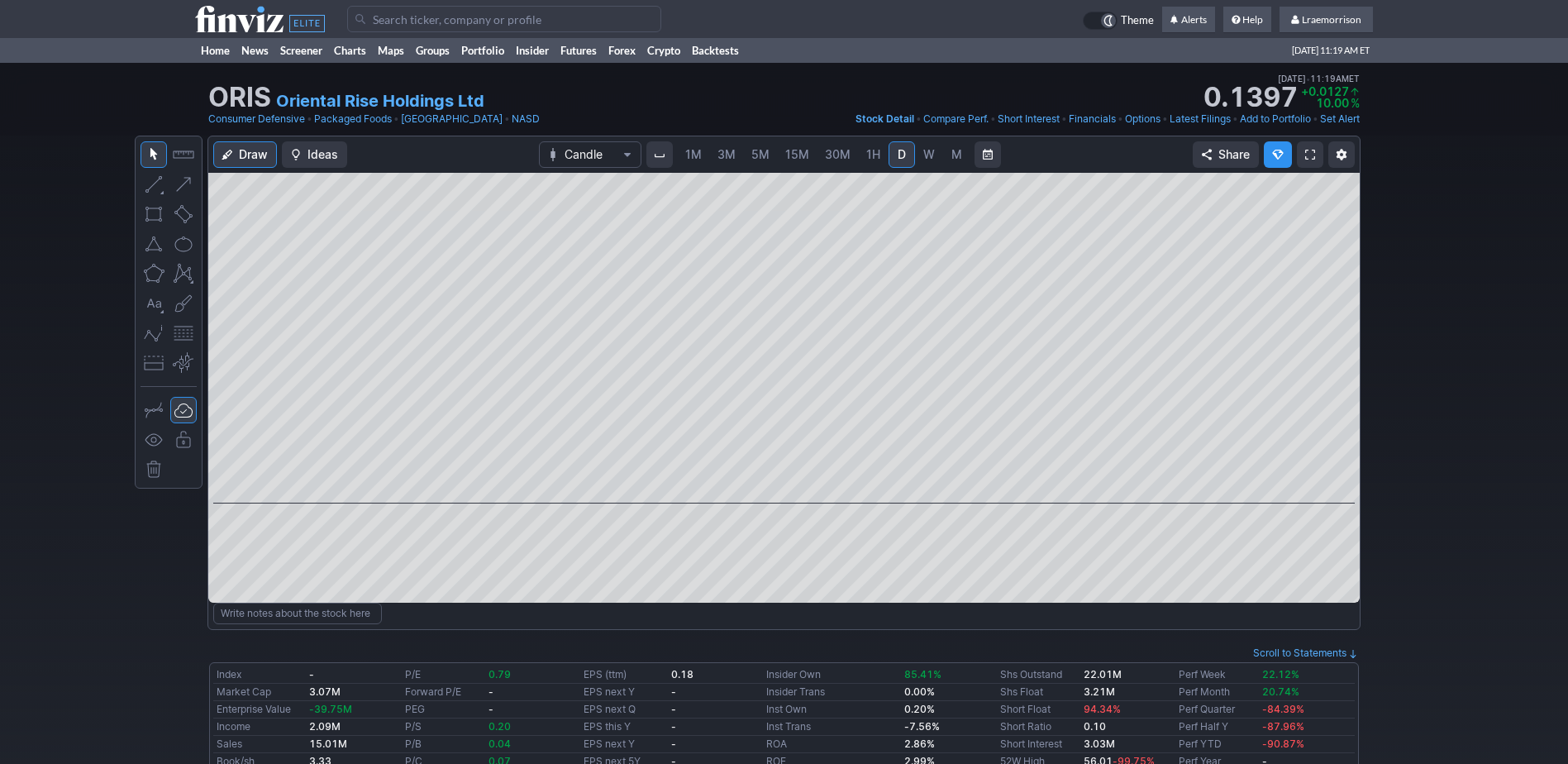
click at [692, 157] on span "1M" at bounding box center [694, 154] width 17 height 14
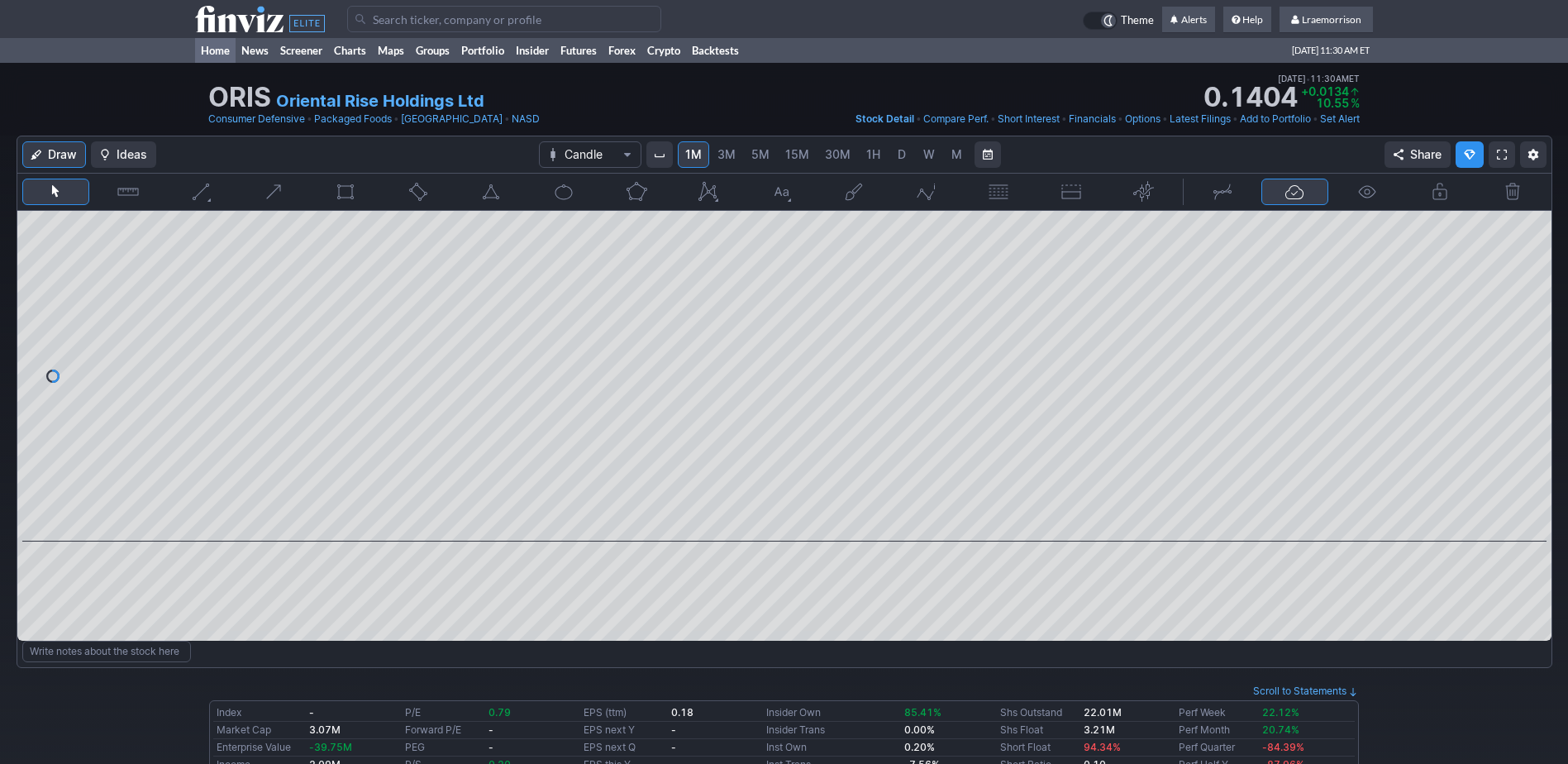
click at [218, 52] on link "Home" at bounding box center [215, 51] width 41 height 25
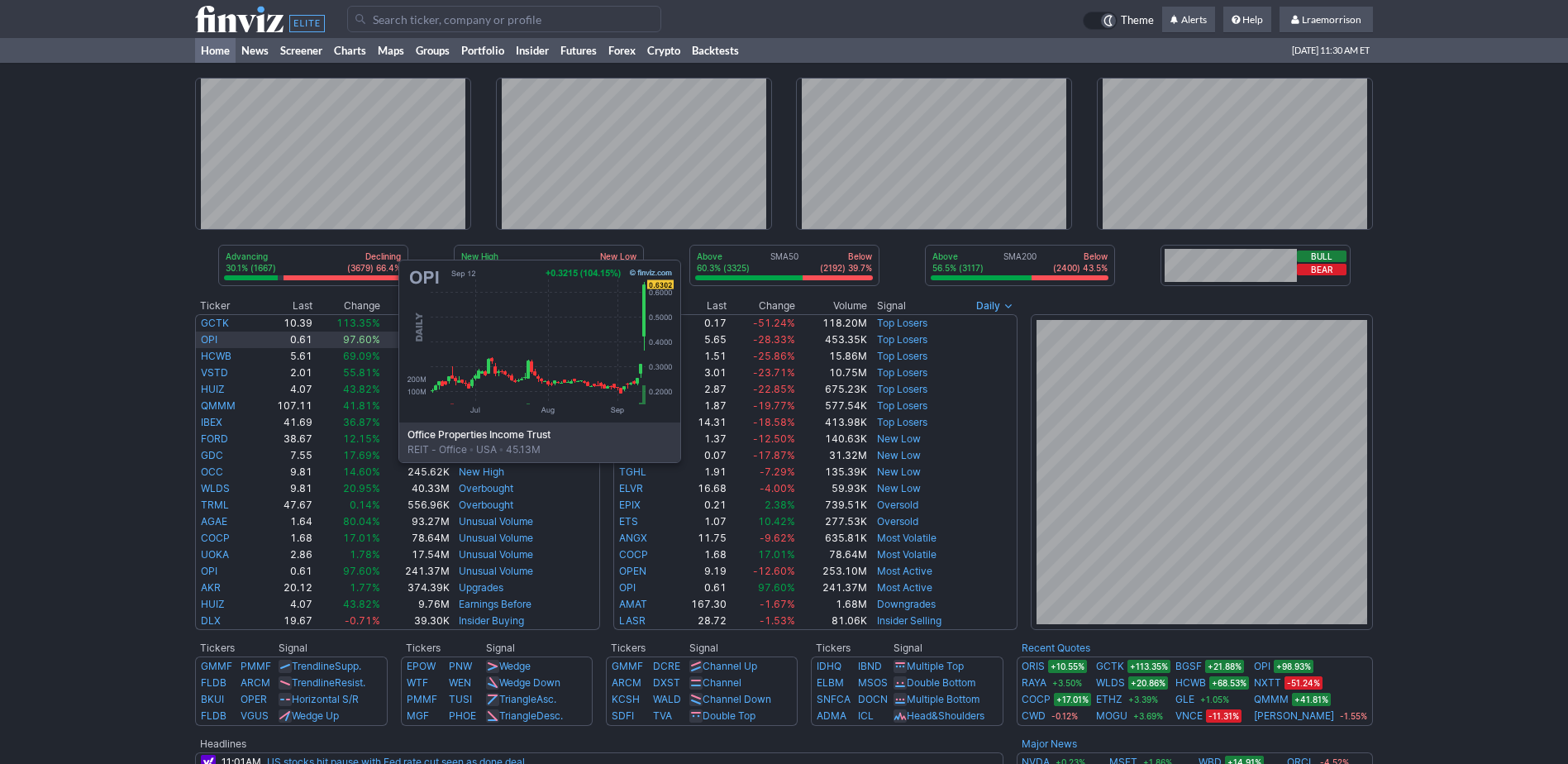
click at [233, 338] on td "OPI" at bounding box center [226, 340] width 62 height 17
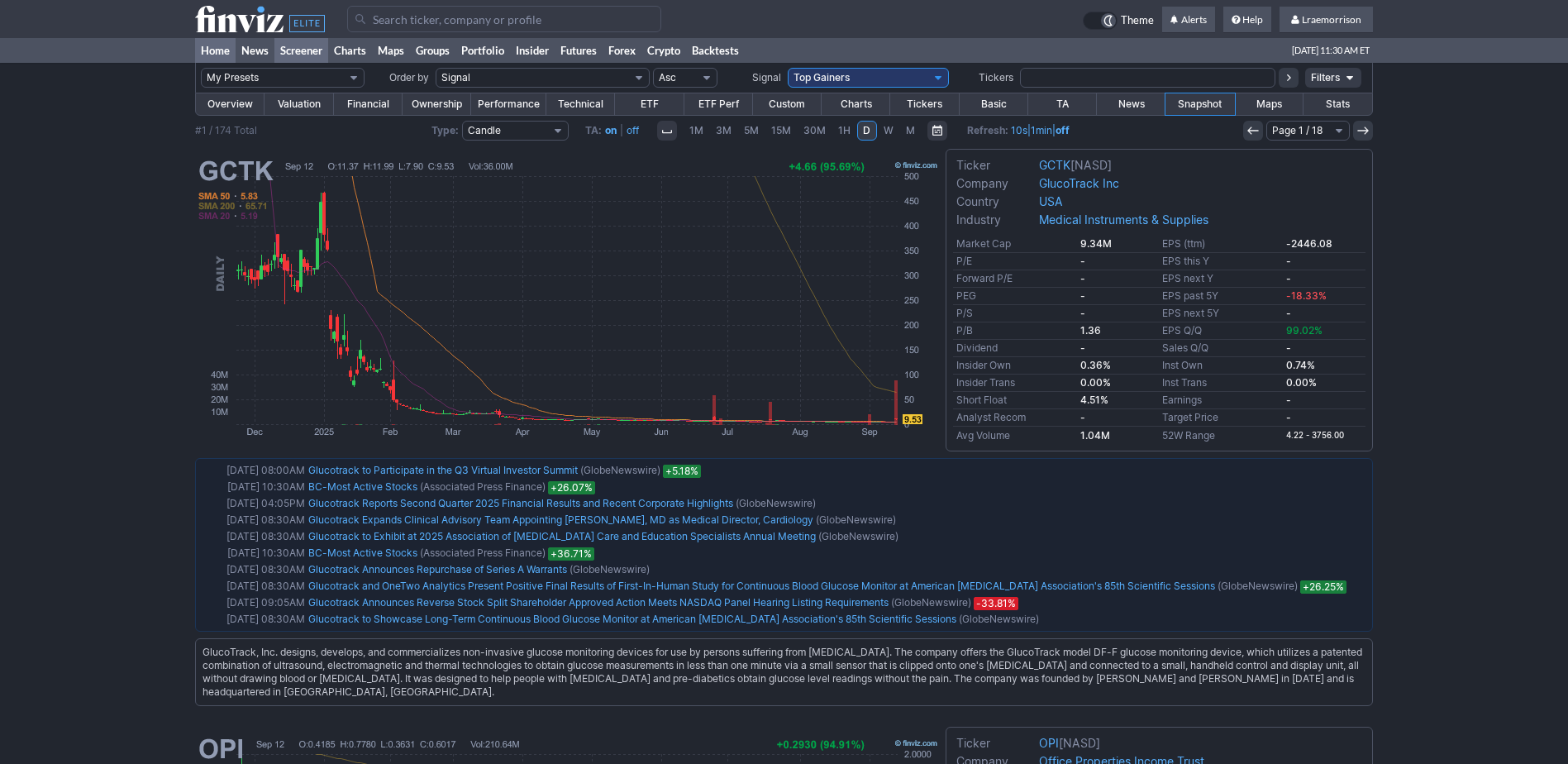
click at [214, 53] on link "Home" at bounding box center [215, 51] width 41 height 25
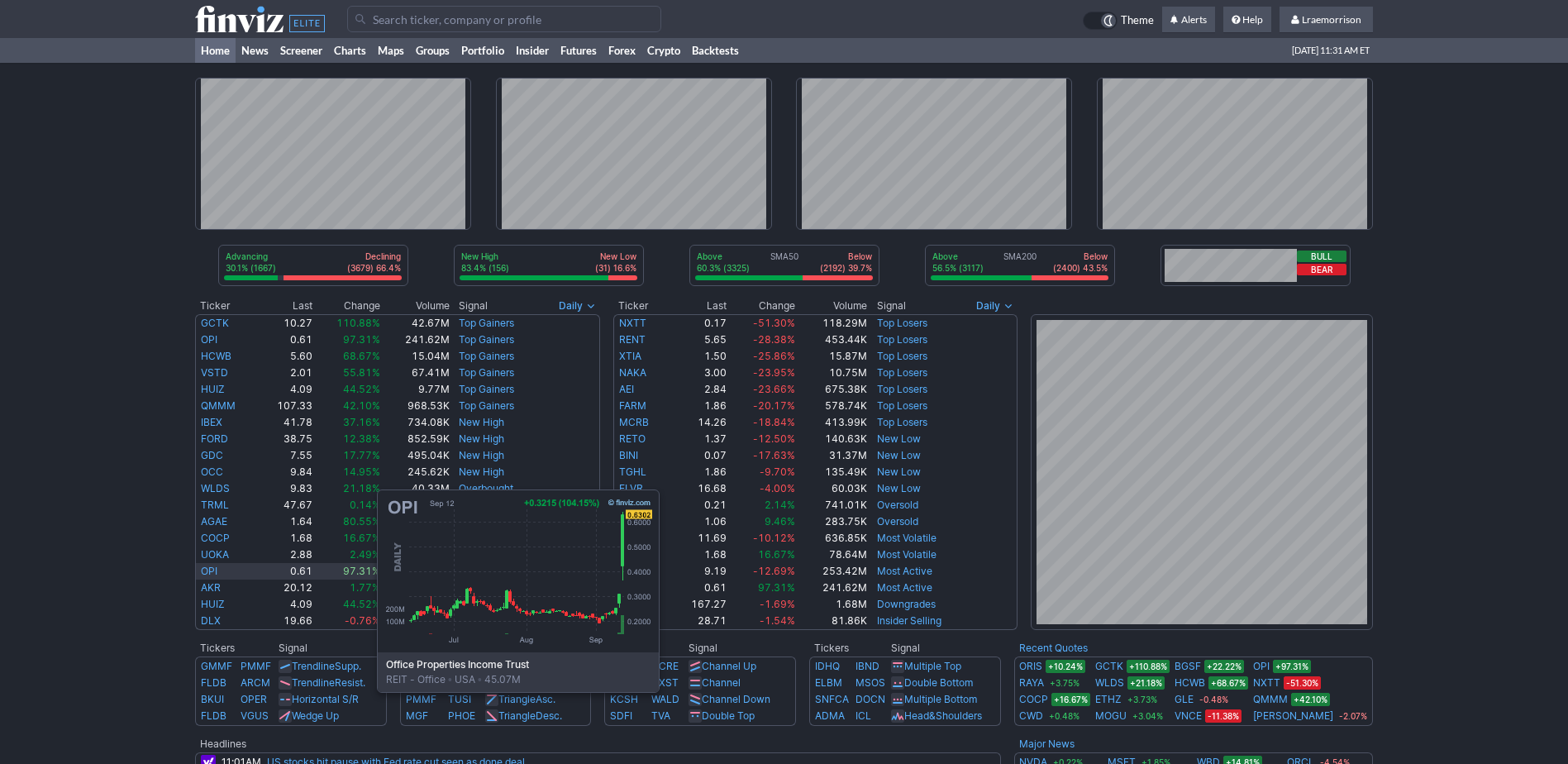
click at [211, 568] on link "OPI" at bounding box center [209, 570] width 17 height 12
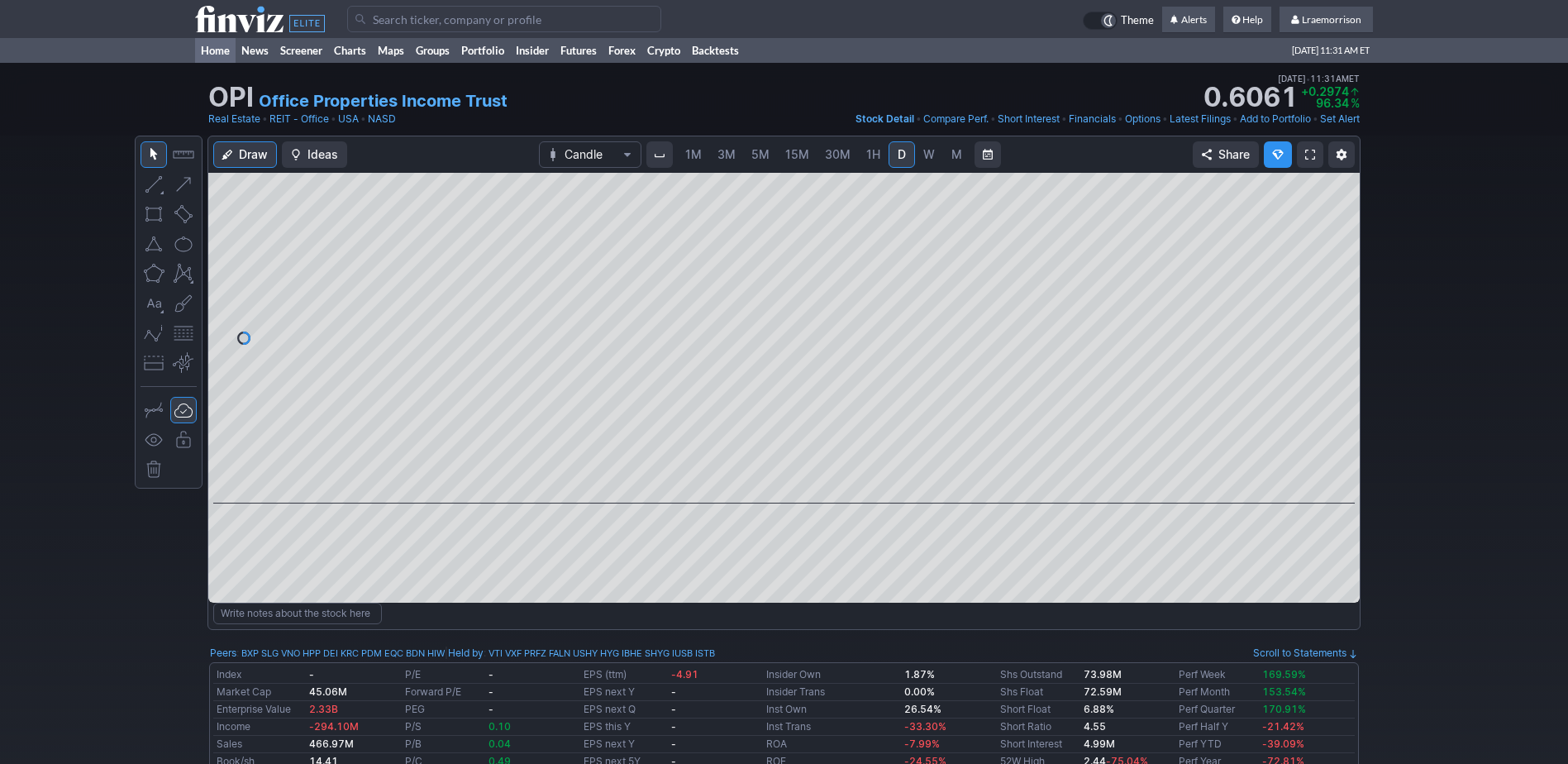
click at [216, 50] on link "Home" at bounding box center [215, 51] width 41 height 25
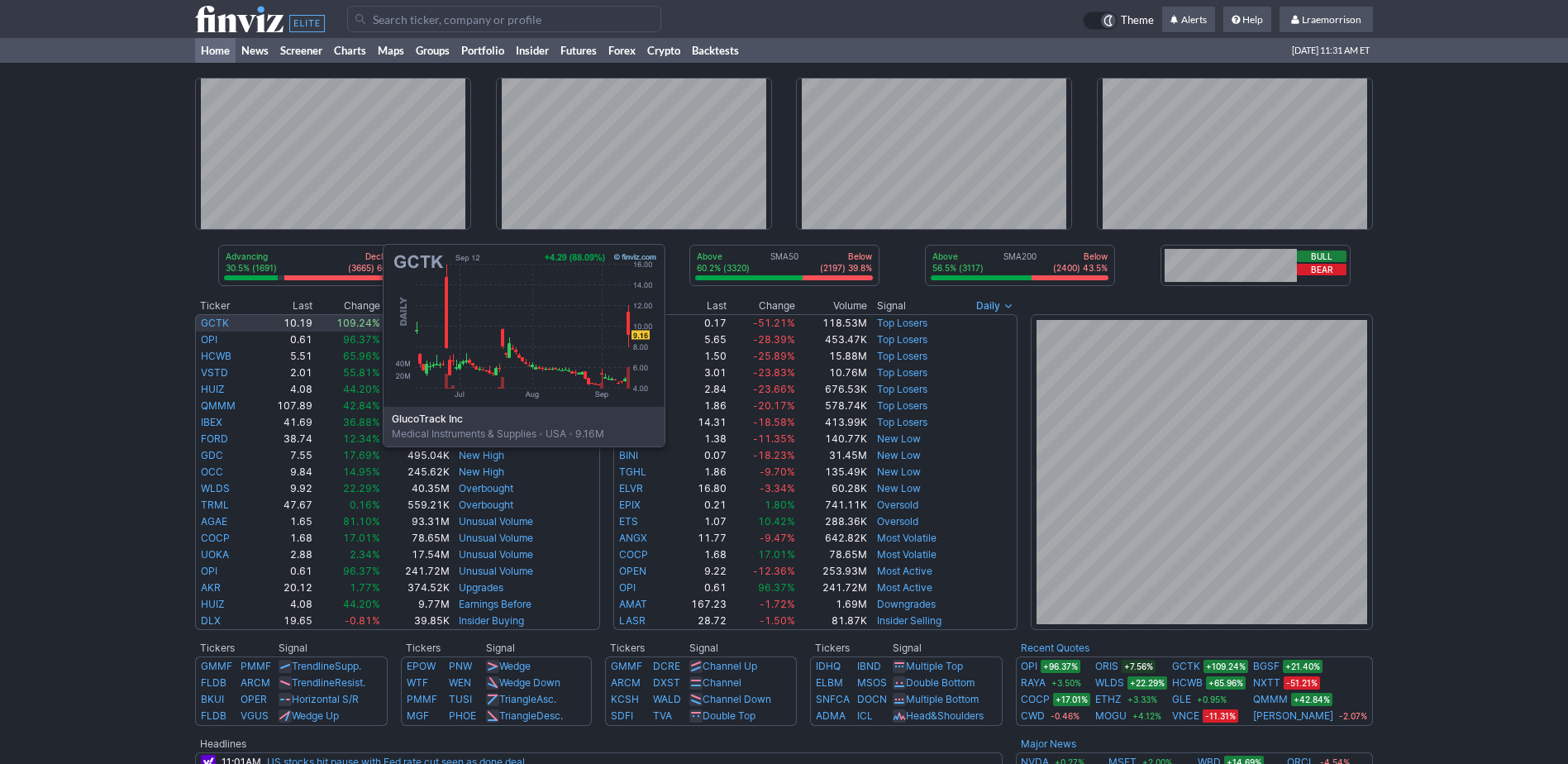
click at [217, 322] on link "GCTK" at bounding box center [215, 322] width 28 height 12
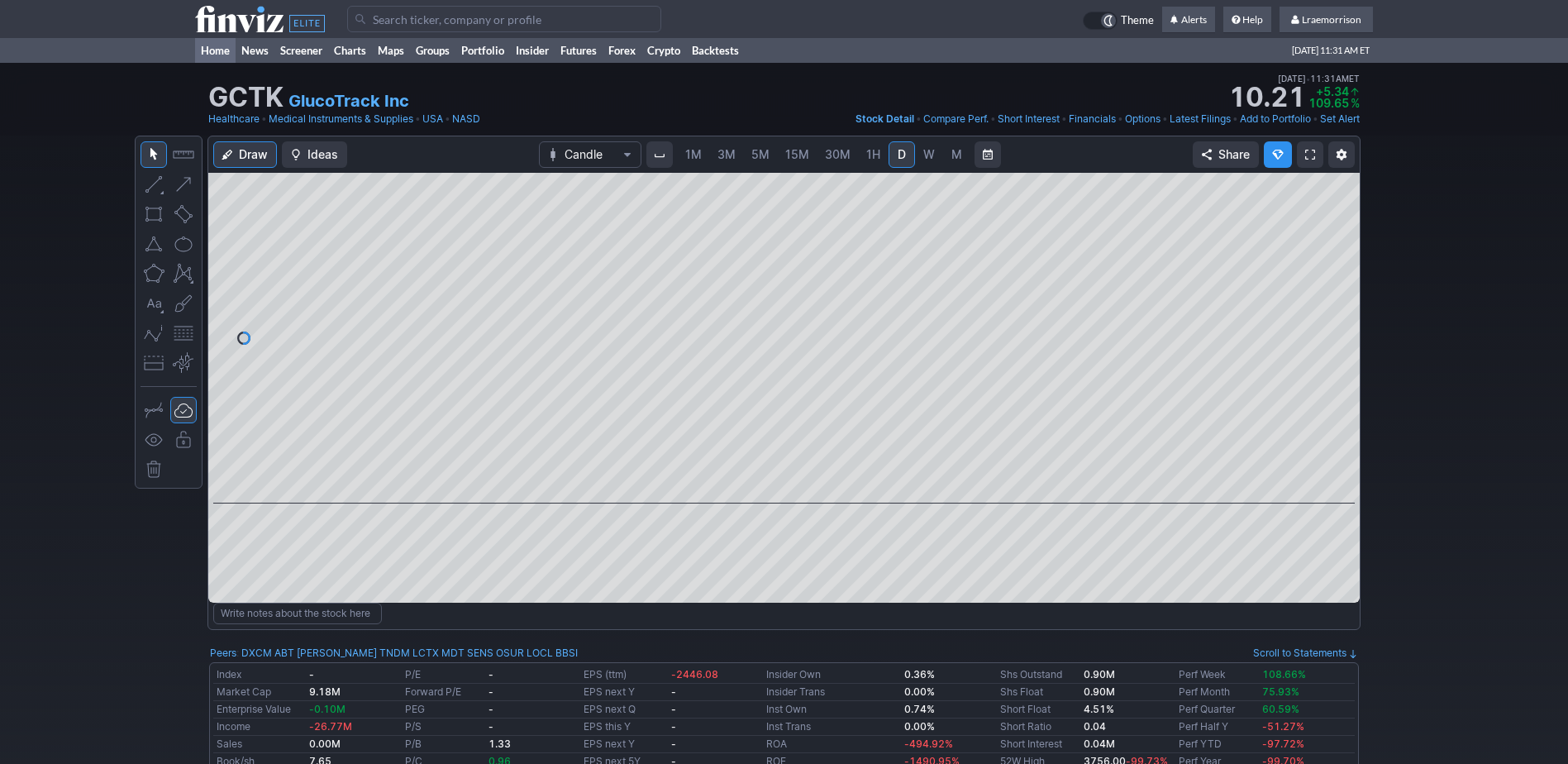
click at [218, 53] on link "Home" at bounding box center [215, 51] width 41 height 25
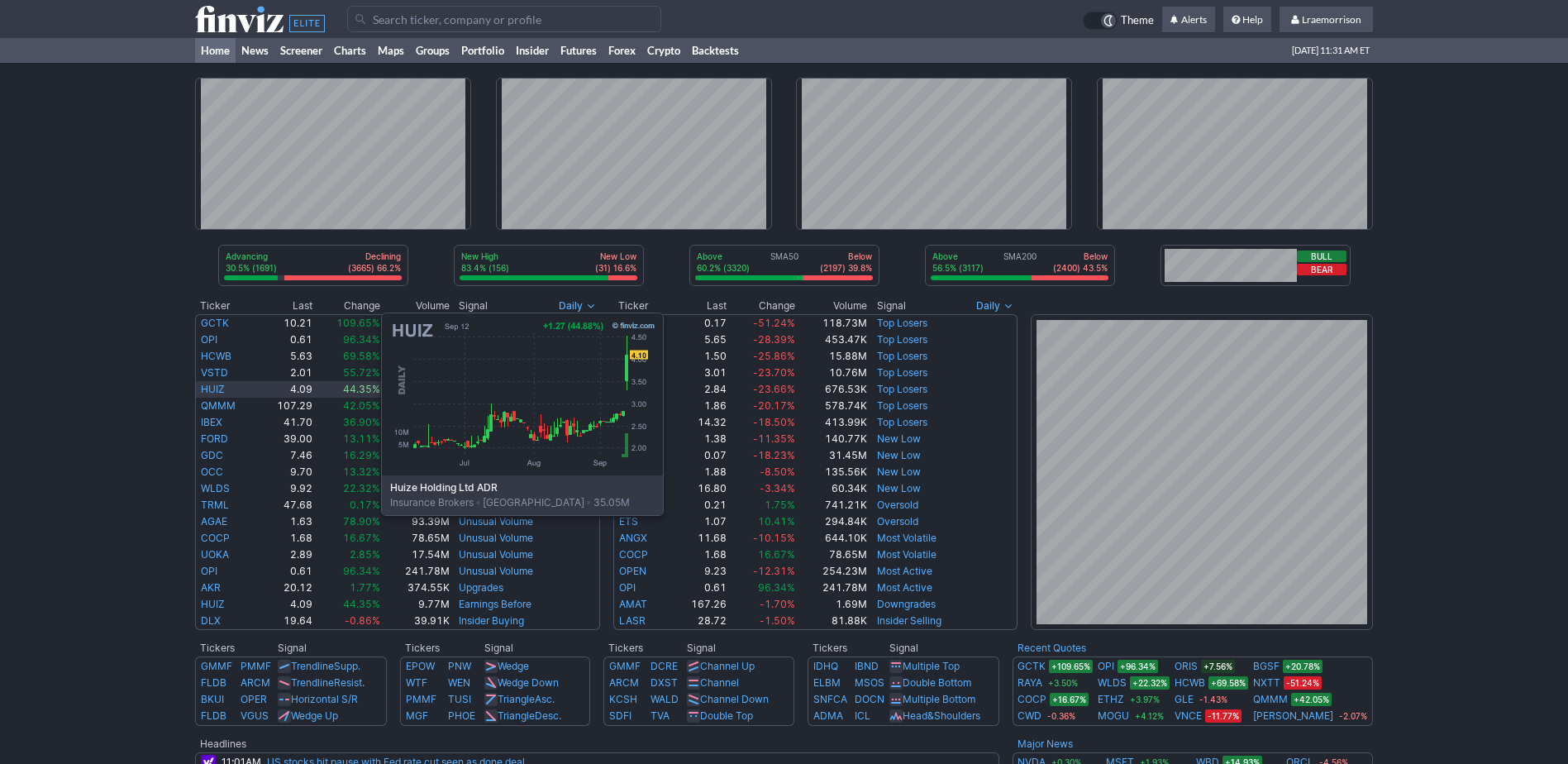
click at [216, 391] on link "HUIZ" at bounding box center [212, 389] width 24 height 12
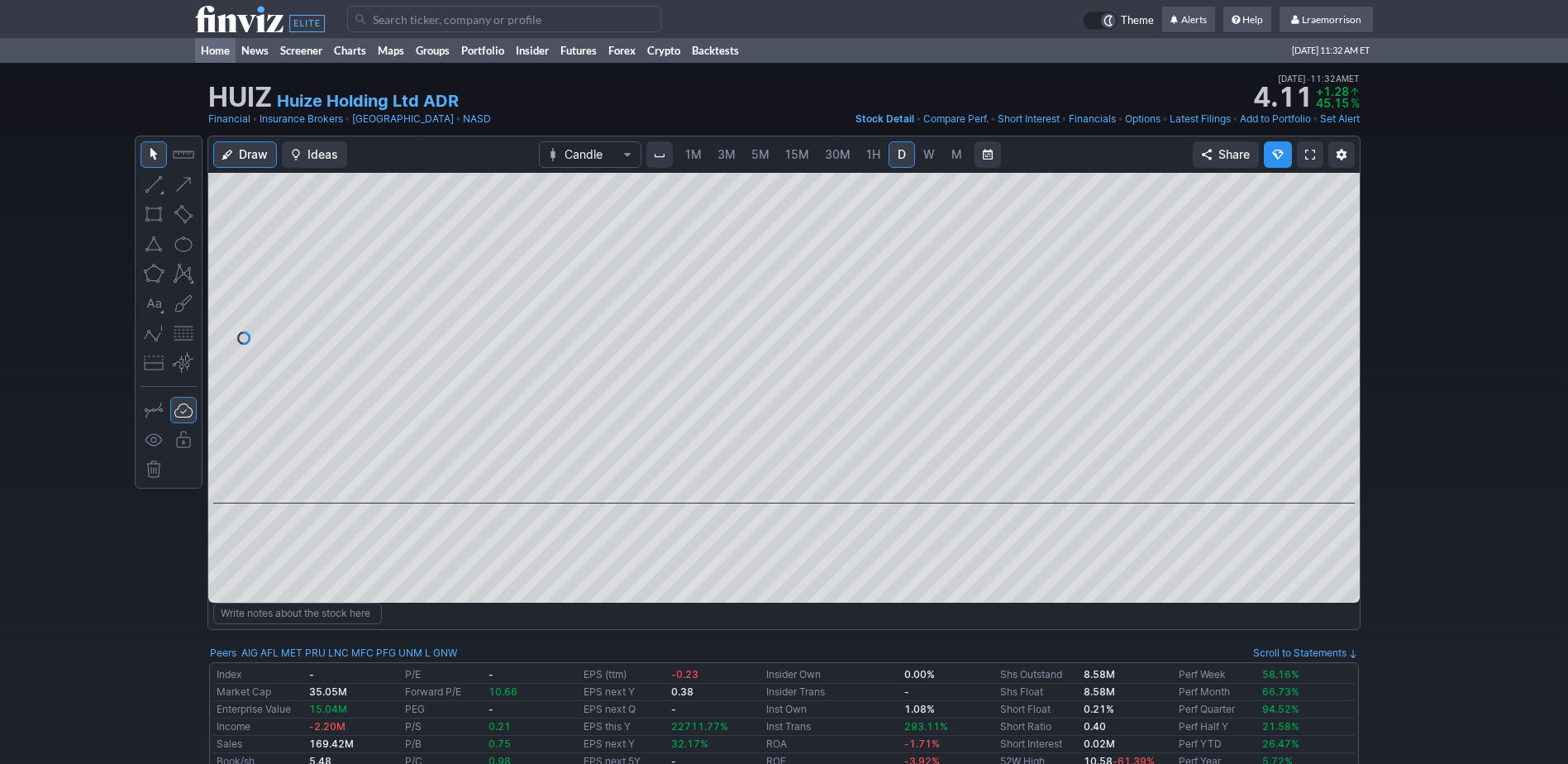
click at [216, 55] on link "Home" at bounding box center [215, 51] width 41 height 25
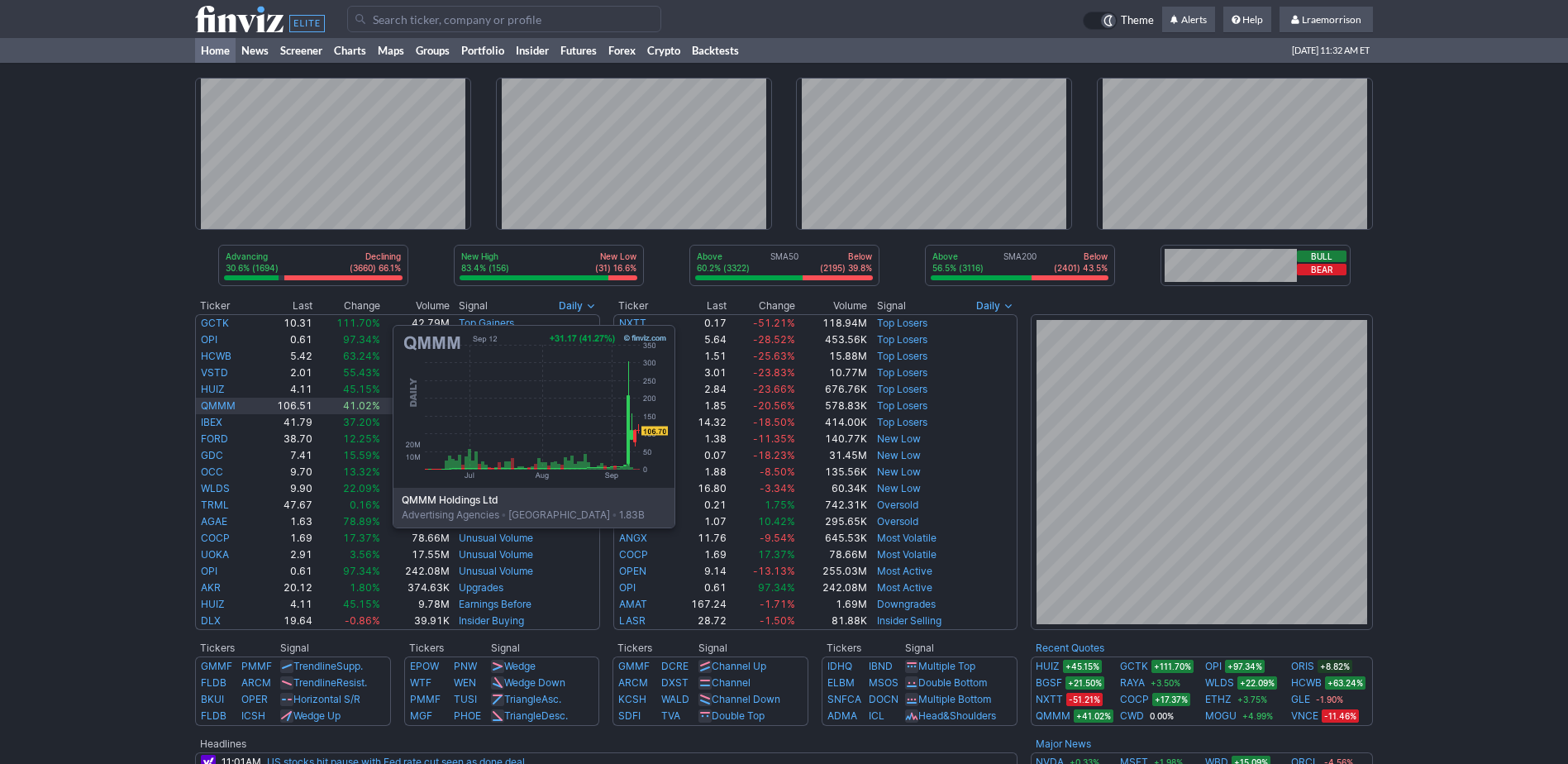
click at [227, 404] on link "QMMM" at bounding box center [218, 405] width 35 height 12
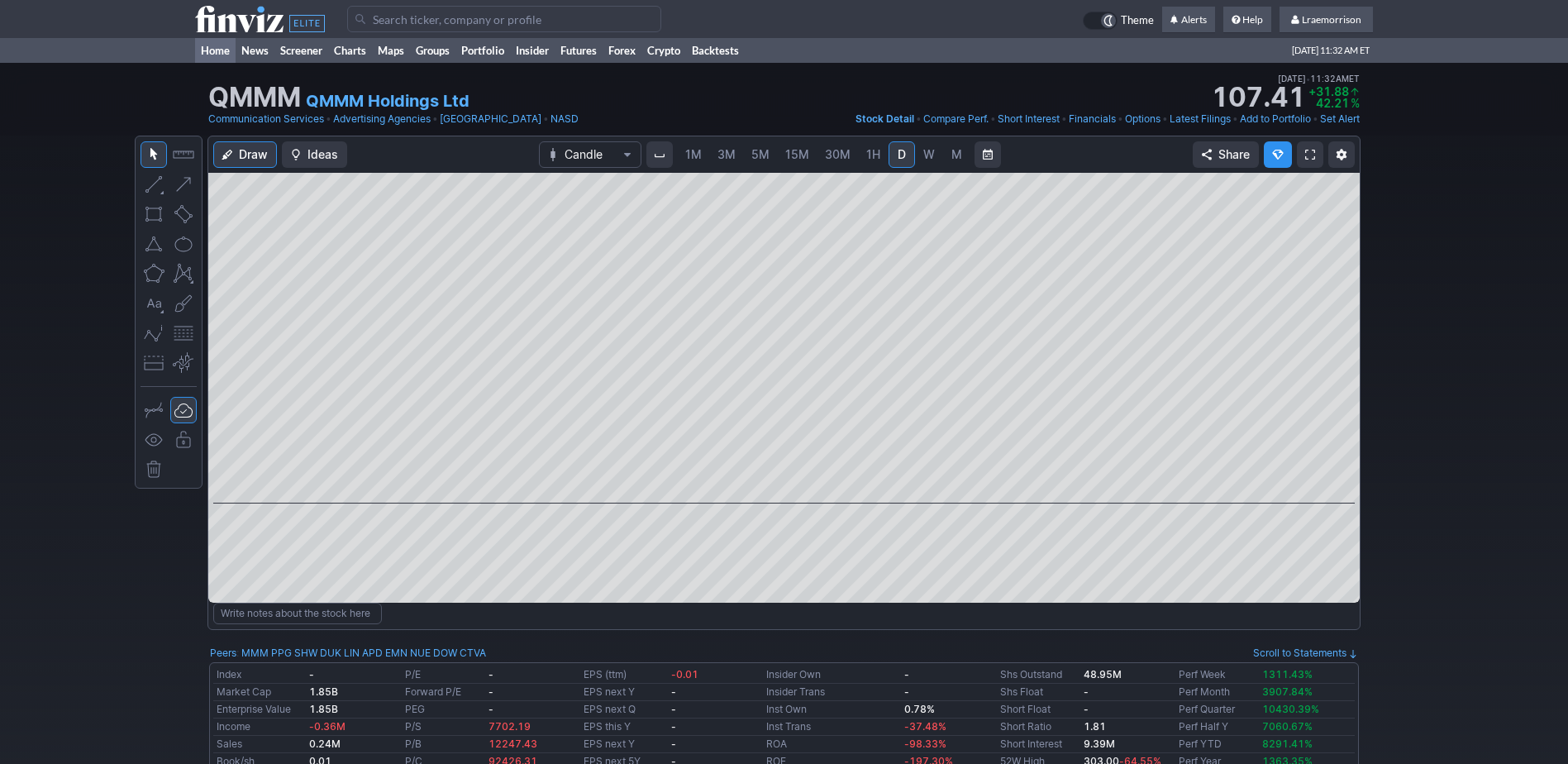
click at [206, 50] on link "Home" at bounding box center [215, 51] width 41 height 25
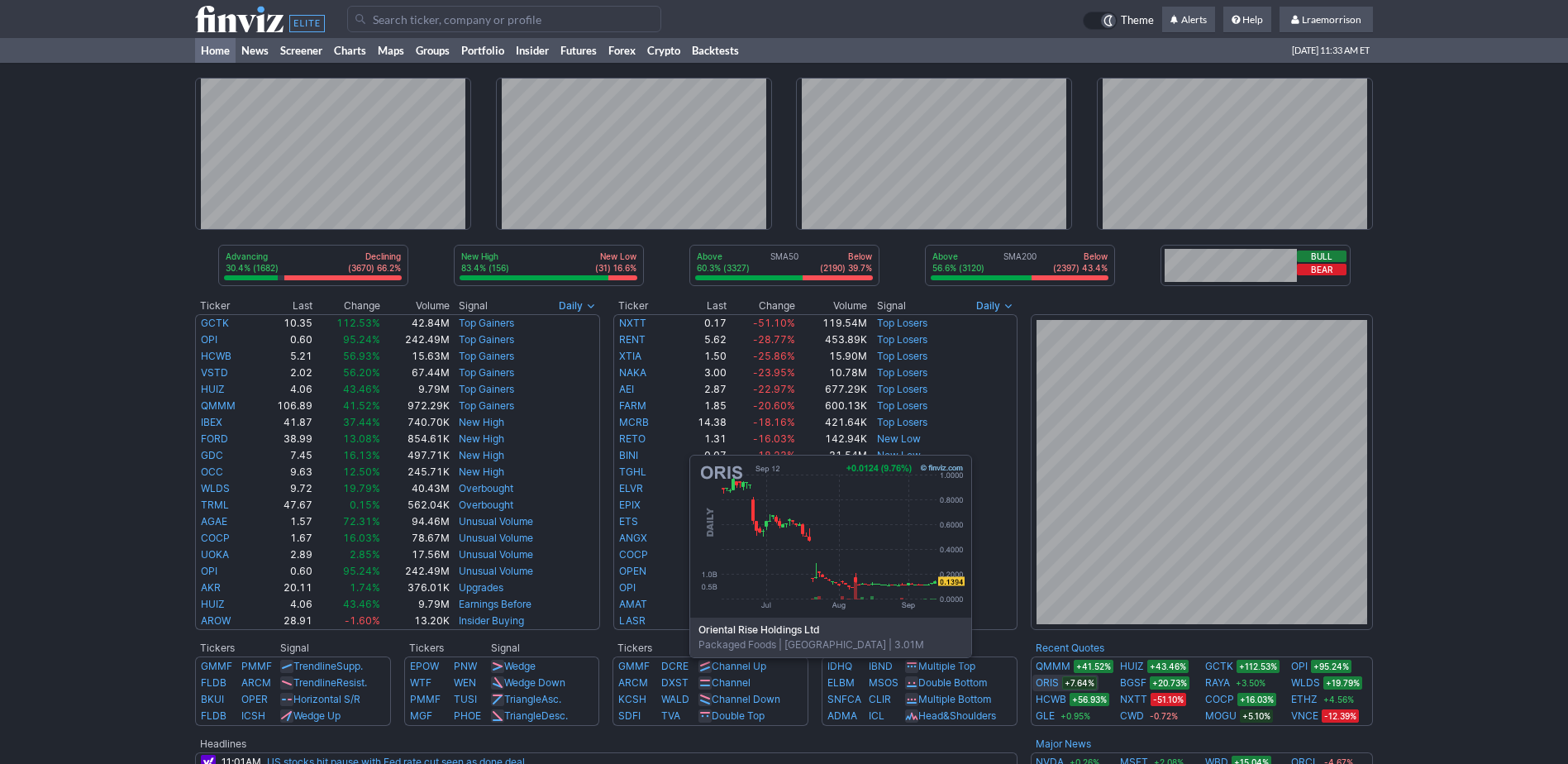
click at [1045, 682] on link "ORIS" at bounding box center [1048, 683] width 23 height 17
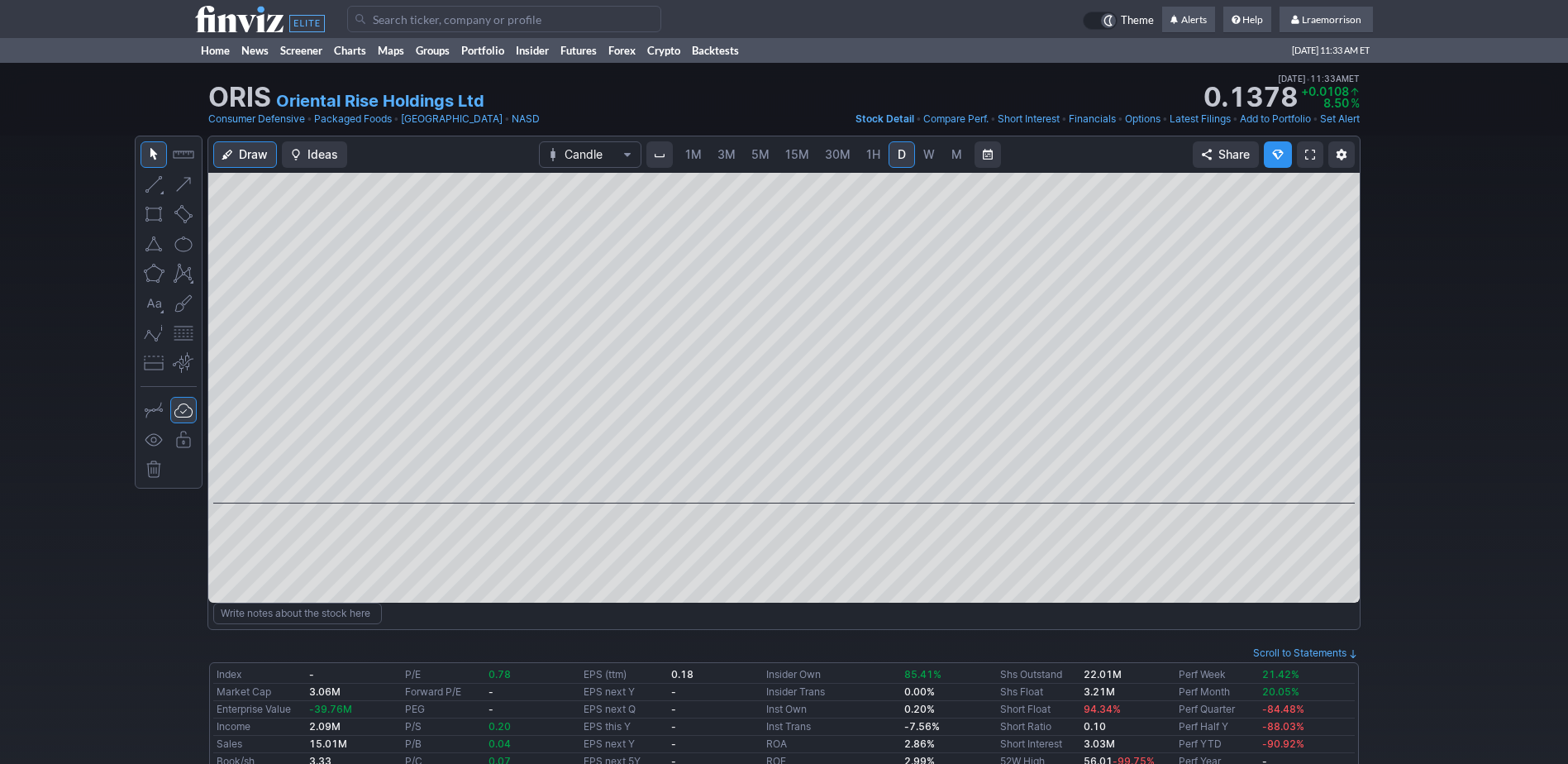
click at [698, 156] on span "1M" at bounding box center [694, 154] width 17 height 14
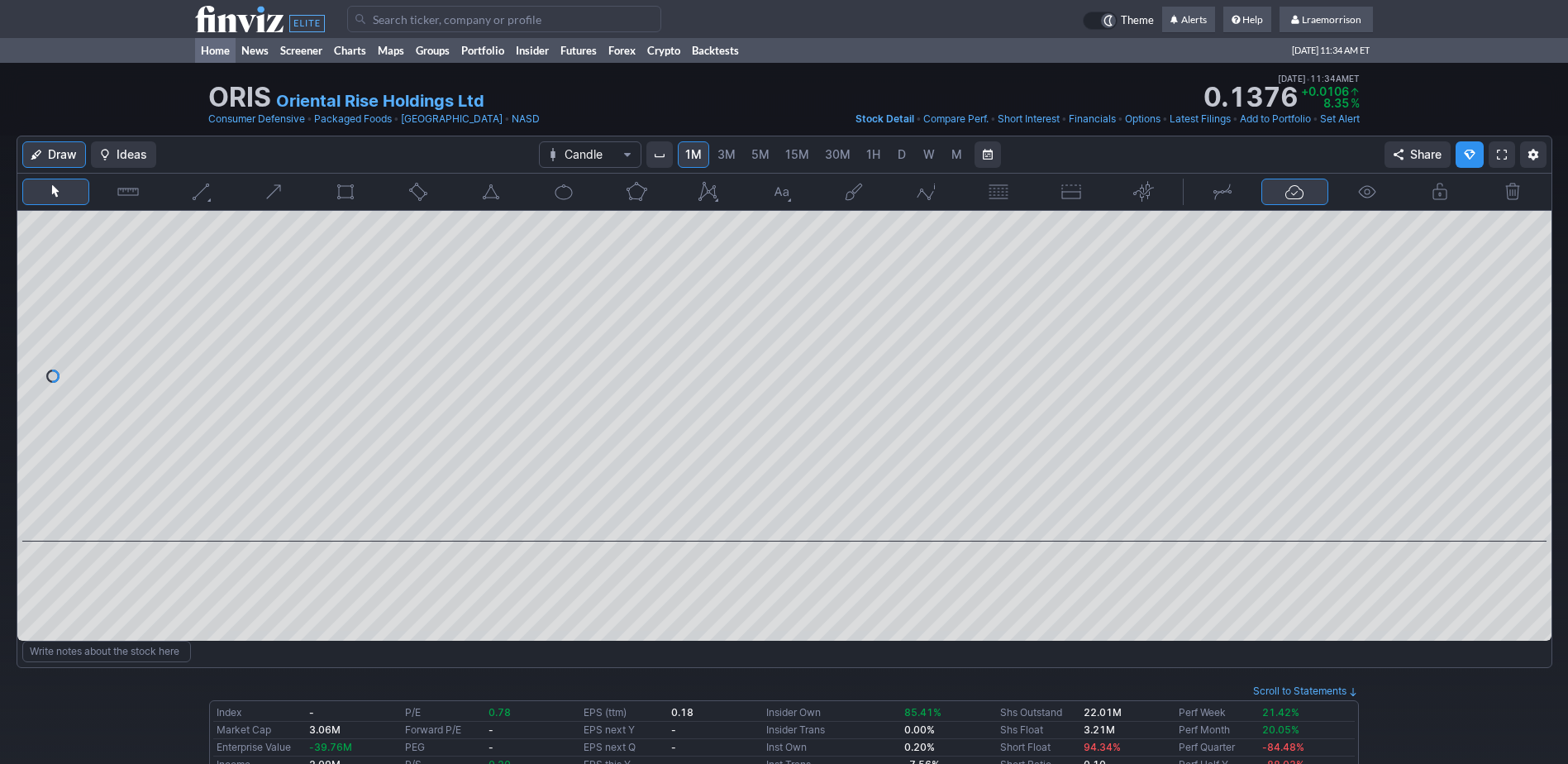
click at [212, 53] on link "Home" at bounding box center [215, 51] width 41 height 25
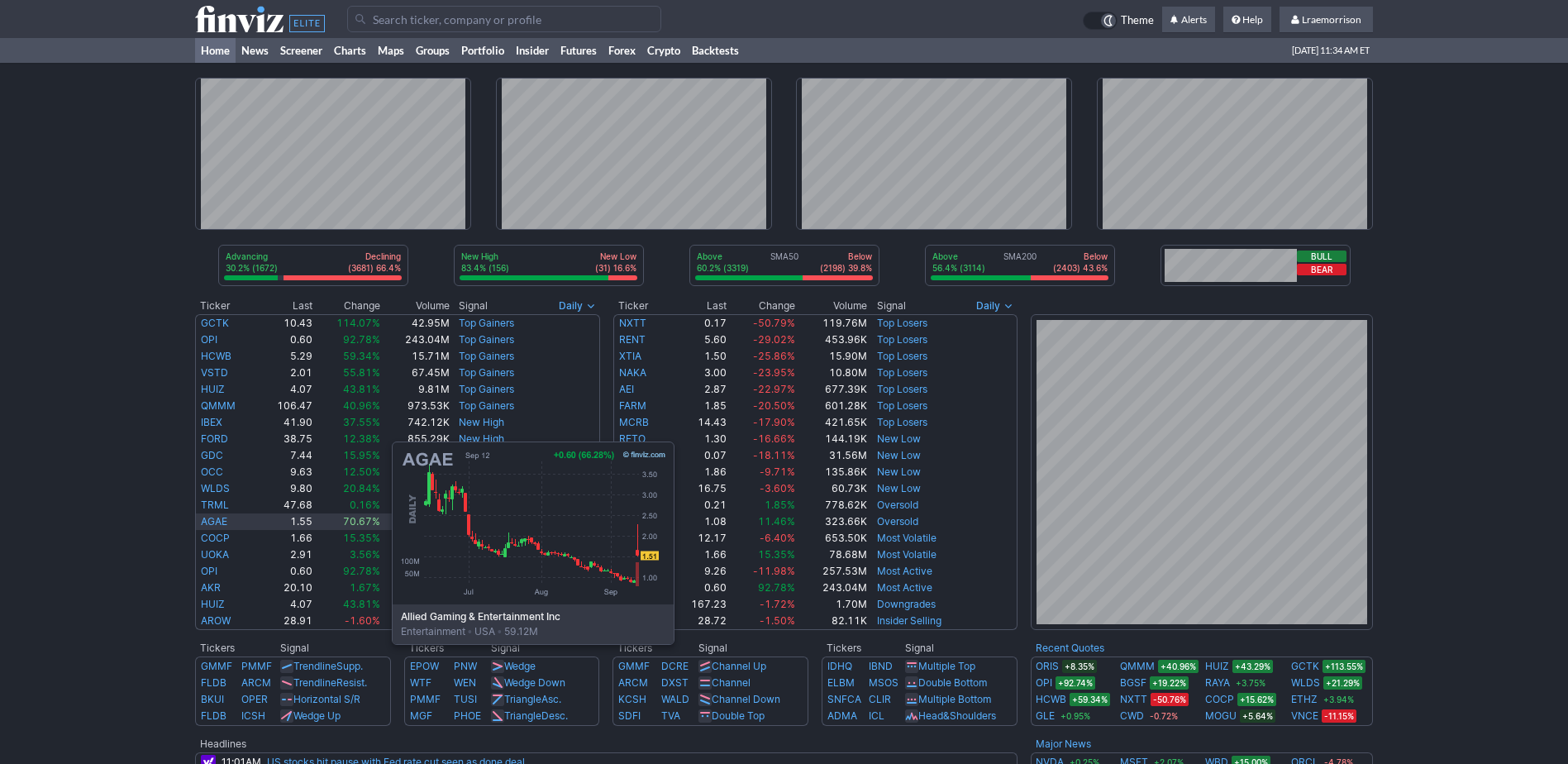
click at [226, 520] on link "AGAE" at bounding box center [214, 521] width 27 height 12
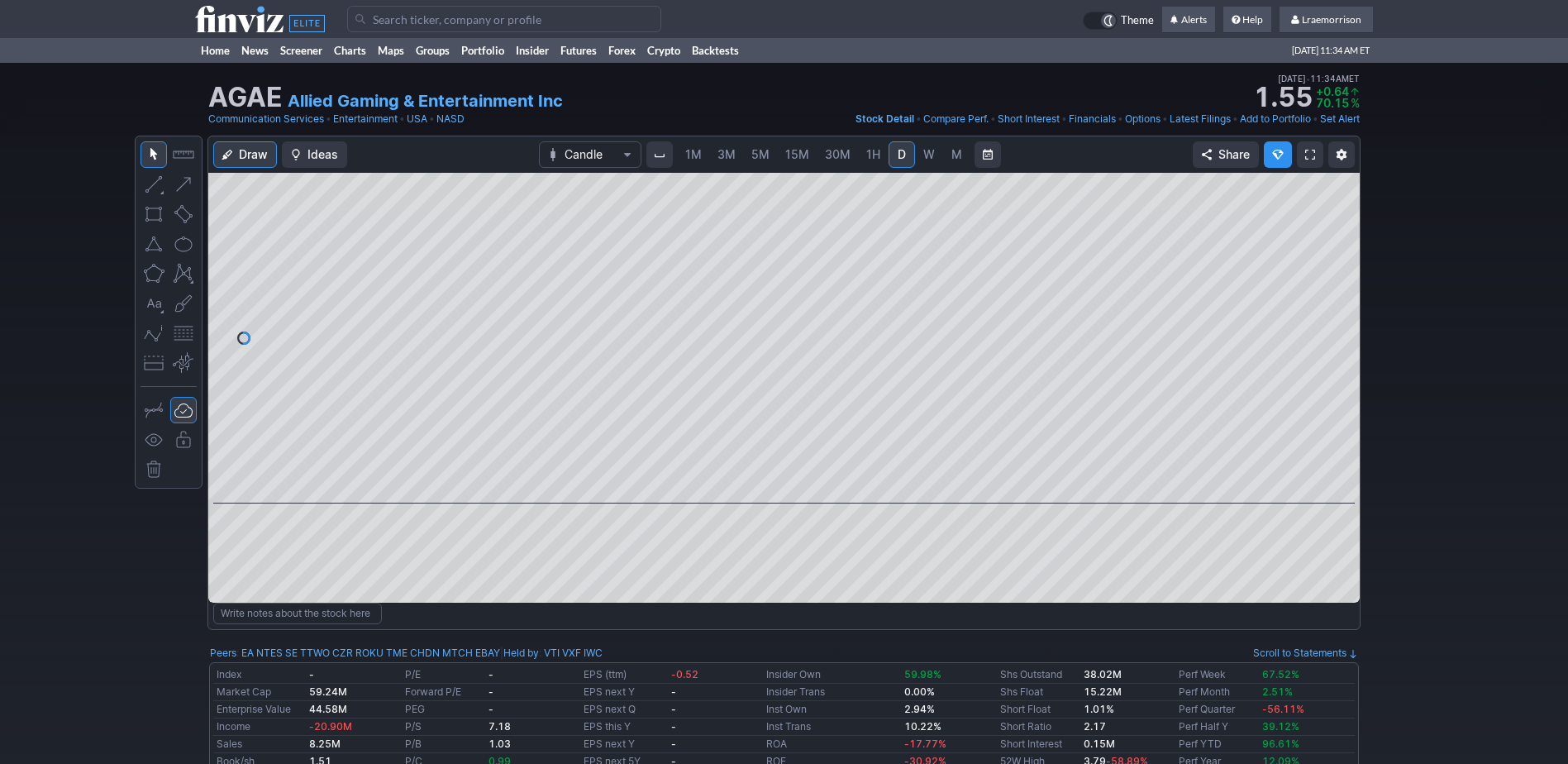
click at [380, 15] on input "Search" at bounding box center [504, 19] width 314 height 27
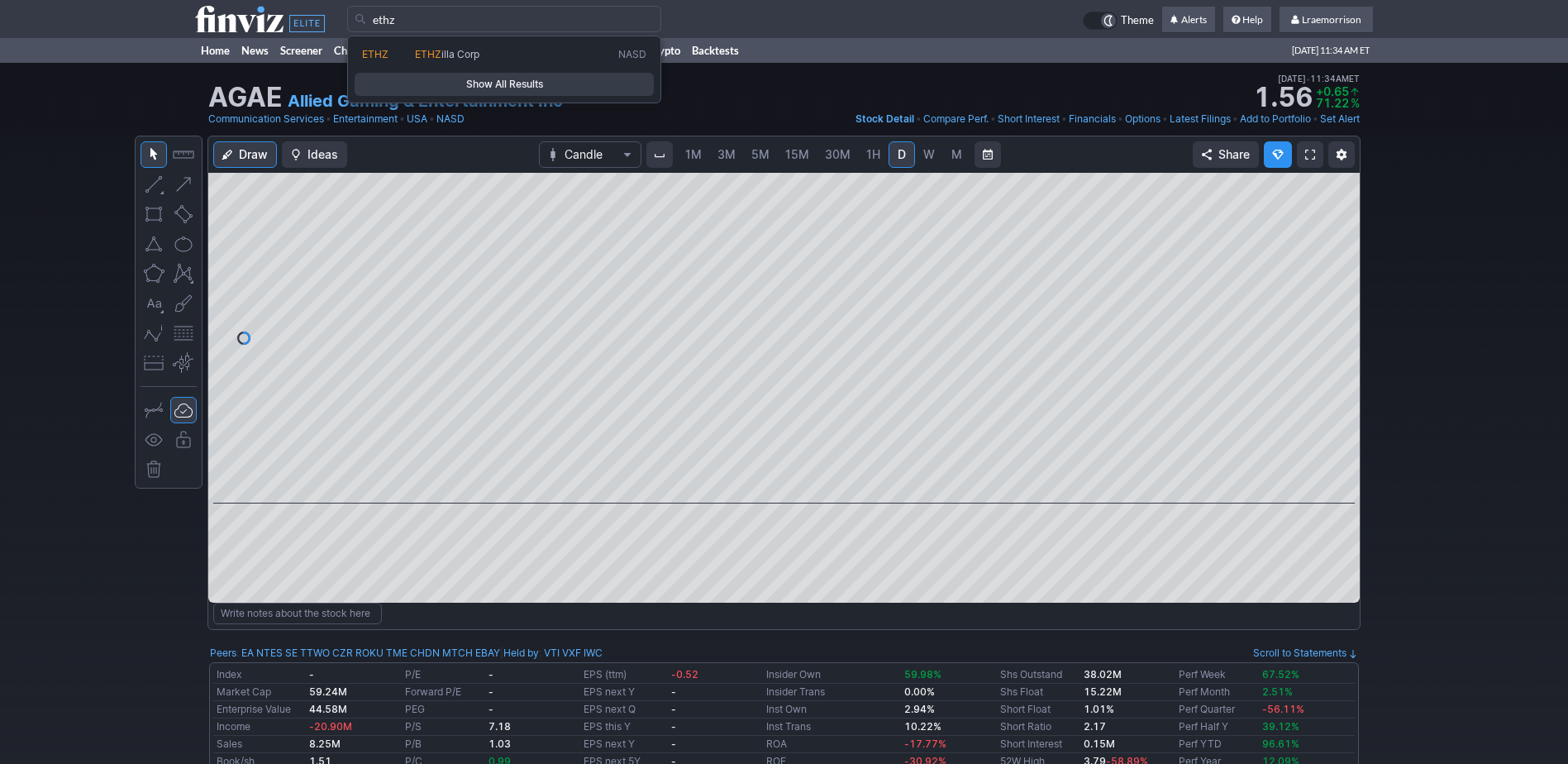
type input "ethz"
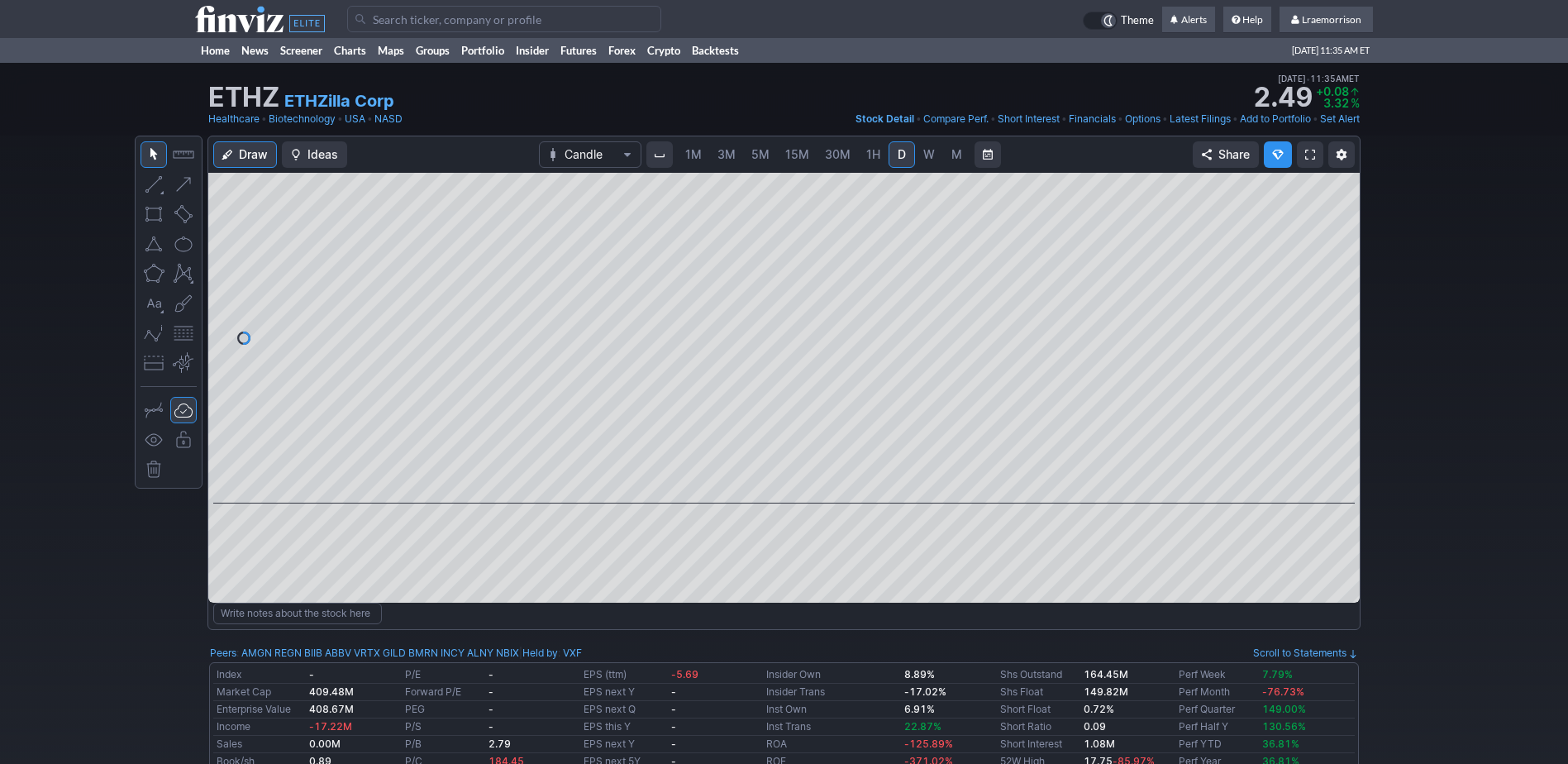
click at [380, 21] on input "Search" at bounding box center [504, 19] width 314 height 27
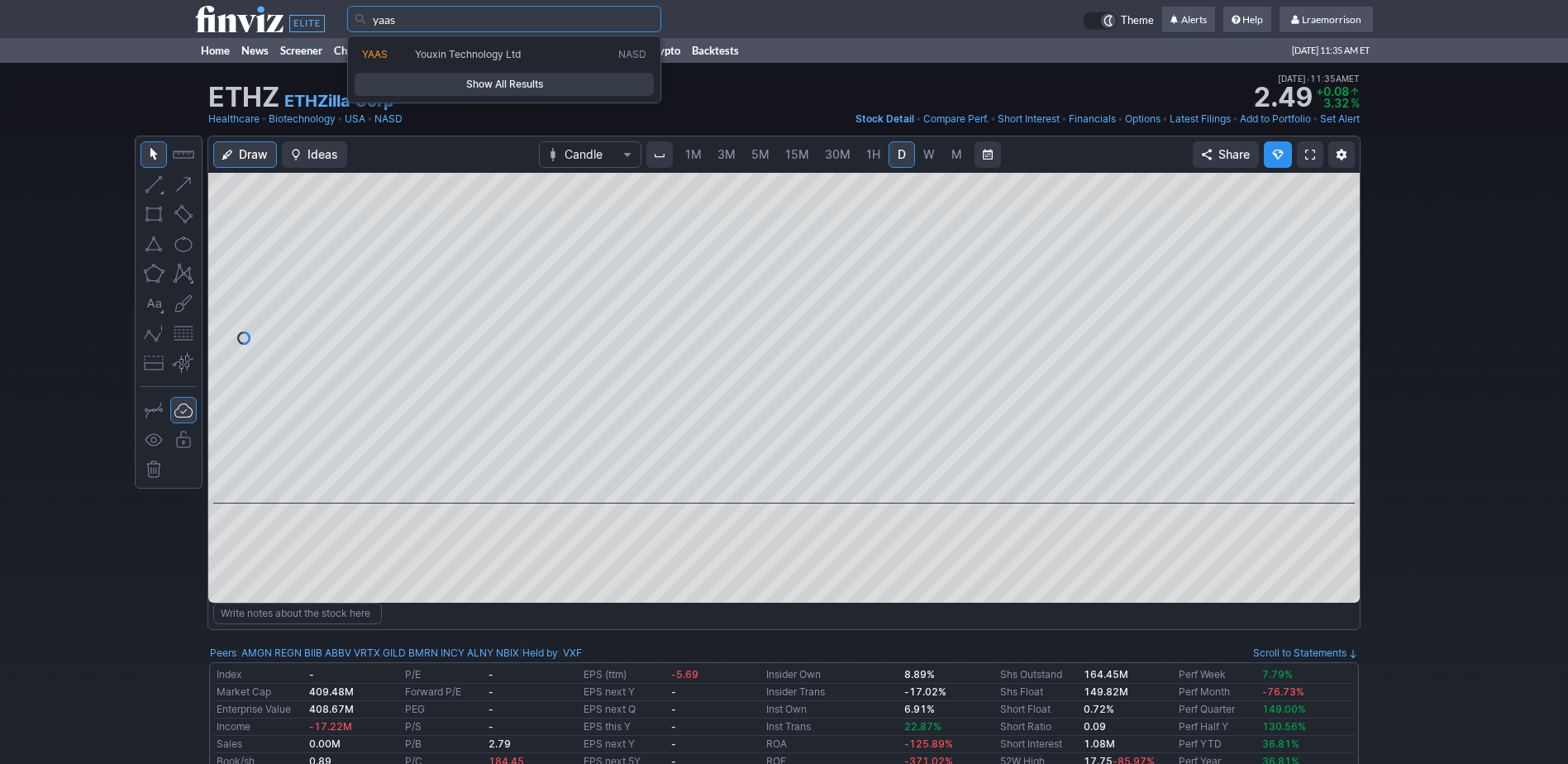
type input "yaas"
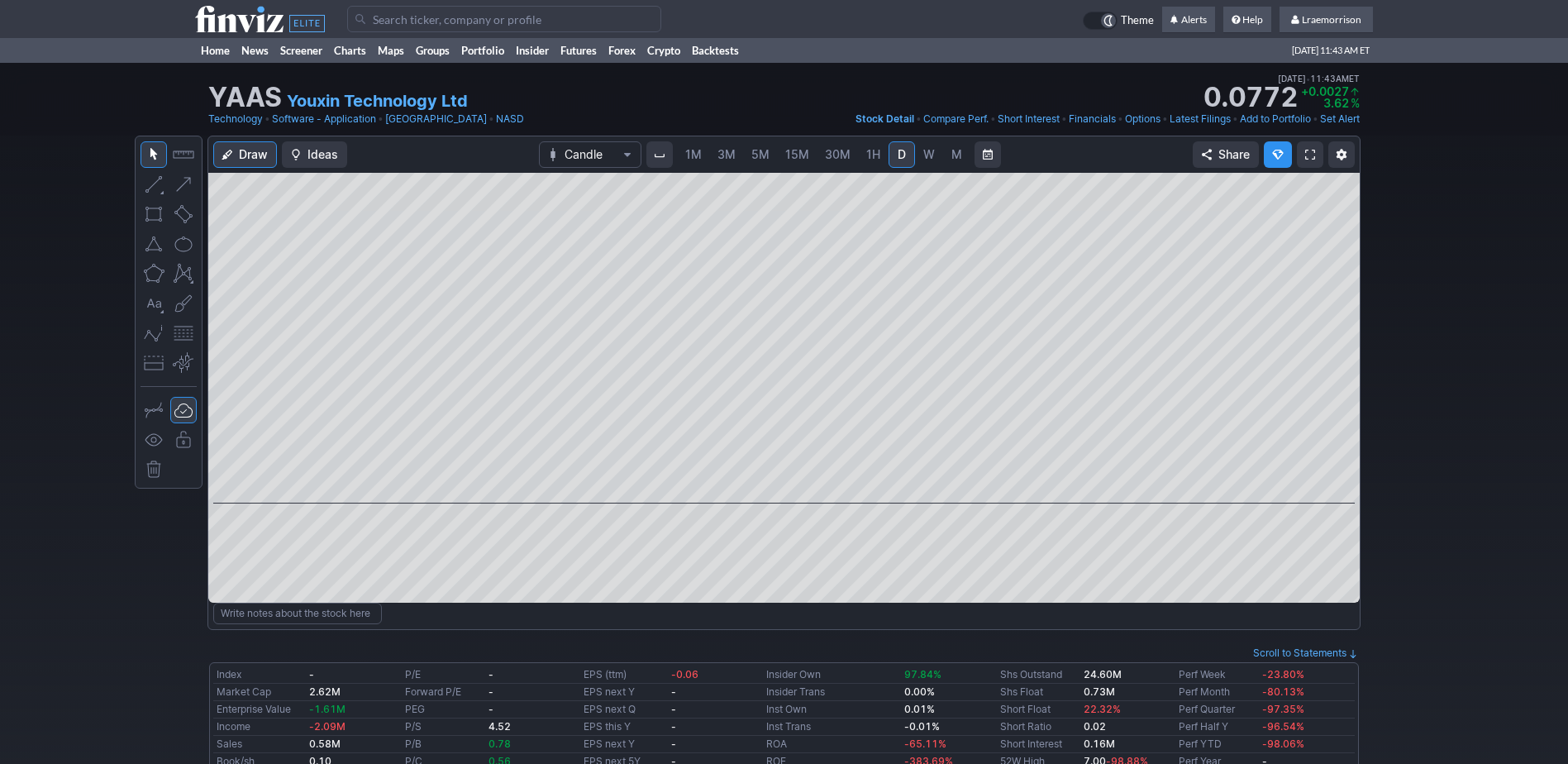
click at [695, 155] on span "1M" at bounding box center [694, 154] width 17 height 14
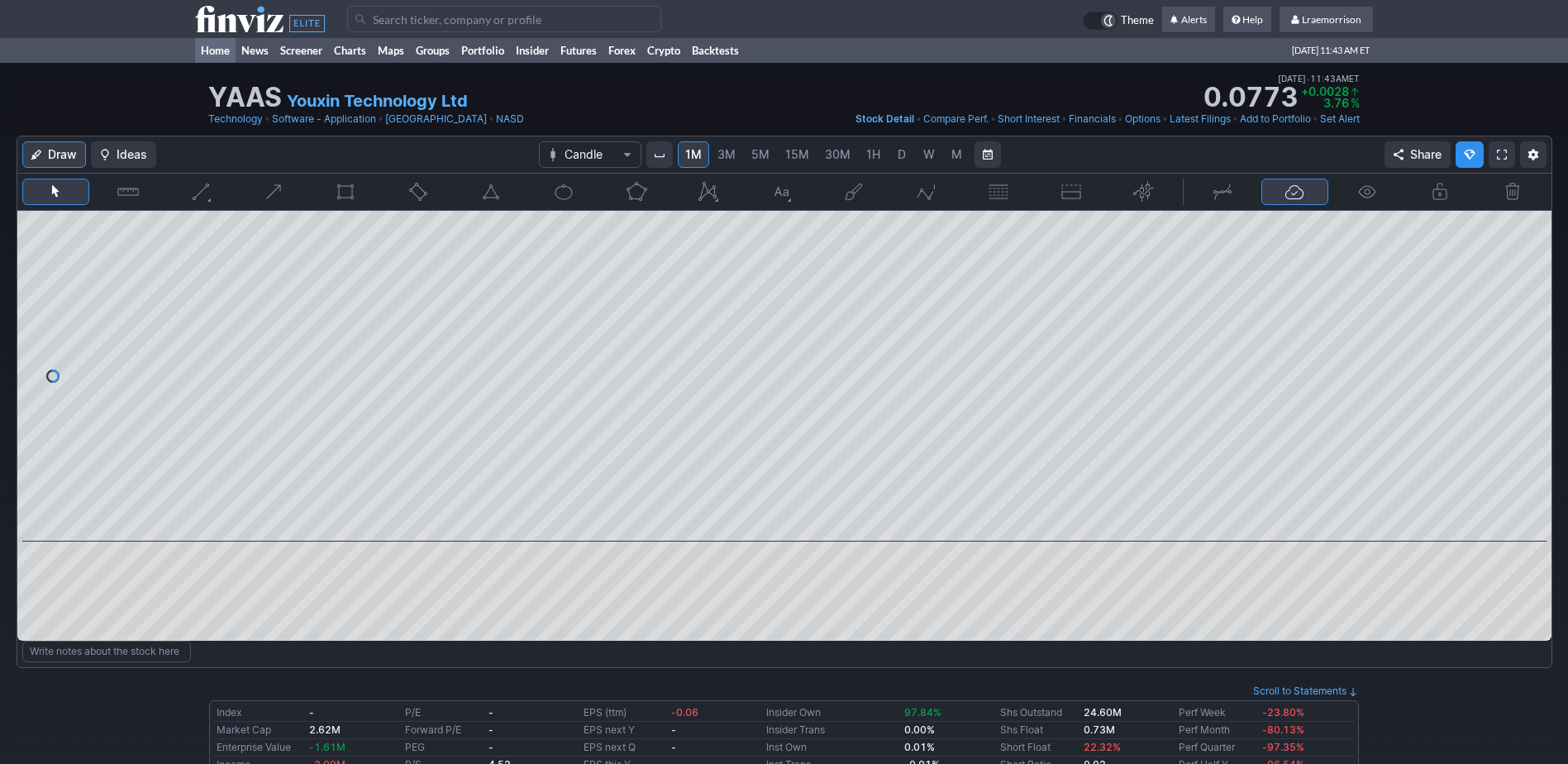
click at [222, 47] on link "Home" at bounding box center [215, 51] width 41 height 25
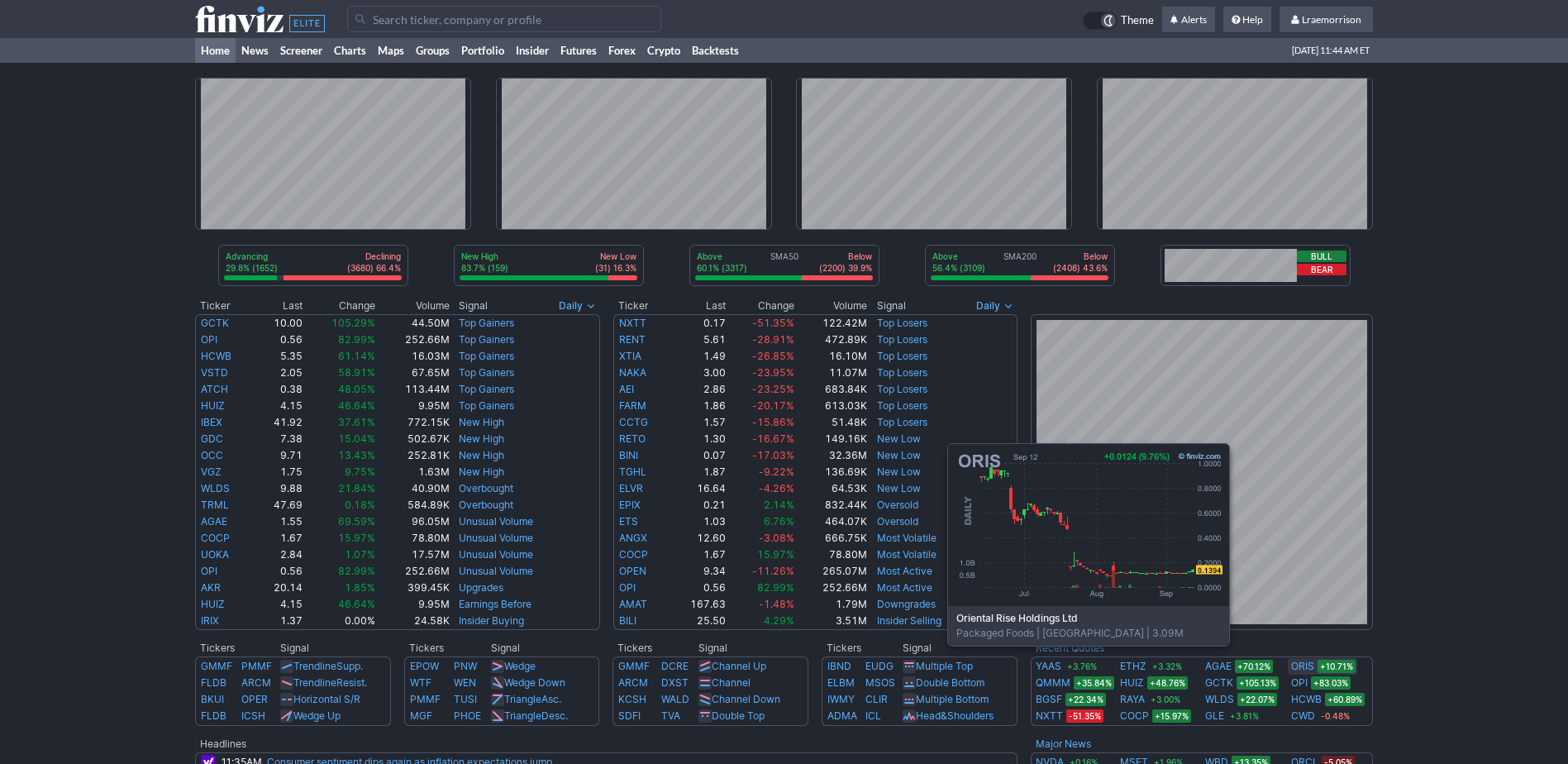
click at [1303, 671] on link "ORIS" at bounding box center [1303, 667] width 23 height 17
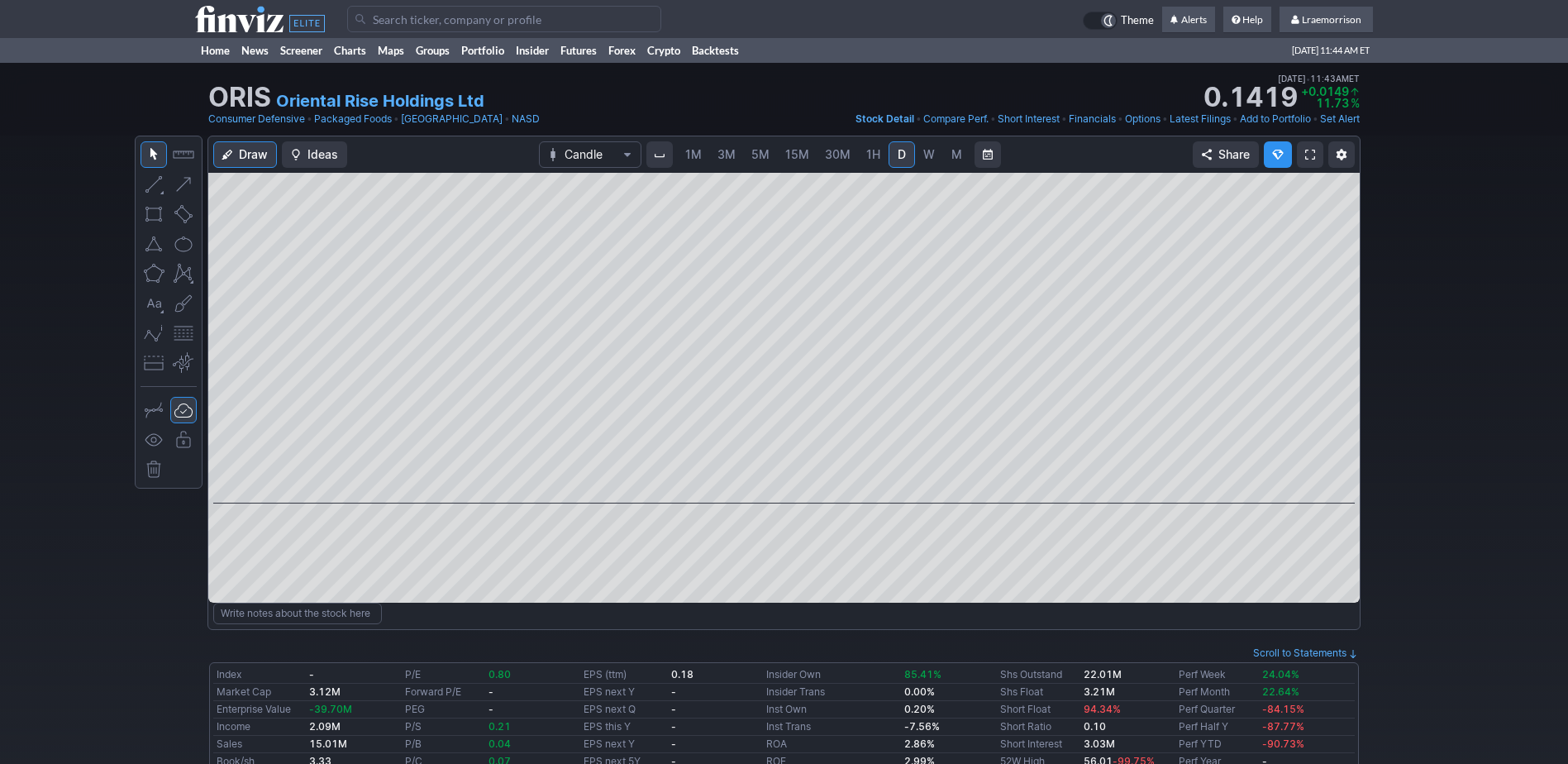
click at [692, 165] on link "1M" at bounding box center [694, 155] width 32 height 27
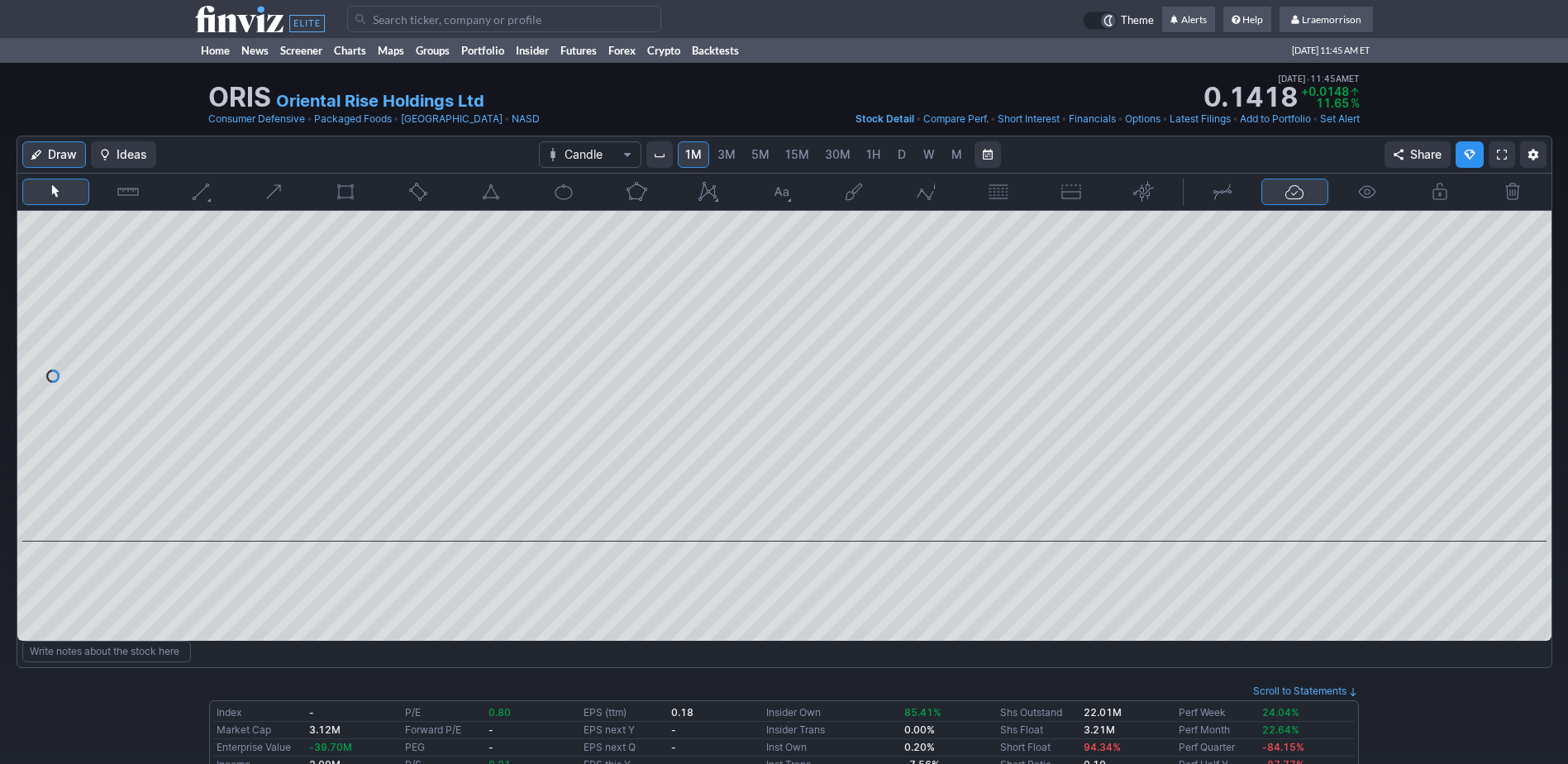
click at [410, 21] on input "Search" at bounding box center [504, 19] width 314 height 27
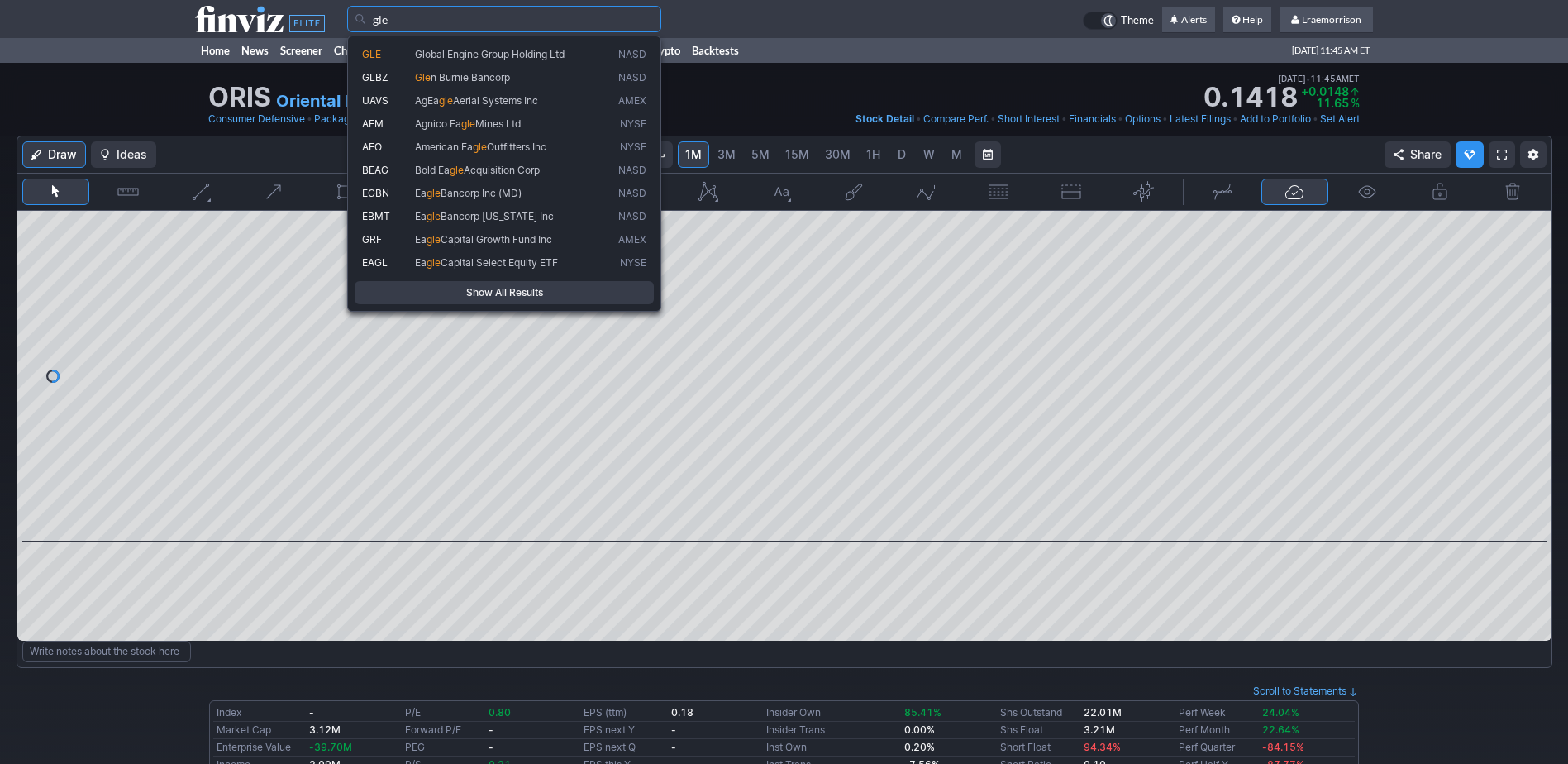
type input "gle"
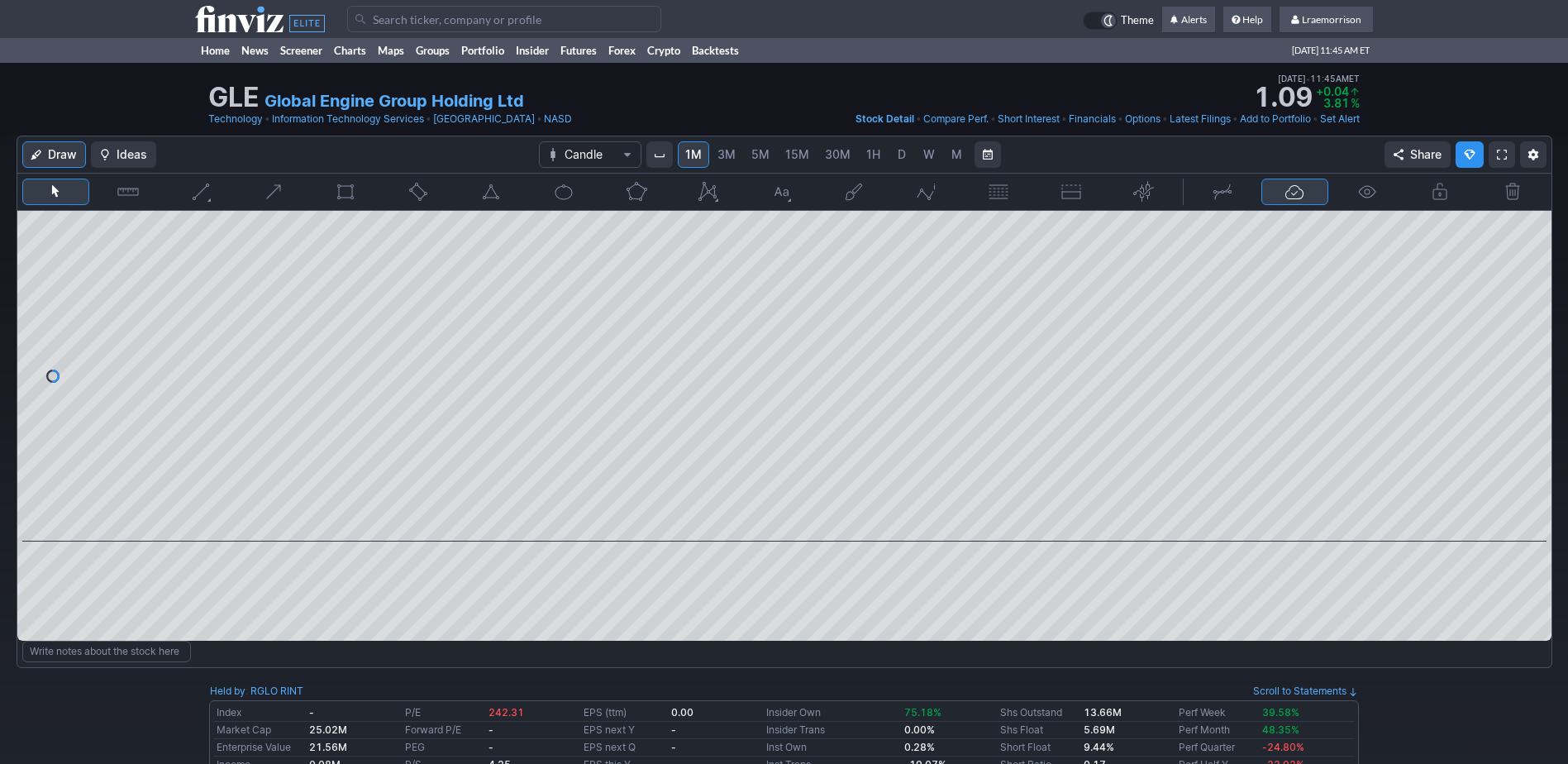
click at [387, 17] on input "Search" at bounding box center [504, 19] width 314 height 27
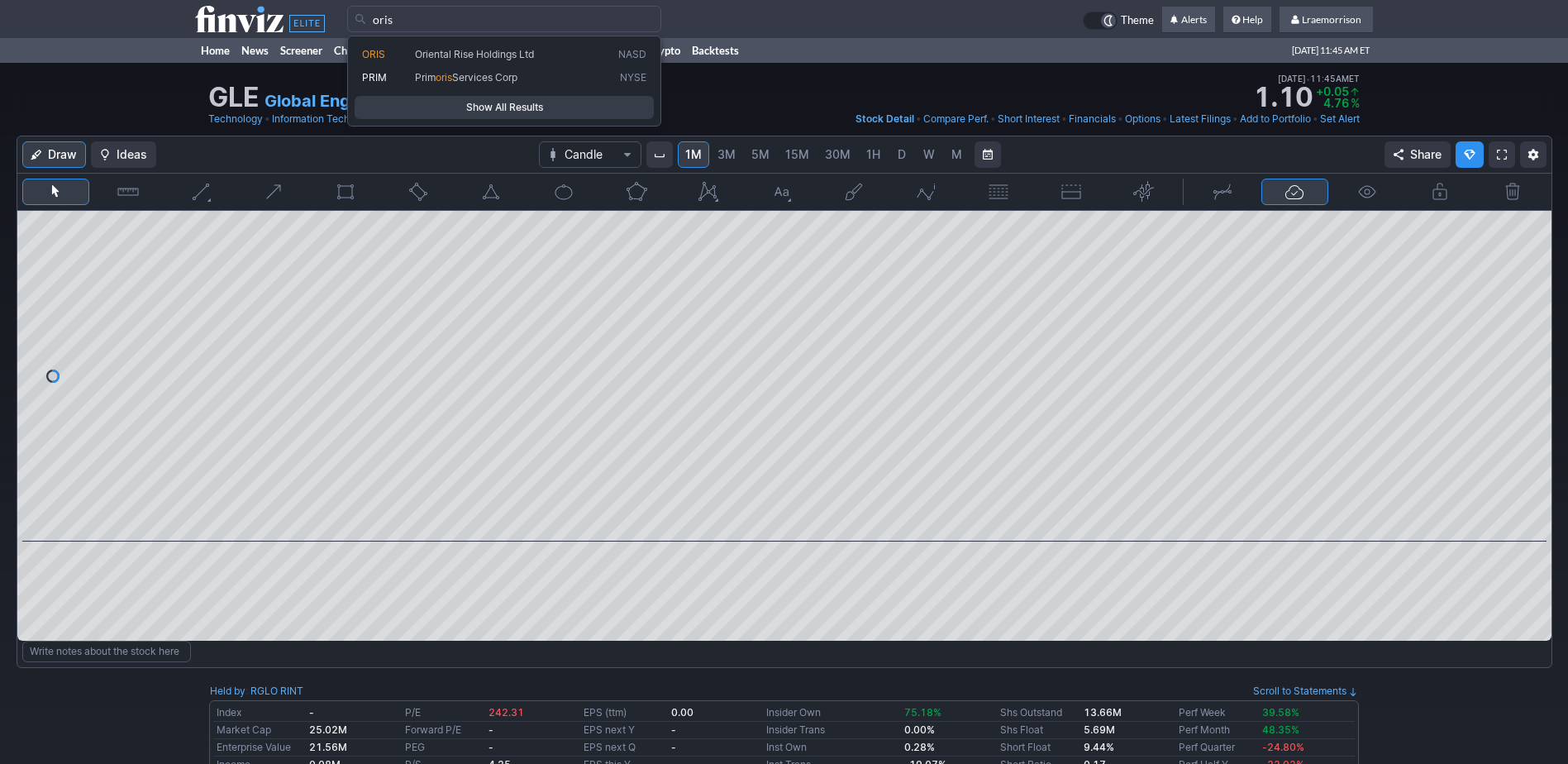
type input "oris"
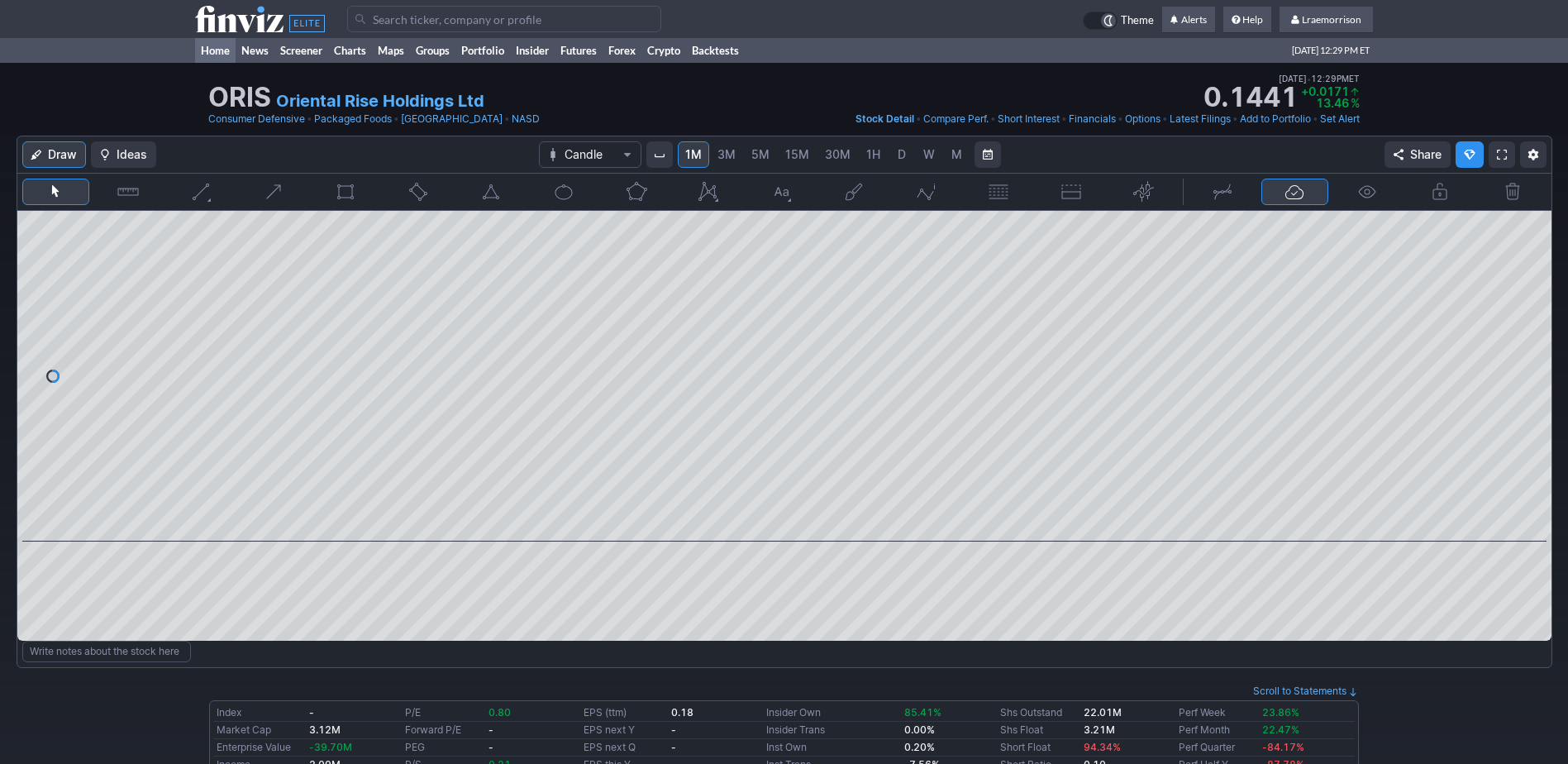
click at [215, 49] on link "Home" at bounding box center [215, 51] width 41 height 25
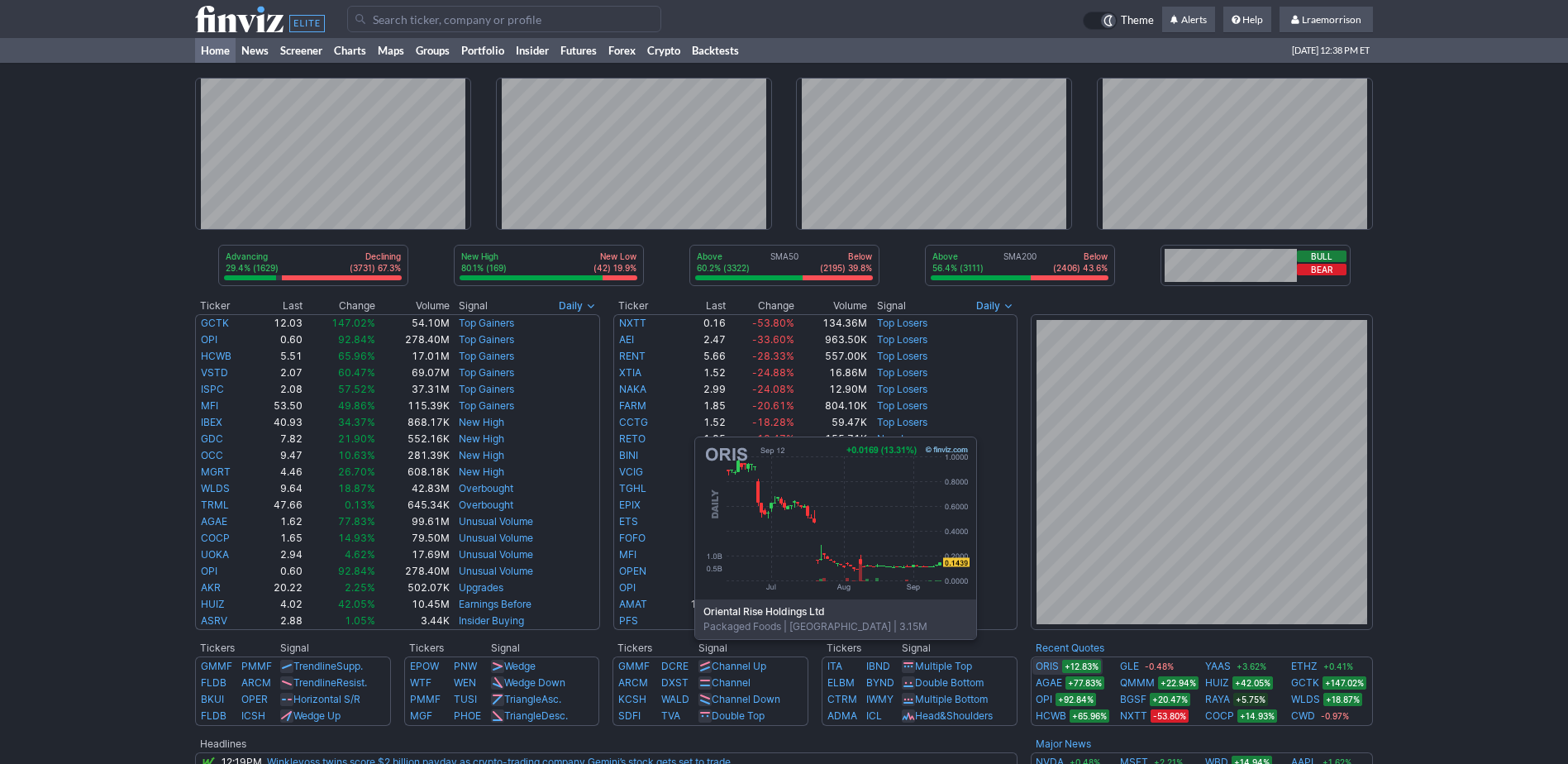
click at [1049, 664] on link "ORIS" at bounding box center [1048, 667] width 23 height 17
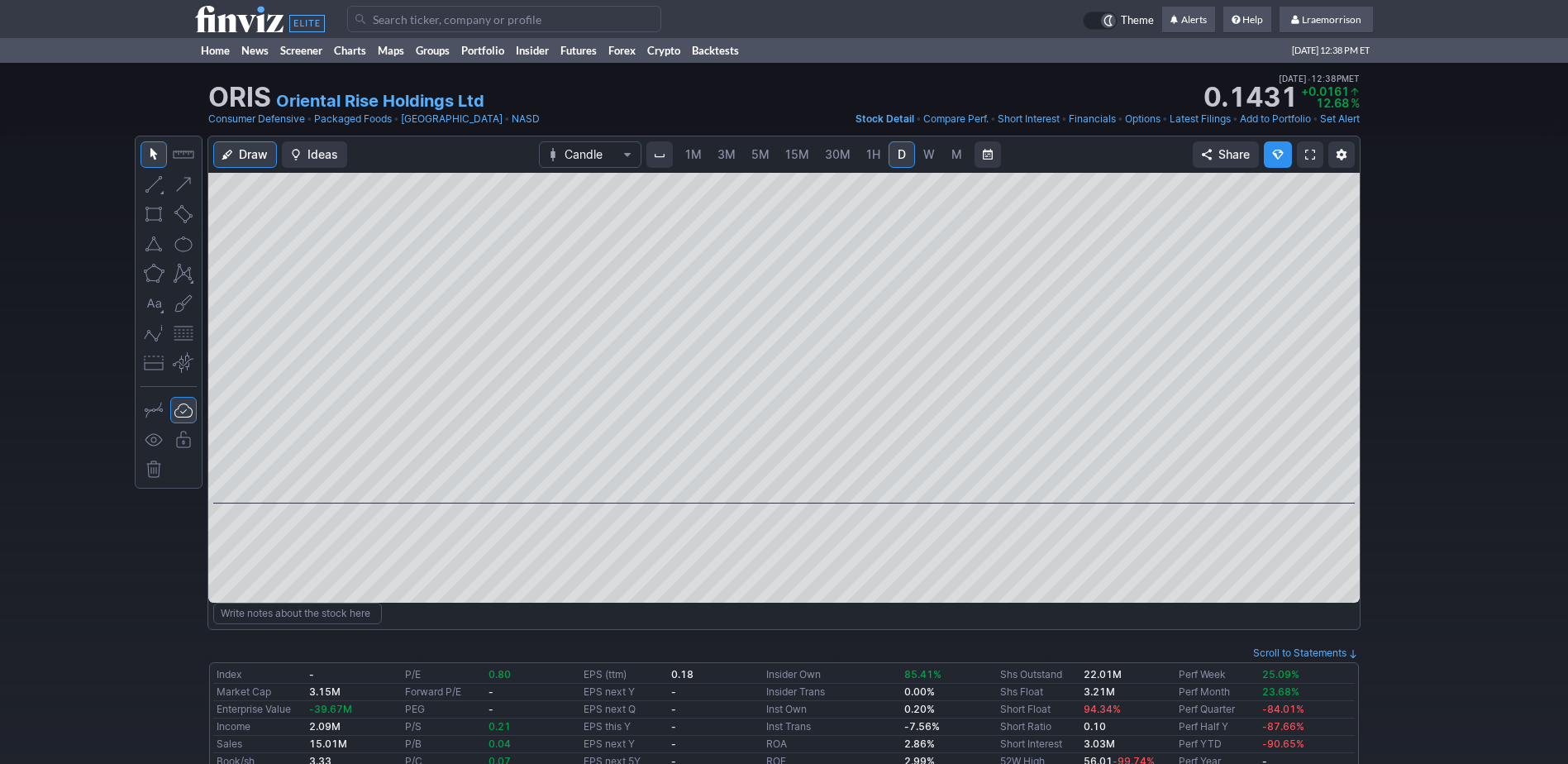
click at [695, 152] on span "1M" at bounding box center [694, 154] width 17 height 14
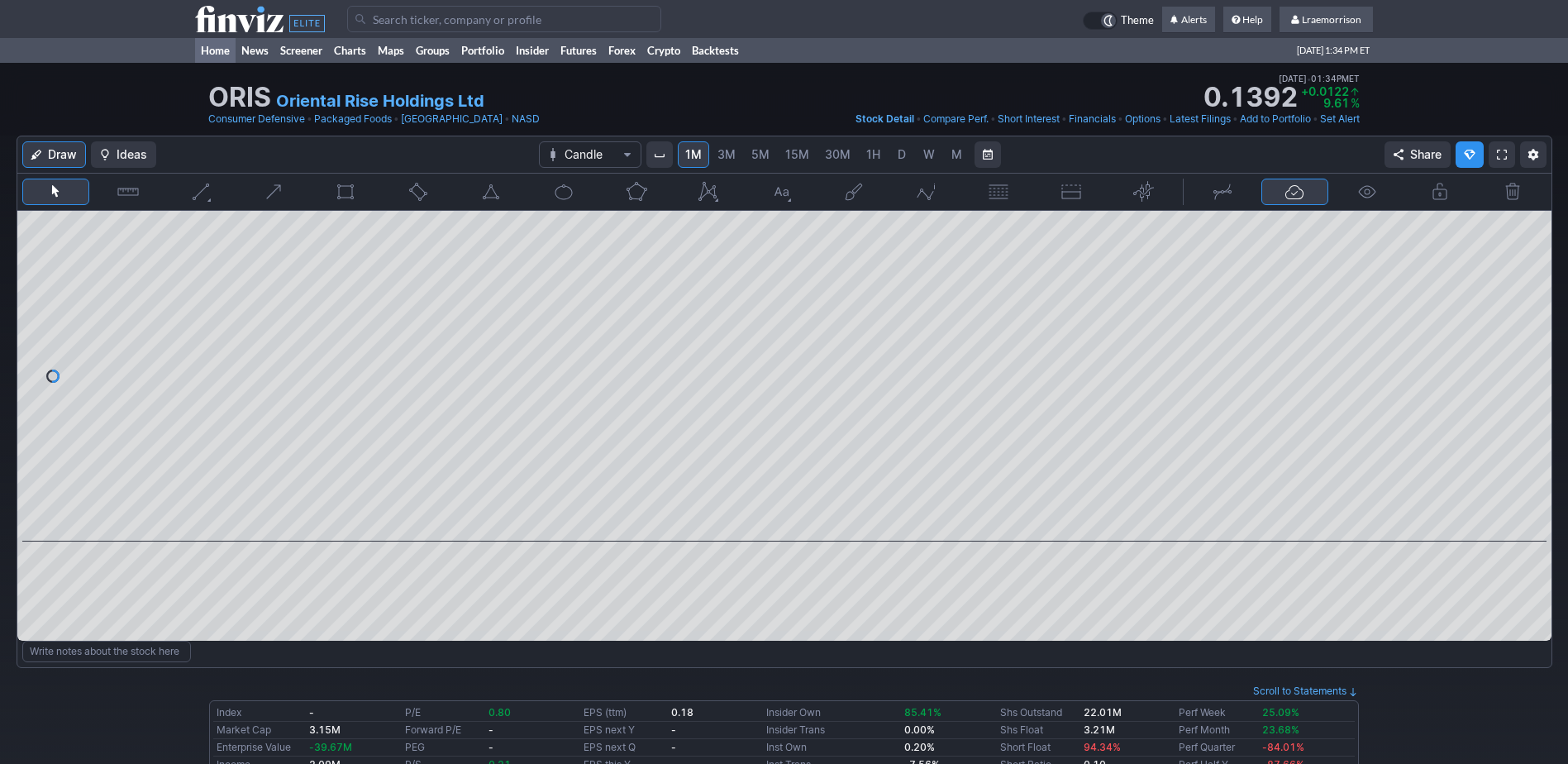
click at [214, 50] on link "Home" at bounding box center [215, 51] width 41 height 25
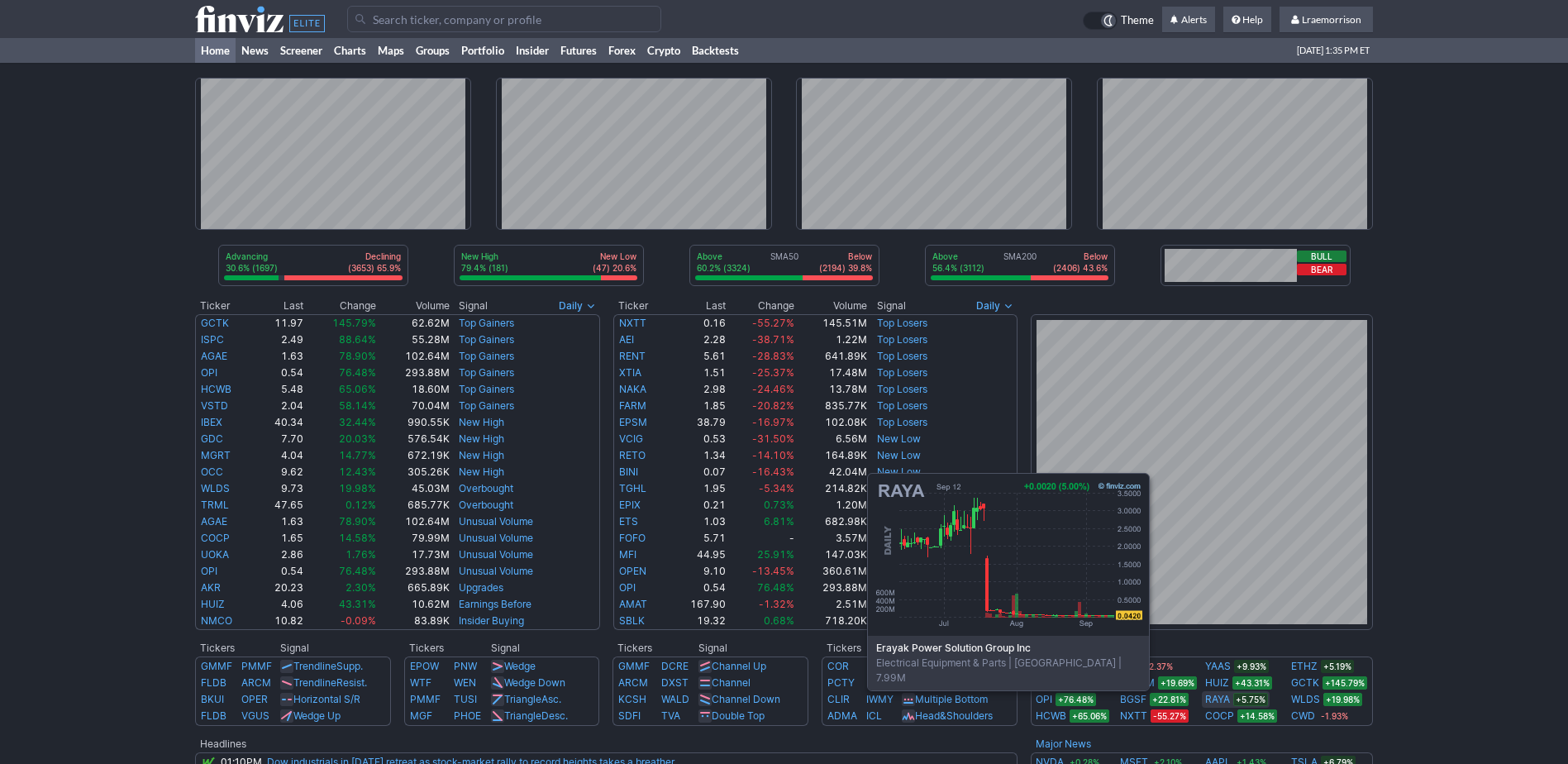
click at [1222, 700] on link "RAYA" at bounding box center [1218, 699] width 25 height 17
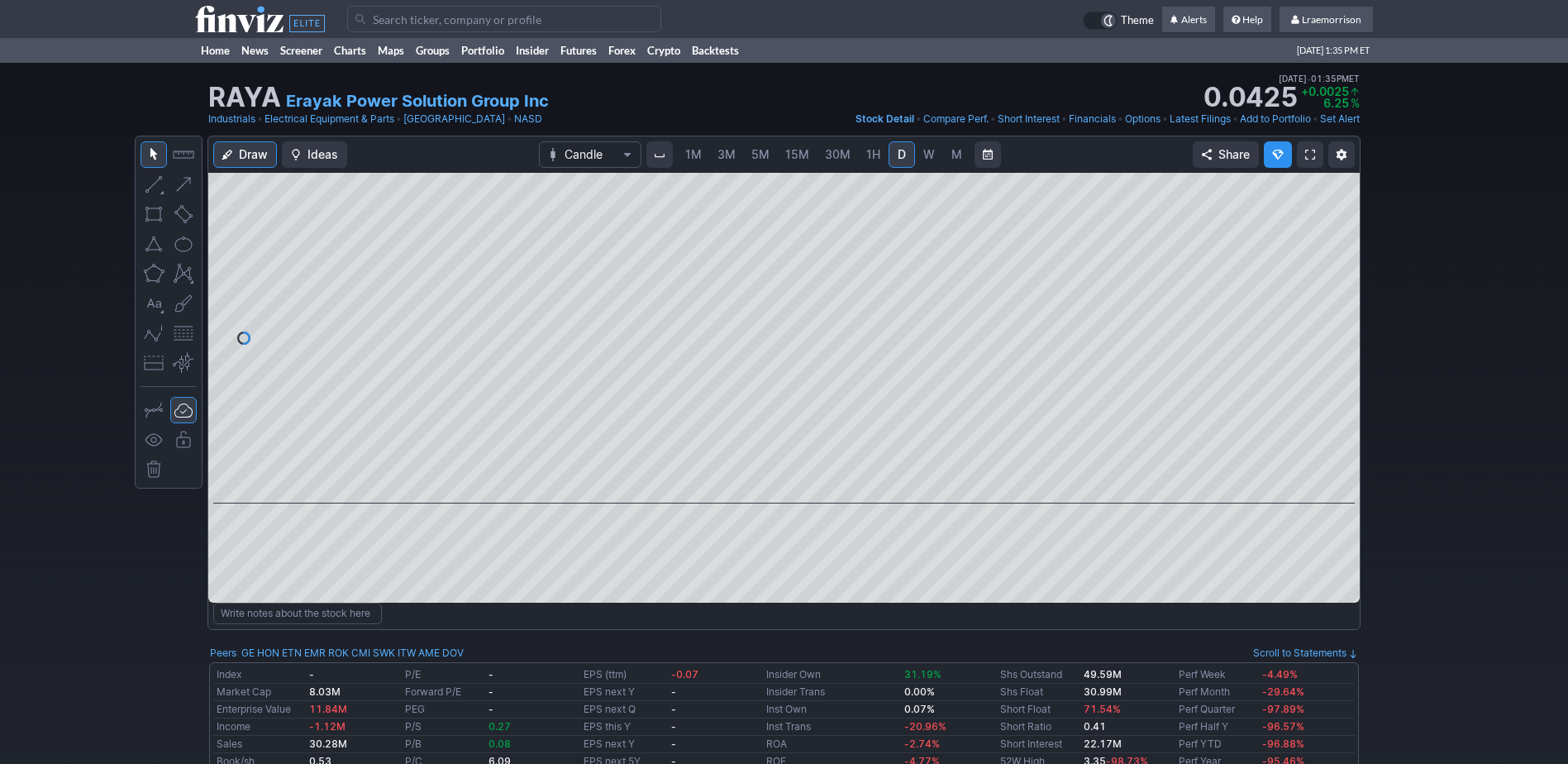
click at [697, 160] on span "1M" at bounding box center [694, 154] width 17 height 14
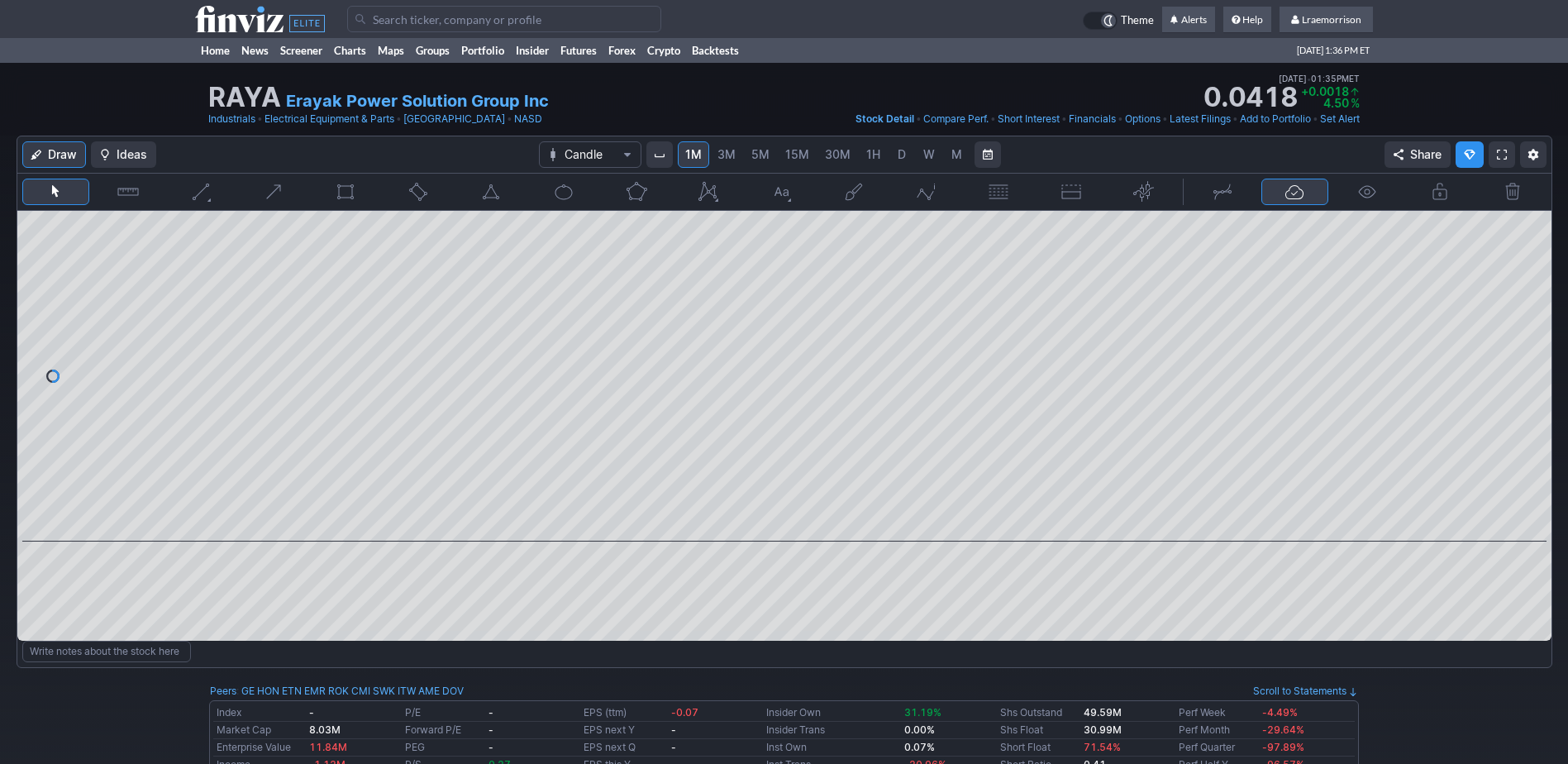
click at [928, 192] on button "button" at bounding box center [926, 192] width 67 height 27
click at [632, 154] on span "Chart Type" at bounding box center [628, 155] width 10 height 13
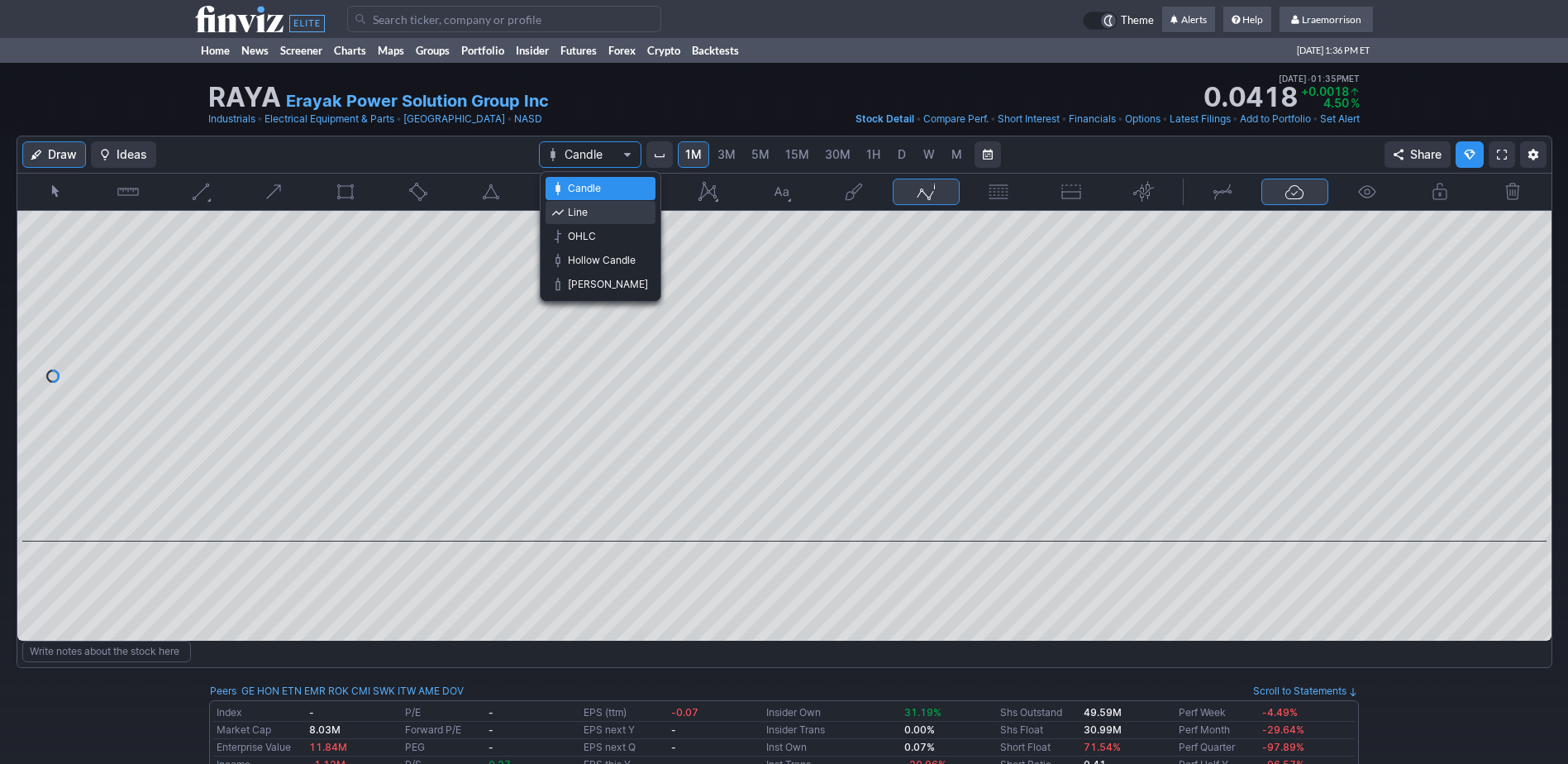
click at [595, 211] on span "Line" at bounding box center [608, 212] width 80 height 17
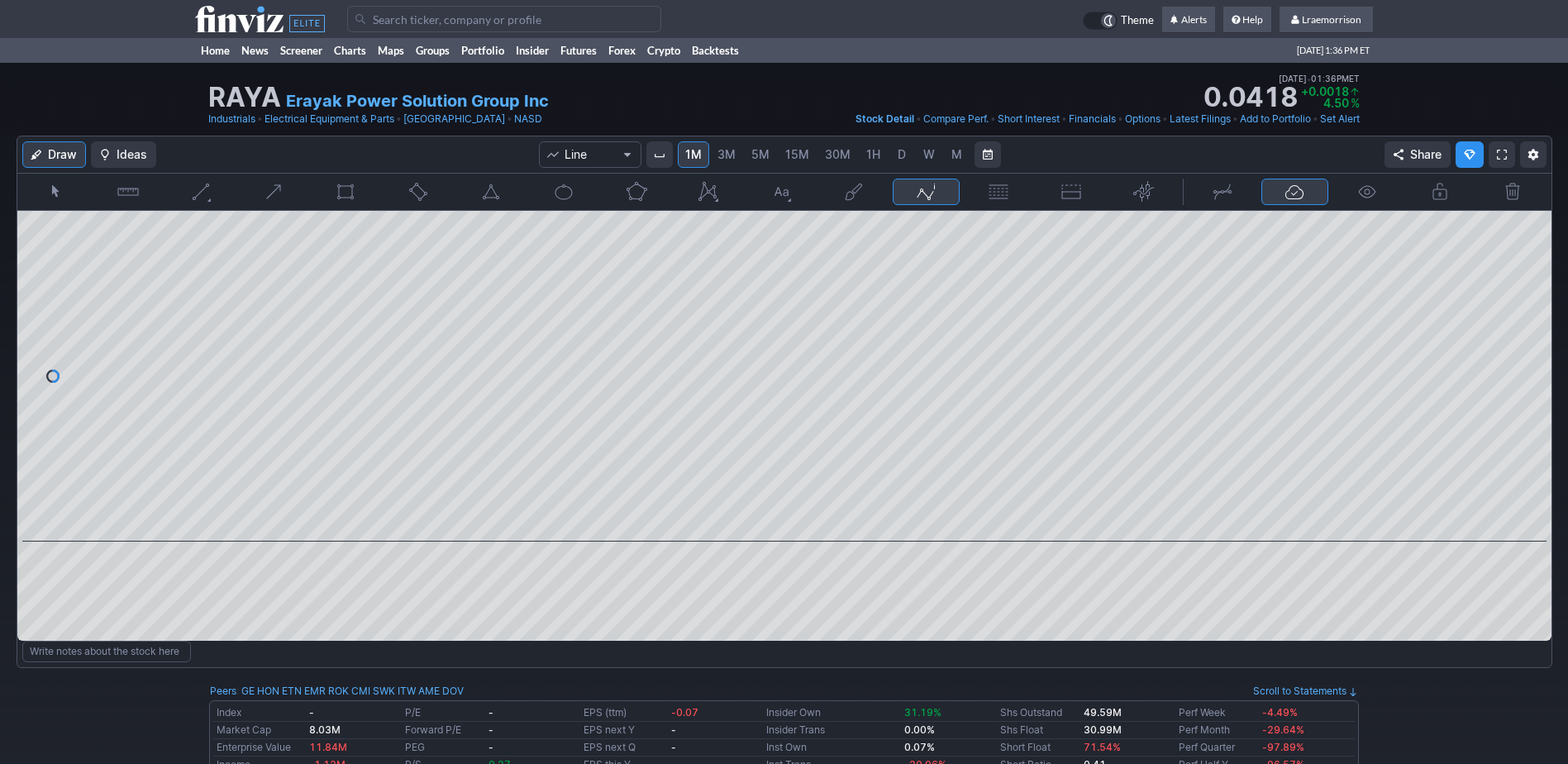
click at [633, 152] on span "Chart Type" at bounding box center [628, 155] width 10 height 13
click at [585, 250] on link "Hollow Candle" at bounding box center [601, 260] width 110 height 23
click at [626, 151] on span "Chart Type" at bounding box center [628, 155] width 10 height 13
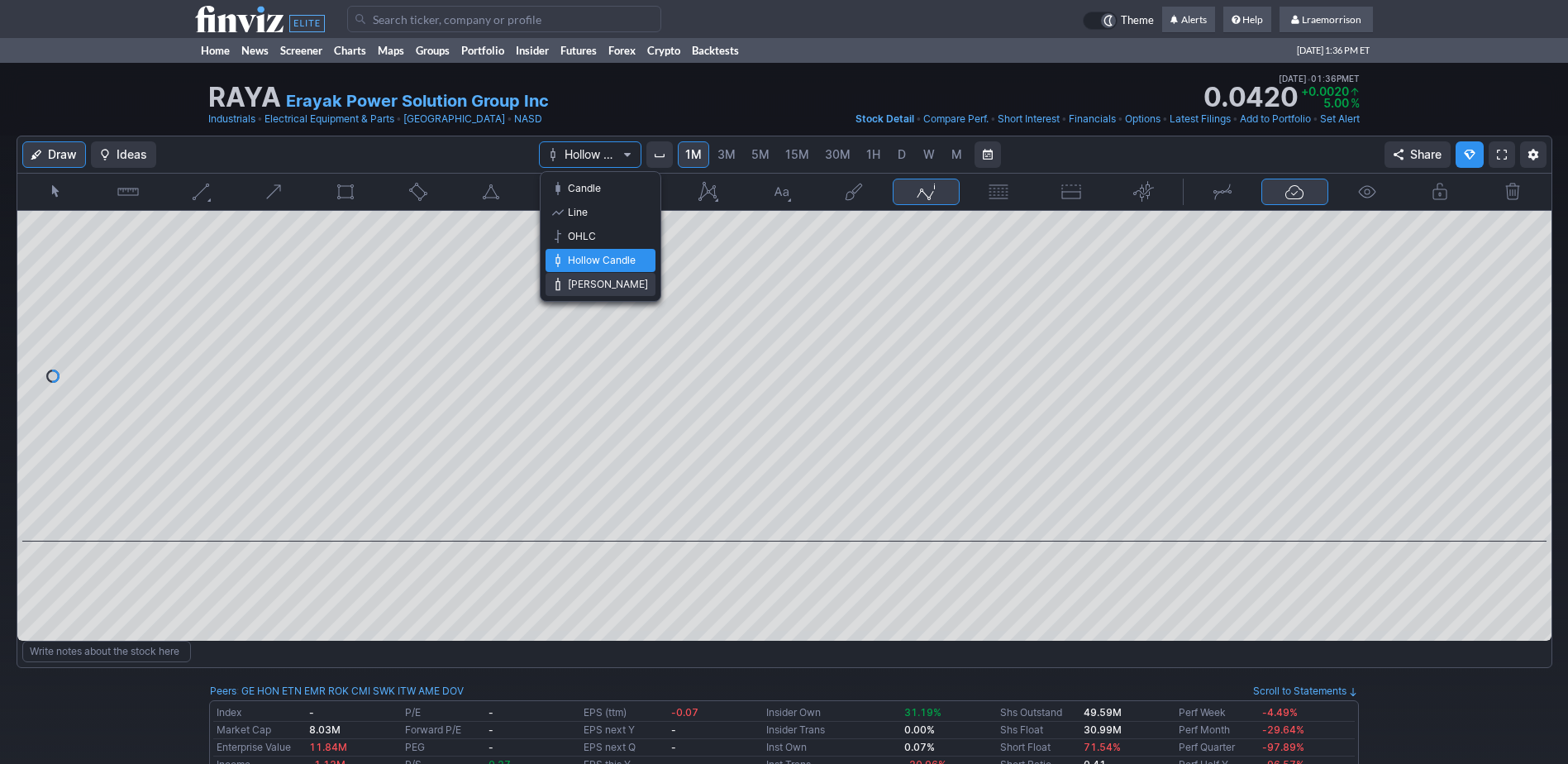
click at [580, 286] on span "[PERSON_NAME]" at bounding box center [608, 285] width 80 height 17
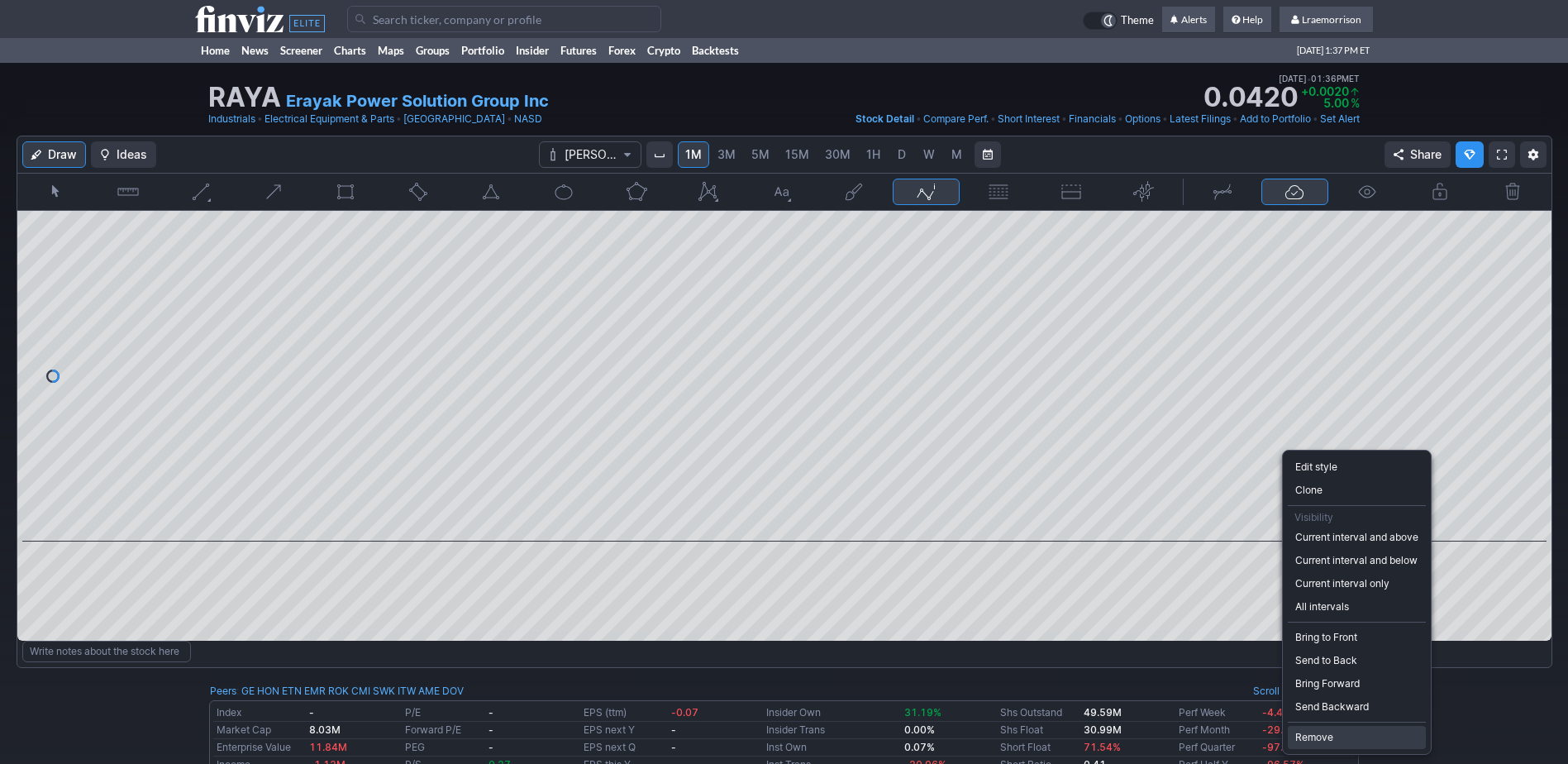
click at [1307, 734] on span "Remove" at bounding box center [1357, 737] width 123 height 17
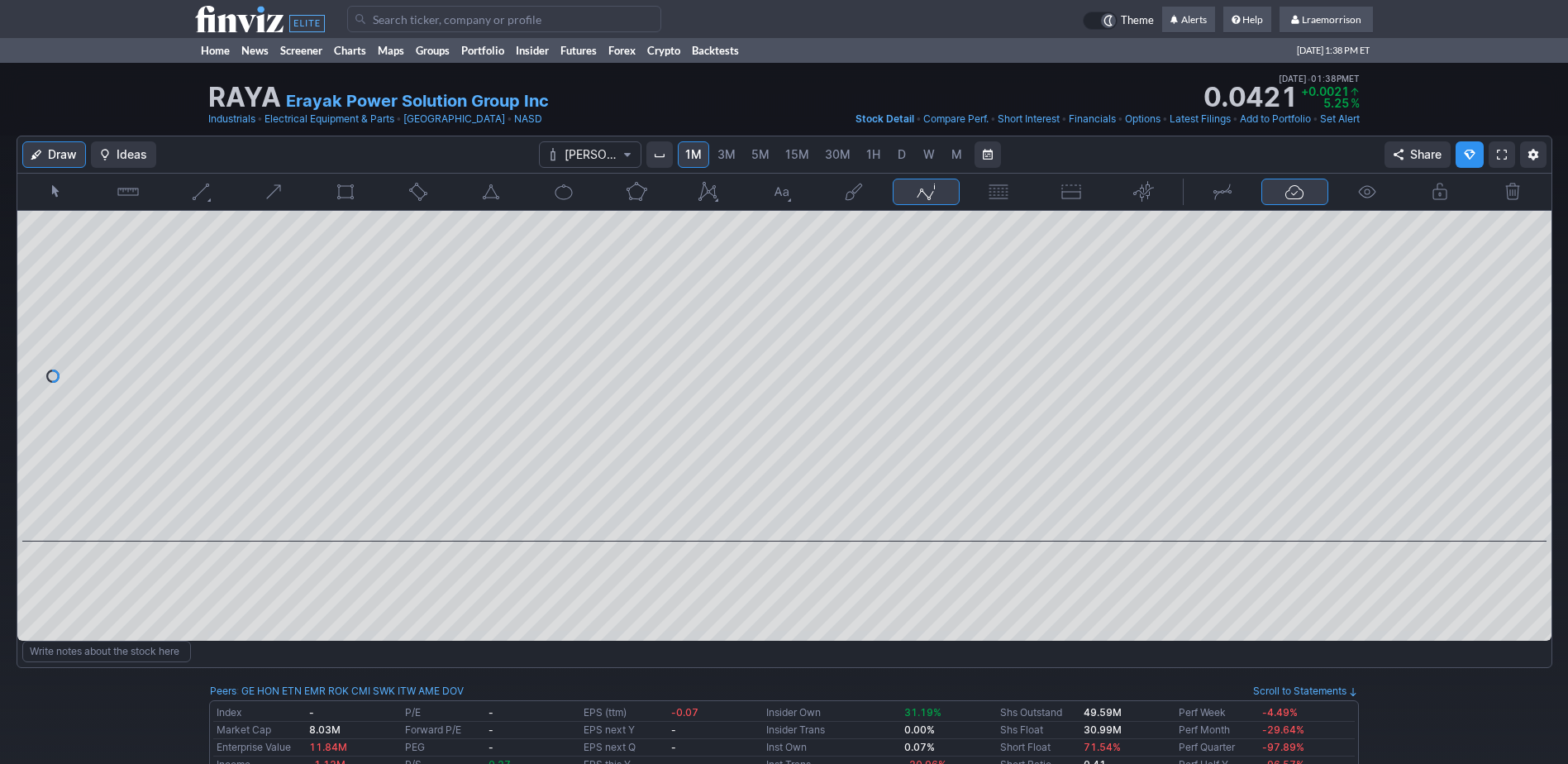
click at [381, 15] on input "Search" at bounding box center [504, 19] width 314 height 27
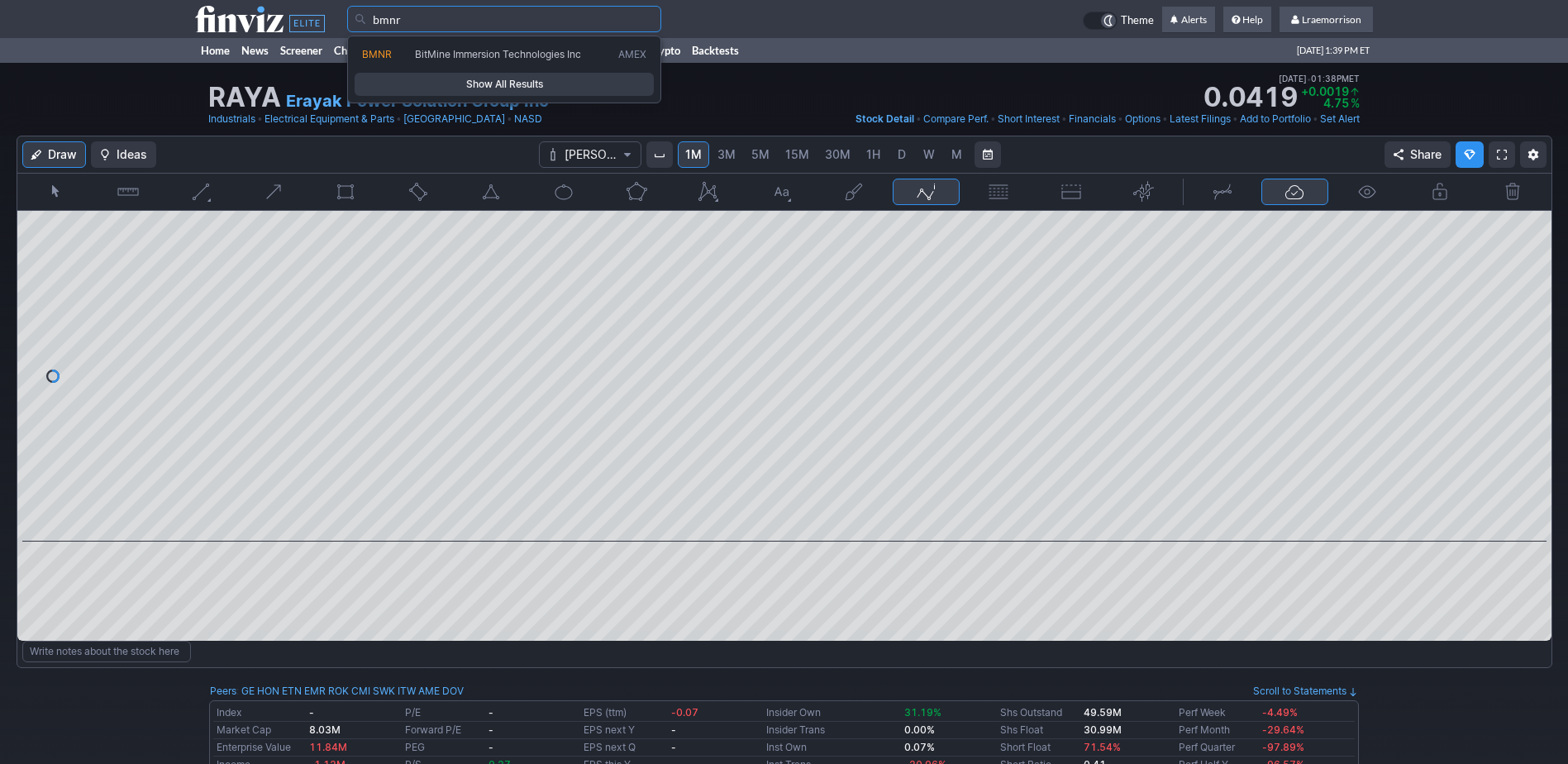
type input "bmnr"
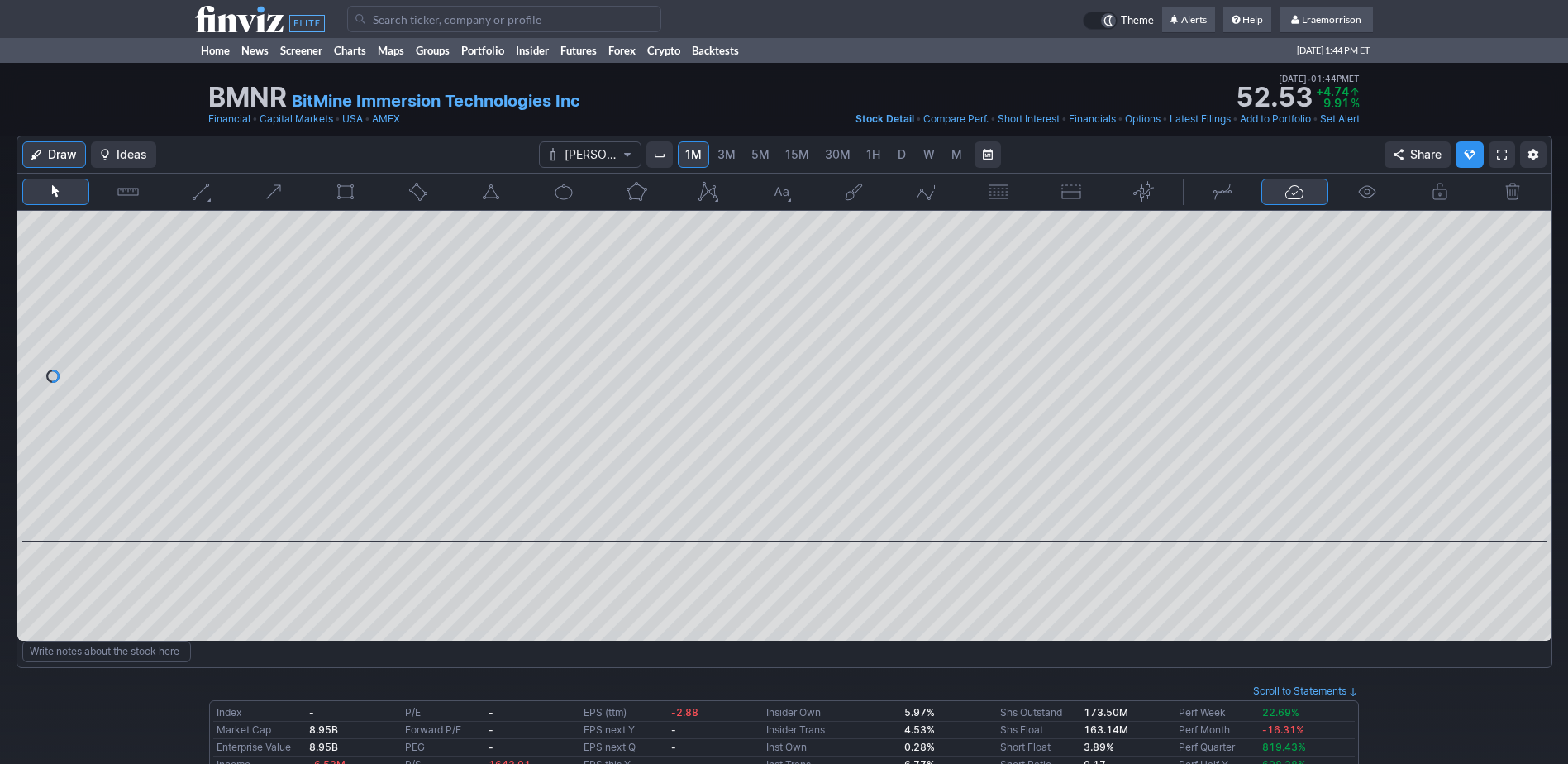
click at [470, 17] on input "Search" at bounding box center [504, 19] width 314 height 27
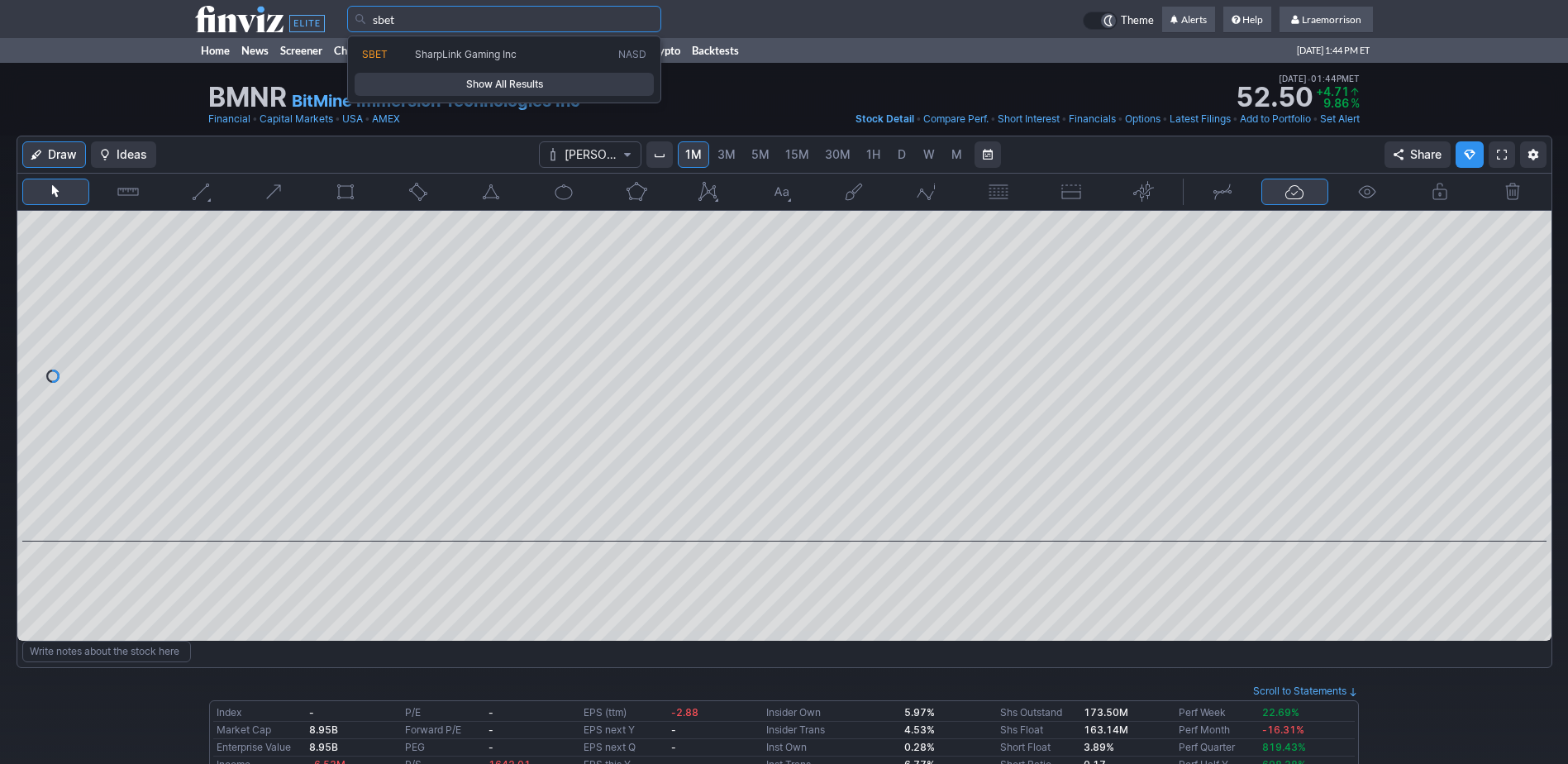
type input "sbet"
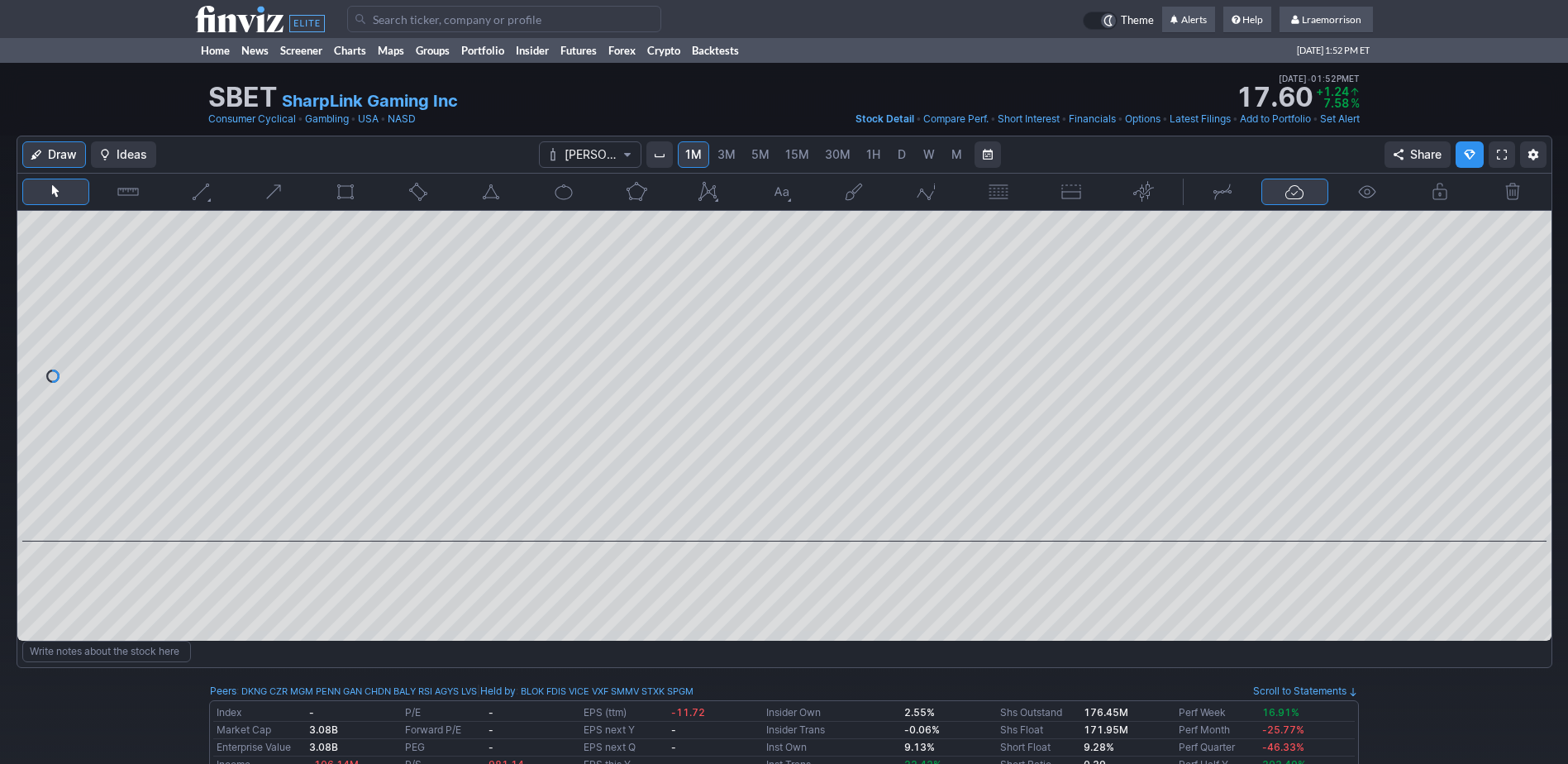
click at [951, 160] on span "M" at bounding box center [956, 154] width 11 height 14
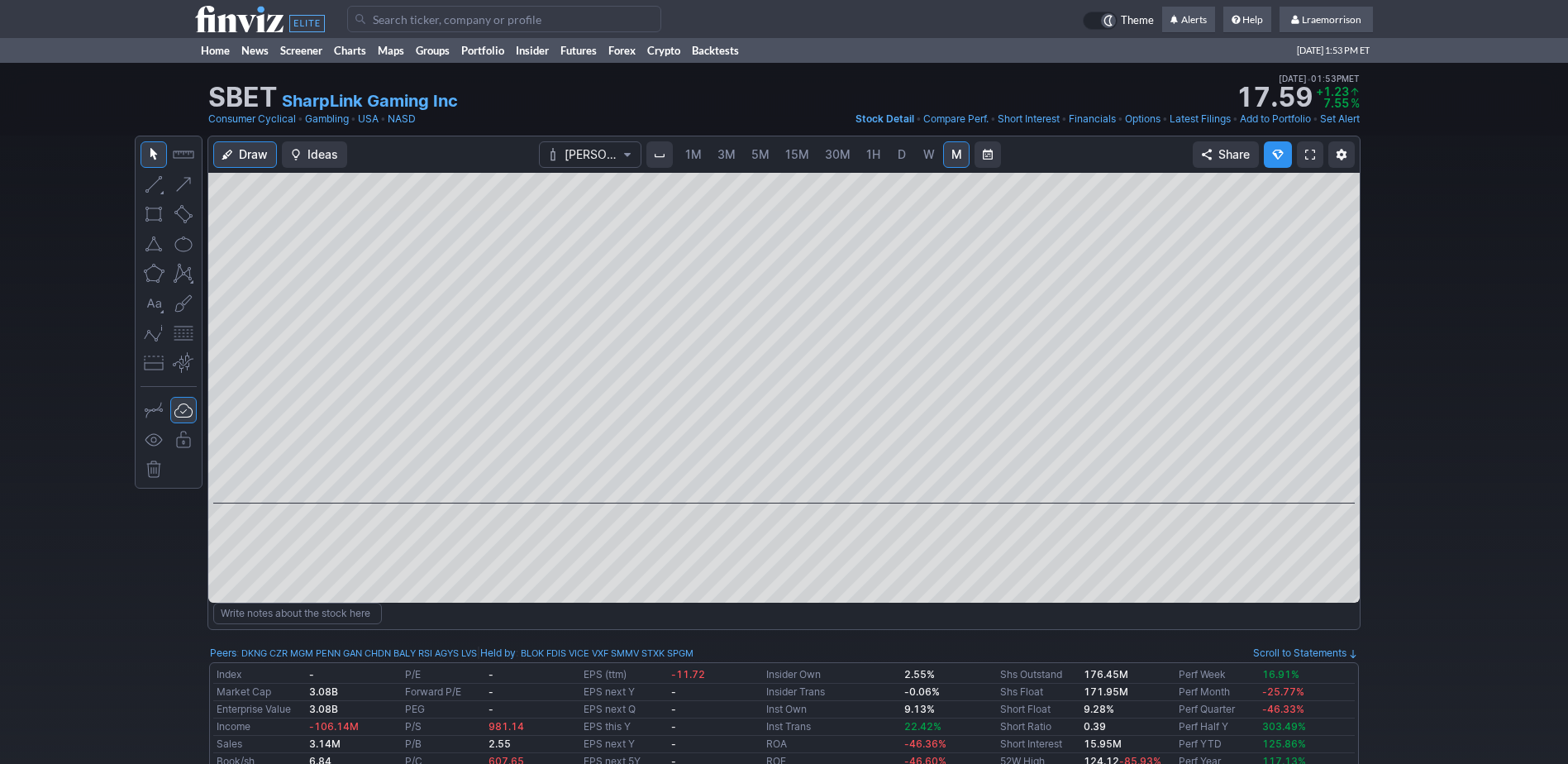
click at [694, 155] on span "1M" at bounding box center [694, 154] width 17 height 14
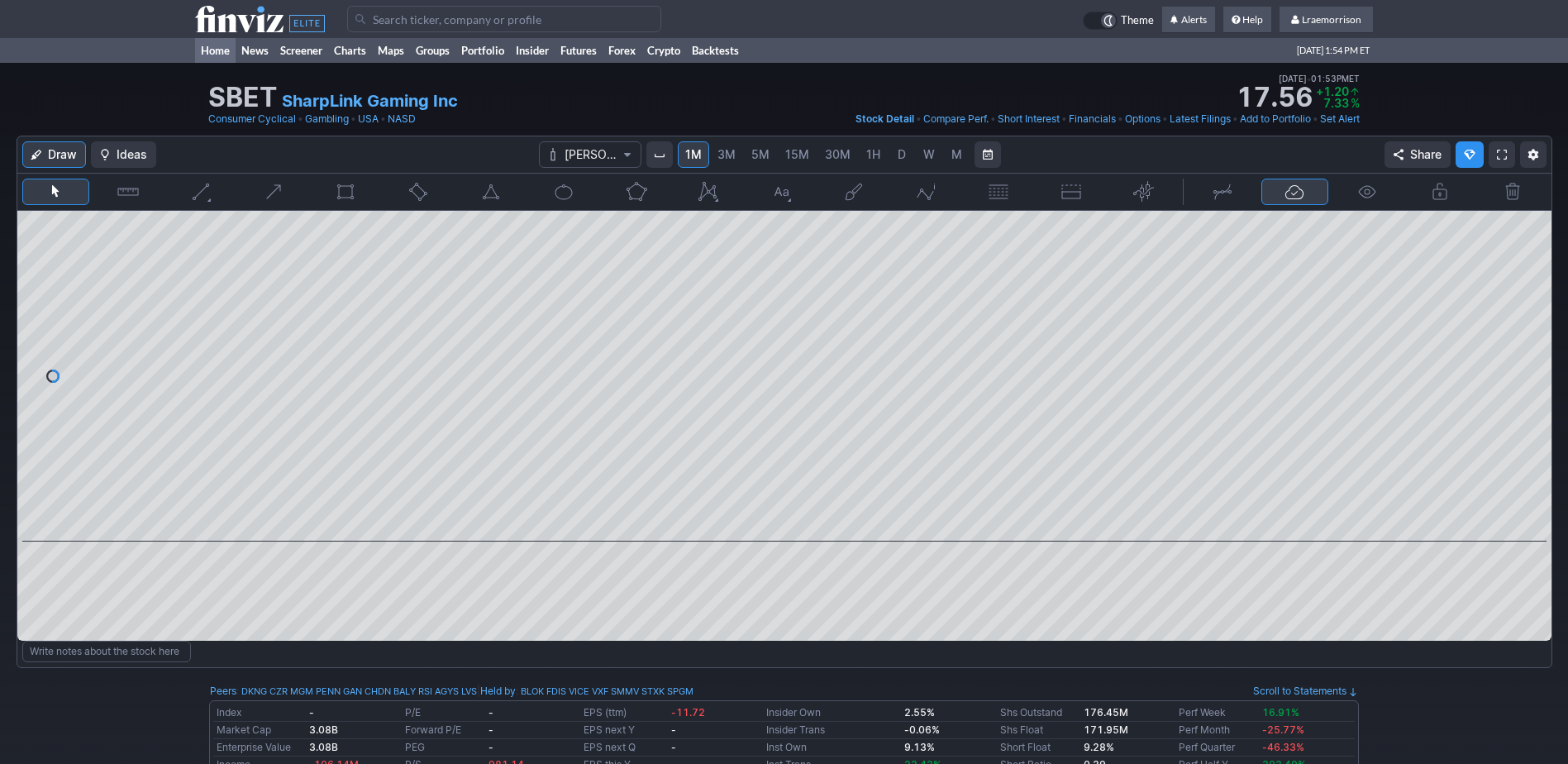
click at [209, 55] on link "Home" at bounding box center [215, 51] width 41 height 25
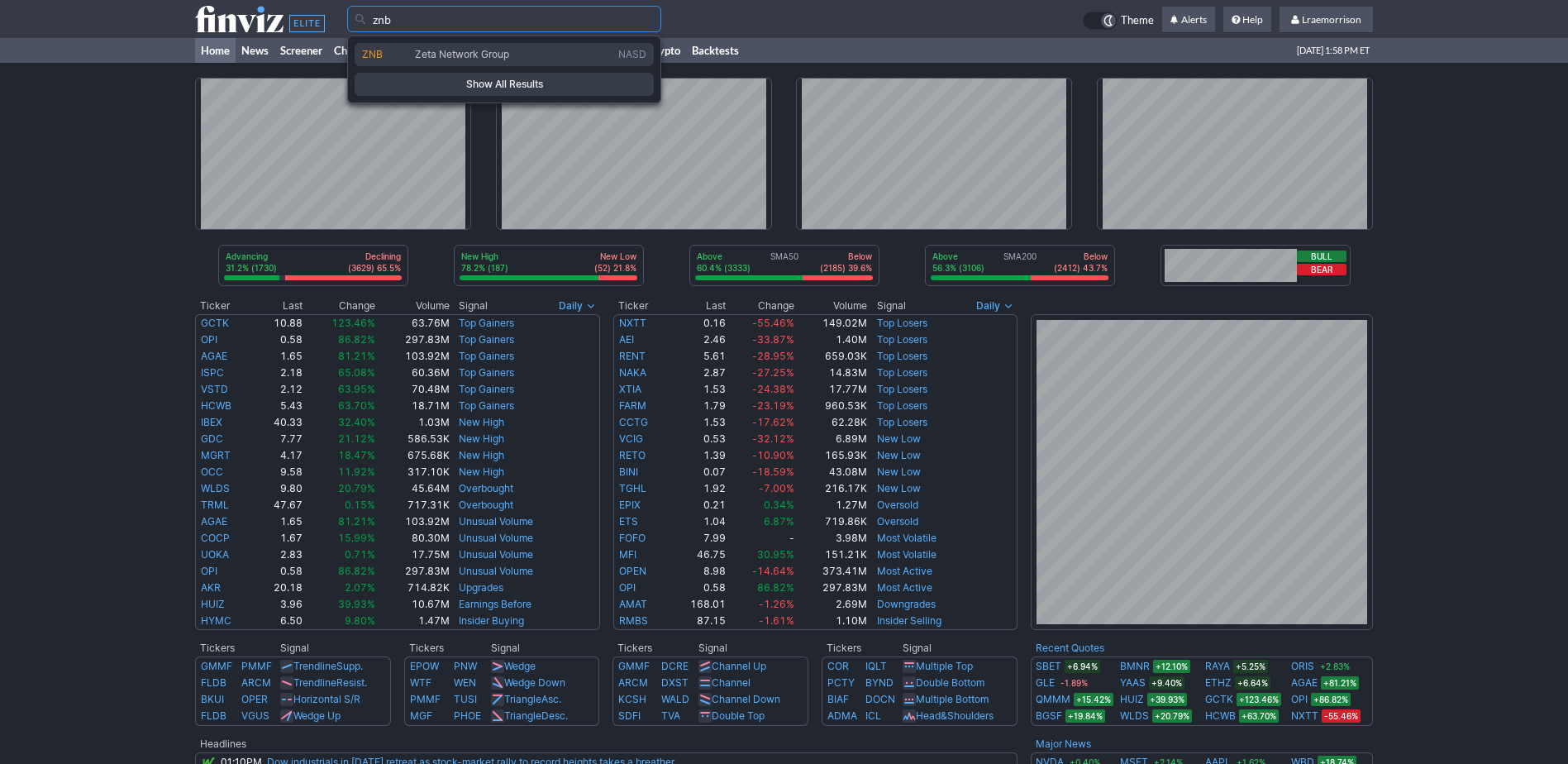
click at [429, 62] on link "ZNB Zeta Network Group NASD" at bounding box center [504, 55] width 300 height 23
type input "ZNB"
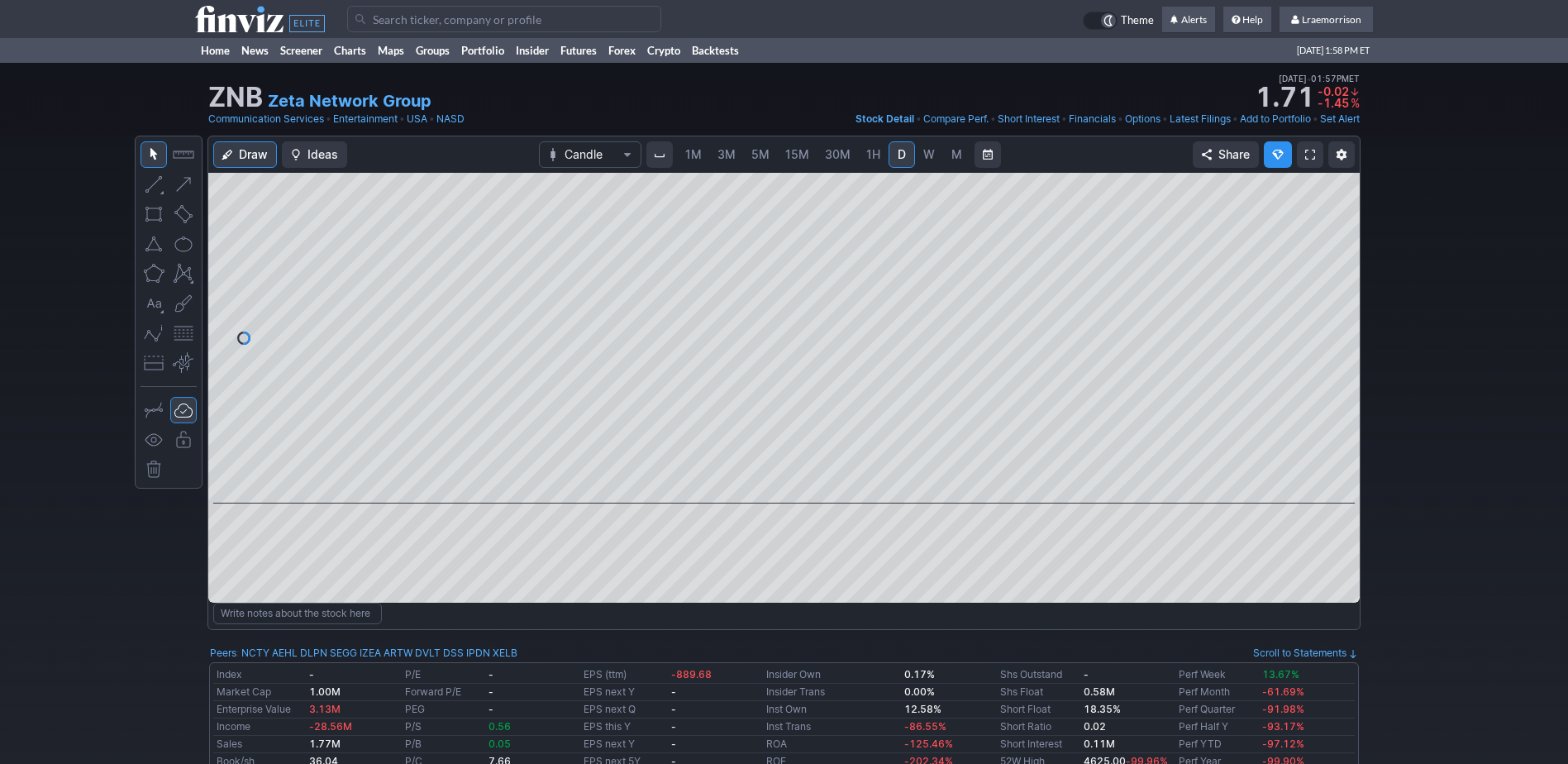
click at [694, 158] on span "1M" at bounding box center [694, 154] width 17 height 14
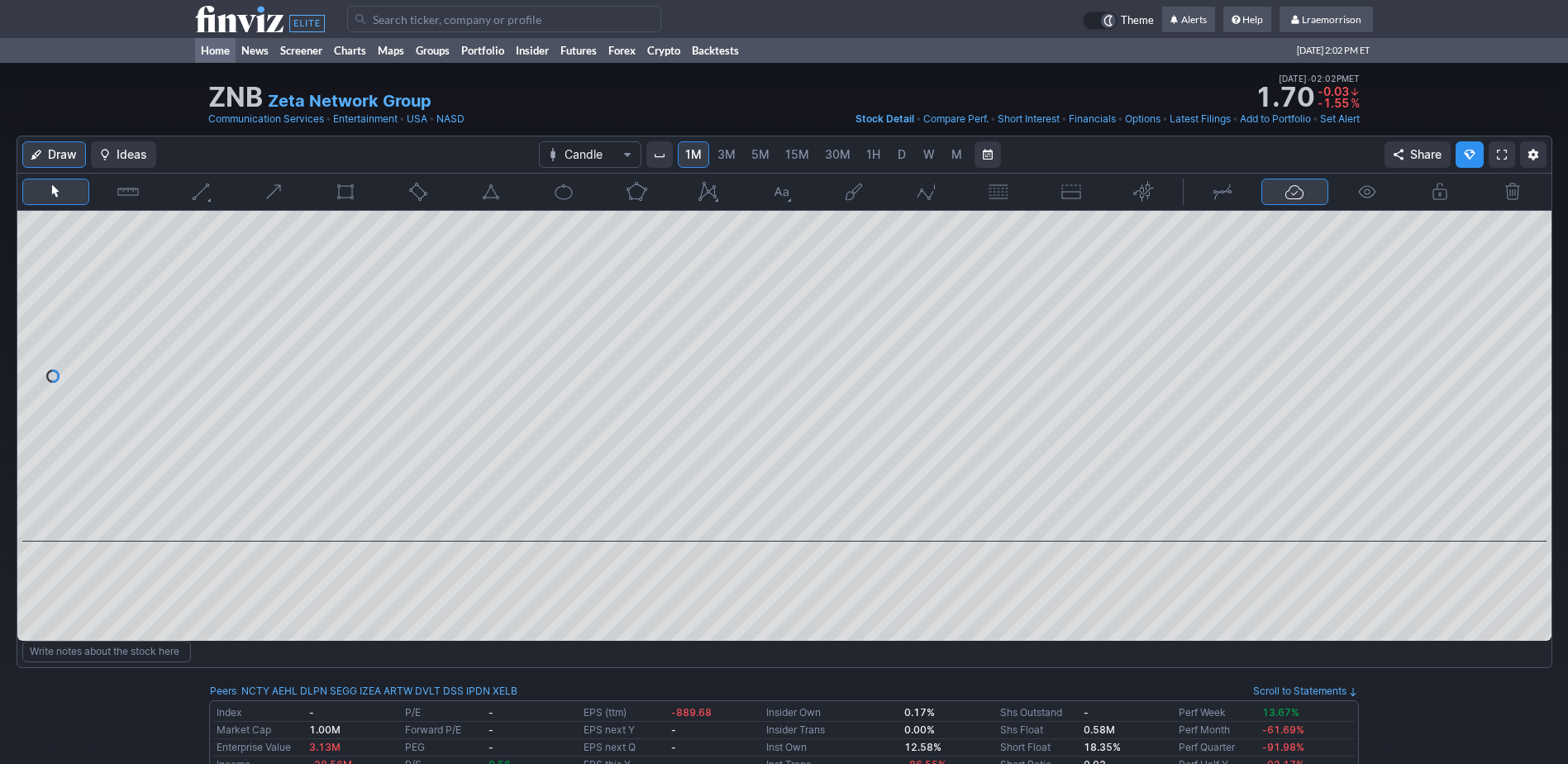
click at [214, 48] on link "Home" at bounding box center [215, 51] width 41 height 25
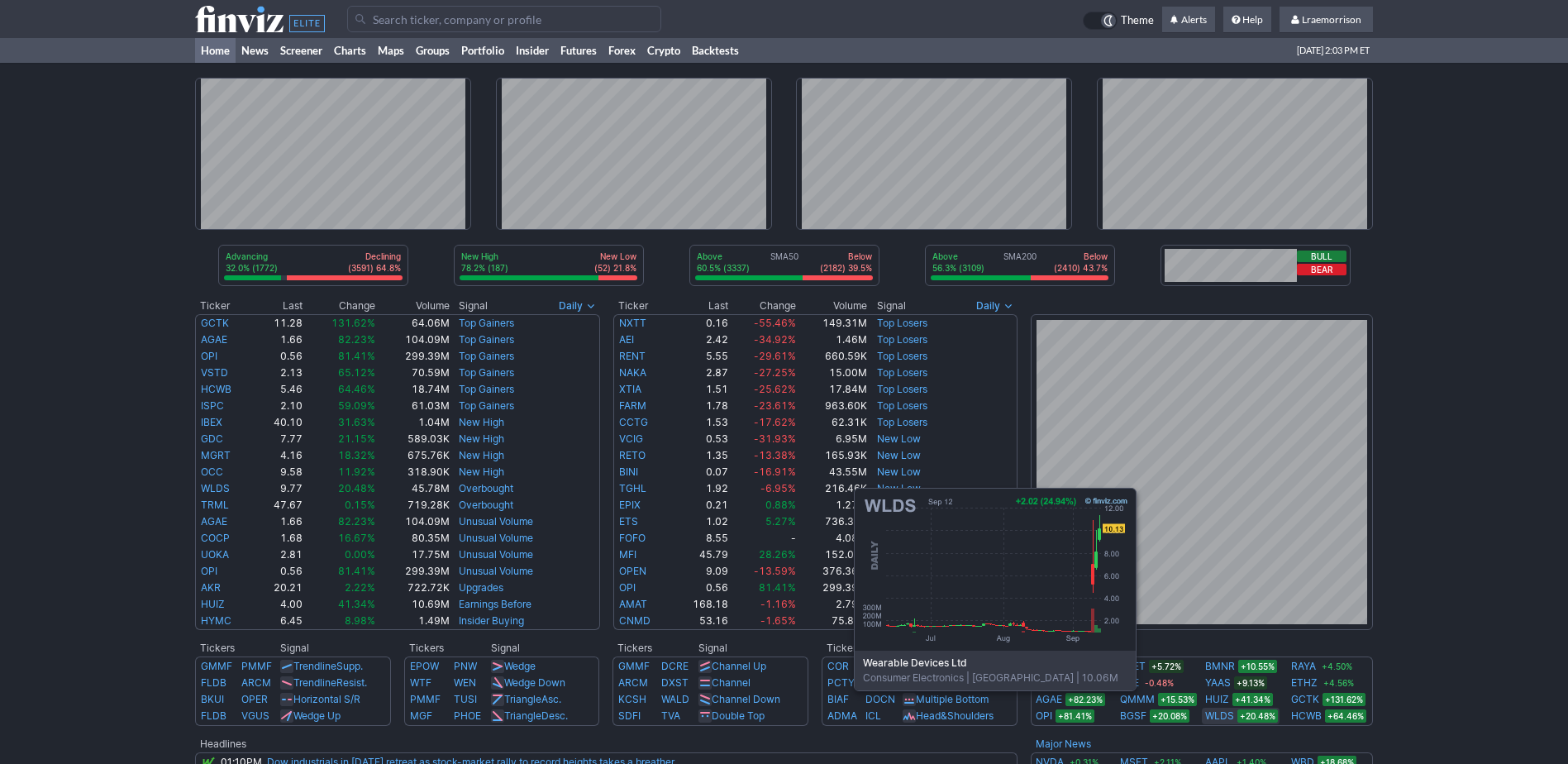
click at [1208, 715] on link "WLDS" at bounding box center [1219, 716] width 29 height 17
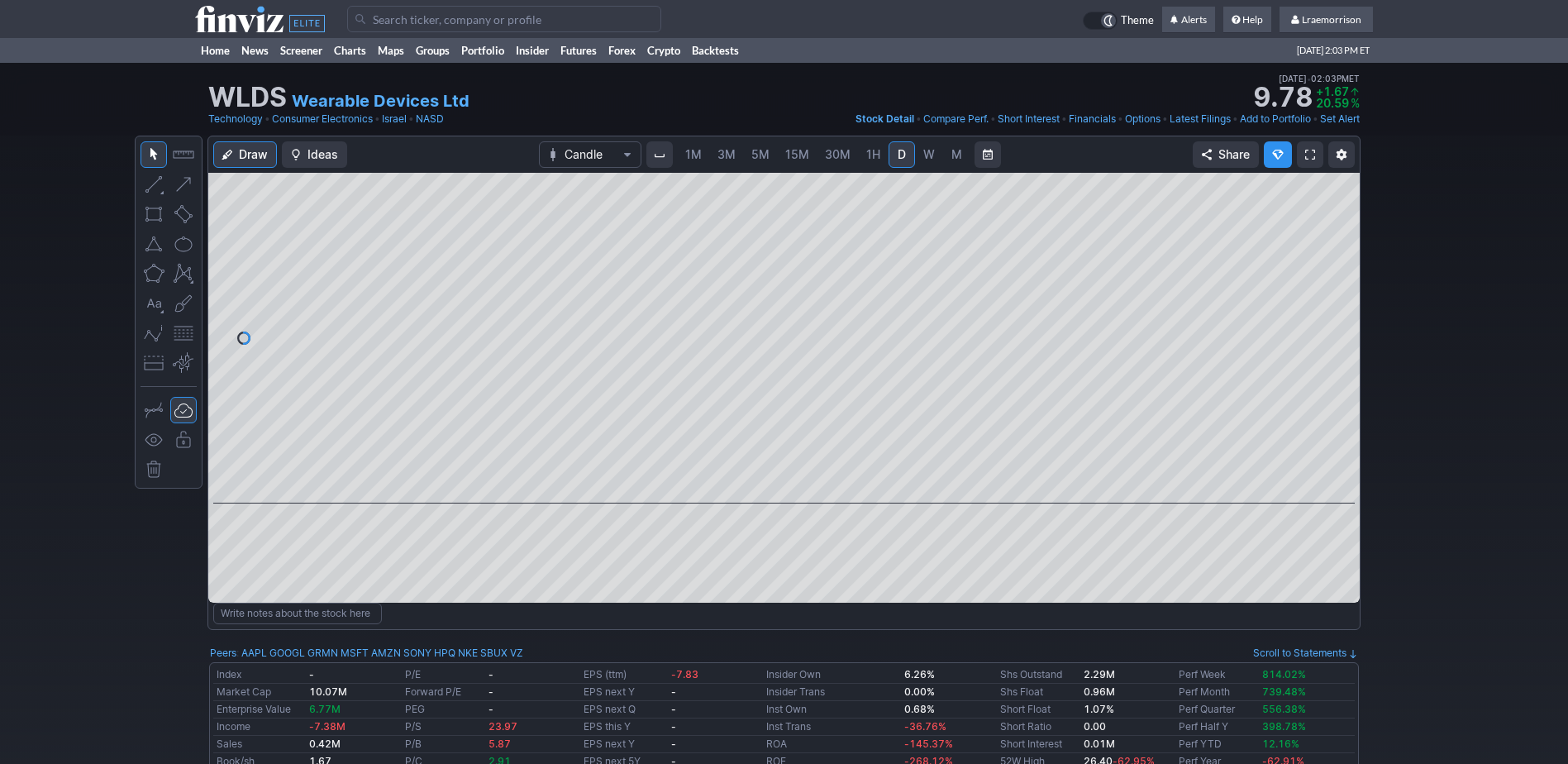
click at [686, 156] on span "1M" at bounding box center [694, 154] width 17 height 14
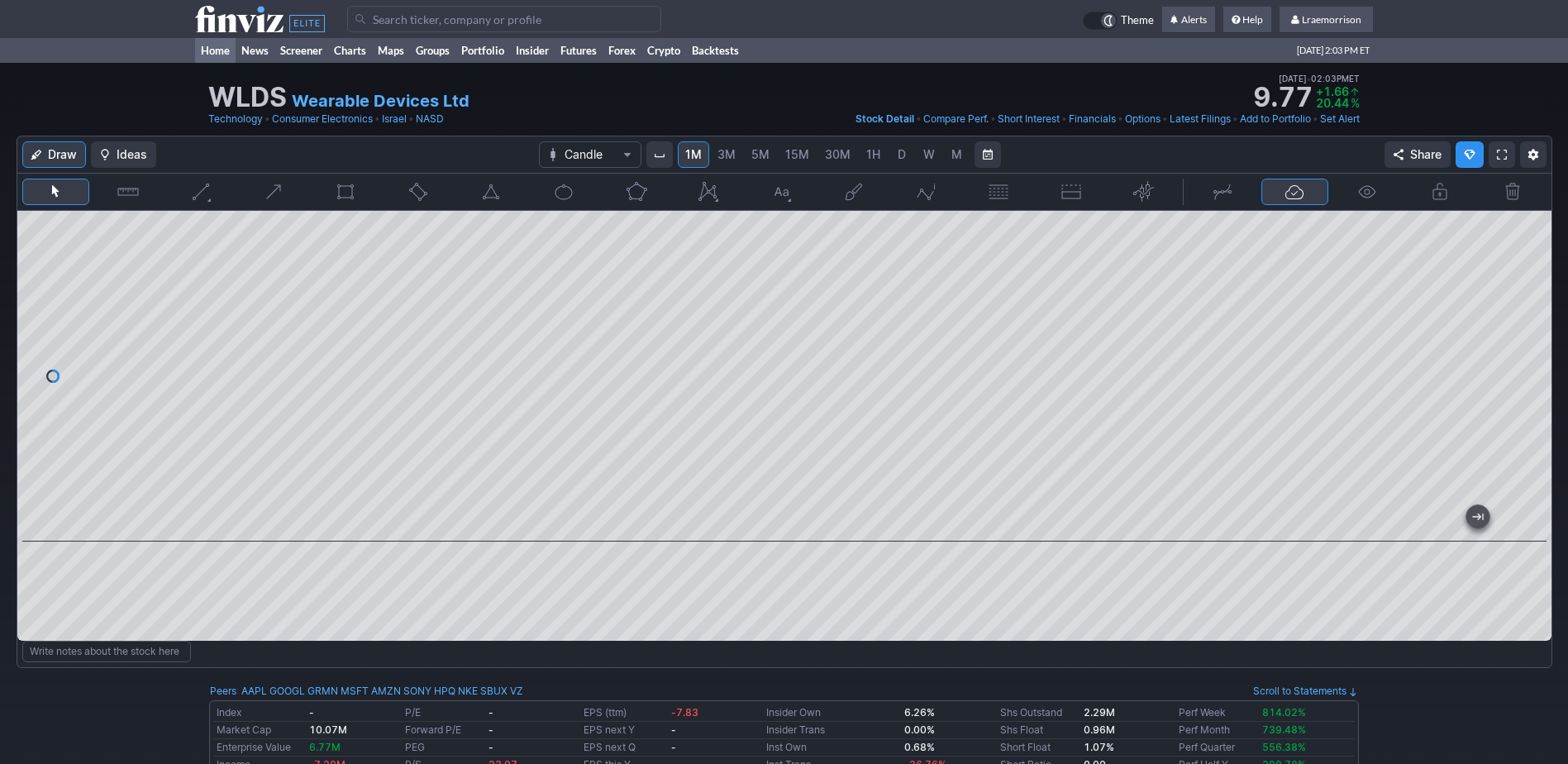
click at [221, 48] on link "Home" at bounding box center [215, 51] width 41 height 25
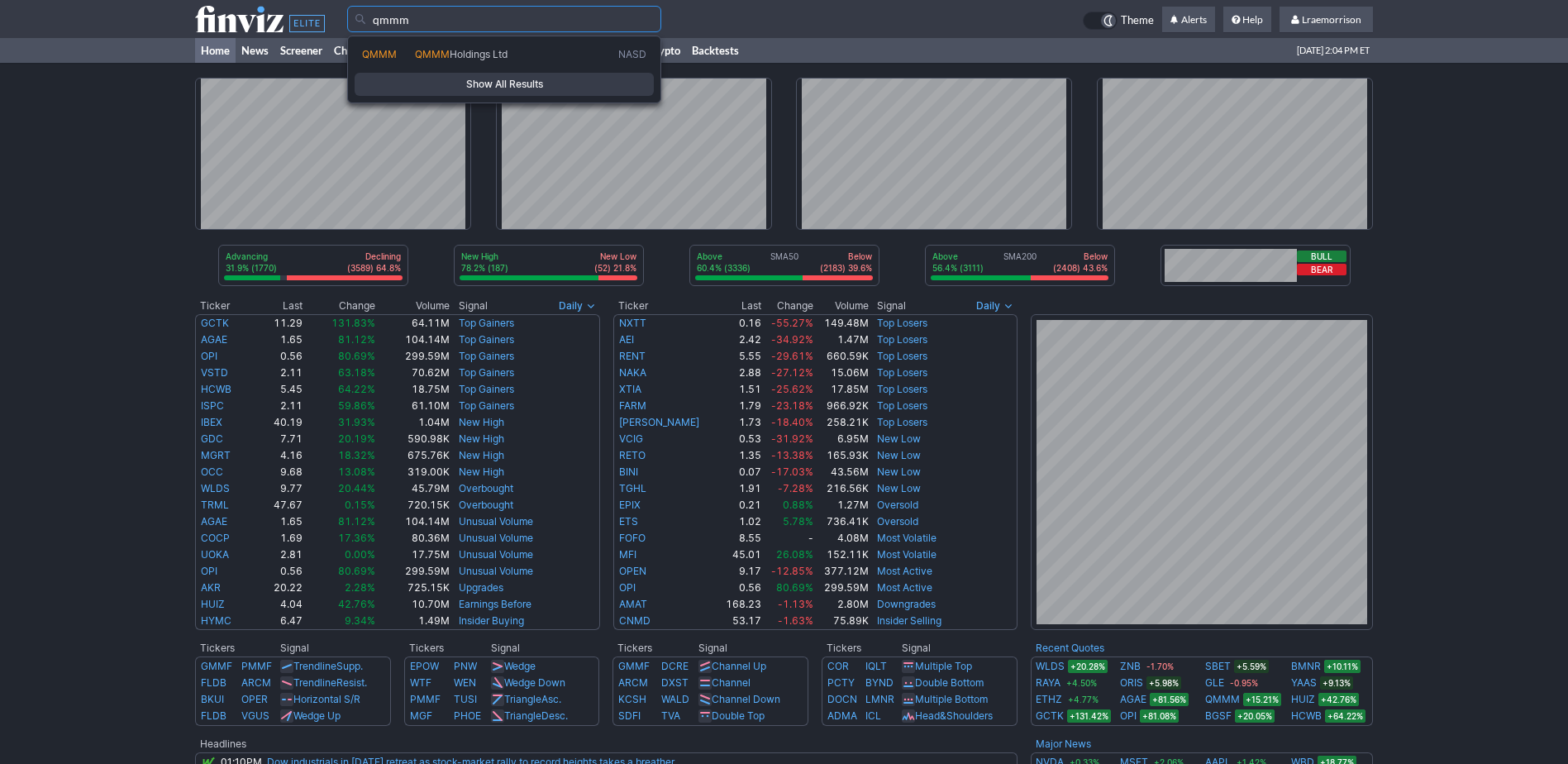
click at [446, 54] on span "QMMM" at bounding box center [433, 54] width 35 height 12
type input "QMMM"
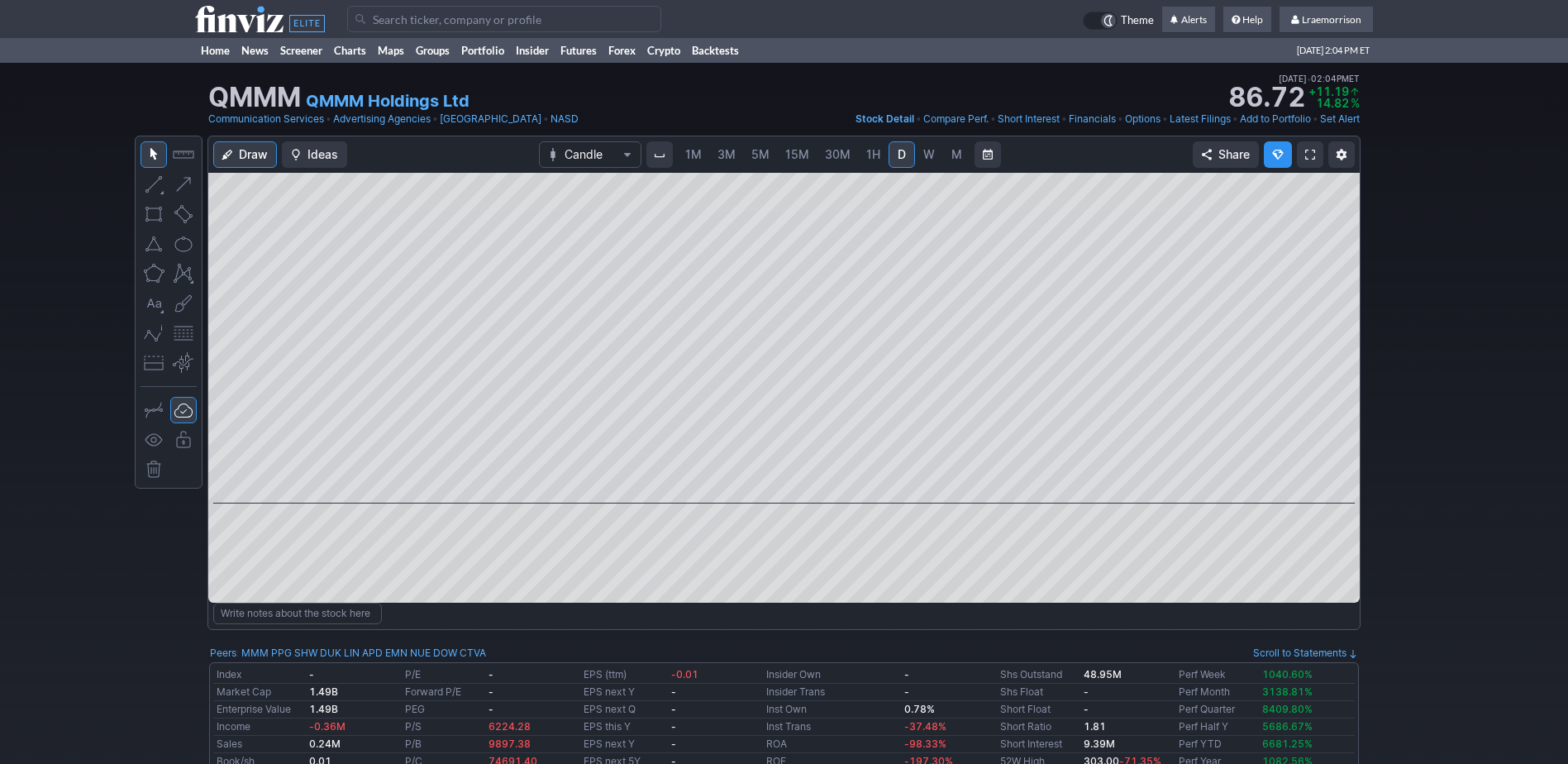
click at [688, 158] on span "1M" at bounding box center [694, 154] width 17 height 14
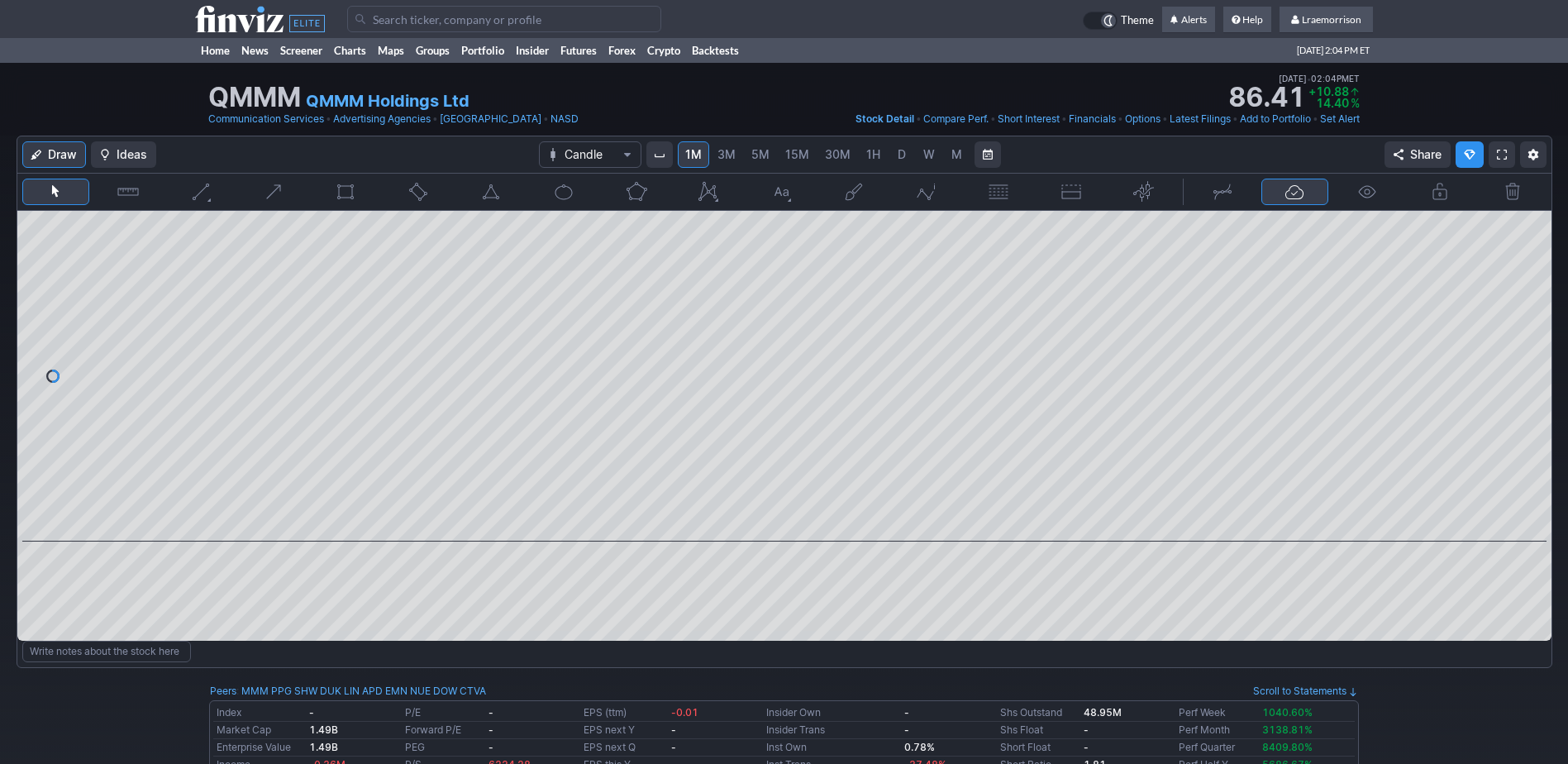
click at [372, 18] on input "Search" at bounding box center [504, 19] width 314 height 27
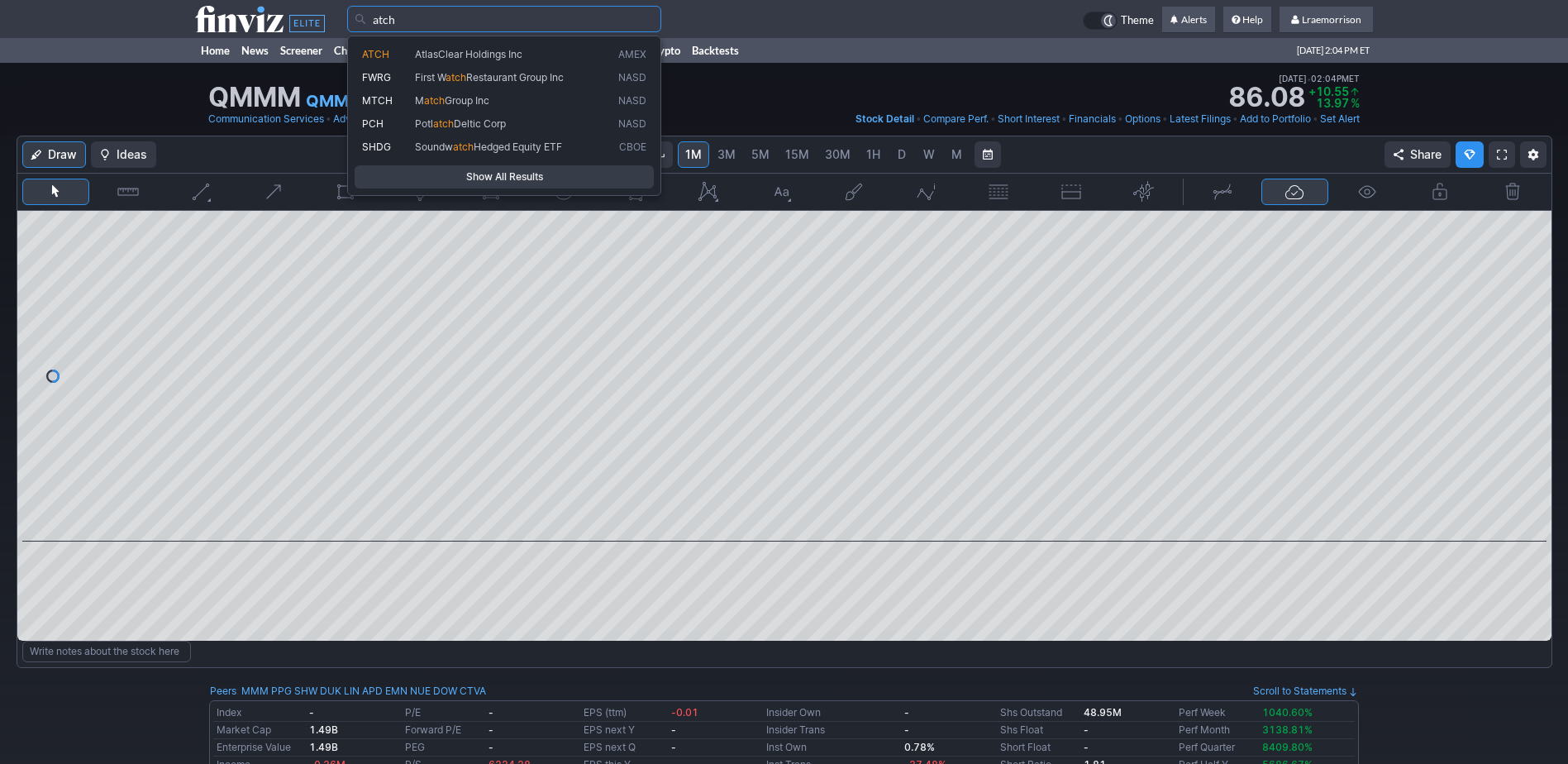
type input "atch"
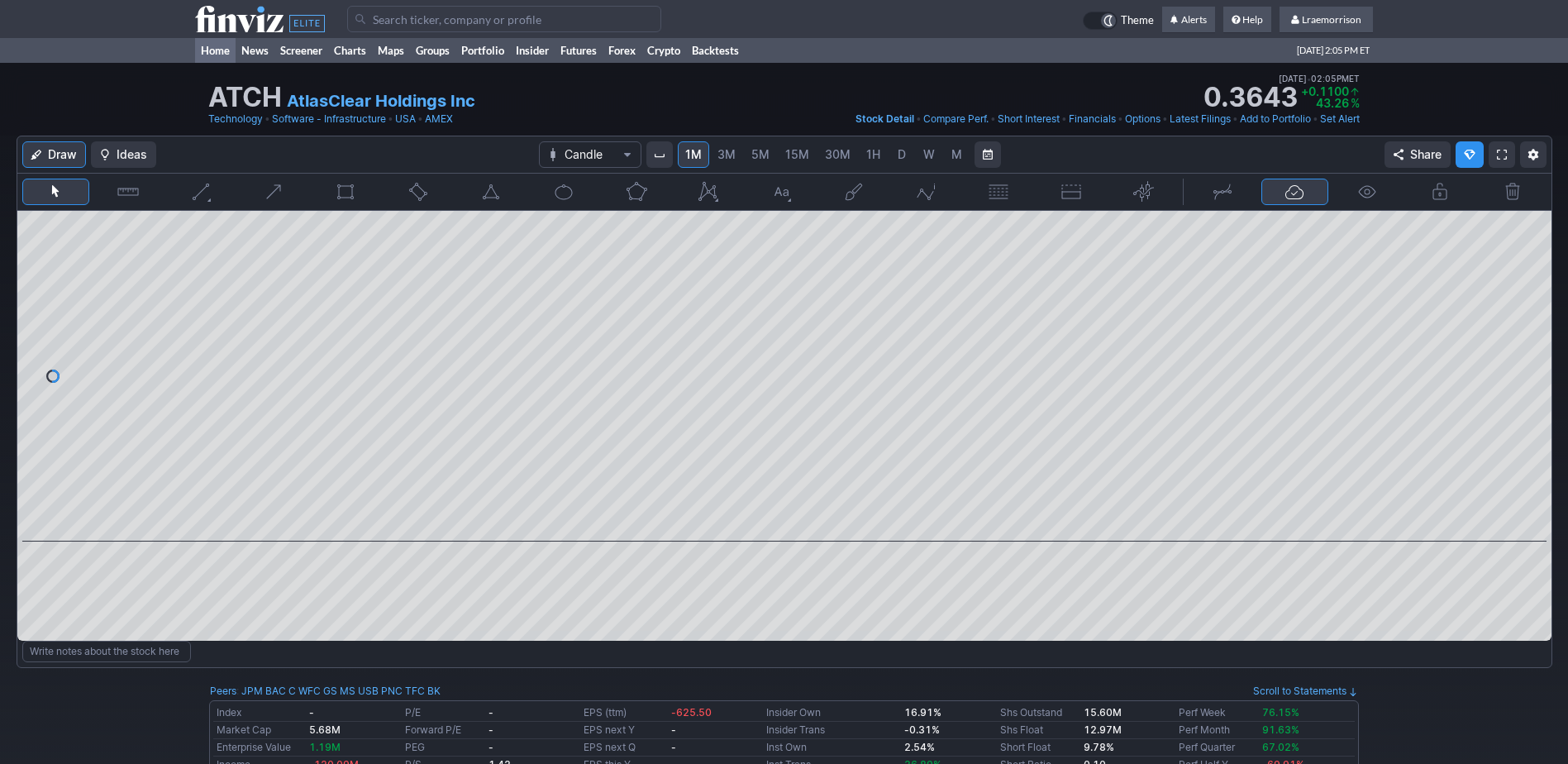
click at [219, 51] on link "Home" at bounding box center [215, 51] width 41 height 25
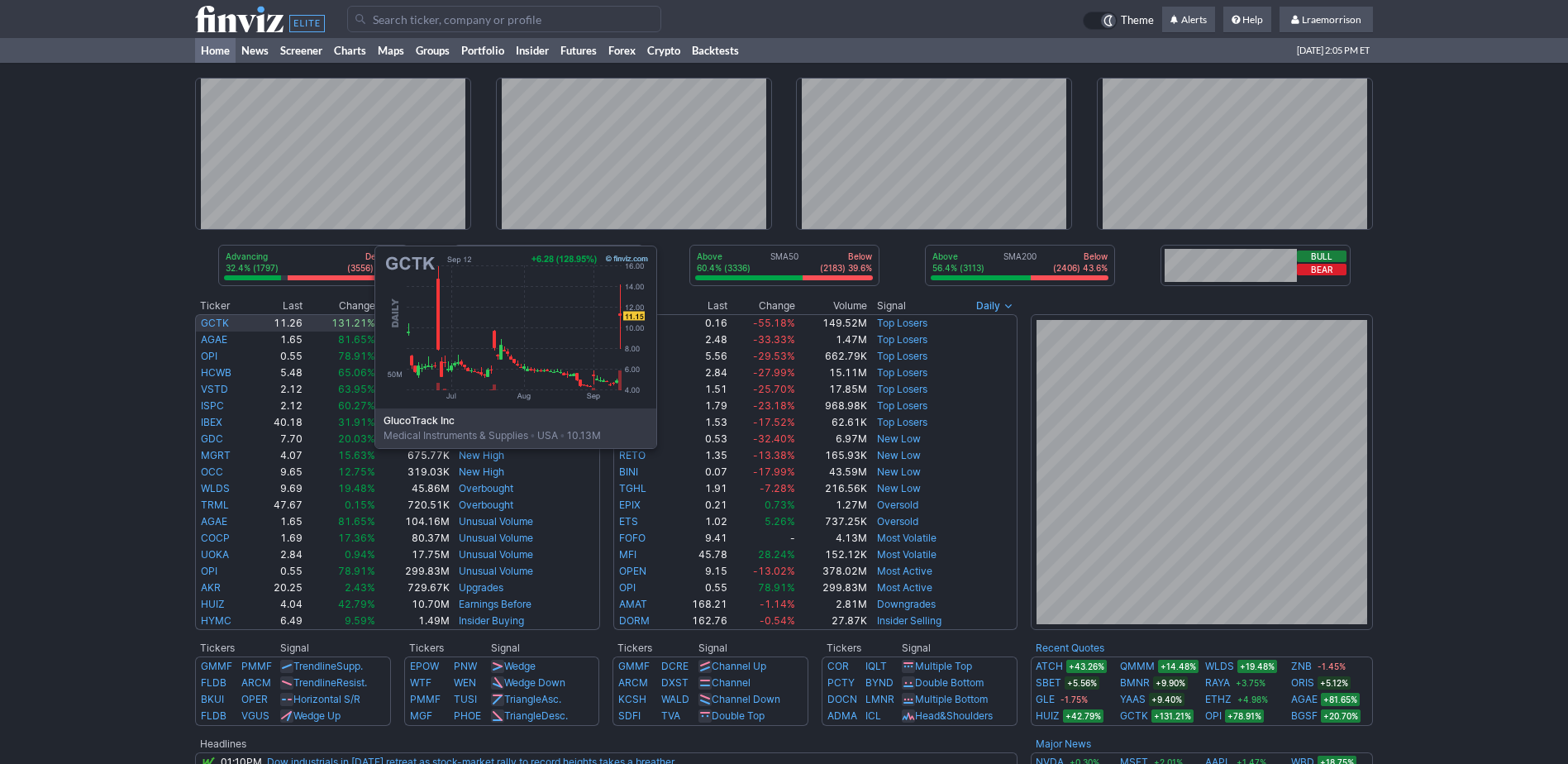
click at [209, 324] on link "GCTK" at bounding box center [215, 322] width 28 height 12
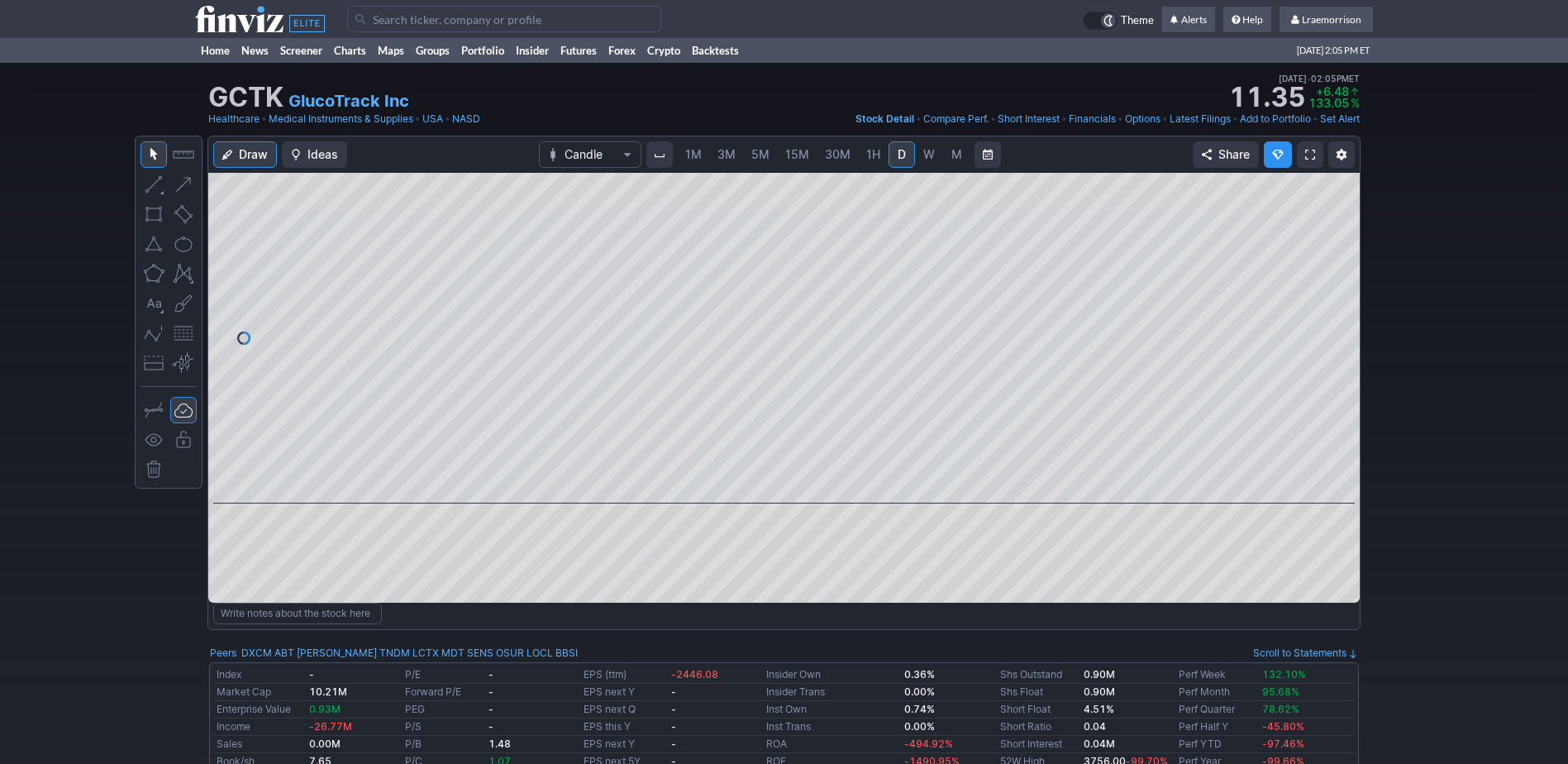
click at [691, 148] on span "1M" at bounding box center [694, 154] width 17 height 14
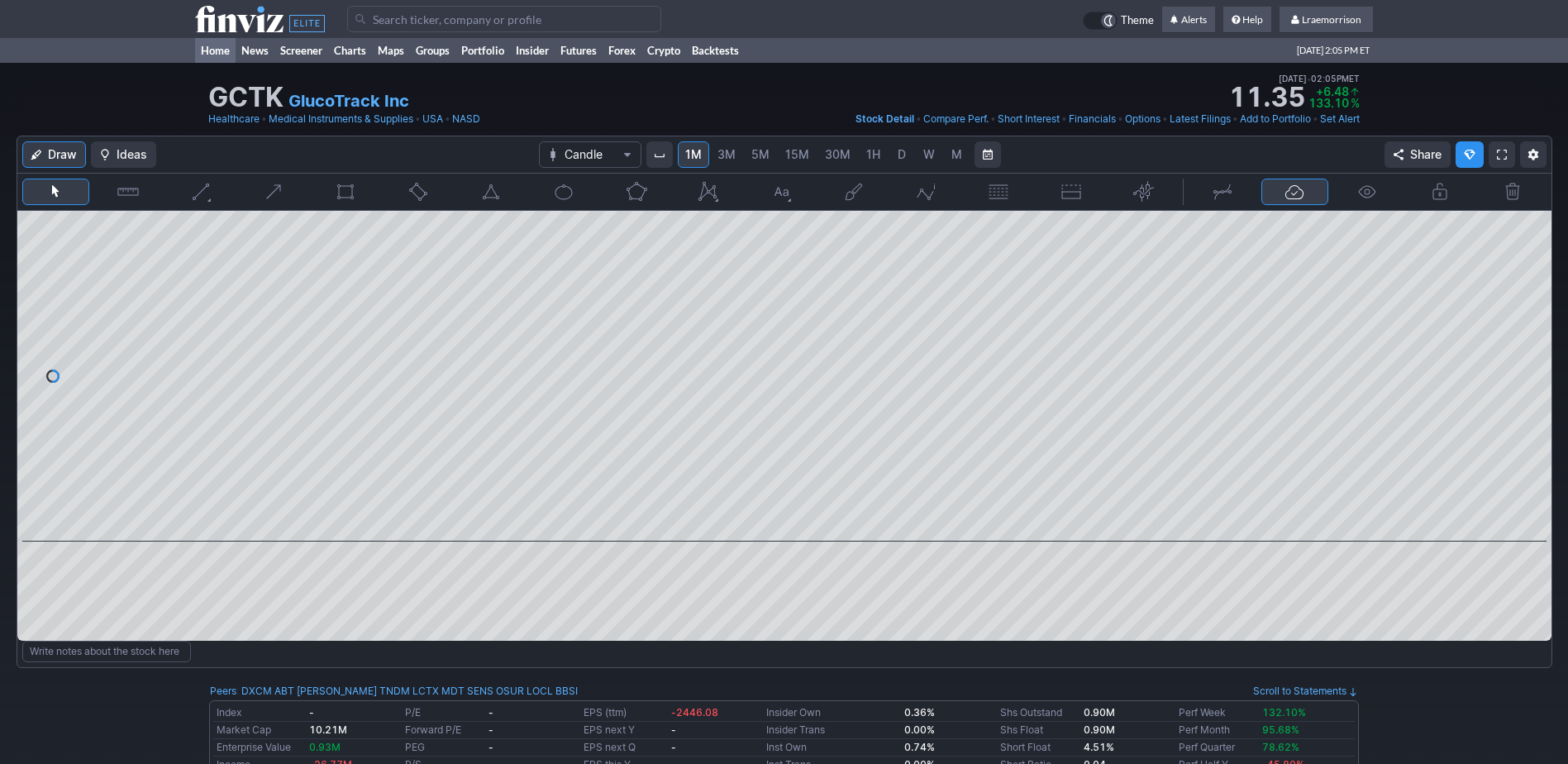
click at [205, 50] on link "Home" at bounding box center [215, 51] width 41 height 25
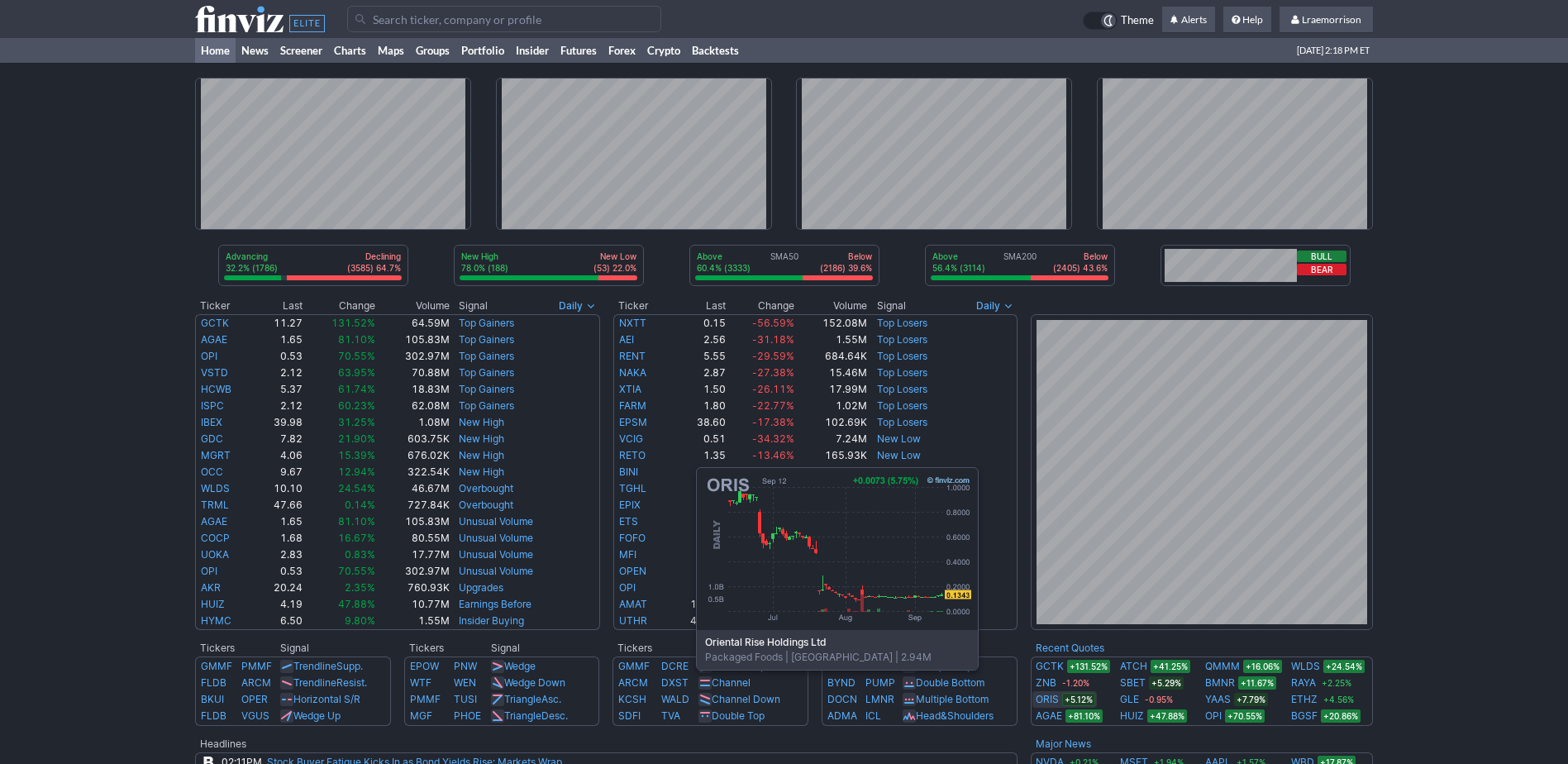
click at [1051, 694] on link "ORIS" at bounding box center [1048, 699] width 23 height 17
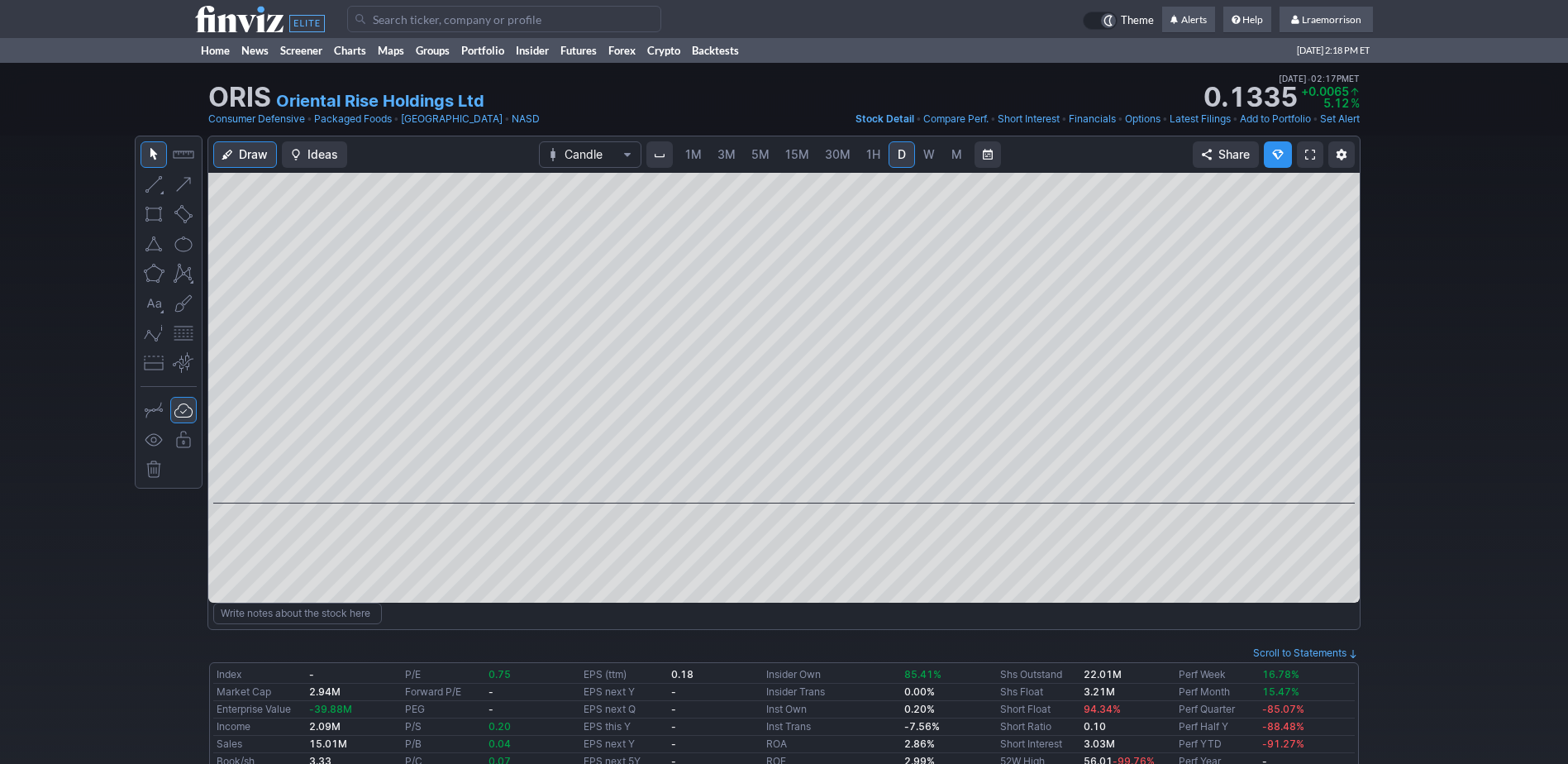
click at [692, 156] on span "1M" at bounding box center [694, 154] width 17 height 14
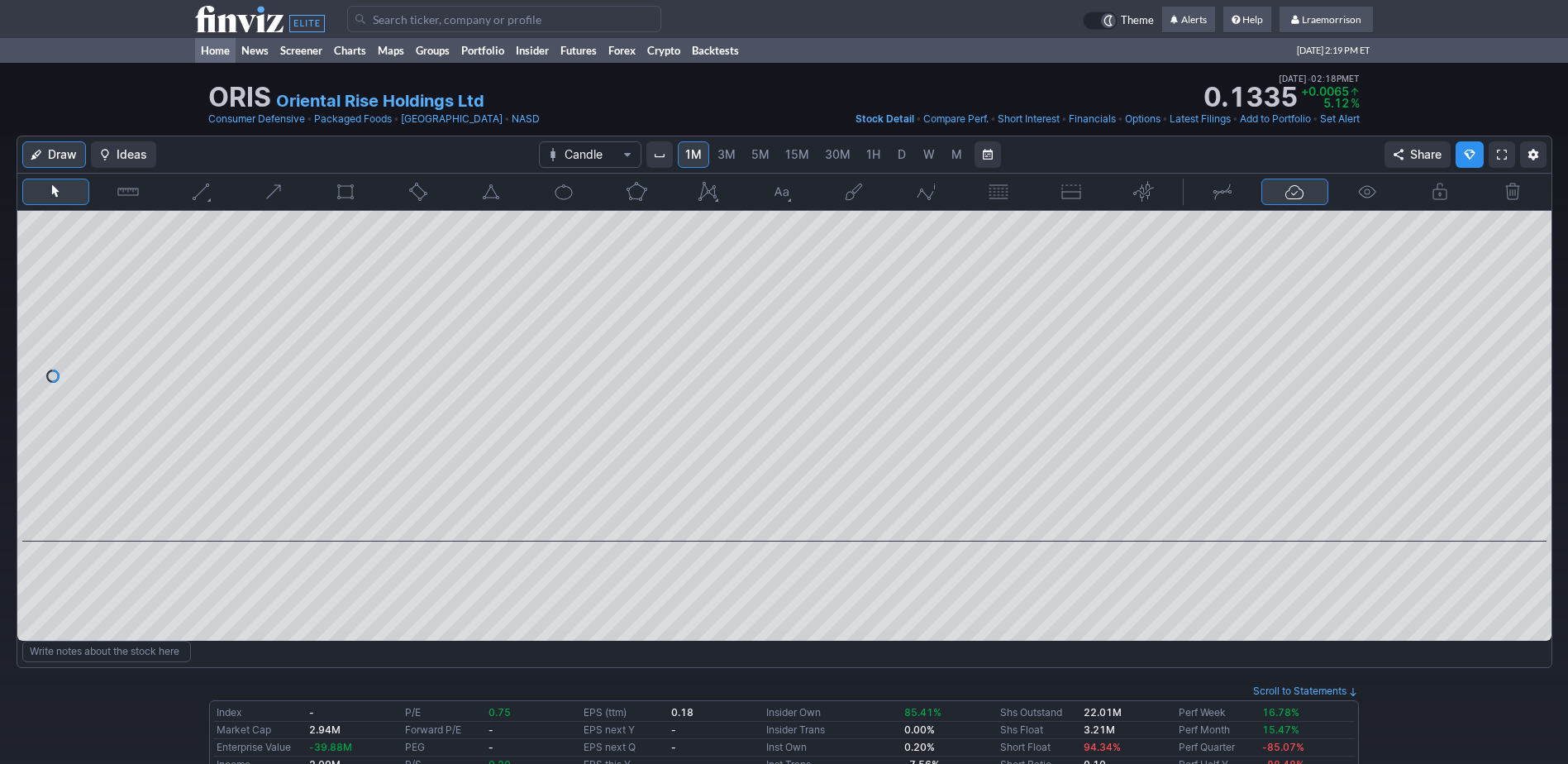
click at [211, 49] on link "Home" at bounding box center [215, 51] width 41 height 25
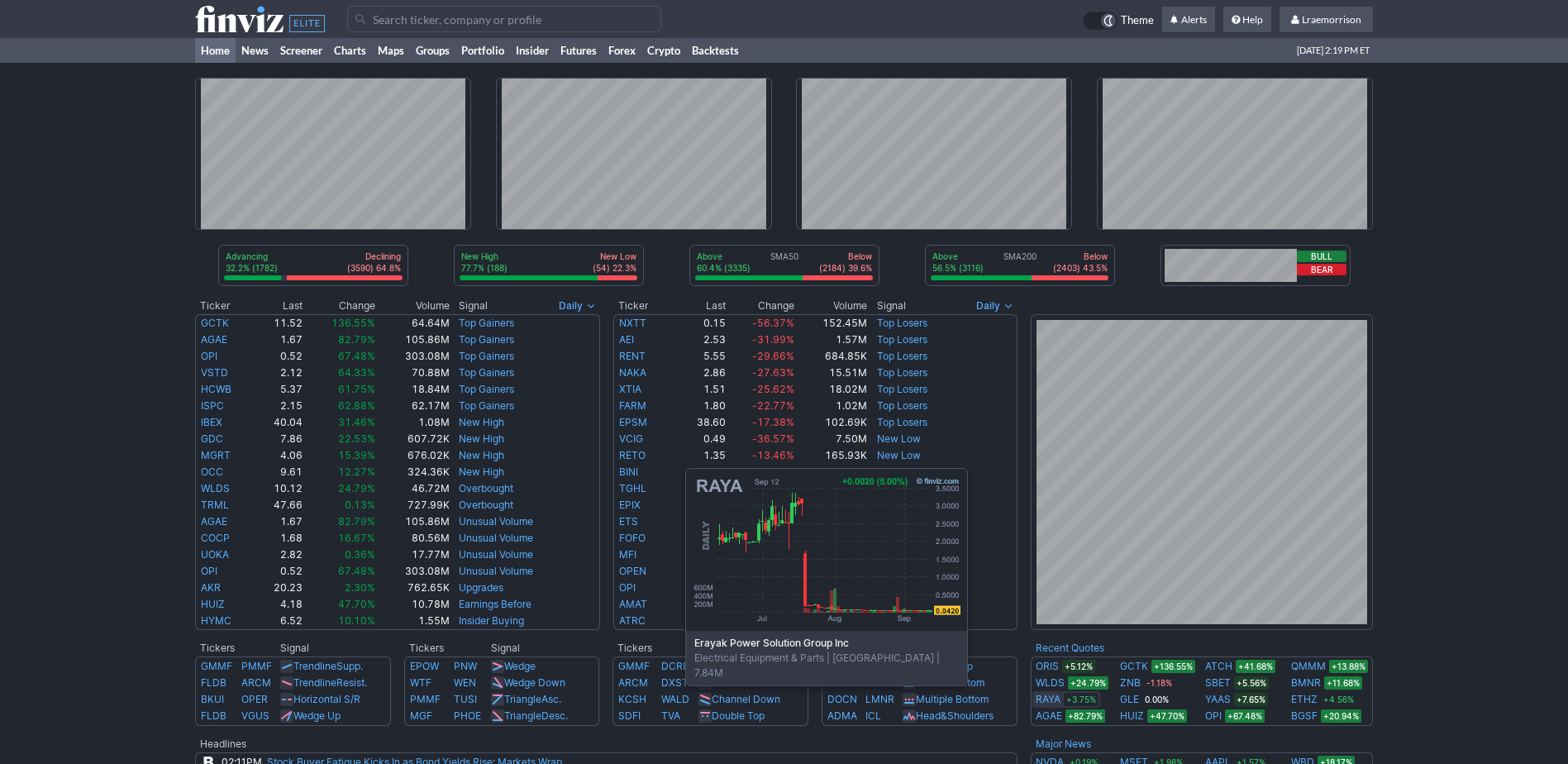
click at [1040, 695] on link "RAYA" at bounding box center [1049, 699] width 25 height 17
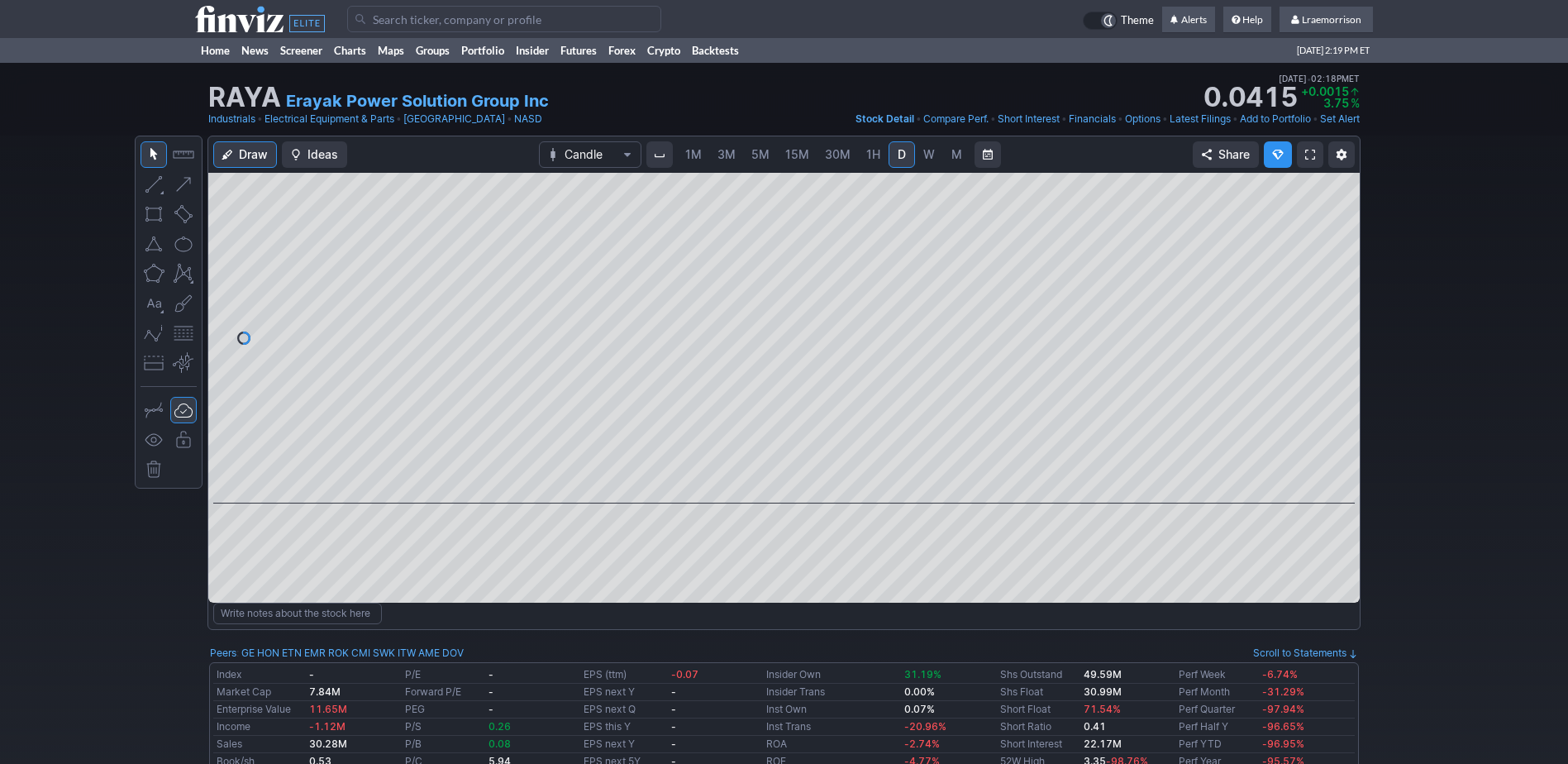
click at [697, 155] on span "1M" at bounding box center [694, 154] width 17 height 14
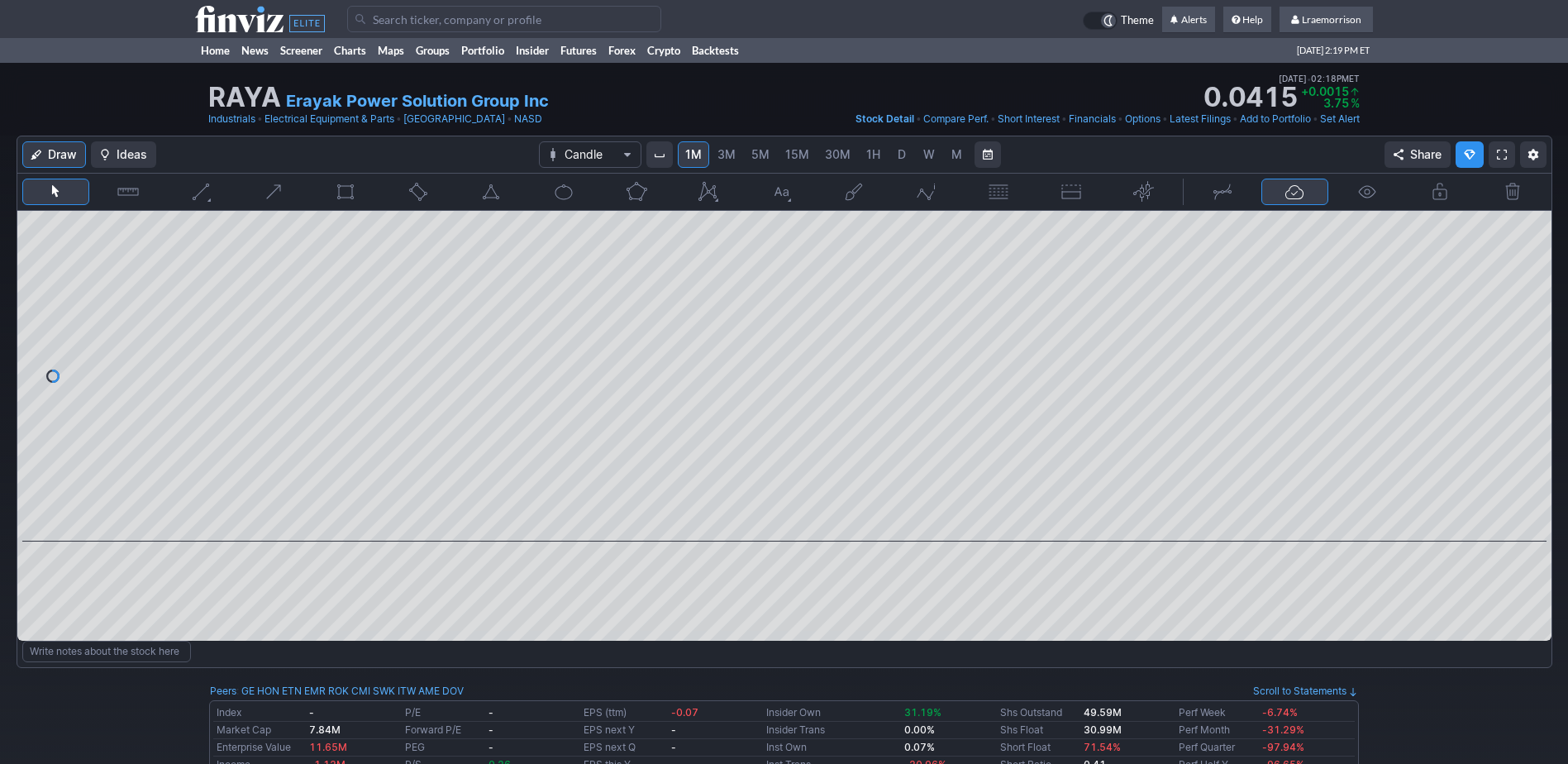
click at [630, 152] on span "Chart Type" at bounding box center [628, 155] width 10 height 13
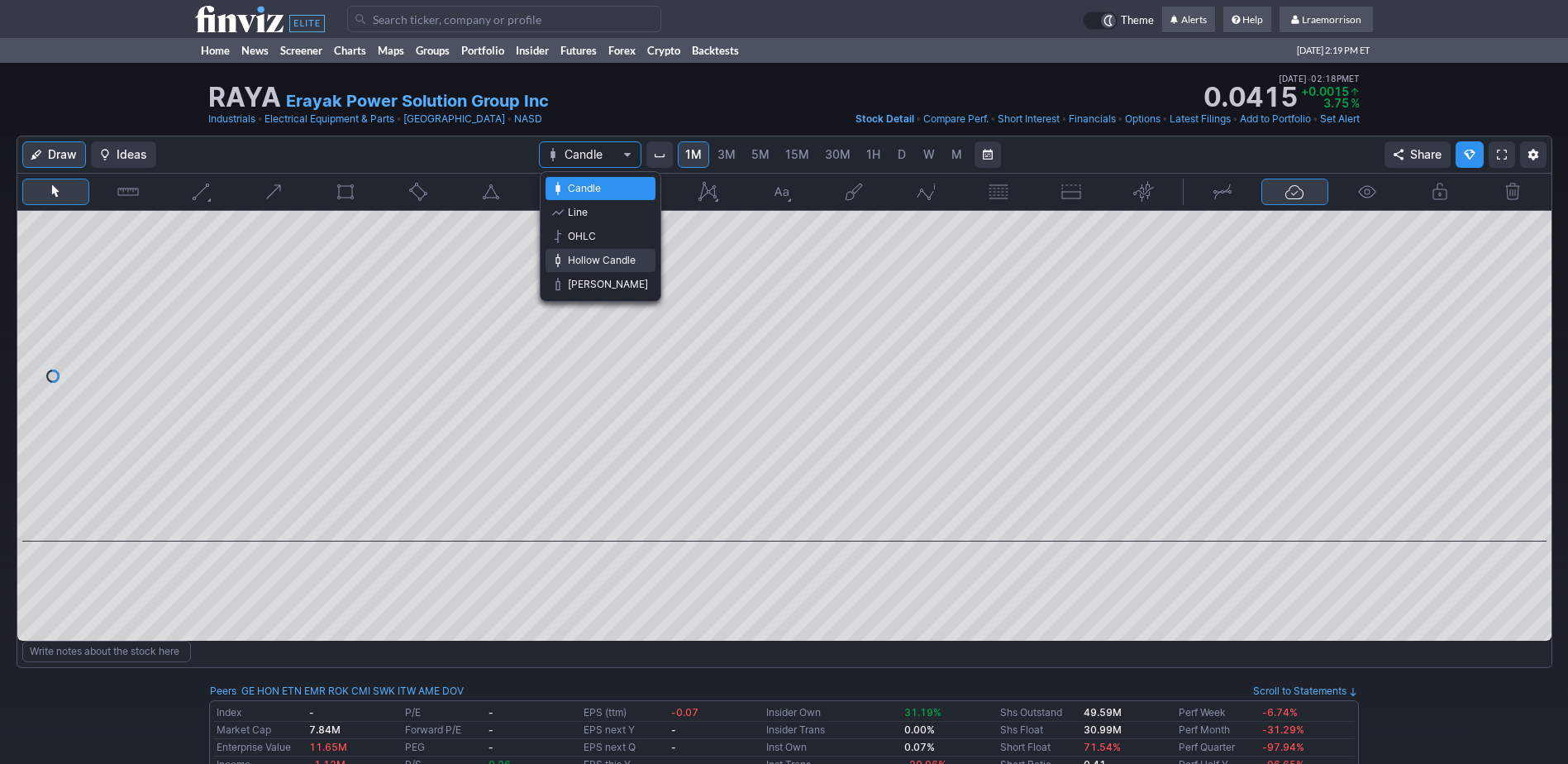
click at [570, 262] on span "Hollow Candle" at bounding box center [608, 260] width 80 height 17
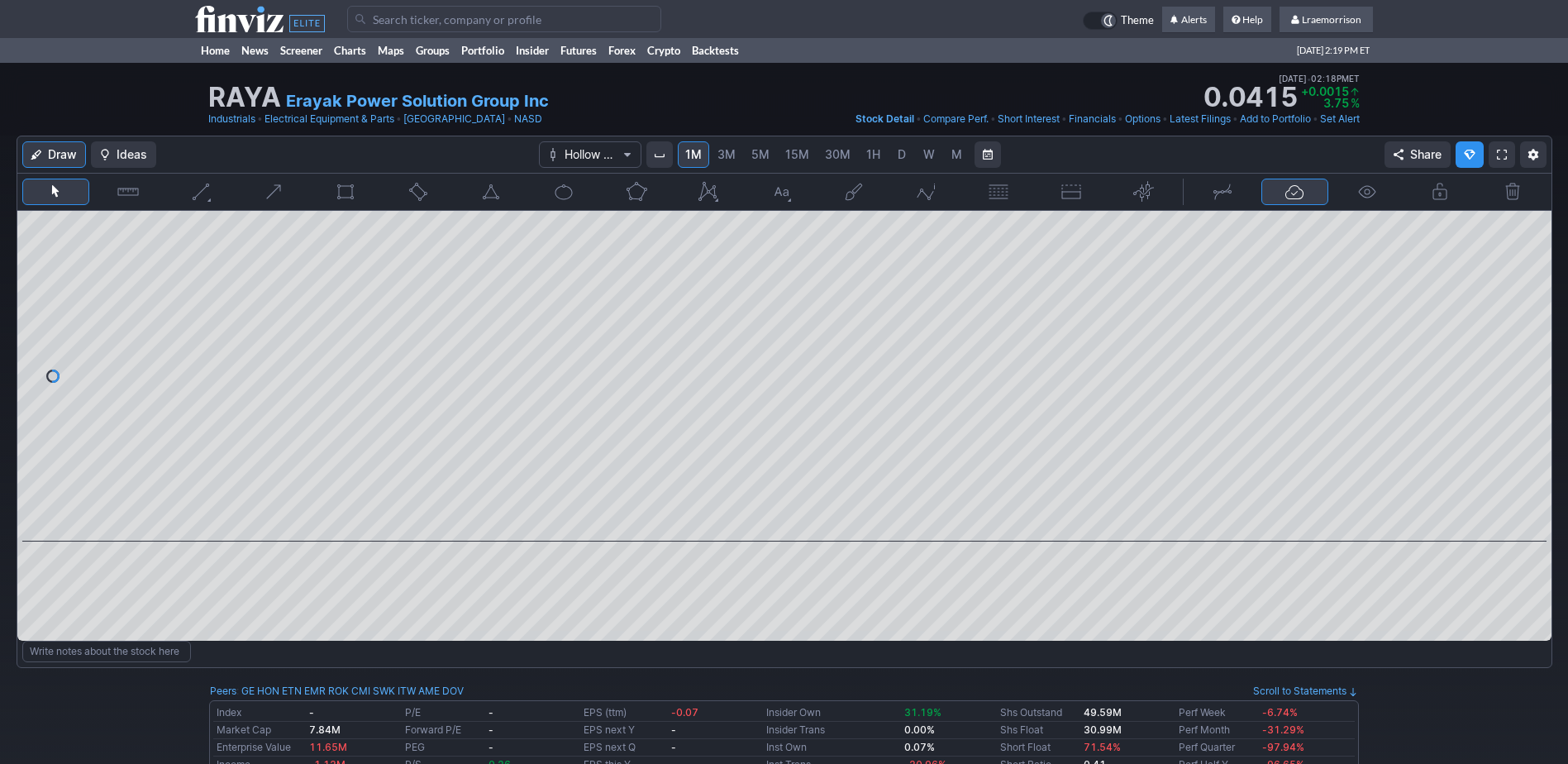
click at [626, 158] on span "Chart Type" at bounding box center [628, 155] width 10 height 13
click at [597, 277] on span "Heikin Ashi" at bounding box center [608, 285] width 80 height 17
click at [390, 14] on input "Search" at bounding box center [504, 19] width 314 height 27
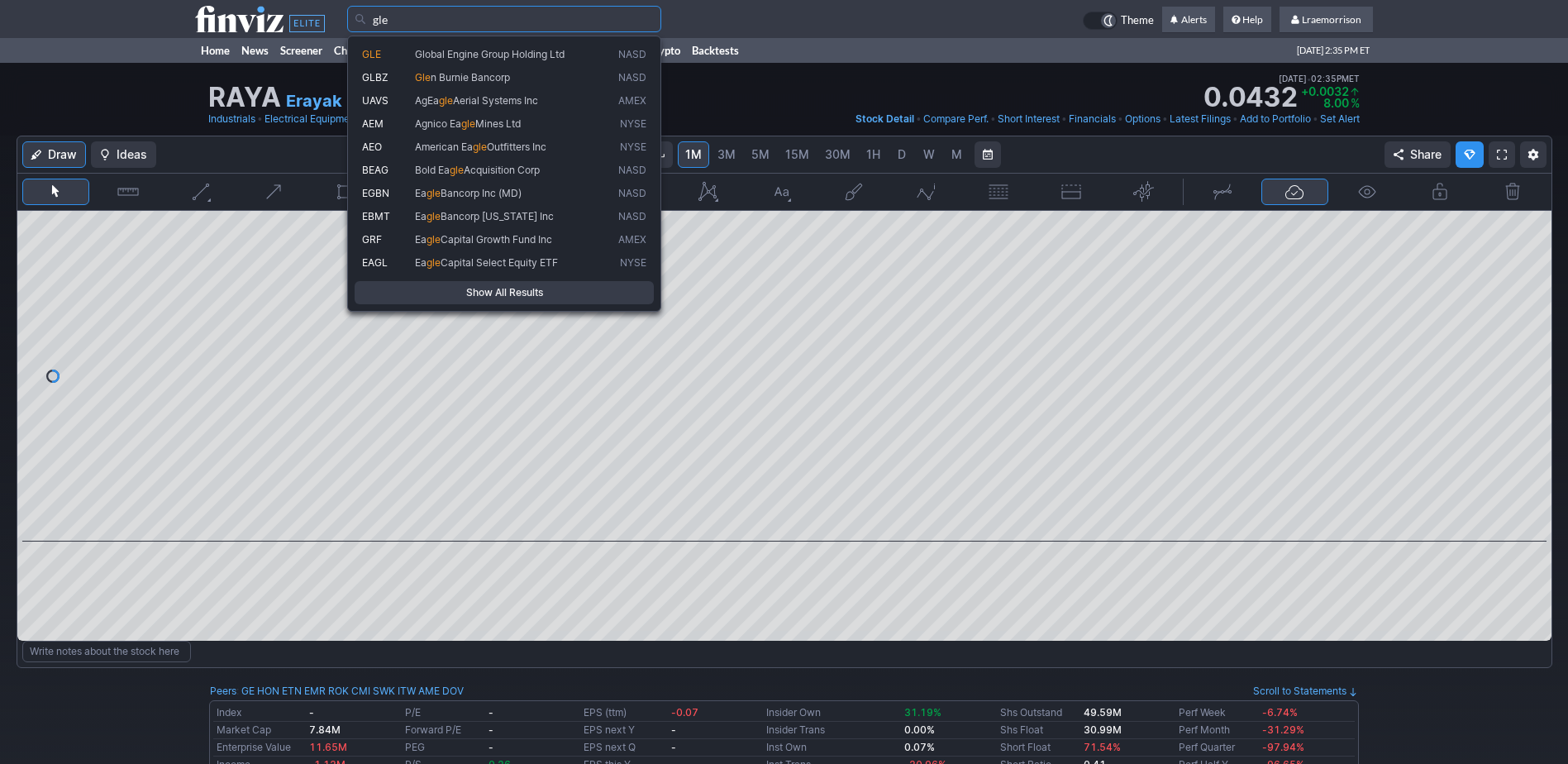
type input "gle"
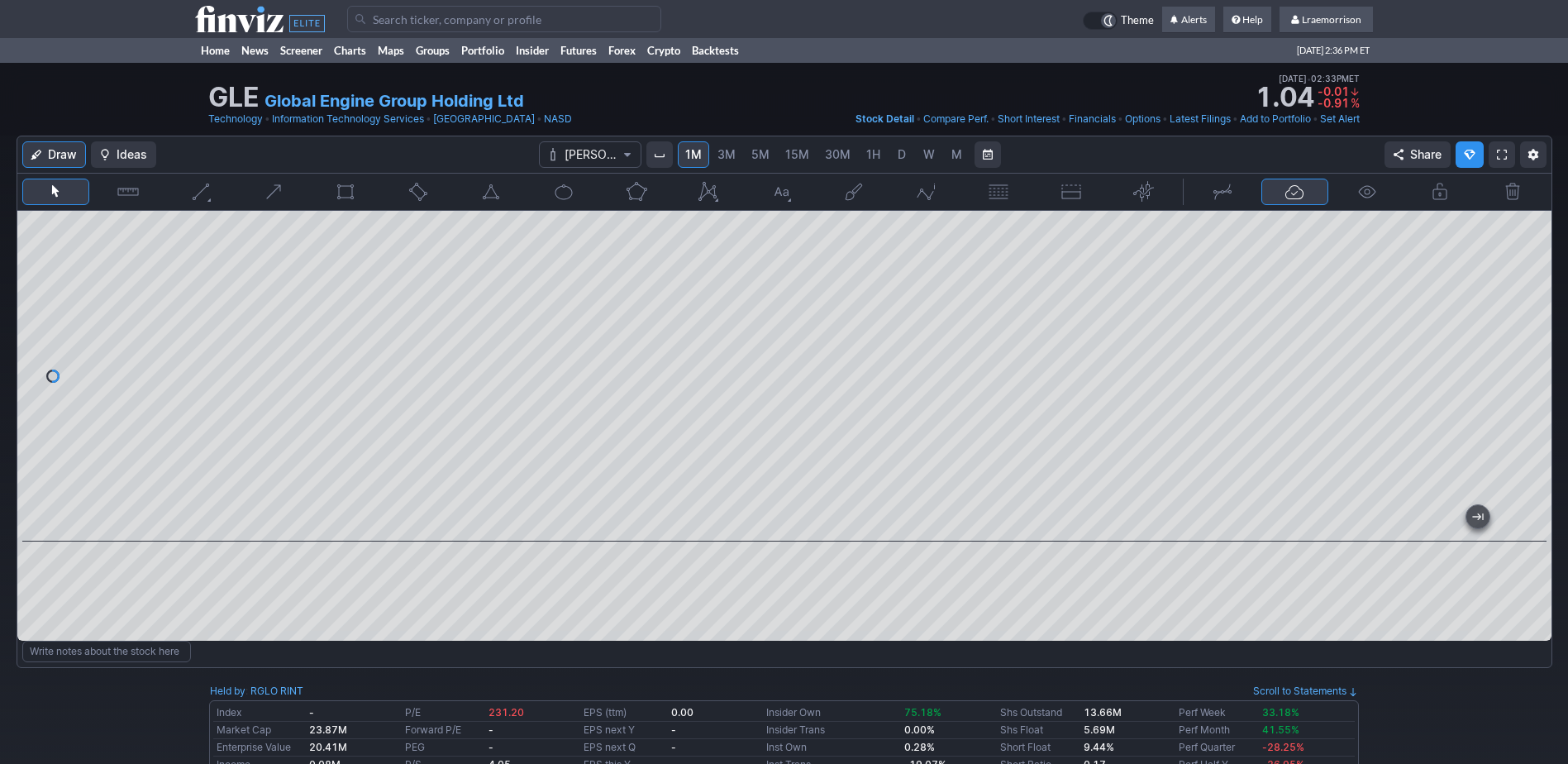
click at [391, 24] on input "Search" at bounding box center [504, 19] width 314 height 27
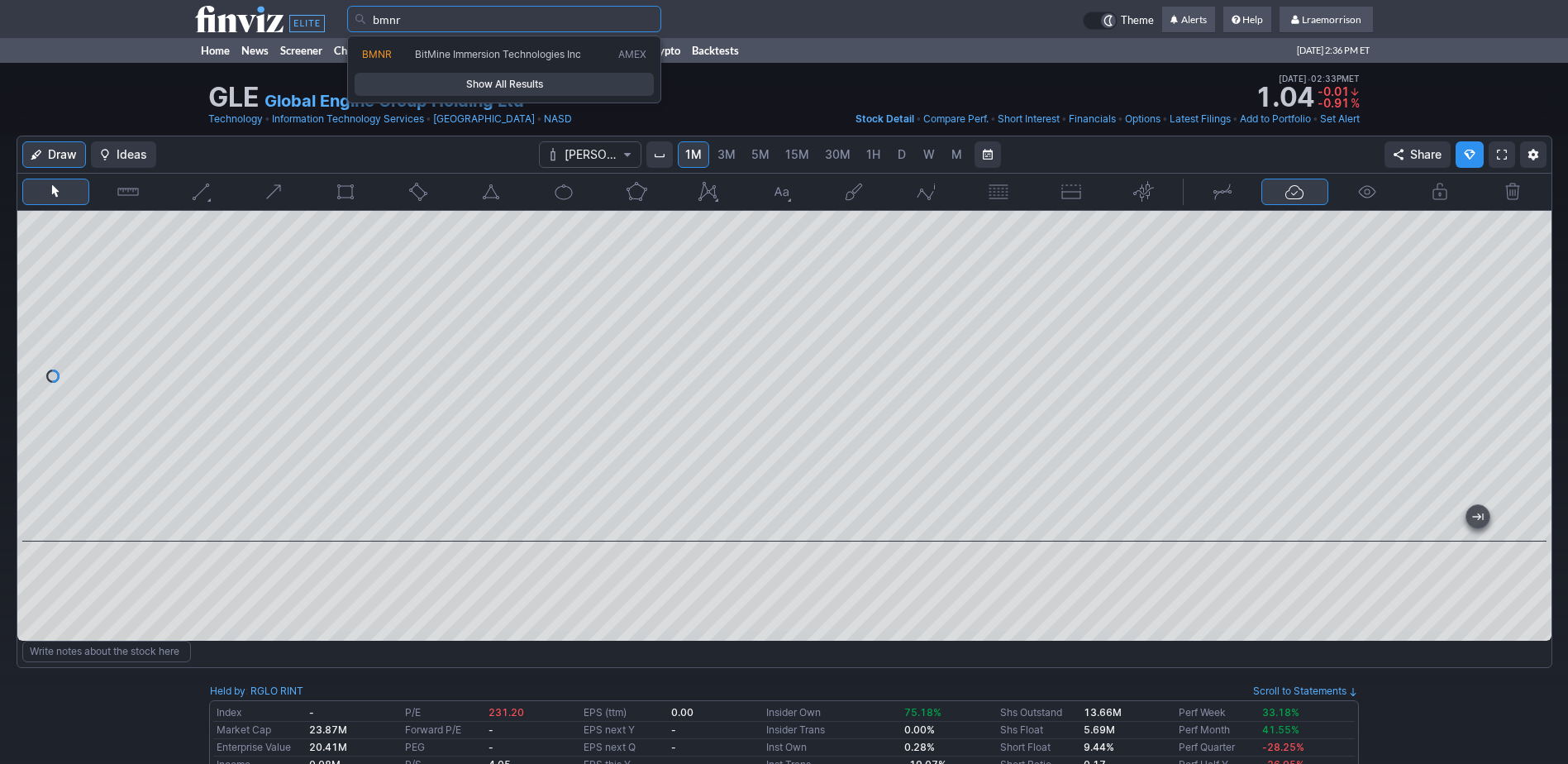
type input "bmnr"
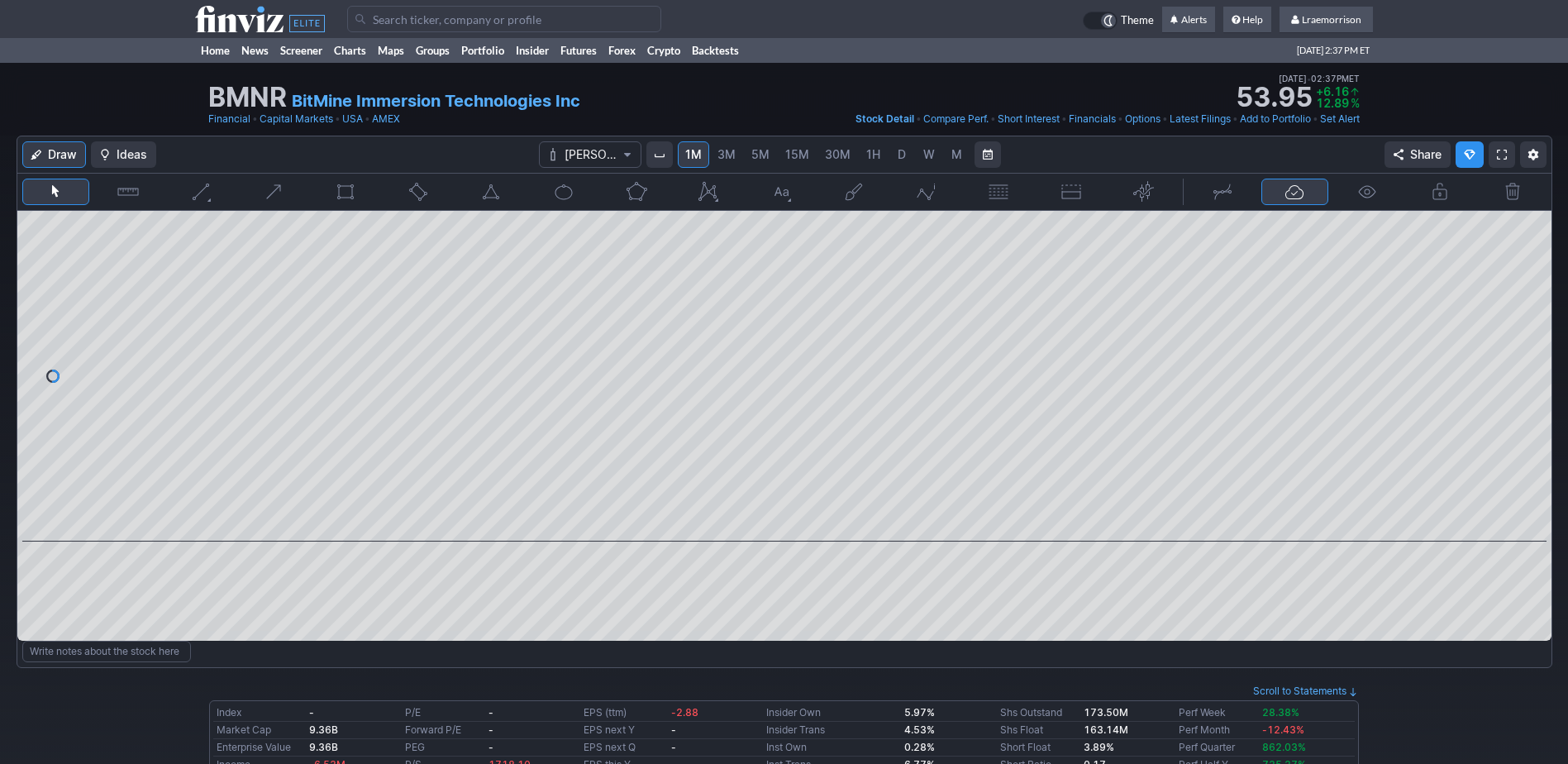
click at [947, 153] on link "M" at bounding box center [956, 155] width 27 height 27
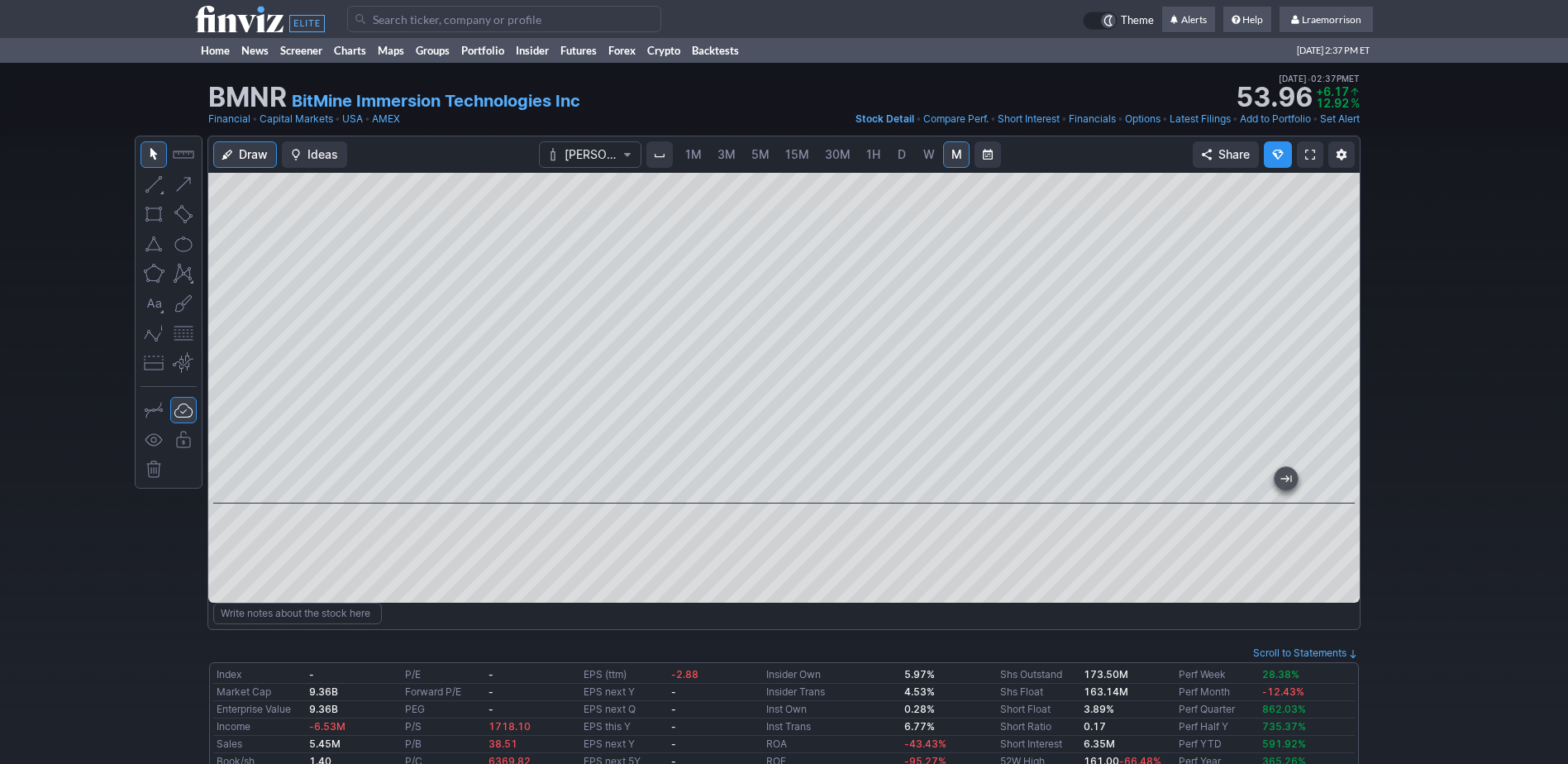
click at [693, 158] on span "1M" at bounding box center [694, 154] width 17 height 14
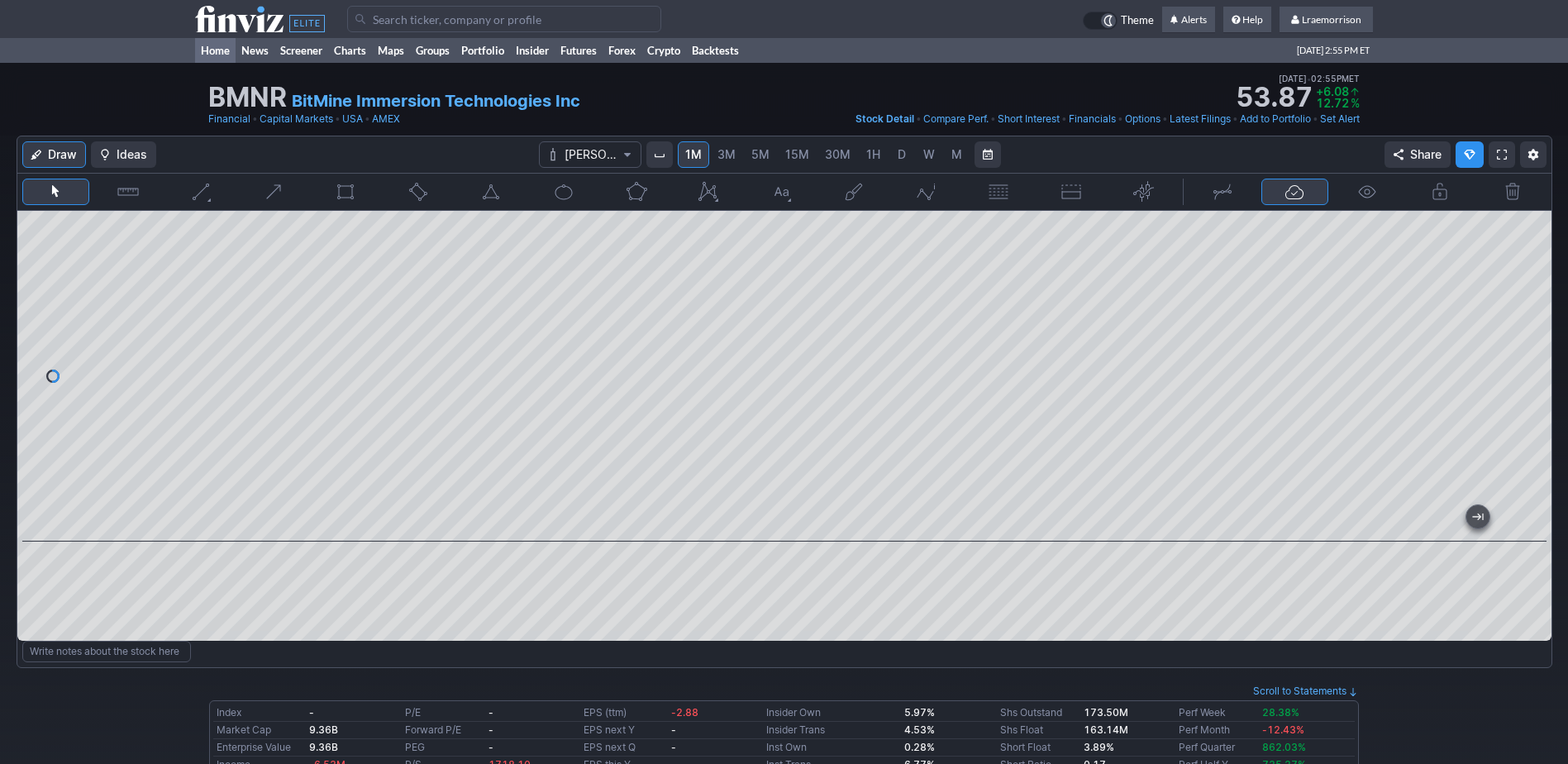
click at [224, 49] on link "Home" at bounding box center [215, 51] width 41 height 25
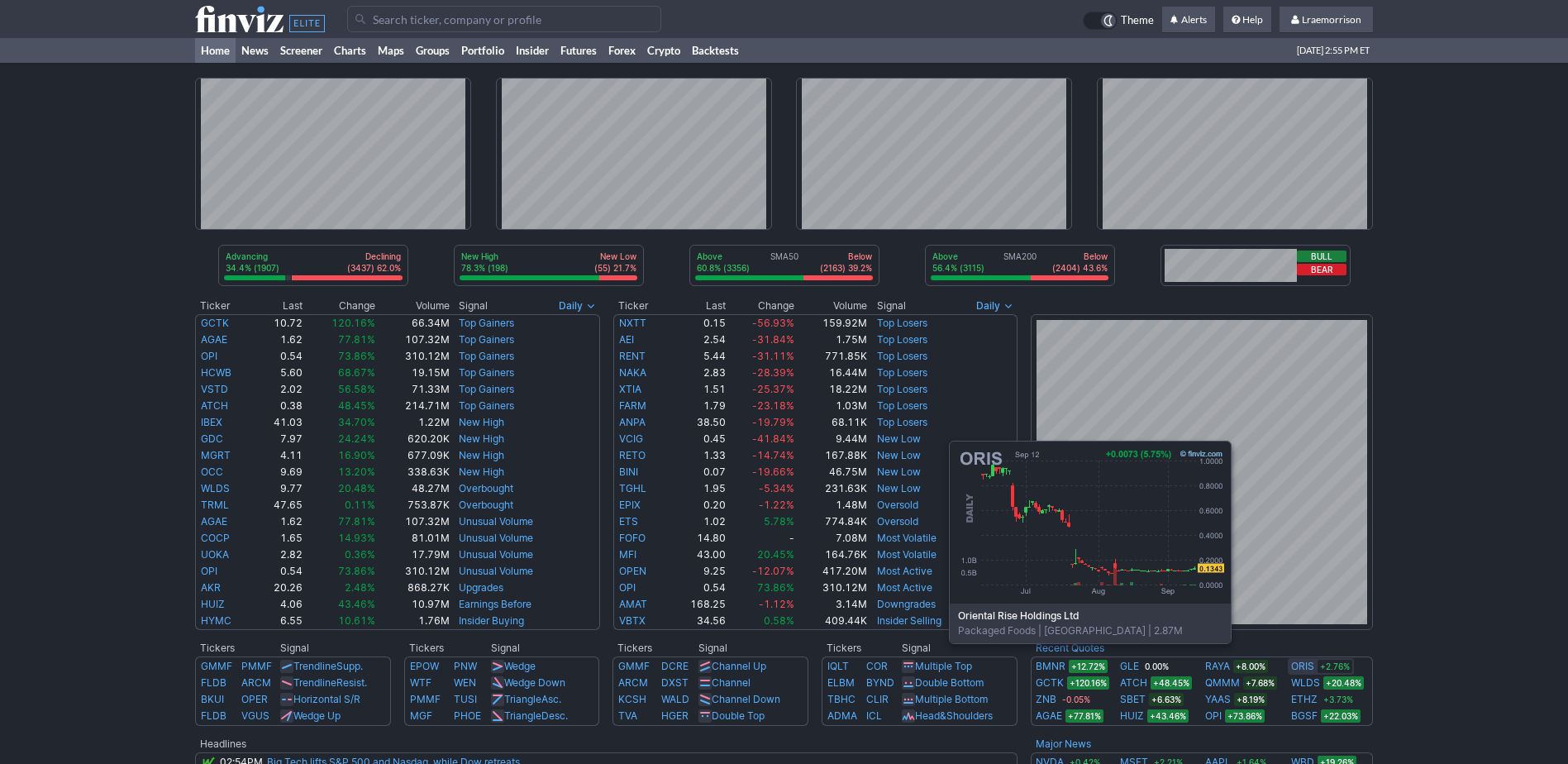
click at [1304, 668] on link "ORIS" at bounding box center [1303, 667] width 23 height 17
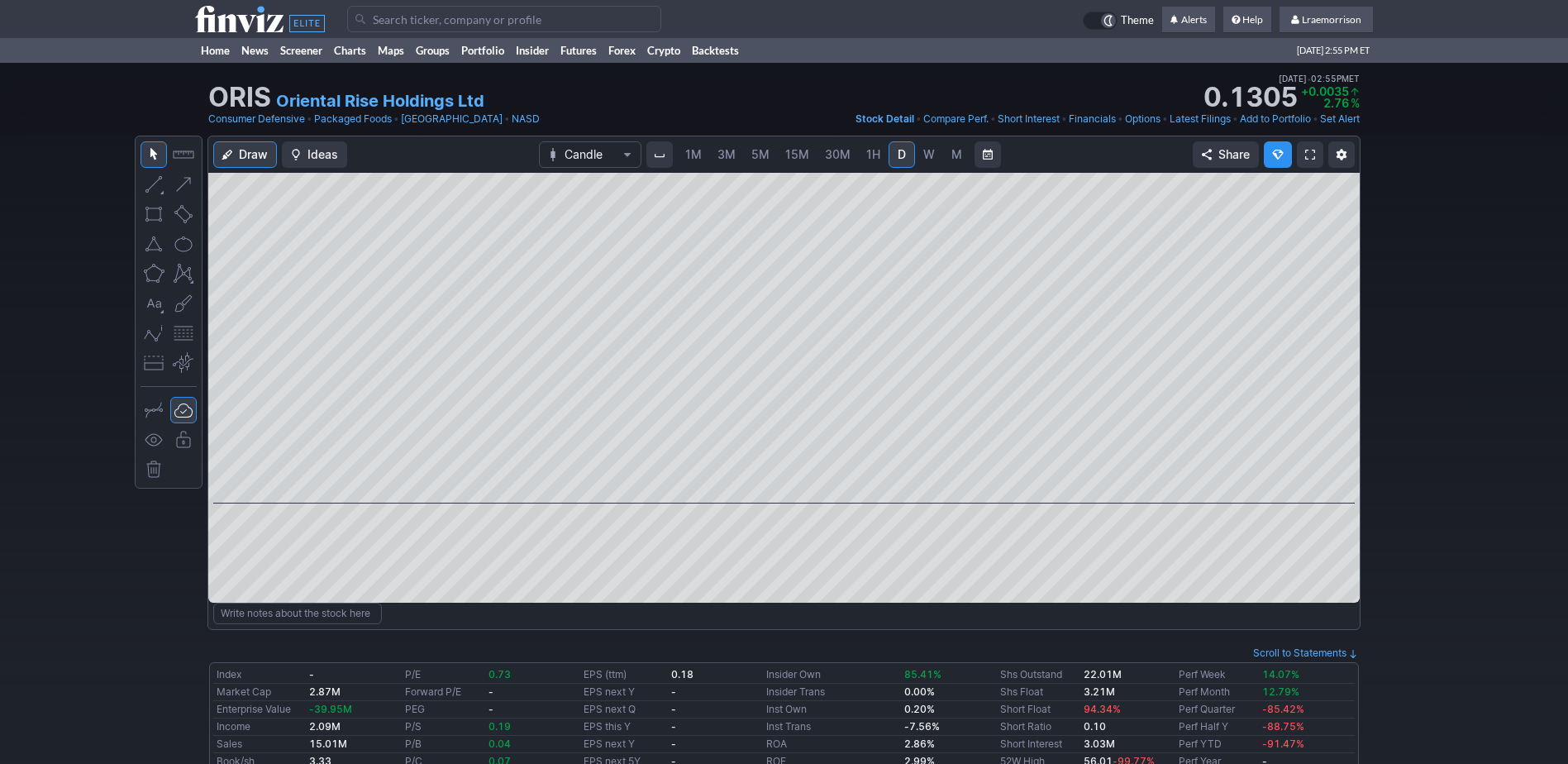
click at [692, 157] on span "1M" at bounding box center [694, 154] width 17 height 14
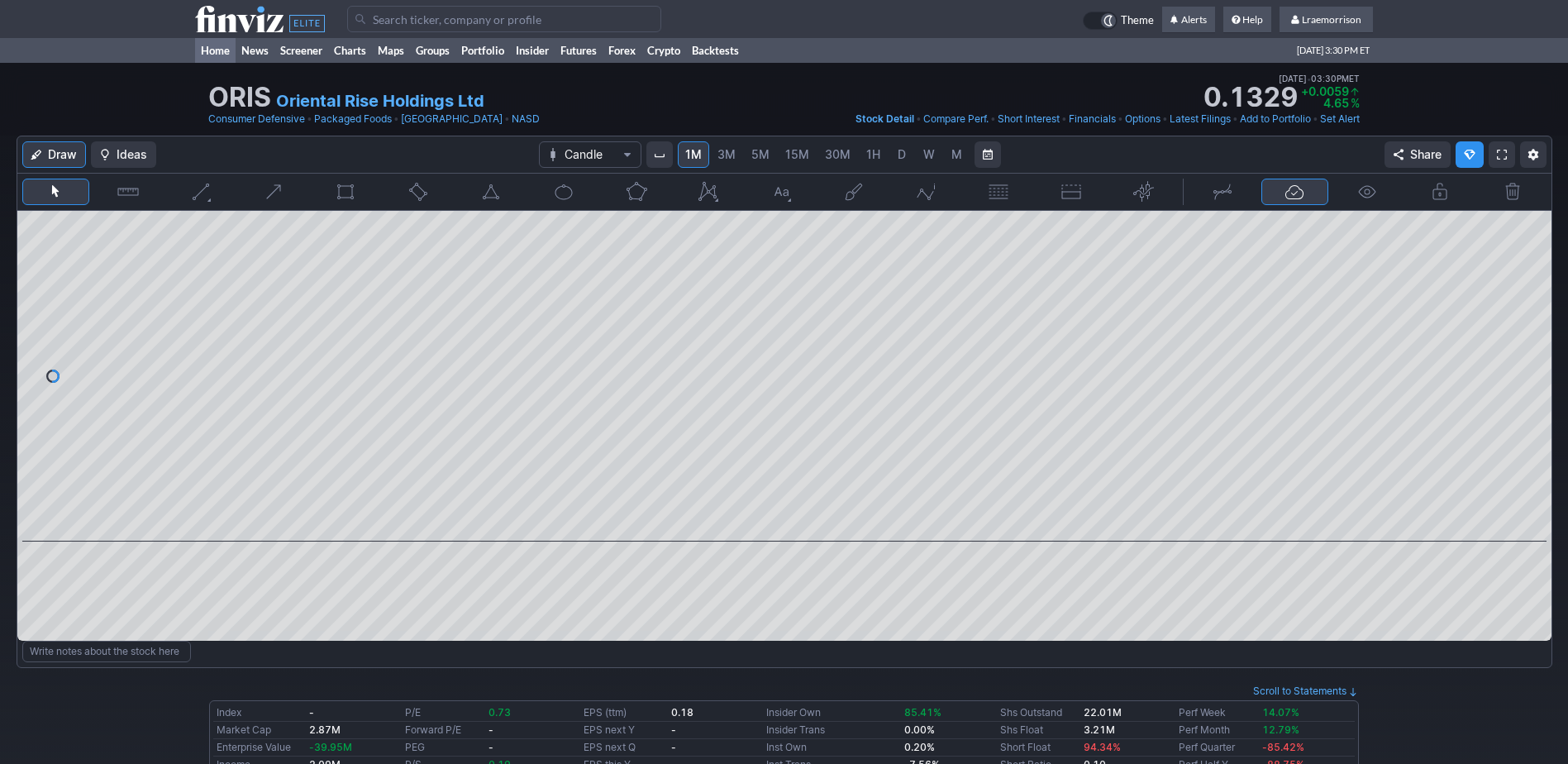
click at [218, 52] on link "Home" at bounding box center [215, 51] width 41 height 25
